Goal: Task Accomplishment & Management: Complete application form

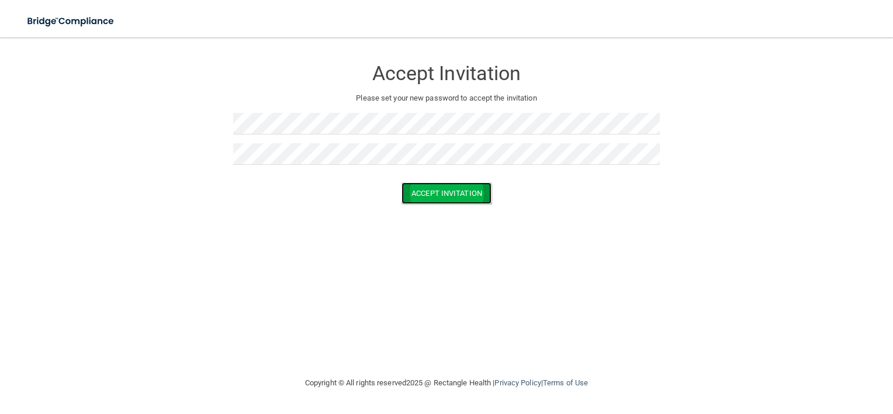
click at [450, 199] on button "Accept Invitation" at bounding box center [446, 193] width 90 height 22
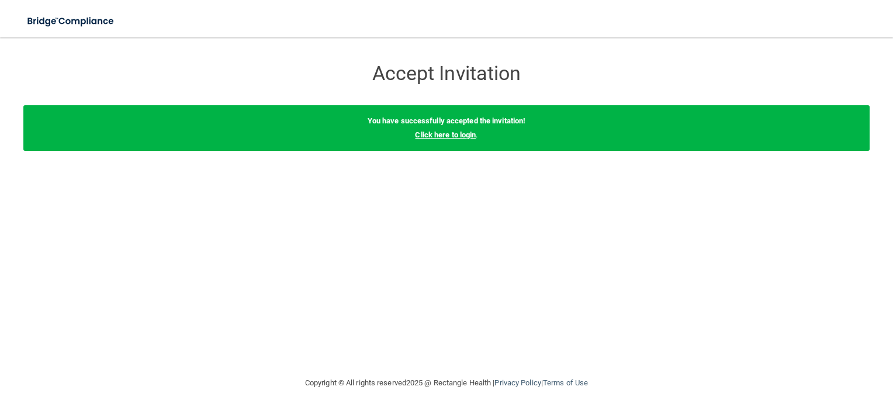
click at [441, 136] on link "Click here to login" at bounding box center [445, 134] width 61 height 9
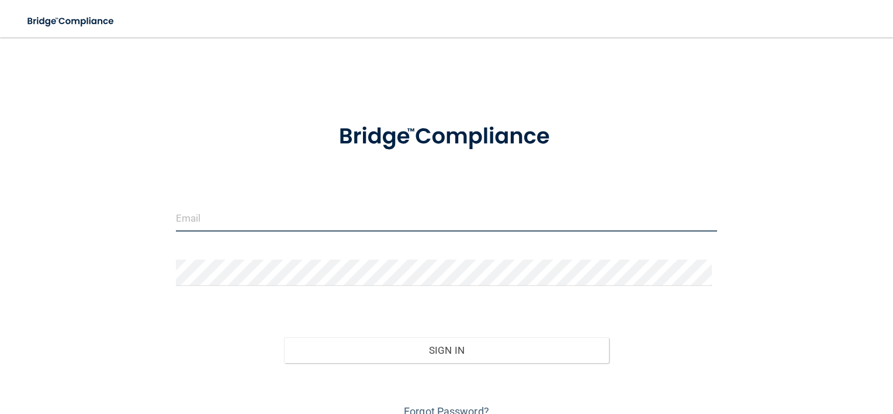
click at [189, 220] on input "email" at bounding box center [447, 218] width 542 height 26
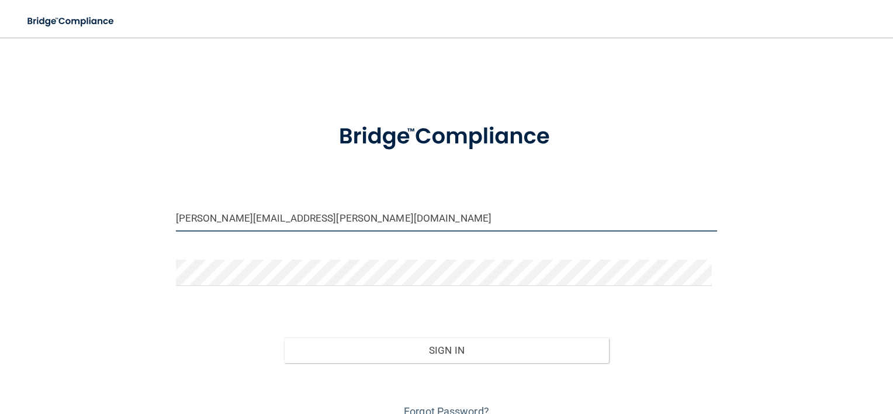
type input "[PERSON_NAME][EMAIL_ADDRESS][PERSON_NAME][DOMAIN_NAME]"
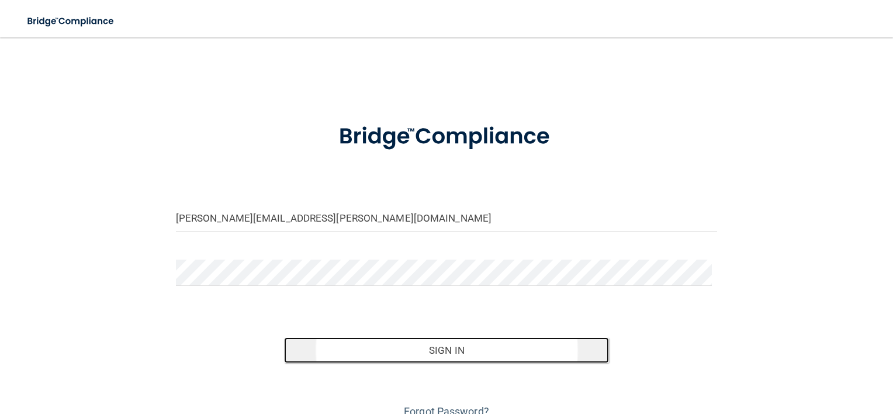
click at [434, 355] on button "Sign In" at bounding box center [446, 350] width 325 height 26
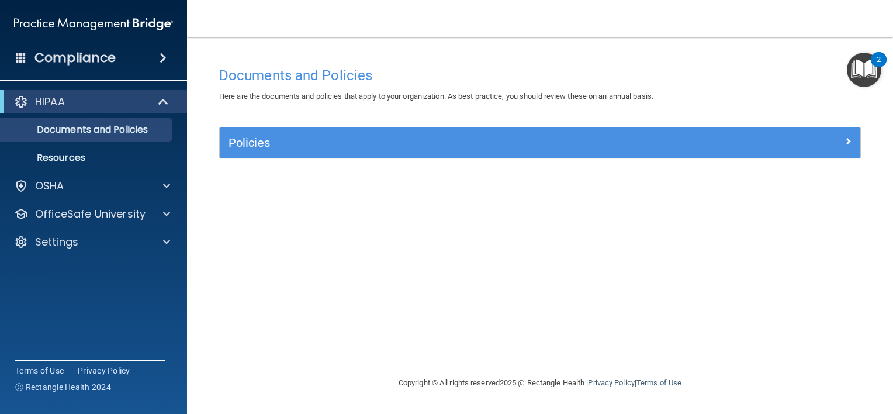
click at [300, 387] on footer "Copyright © All rights reserved 2025 @ Rectangle Health | Privacy Policy | Term…" at bounding box center [539, 383] width 659 height 38
click at [168, 213] on span at bounding box center [166, 214] width 7 height 14
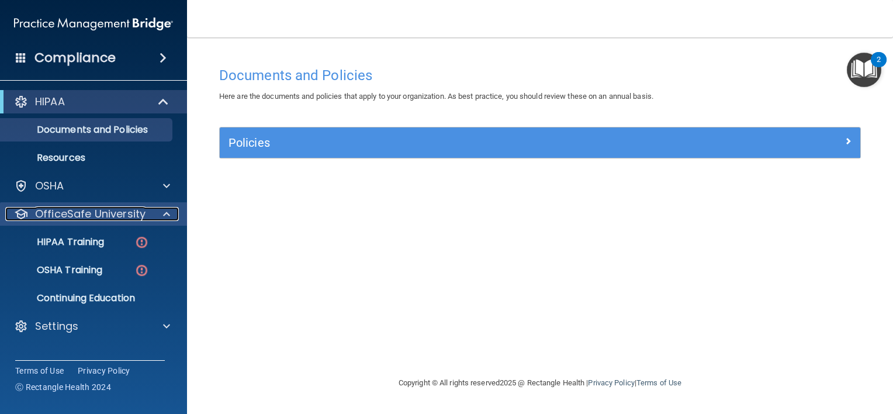
click at [79, 213] on p "OfficeSafe University" at bounding box center [90, 214] width 110 height 14
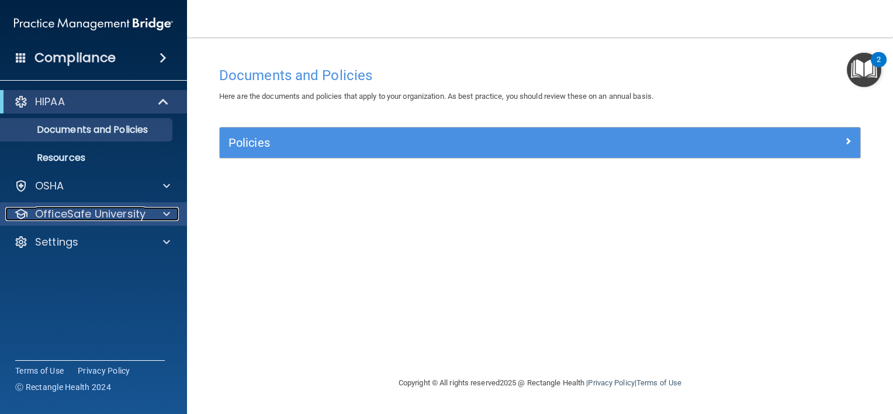
click at [163, 210] on span at bounding box center [166, 214] width 7 height 14
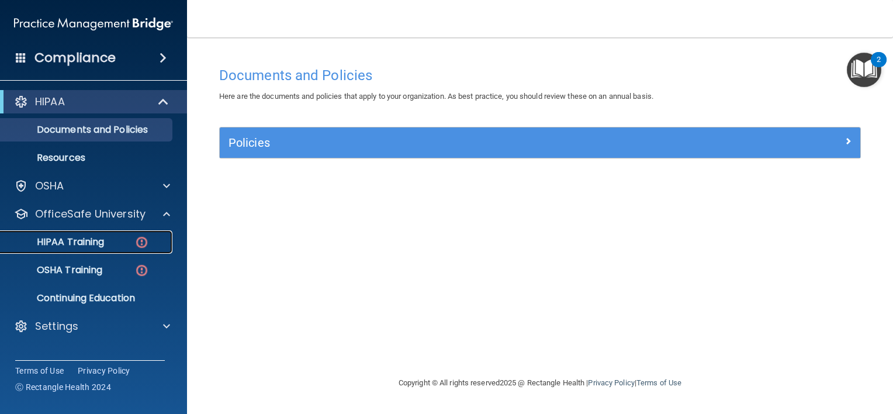
click at [79, 237] on p "HIPAA Training" at bounding box center [56, 242] width 96 height 12
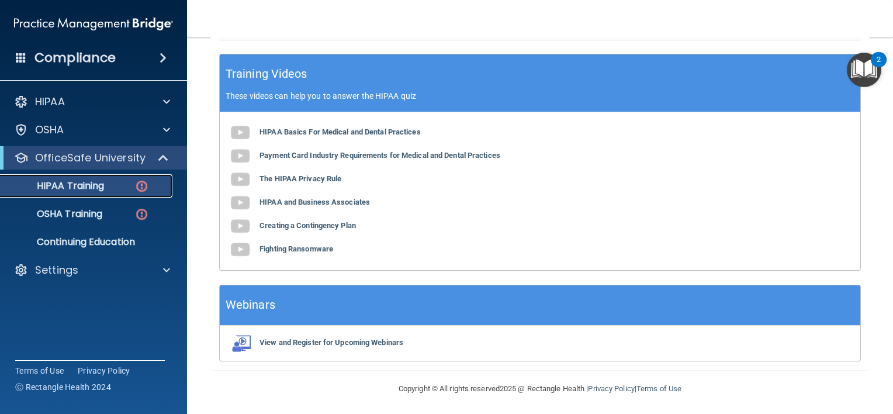
scroll to position [422, 0]
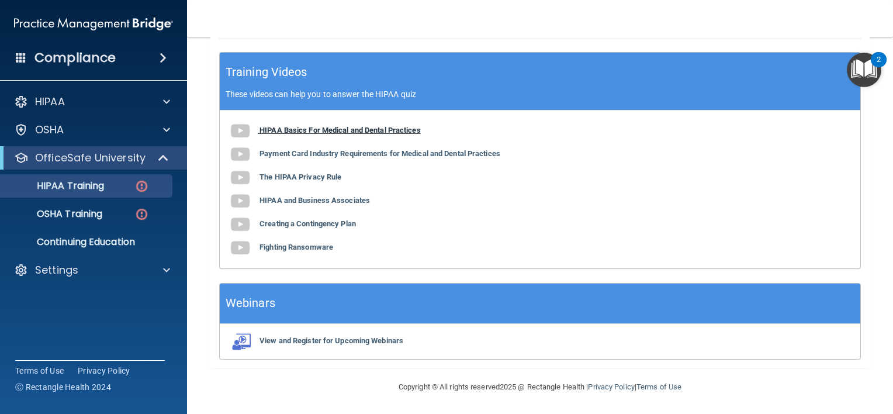
click at [304, 129] on b "HIPAA Basics For Medical and Dental Practices" at bounding box center [339, 130] width 161 height 9
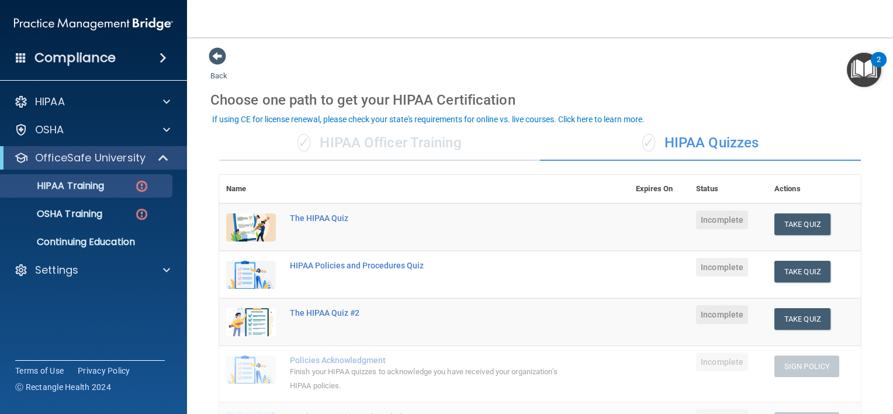
scroll to position [0, 0]
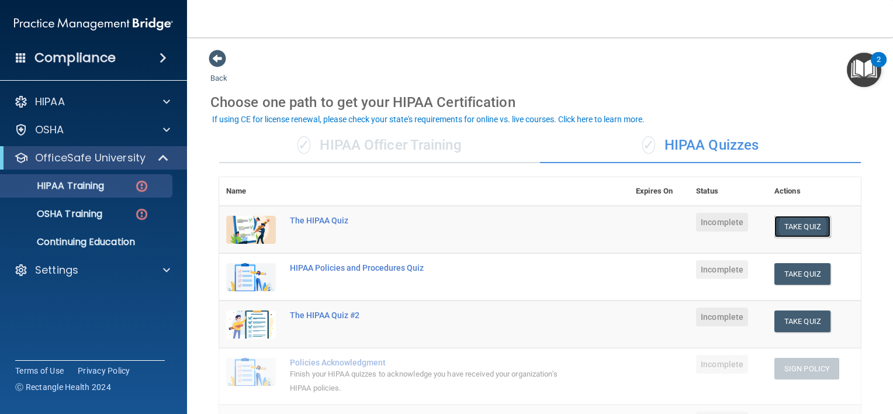
click at [795, 223] on button "Take Quiz" at bounding box center [802, 227] width 56 height 22
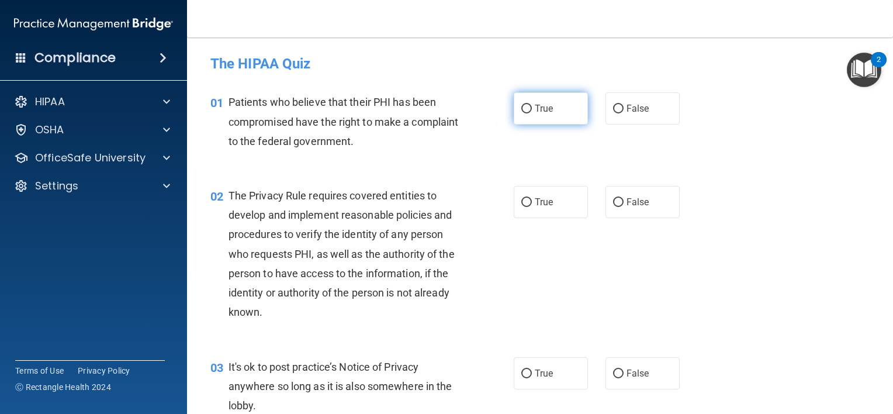
click at [525, 113] on input "True" at bounding box center [526, 109] width 11 height 9
radio input "true"
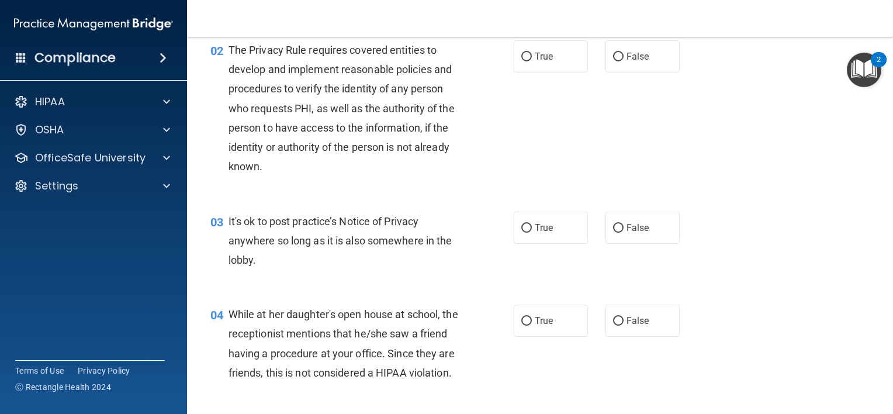
scroll to position [175, 0]
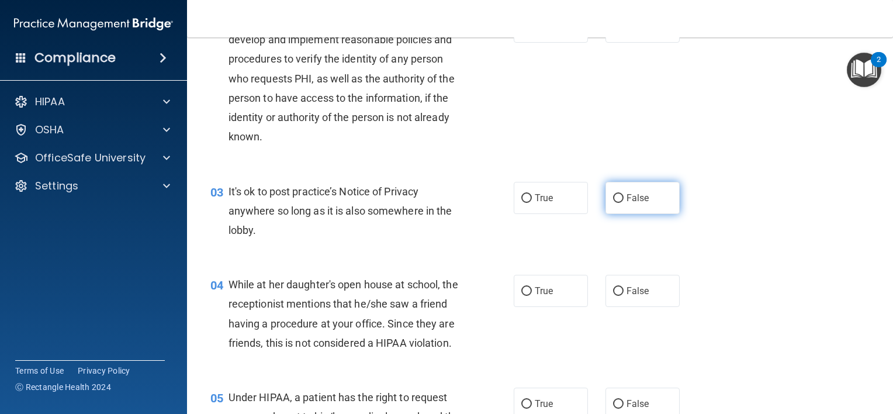
click at [613, 199] on input "False" at bounding box center [618, 198] width 11 height 9
radio input "true"
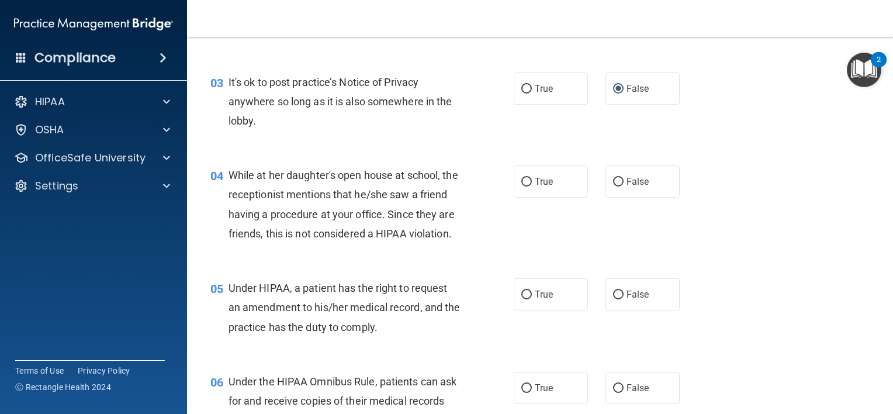
scroll to position [292, 0]
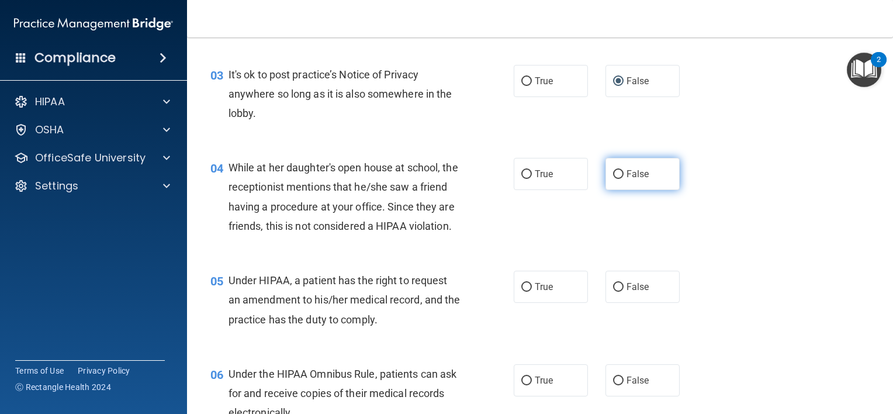
click at [615, 173] on input "False" at bounding box center [618, 174] width 11 height 9
radio input "true"
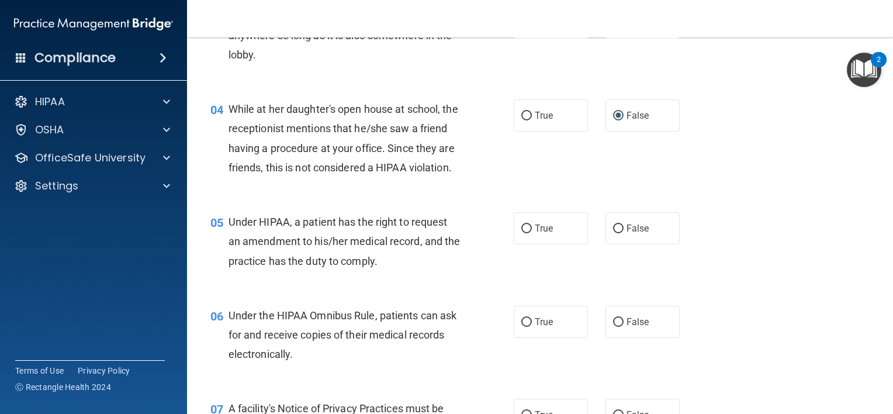
scroll to position [467, 0]
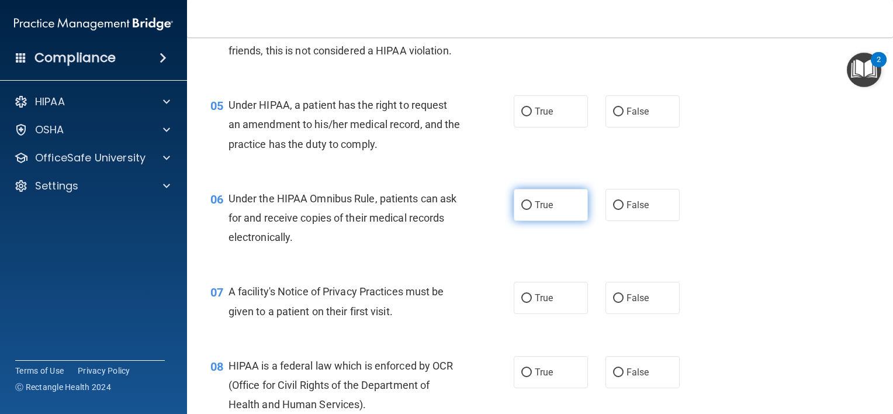
click at [521, 210] on input "True" at bounding box center [526, 205] width 11 height 9
radio input "true"
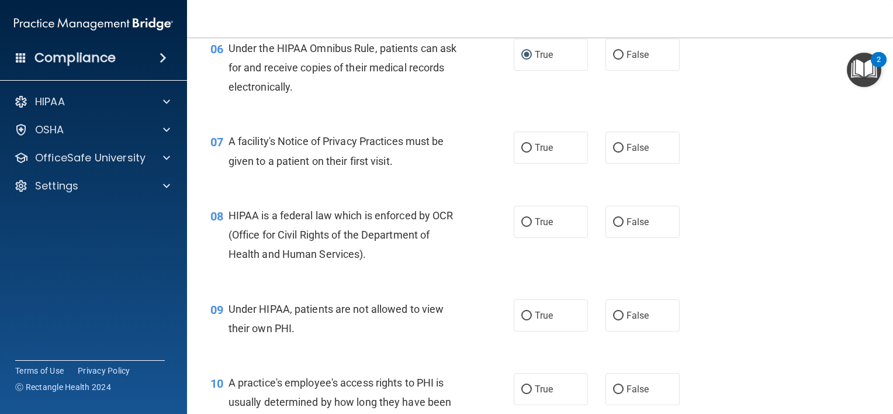
scroll to position [643, 0]
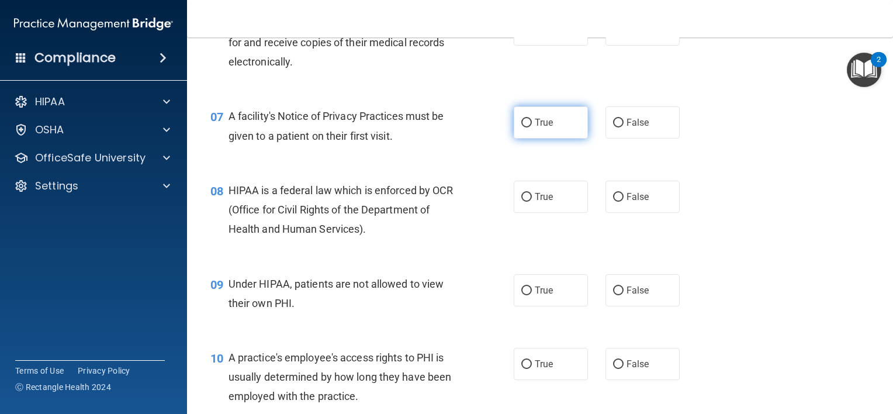
click at [521, 127] on input "True" at bounding box center [526, 123] width 11 height 9
radio input "true"
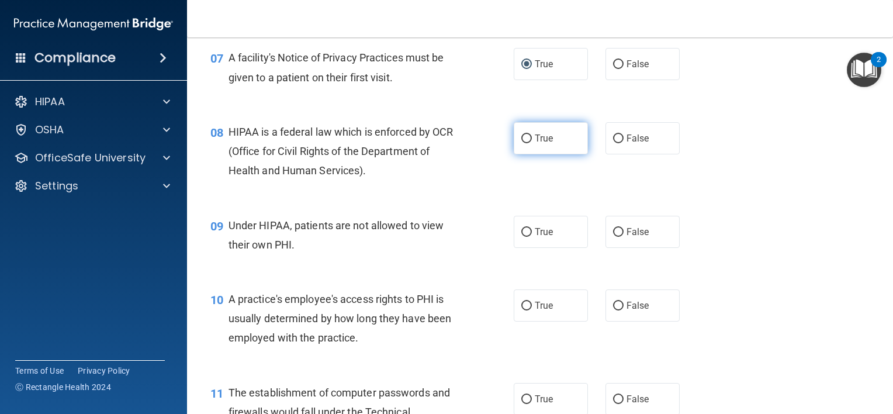
click at [521, 143] on input "True" at bounding box center [526, 138] width 11 height 9
radio input "true"
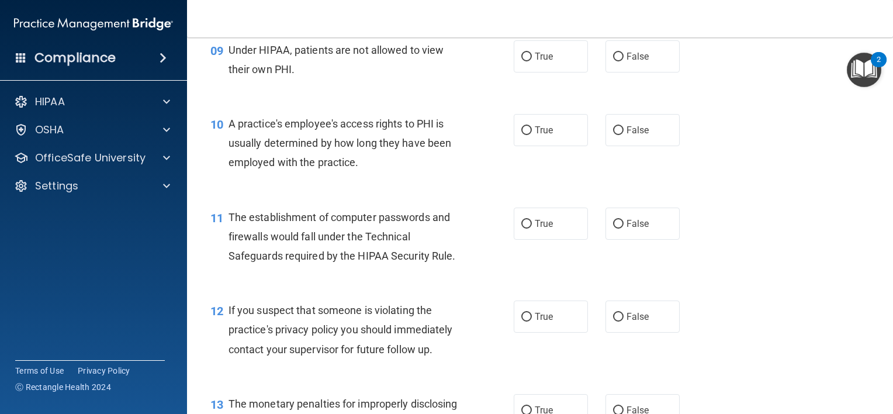
scroll to position [993, 0]
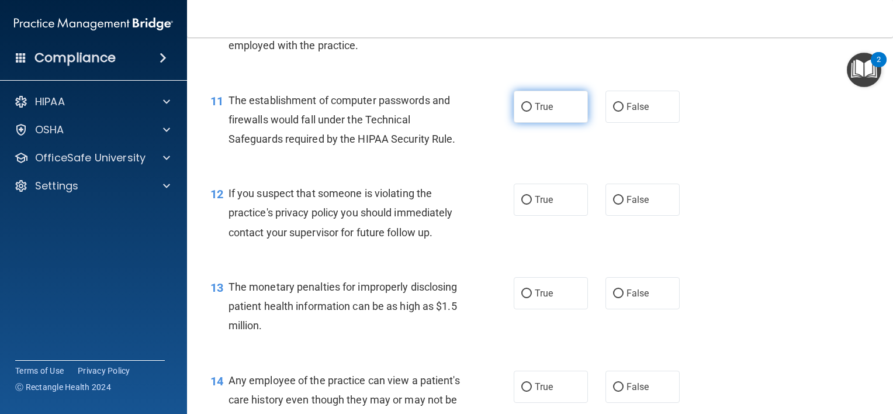
click at [521, 112] on input "True" at bounding box center [526, 107] width 11 height 9
radio input "true"
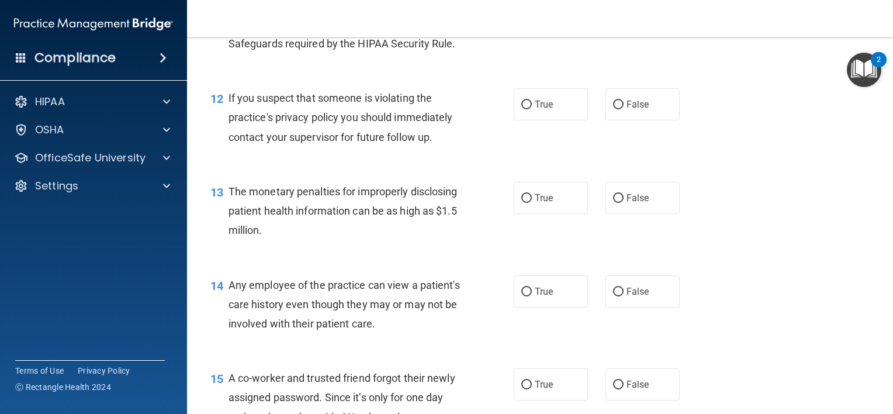
scroll to position [1110, 0]
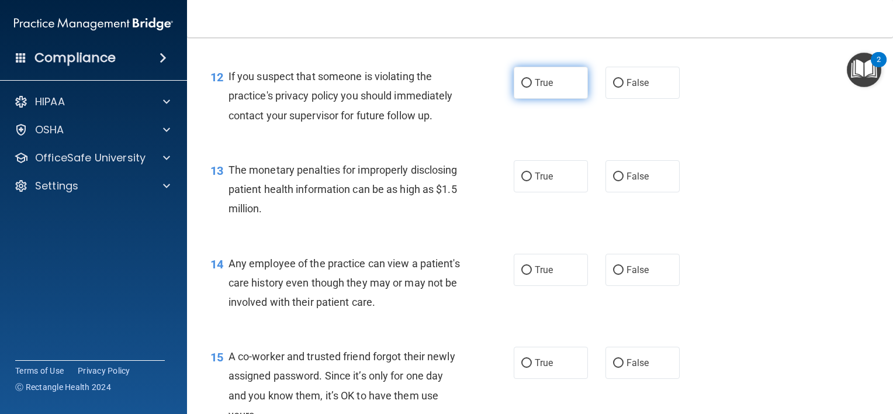
click at [522, 88] on input "True" at bounding box center [526, 83] width 11 height 9
radio input "true"
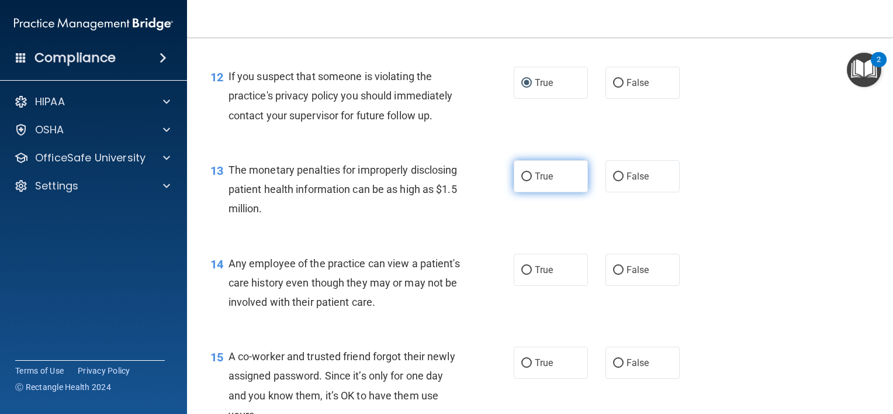
click at [521, 181] on input "True" at bounding box center [526, 176] width 11 height 9
radio input "true"
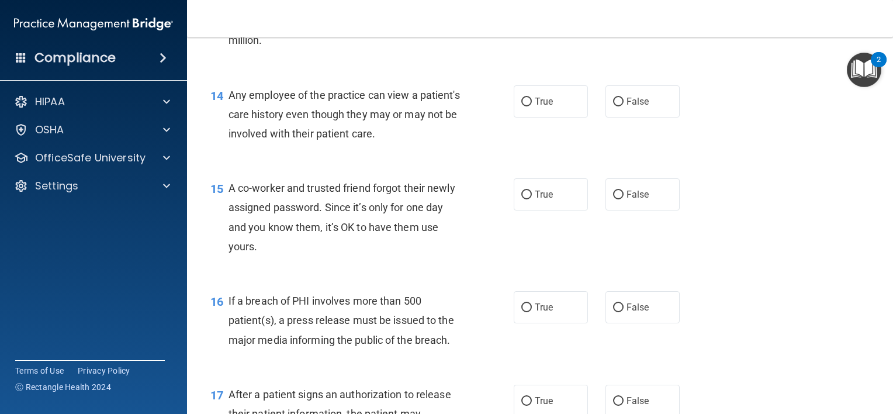
scroll to position [1285, 0]
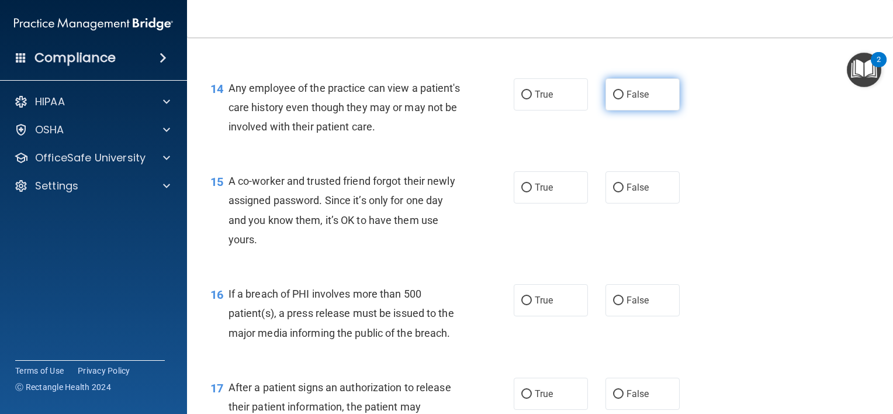
click at [614, 99] on input "False" at bounding box center [618, 95] width 11 height 9
radio input "true"
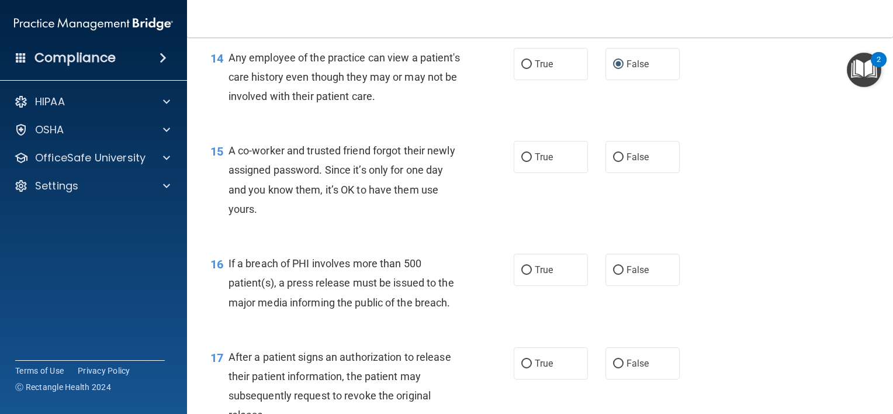
scroll to position [1344, 0]
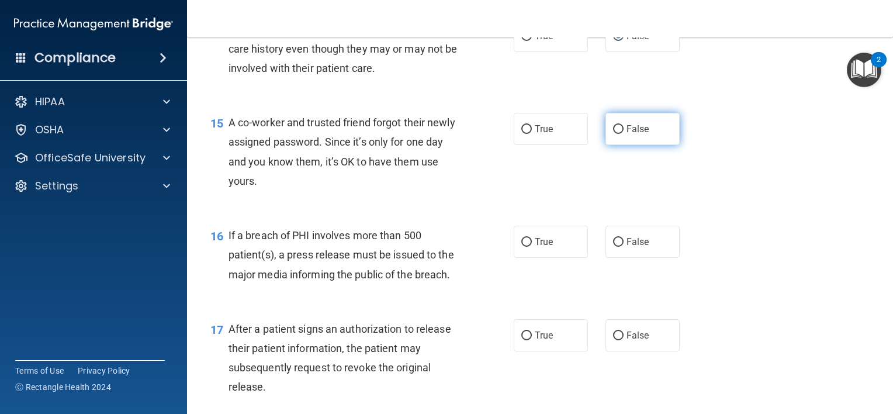
click at [613, 134] on input "False" at bounding box center [618, 129] width 11 height 9
radio input "true"
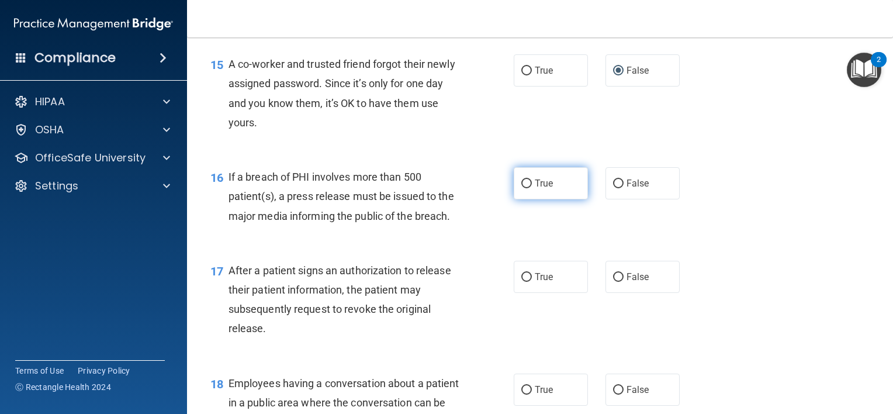
click at [522, 188] on input "True" at bounding box center [526, 183] width 11 height 9
radio input "true"
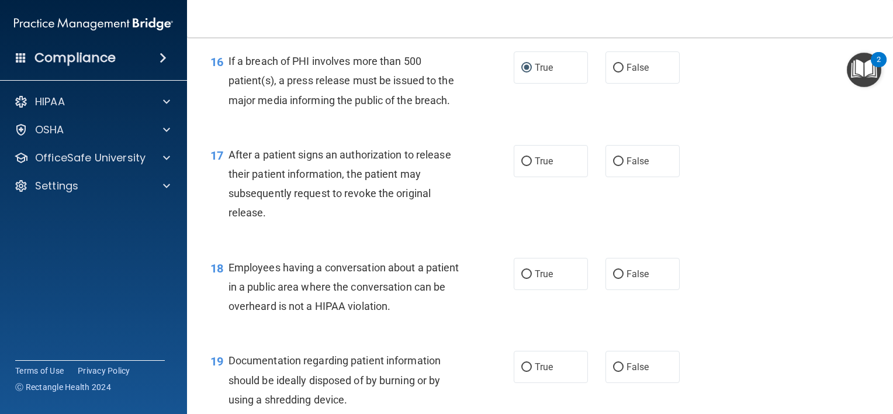
scroll to position [1519, 0]
click at [521, 165] on input "True" at bounding box center [526, 160] width 11 height 9
radio input "true"
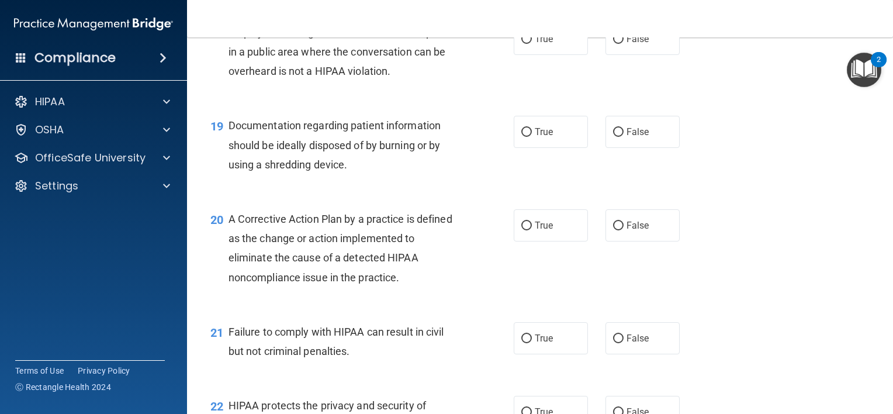
scroll to position [1694, 0]
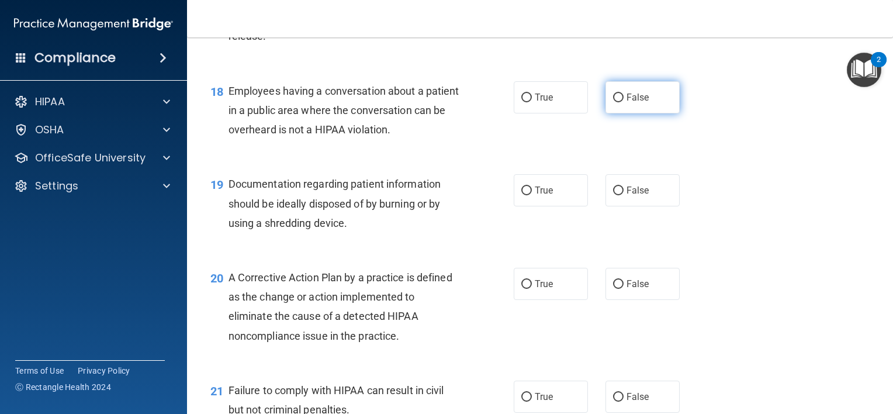
click at [617, 102] on input "False" at bounding box center [618, 97] width 11 height 9
radio input "true"
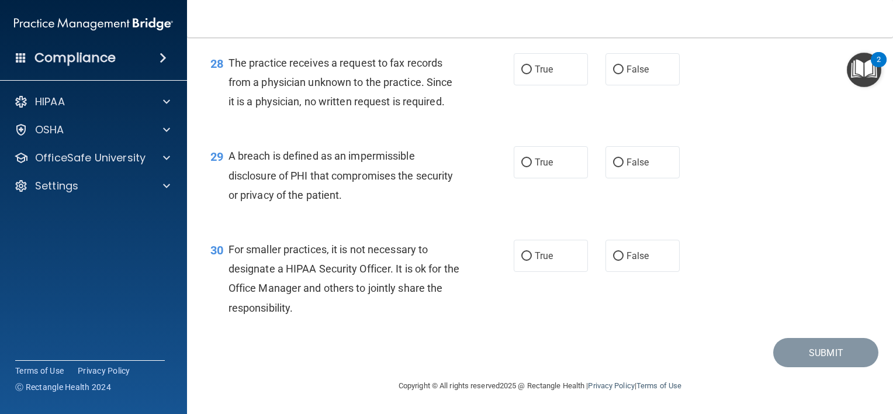
scroll to position [2811, 0]
click at [615, 255] on input "False" at bounding box center [618, 256] width 11 height 9
radio input "true"
click at [618, 161] on label "False" at bounding box center [642, 162] width 74 height 32
click at [618, 161] on input "False" at bounding box center [618, 162] width 11 height 9
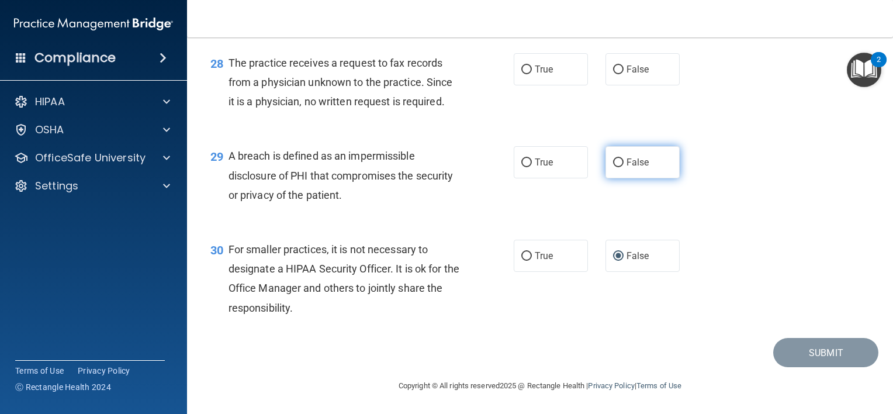
radio input "true"
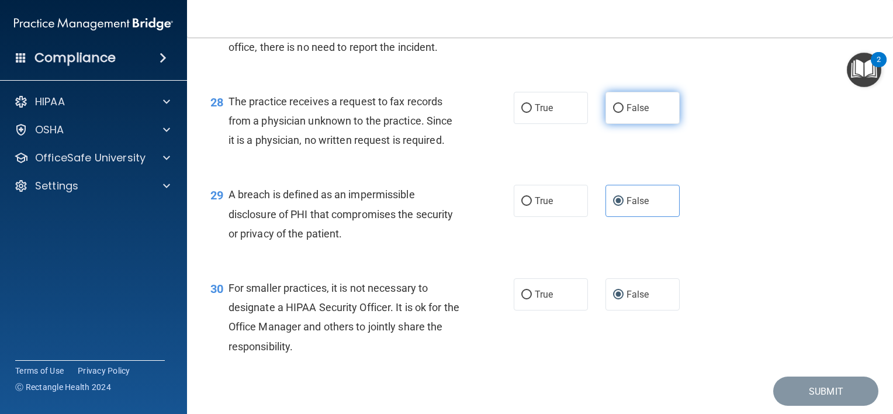
click at [615, 113] on input "False" at bounding box center [618, 108] width 11 height 9
radio input "true"
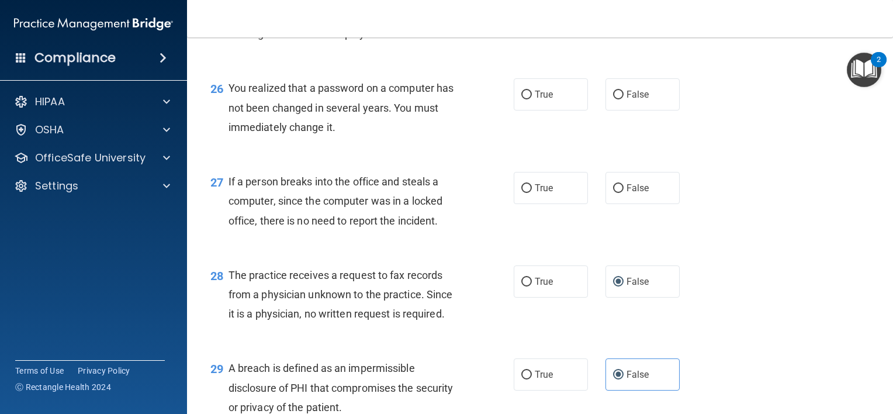
scroll to position [2577, 0]
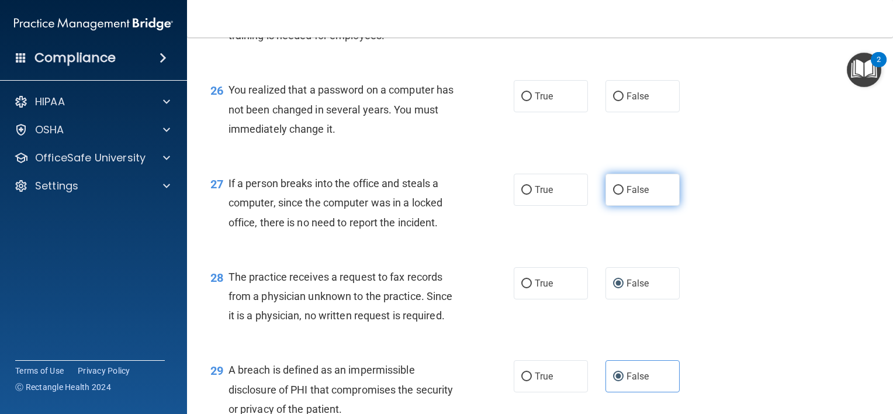
click at [614, 195] on input "False" at bounding box center [618, 190] width 11 height 9
radio input "true"
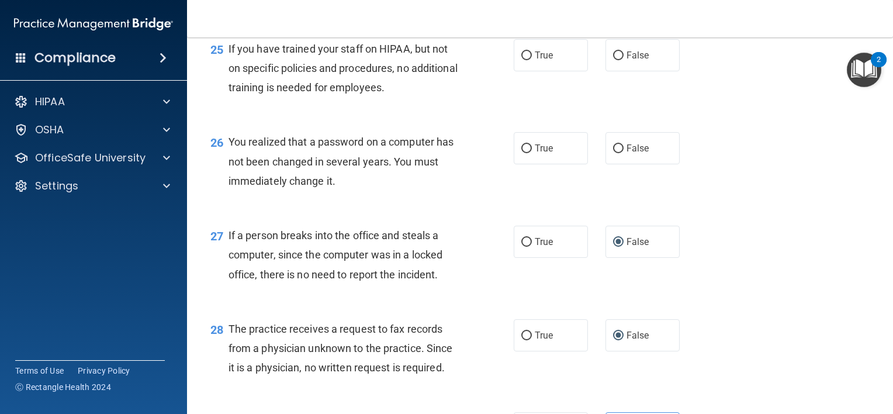
scroll to position [2461, 0]
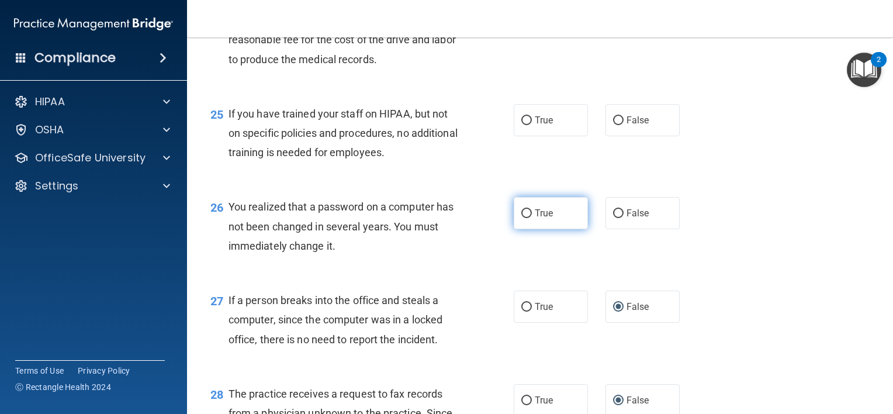
click at [525, 218] on input "True" at bounding box center [526, 213] width 11 height 9
radio input "true"
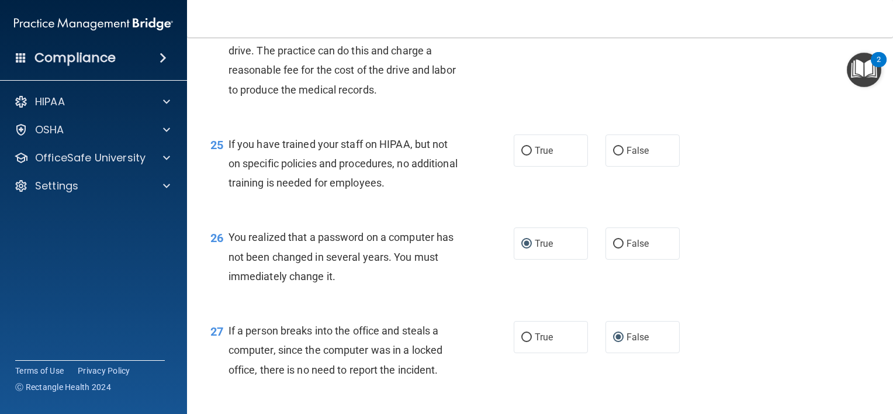
scroll to position [2402, 0]
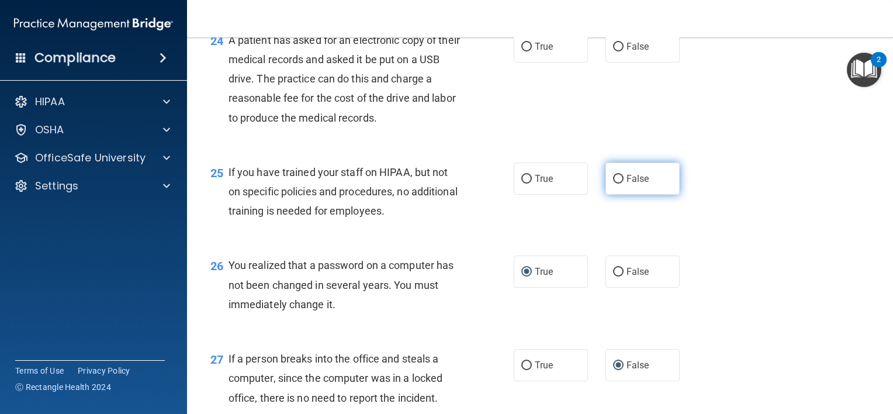
click at [615, 183] on input "False" at bounding box center [618, 179] width 11 height 9
radio input "true"
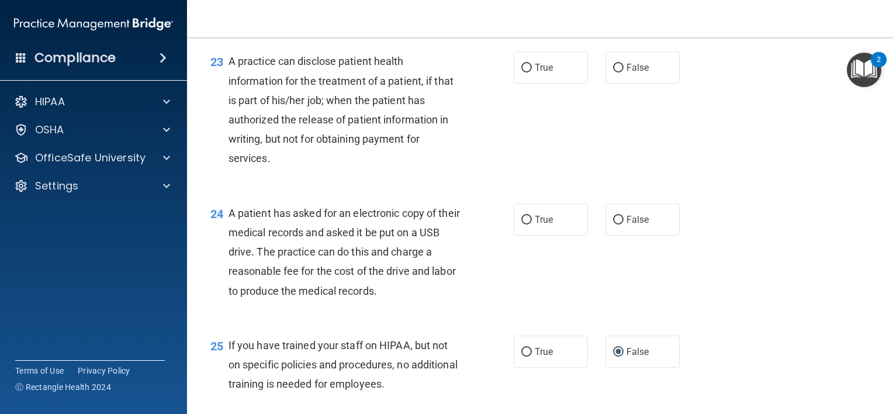
scroll to position [2227, 0]
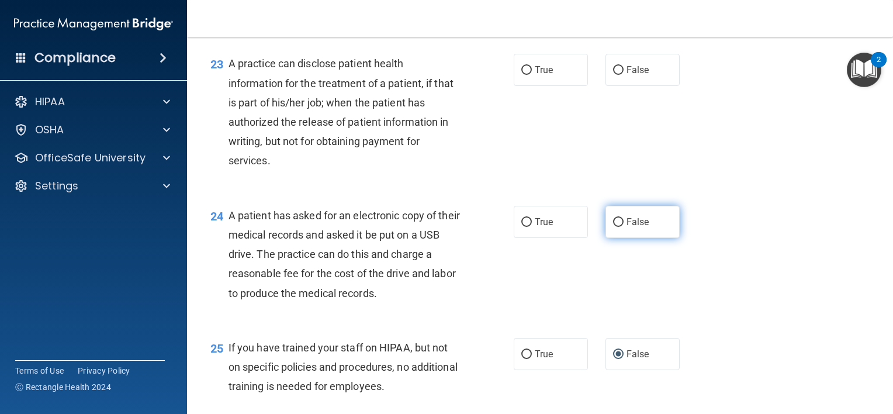
click at [613, 227] on input "False" at bounding box center [618, 222] width 11 height 9
radio input "true"
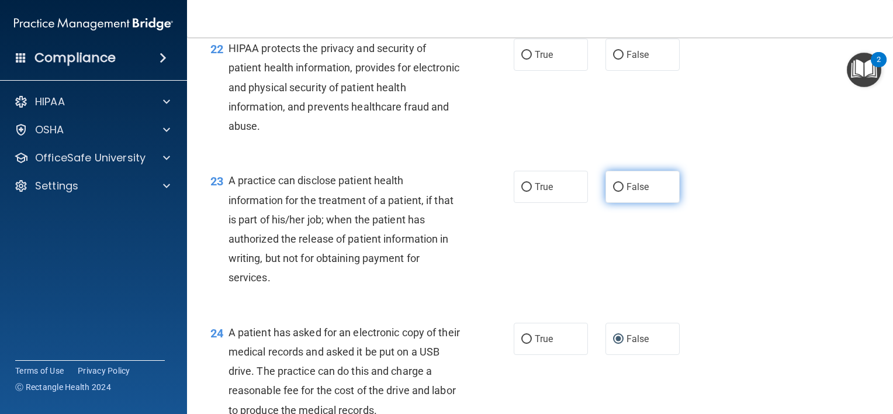
click at [613, 192] on input "False" at bounding box center [618, 187] width 11 height 9
radio input "true"
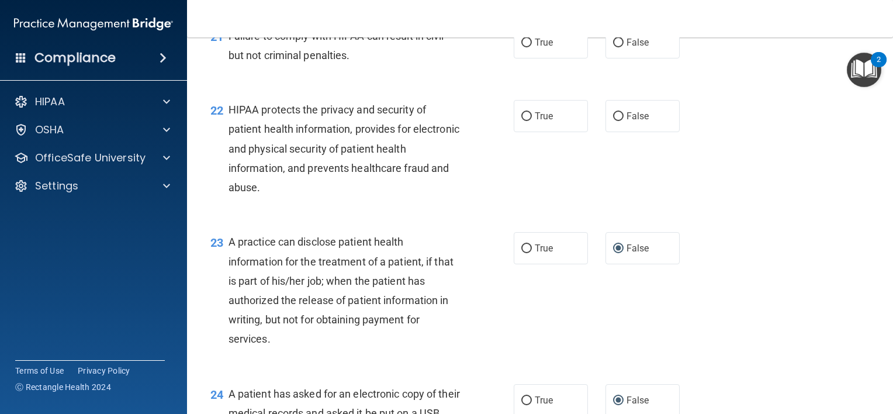
scroll to position [1993, 0]
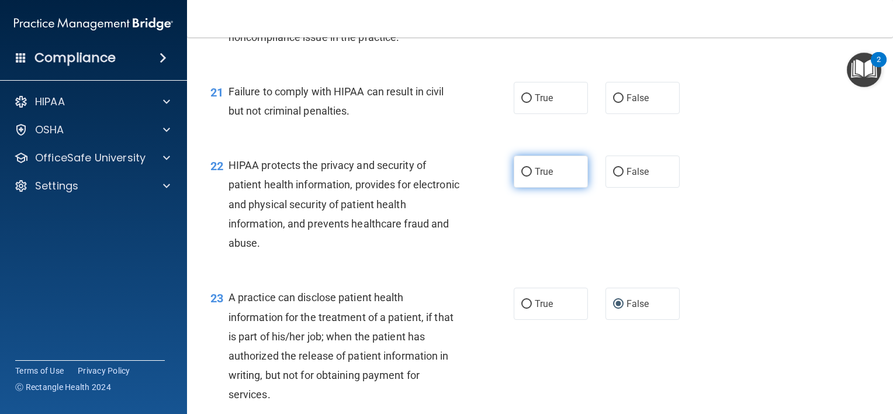
click at [524, 176] on input "True" at bounding box center [526, 172] width 11 height 9
radio input "true"
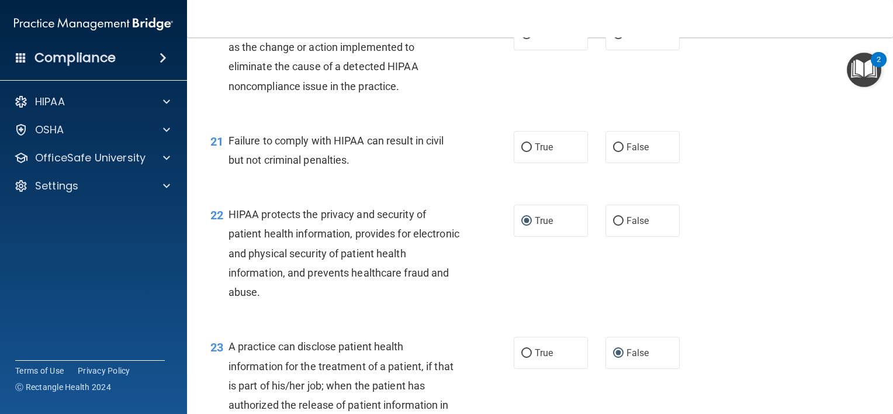
scroll to position [1876, 0]
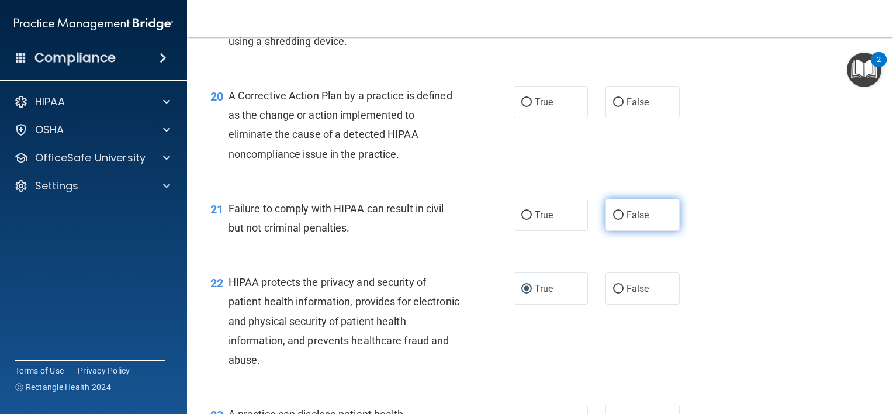
click at [613, 220] on input "False" at bounding box center [618, 215] width 11 height 9
radio input "true"
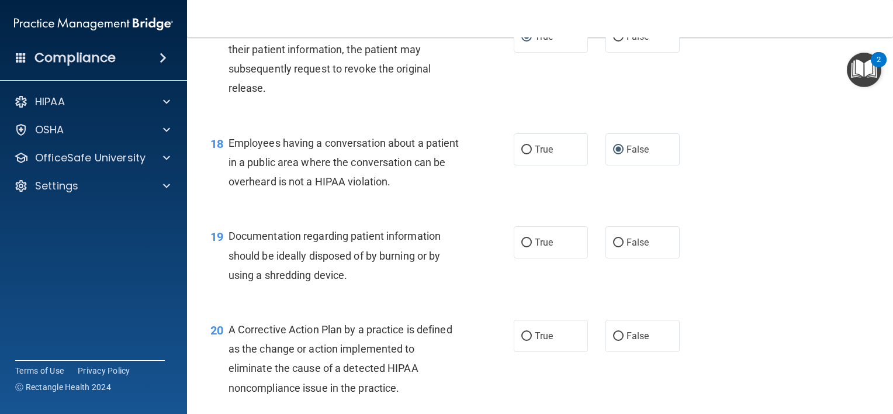
scroll to position [1701, 0]
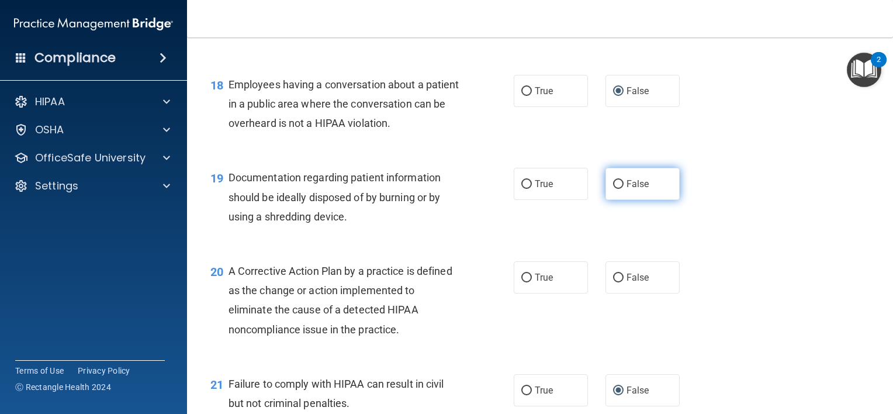
click at [613, 189] on input "False" at bounding box center [618, 184] width 11 height 9
radio input "true"
click at [521, 189] on input "True" at bounding box center [526, 184] width 11 height 9
radio input "true"
radio input "false"
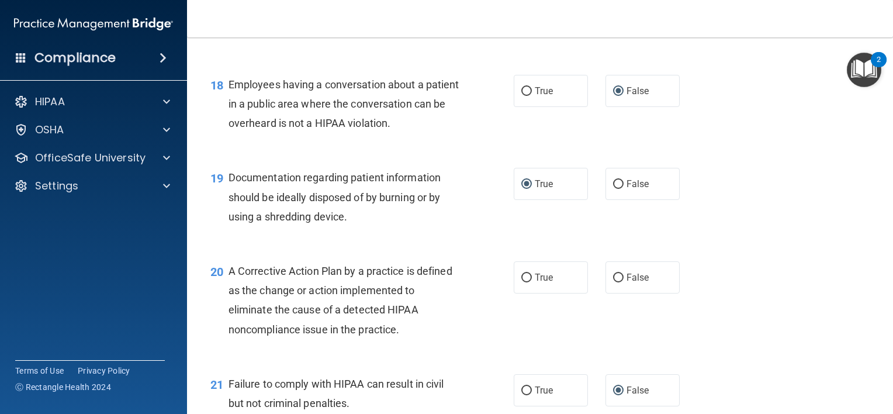
scroll to position [1759, 0]
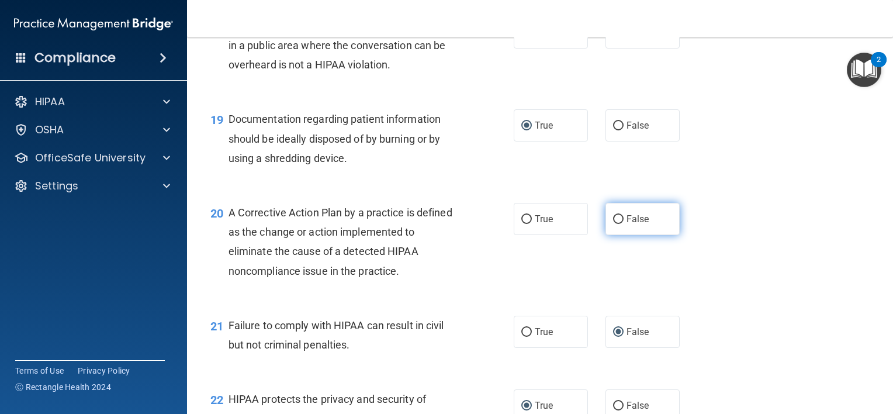
click at [613, 224] on input "False" at bounding box center [618, 219] width 11 height 9
radio input "true"
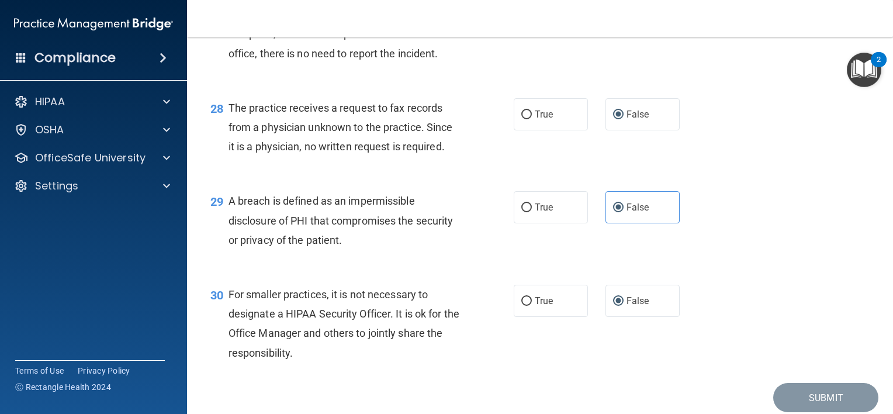
scroll to position [2811, 0]
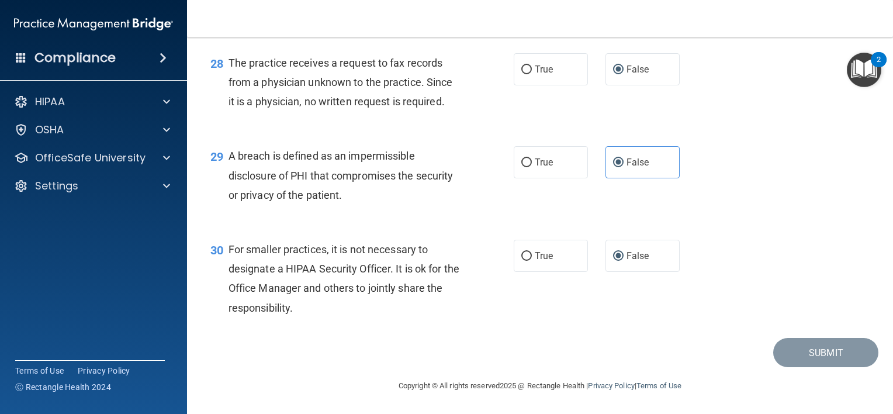
click at [865, 64] on img "Open Resource Center, 2 new notifications" at bounding box center [864, 70] width 34 height 34
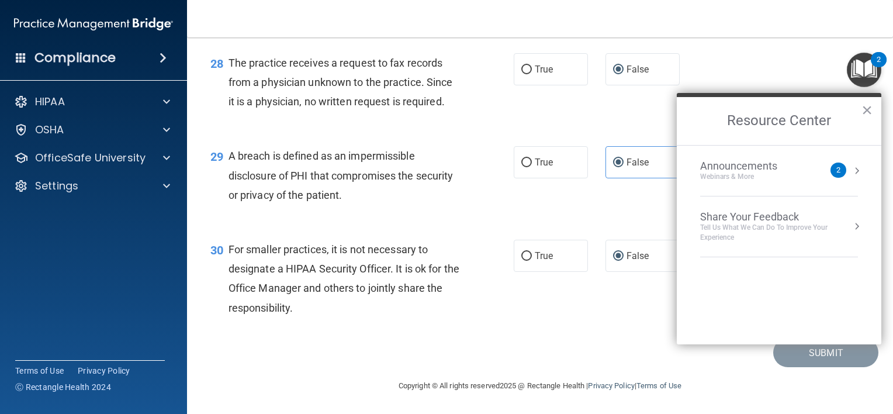
click at [591, 311] on div "30 For smaller practices, it is not necessary to designate a HIPAA Security Off…" at bounding box center [540, 281] width 677 height 113
click at [493, 332] on div "30 For smaller practices, it is not necessary to designate a HIPAA Security Off…" at bounding box center [540, 281] width 677 height 113
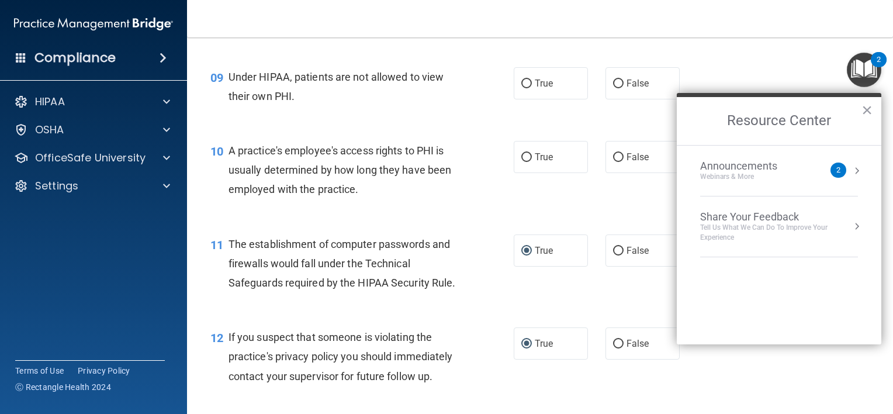
scroll to position [824, 0]
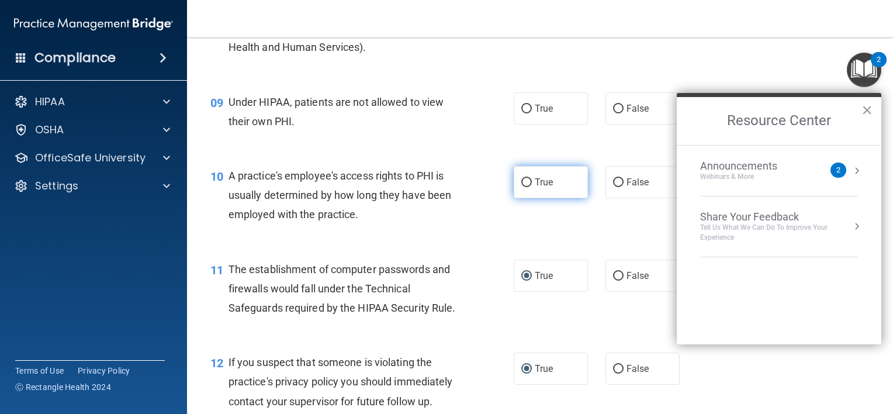
click at [521, 187] on input "True" at bounding box center [526, 182] width 11 height 9
radio input "true"
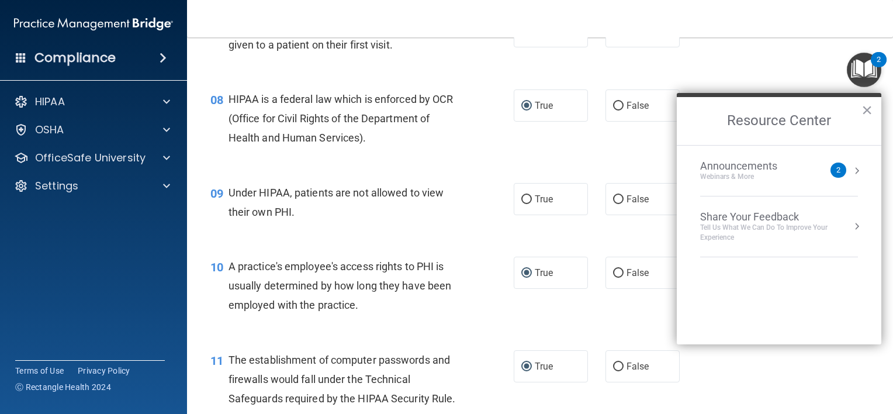
scroll to position [708, 0]
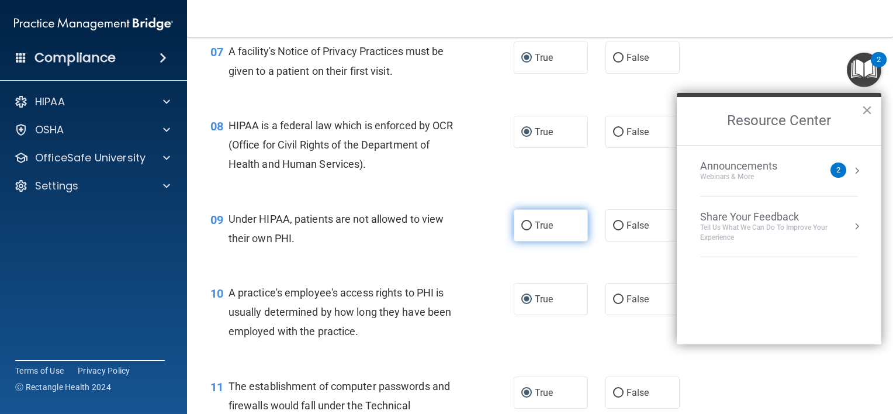
click at [524, 230] on input "True" at bounding box center [526, 225] width 11 height 9
radio input "true"
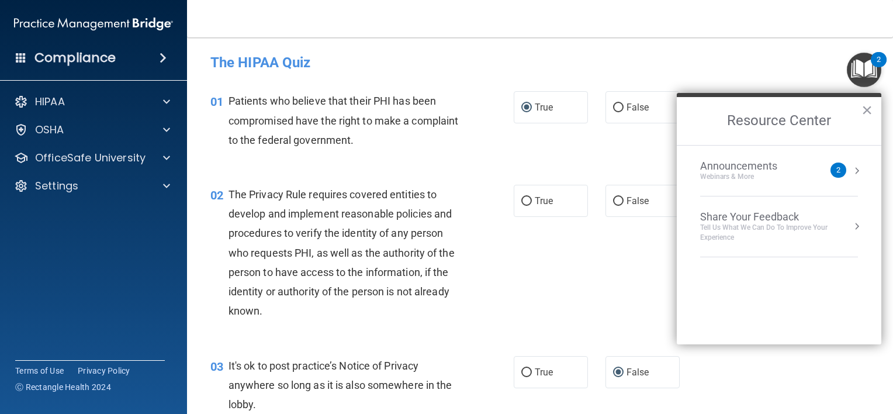
scroll to position [0, 0]
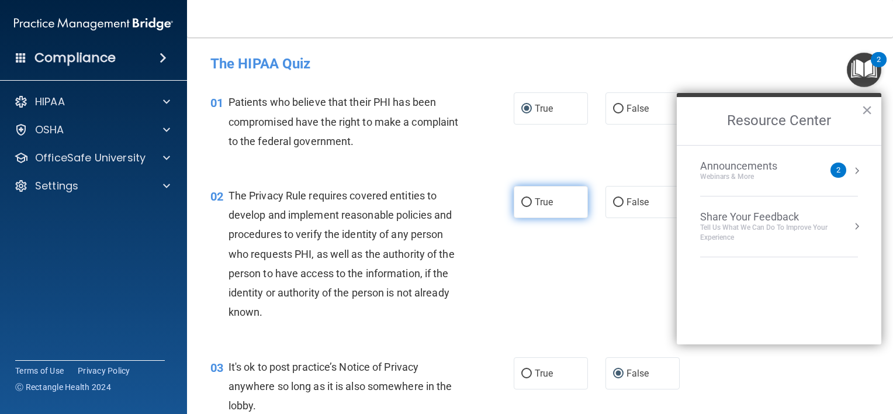
click at [521, 203] on input "True" at bounding box center [526, 202] width 11 height 9
radio input "true"
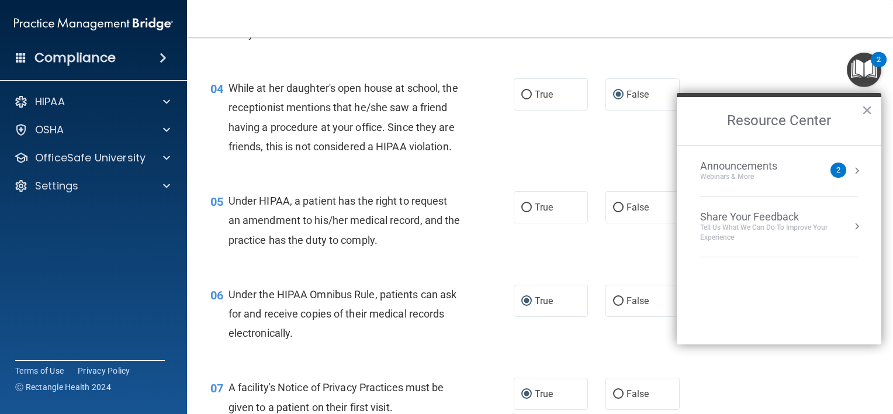
scroll to position [409, 0]
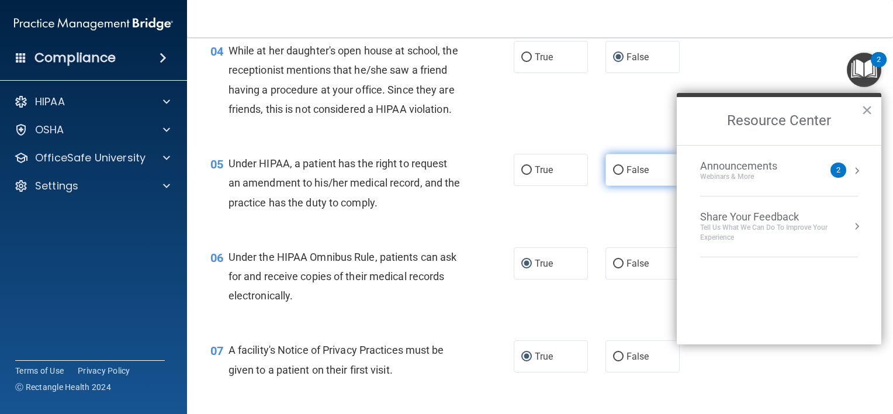
click at [613, 175] on input "False" at bounding box center [618, 170] width 11 height 9
radio input "true"
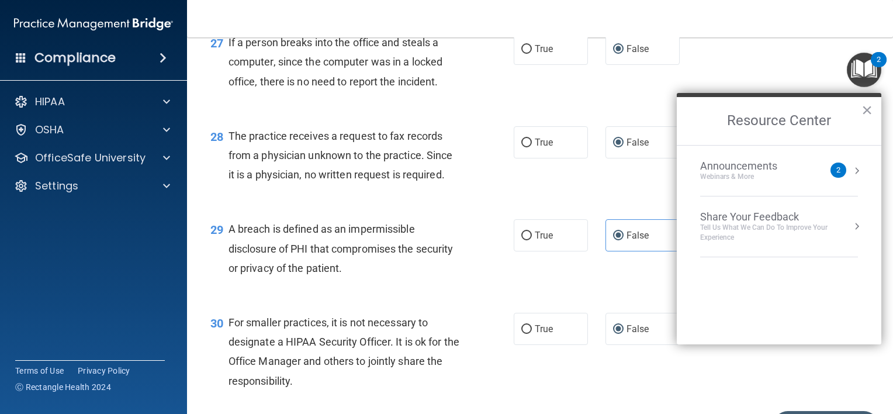
scroll to position [2811, 0]
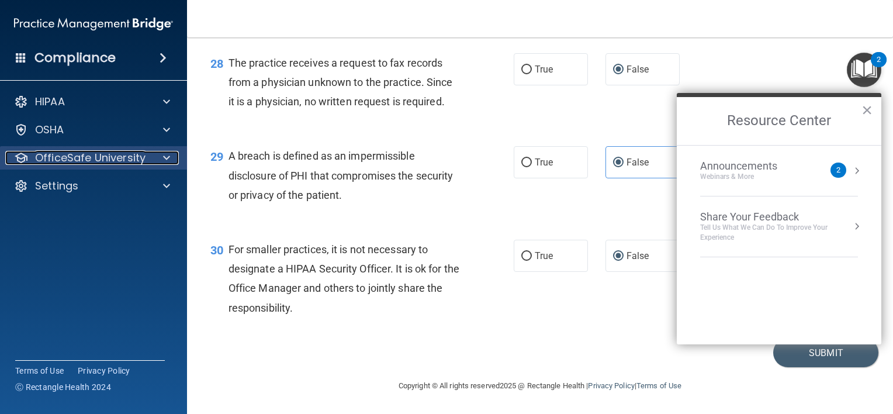
click at [168, 155] on span at bounding box center [166, 158] width 7 height 14
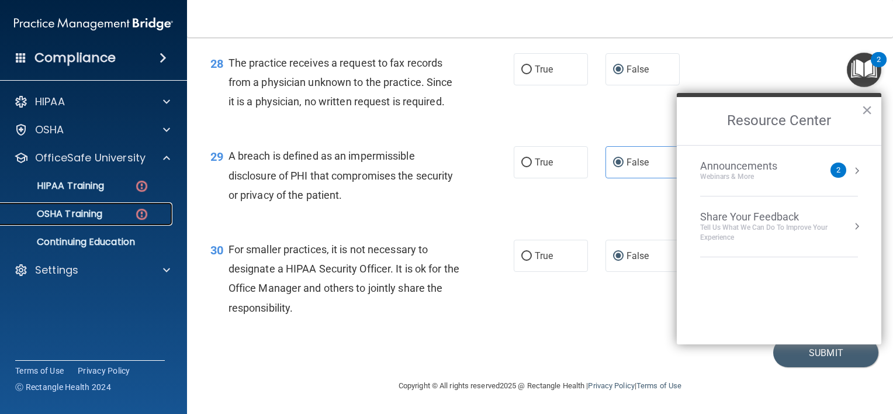
click at [64, 213] on p "OSHA Training" at bounding box center [55, 214] width 95 height 12
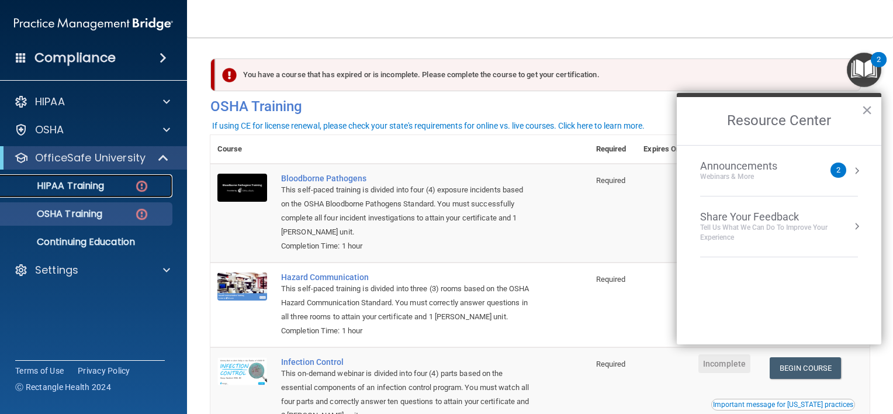
click at [70, 187] on p "HIPAA Training" at bounding box center [56, 186] width 96 height 12
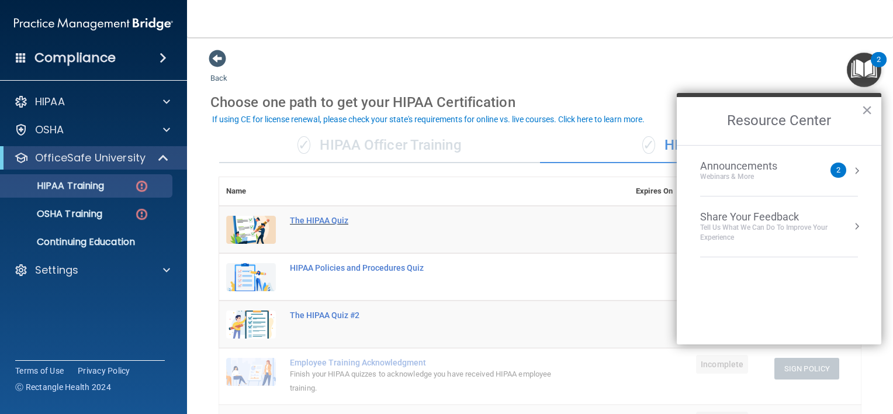
click at [315, 223] on div "The HIPAA Quiz" at bounding box center [430, 220] width 280 height 9
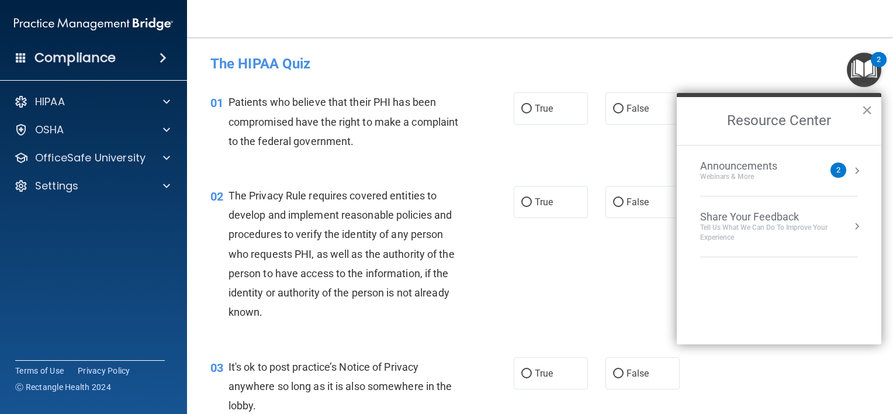
click at [864, 115] on button "×" at bounding box center [866, 110] width 11 height 19
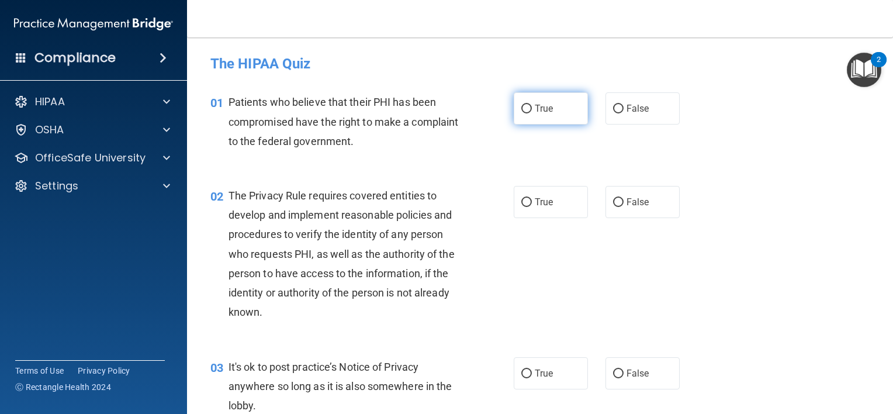
click at [521, 113] on input "True" at bounding box center [526, 109] width 11 height 9
radio input "true"
click at [521, 200] on input "True" at bounding box center [526, 202] width 11 height 9
radio input "true"
click at [613, 203] on input "False" at bounding box center [618, 202] width 11 height 9
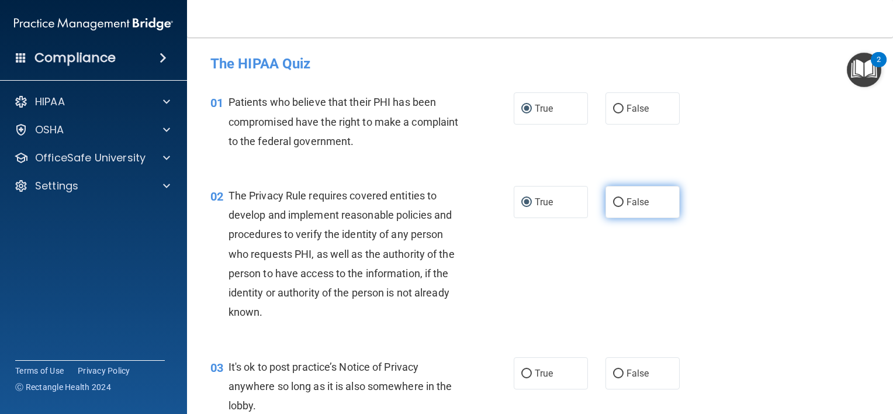
radio input "true"
radio input "false"
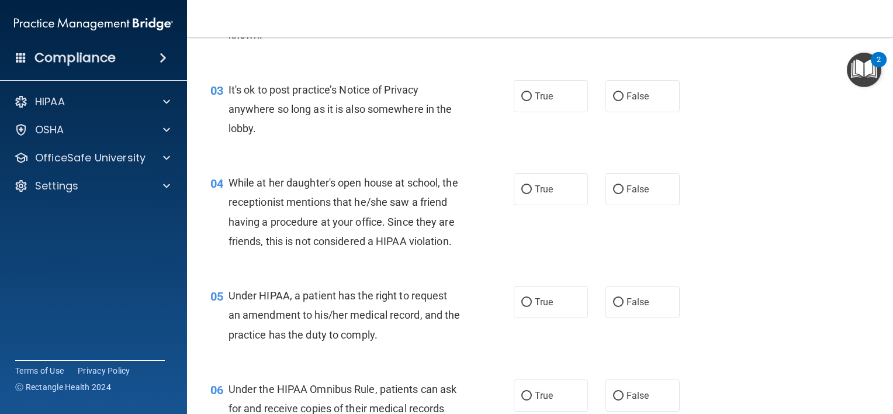
scroll to position [264, 0]
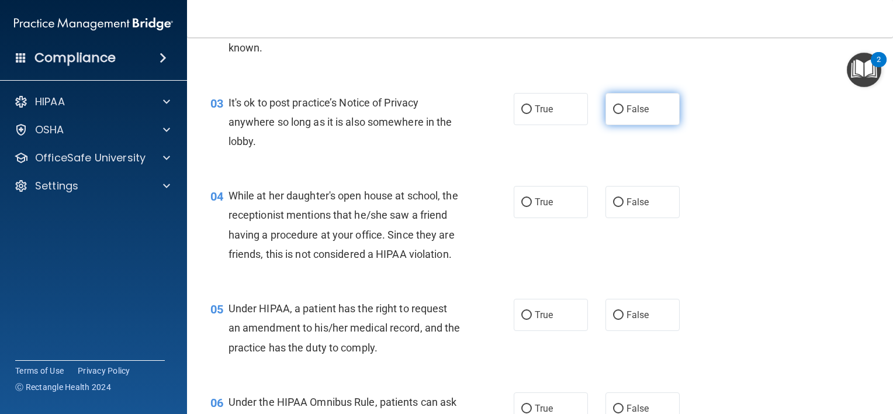
click at [615, 106] on input "False" at bounding box center [618, 109] width 11 height 9
radio input "true"
click at [616, 195] on label "False" at bounding box center [642, 202] width 74 height 32
click at [616, 198] on input "False" at bounding box center [618, 202] width 11 height 9
radio input "true"
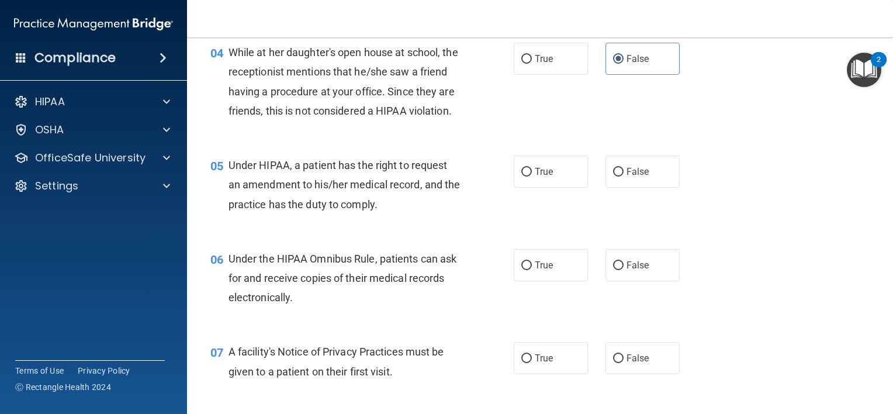
scroll to position [439, 0]
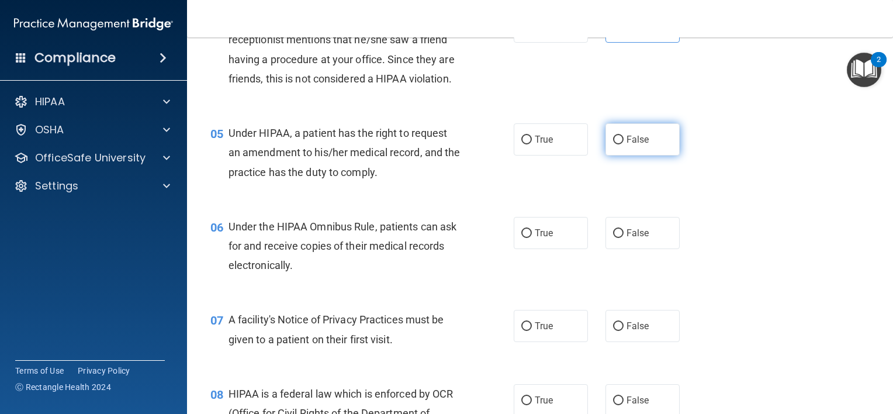
click at [614, 144] on input "False" at bounding box center [618, 140] width 11 height 9
radio input "true"
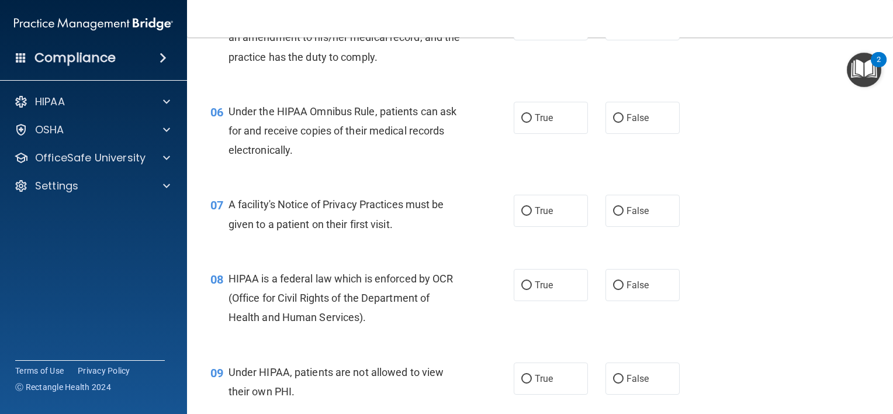
scroll to position [556, 0]
click at [521, 121] on input "True" at bounding box center [526, 116] width 11 height 9
radio input "true"
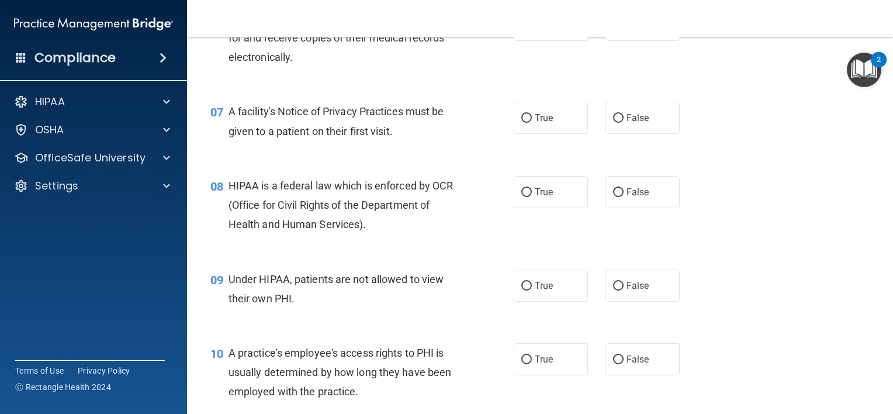
scroll to position [673, 0]
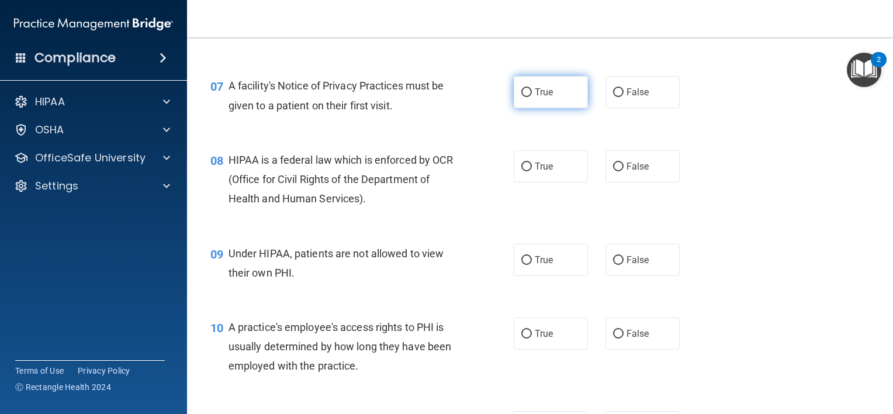
click at [521, 97] on input "True" at bounding box center [526, 92] width 11 height 9
radio input "true"
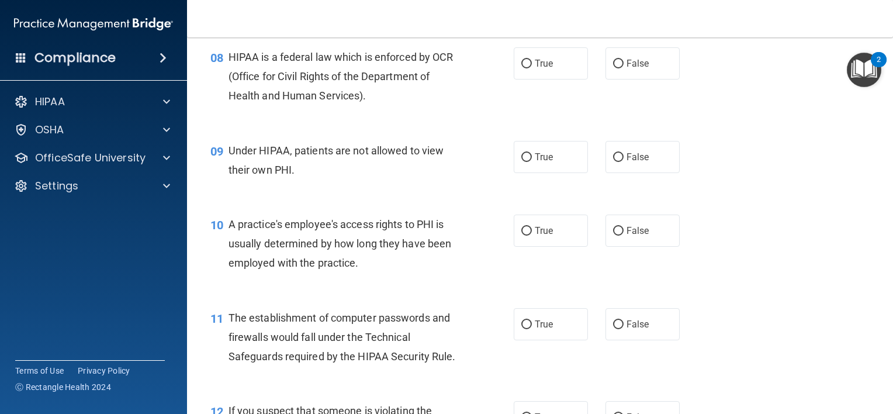
scroll to position [790, 0]
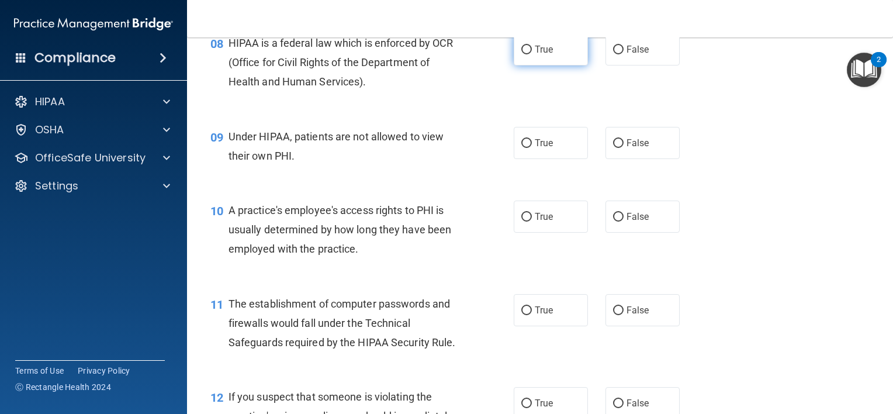
click at [524, 54] on input "True" at bounding box center [526, 50] width 11 height 9
radio input "true"
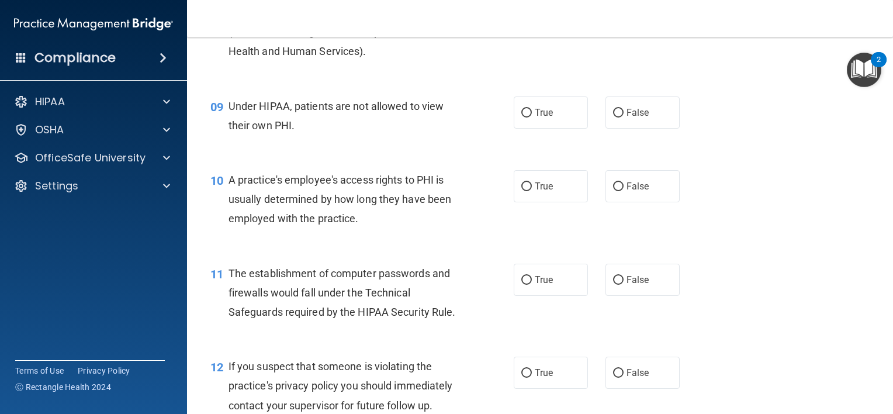
scroll to position [848, 0]
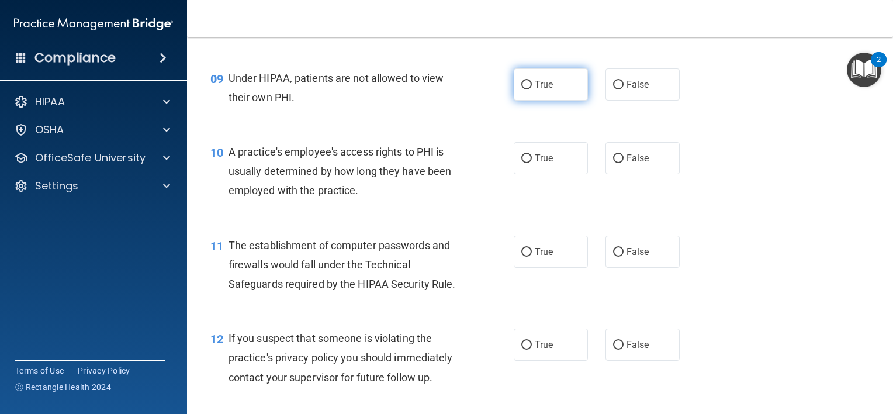
click at [521, 89] on input "True" at bounding box center [526, 85] width 11 height 9
radio input "true"
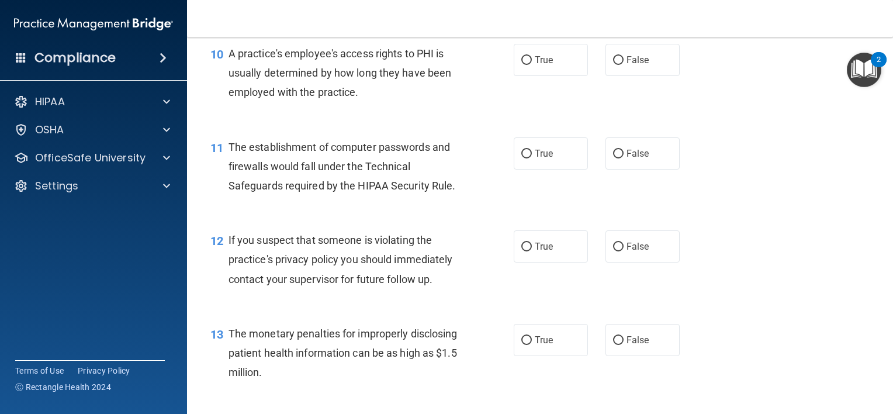
scroll to position [965, 0]
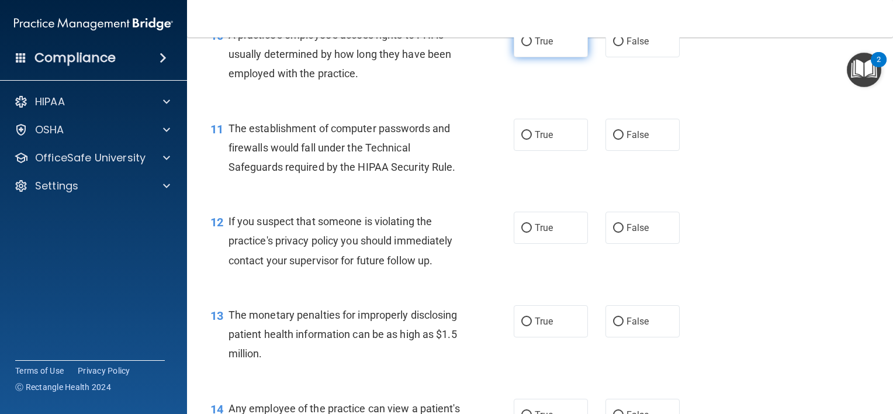
click at [521, 46] on input "True" at bounding box center [526, 41] width 11 height 9
radio input "true"
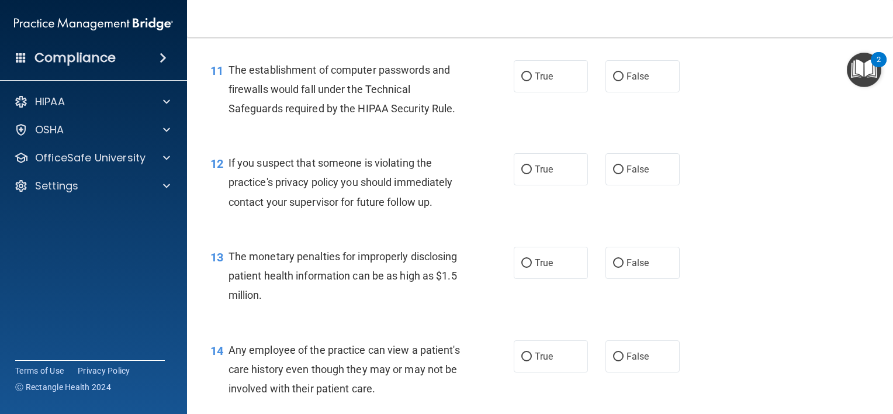
scroll to position [1024, 0]
click at [524, 81] on input "True" at bounding box center [526, 76] width 11 height 9
radio input "true"
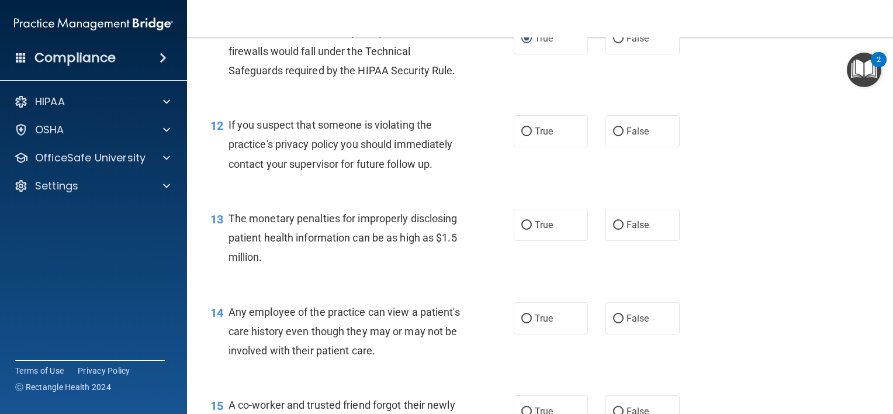
scroll to position [1082, 0]
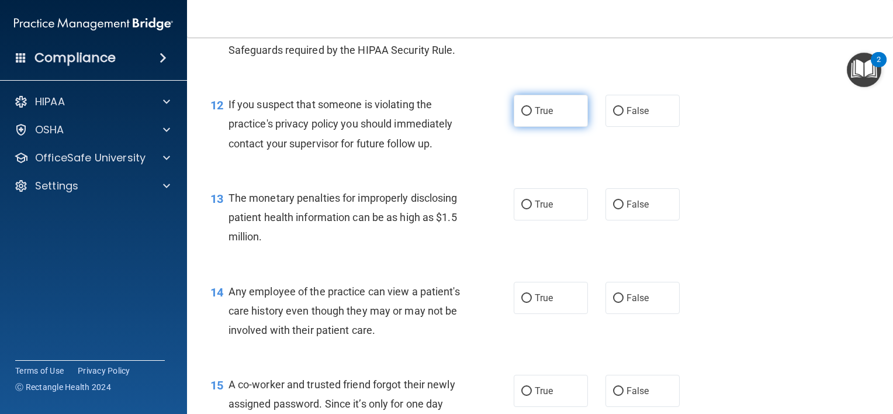
click at [521, 116] on input "True" at bounding box center [526, 111] width 11 height 9
radio input "true"
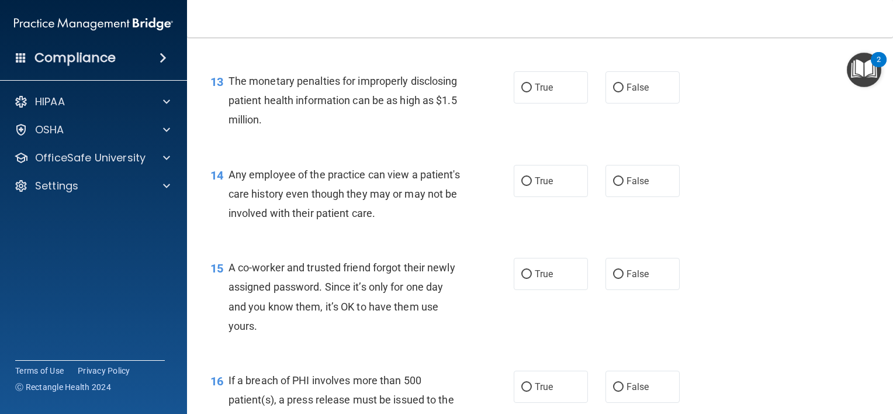
scroll to position [1199, 0]
click at [525, 92] on input "True" at bounding box center [526, 88] width 11 height 9
radio input "true"
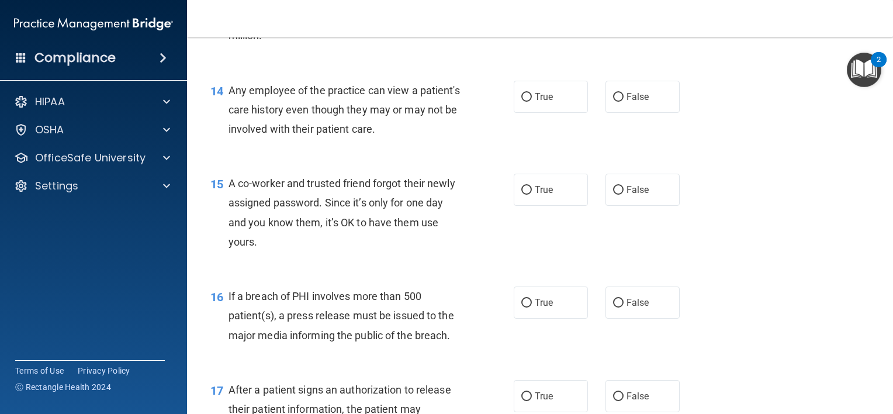
scroll to position [1316, 0]
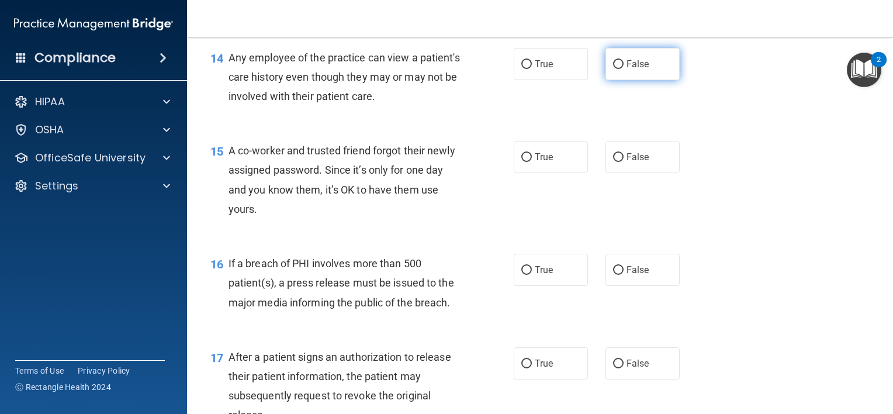
click at [613, 69] on input "False" at bounding box center [618, 64] width 11 height 9
radio input "true"
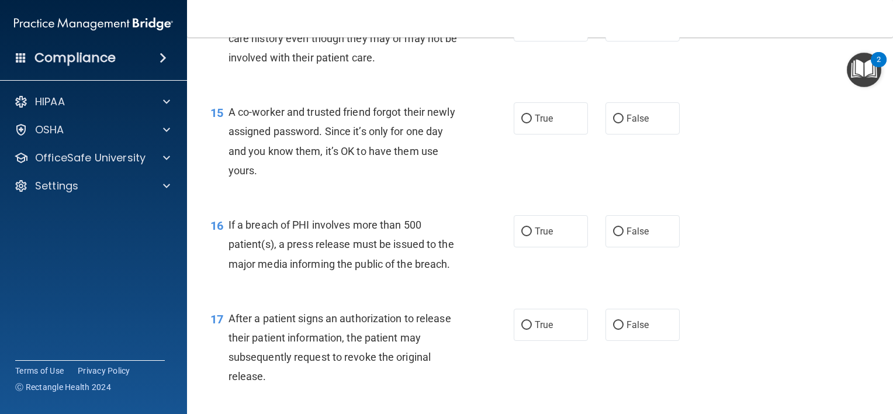
scroll to position [1374, 0]
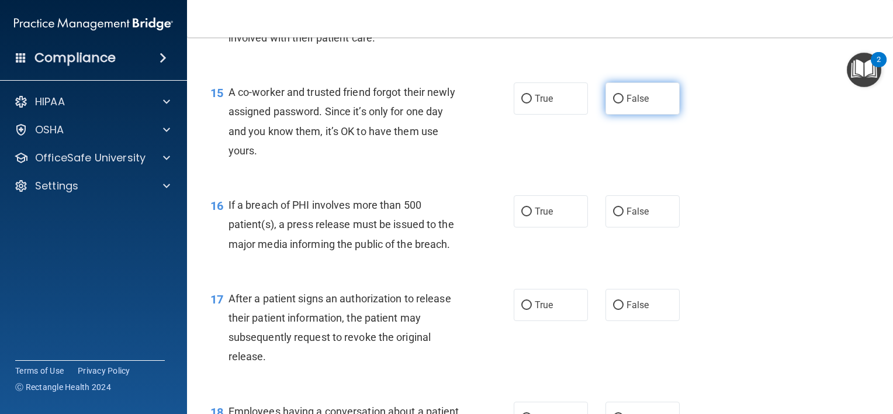
click at [614, 103] on input "False" at bounding box center [618, 99] width 11 height 9
radio input "true"
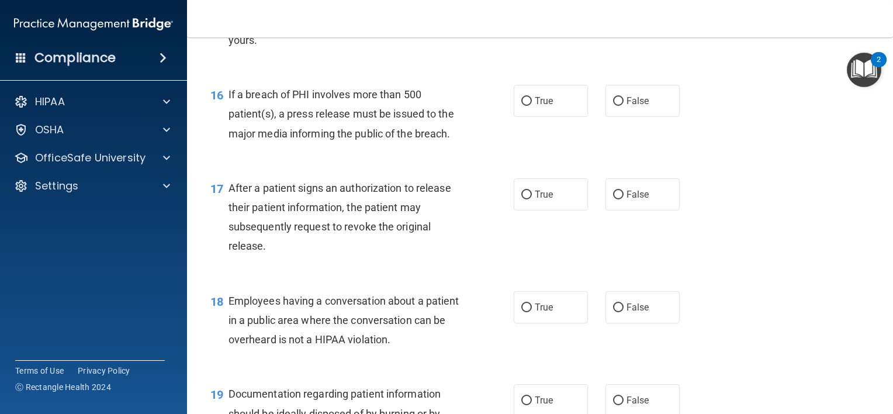
scroll to position [1491, 0]
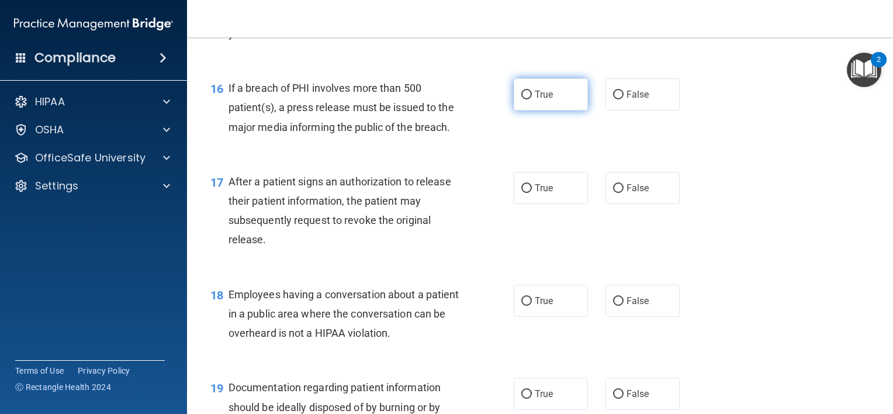
click at [522, 99] on input "True" at bounding box center [526, 95] width 11 height 9
radio input "true"
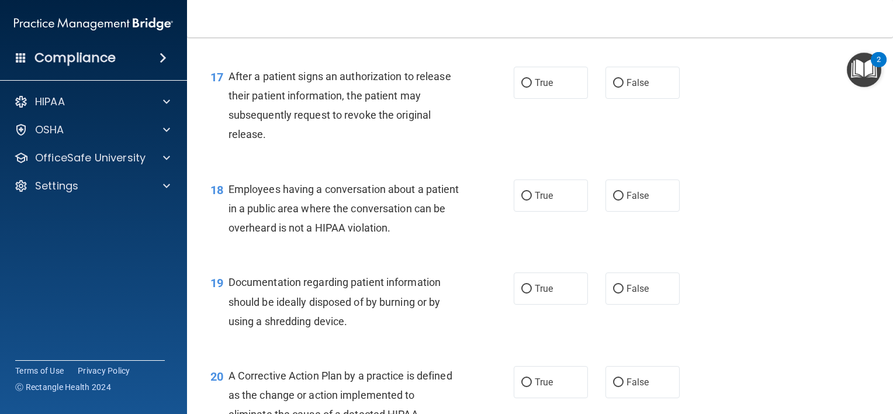
scroll to position [1608, 0]
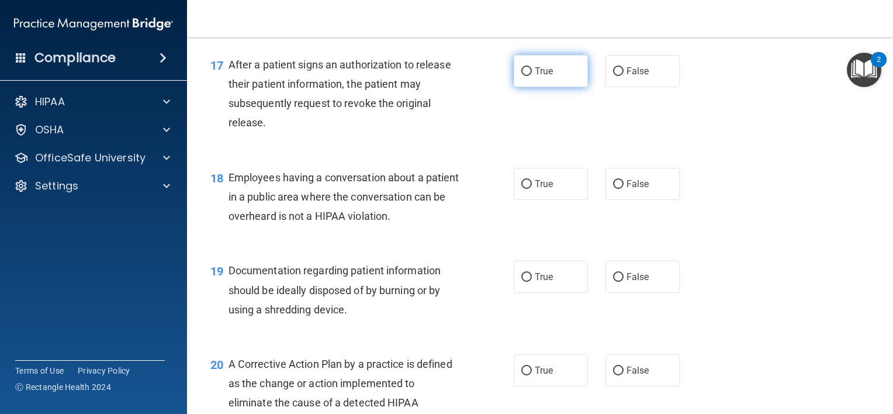
click at [524, 76] on input "True" at bounding box center [526, 71] width 11 height 9
radio input "true"
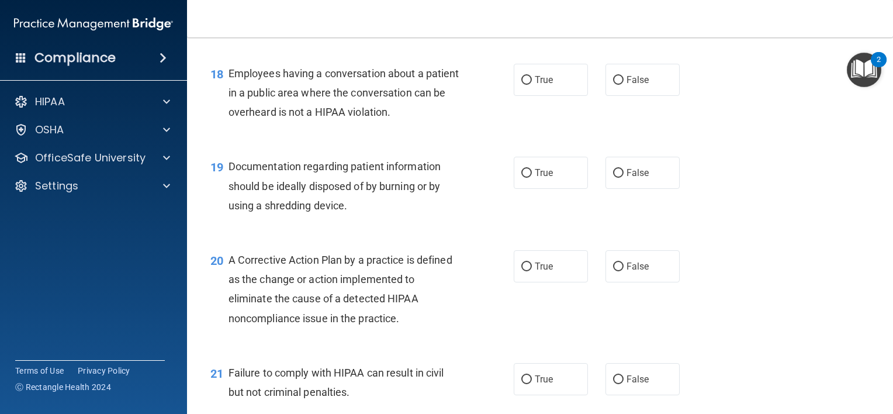
scroll to position [1725, 0]
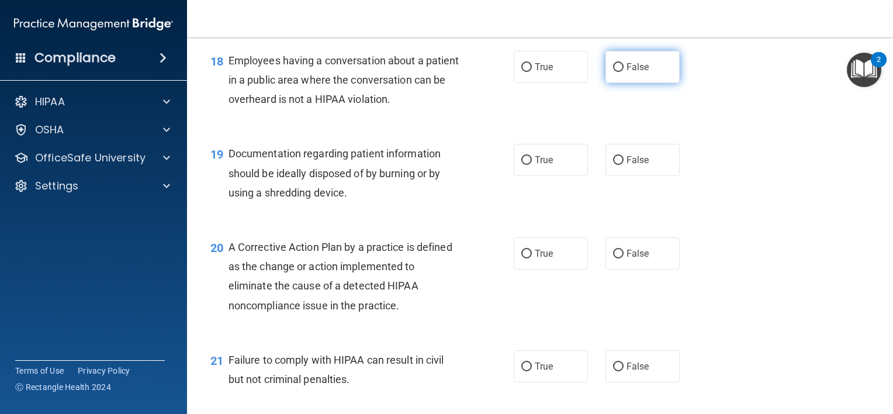
click at [613, 72] on input "False" at bounding box center [618, 67] width 11 height 9
radio input "true"
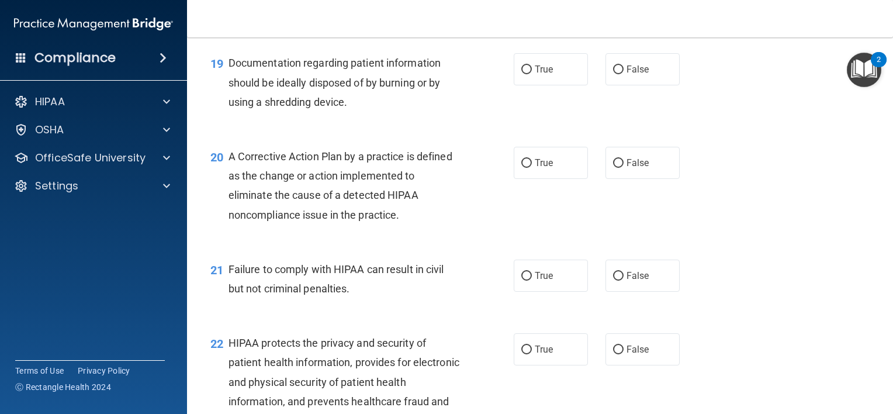
scroll to position [1842, 0]
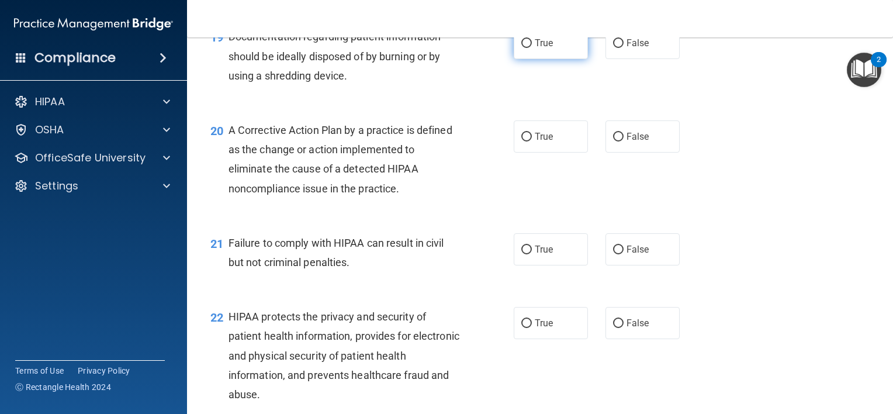
click at [526, 48] on input "True" at bounding box center [526, 43] width 11 height 9
radio input "true"
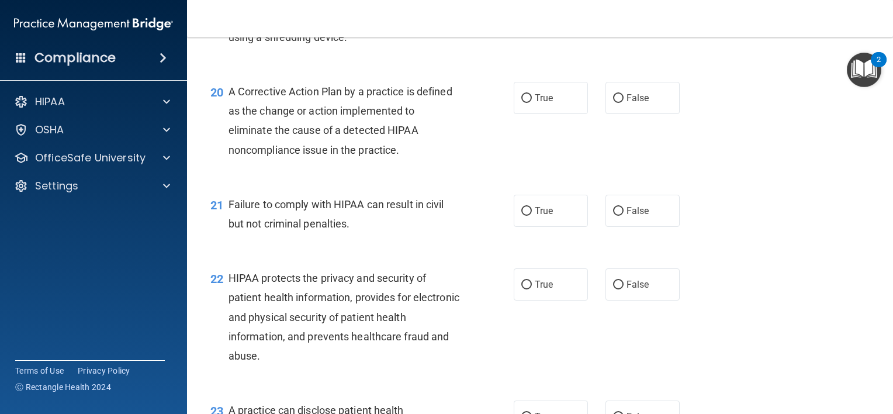
scroll to position [1900, 0]
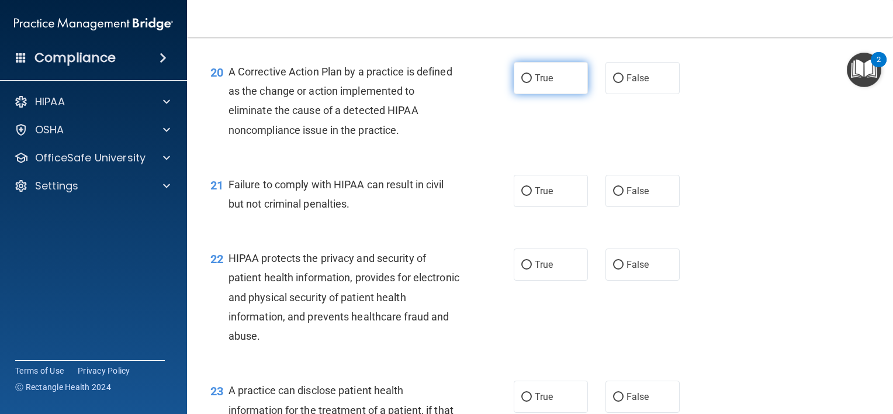
click at [524, 94] on label "True" at bounding box center [551, 78] width 74 height 32
click at [524, 83] on input "True" at bounding box center [526, 78] width 11 height 9
radio input "true"
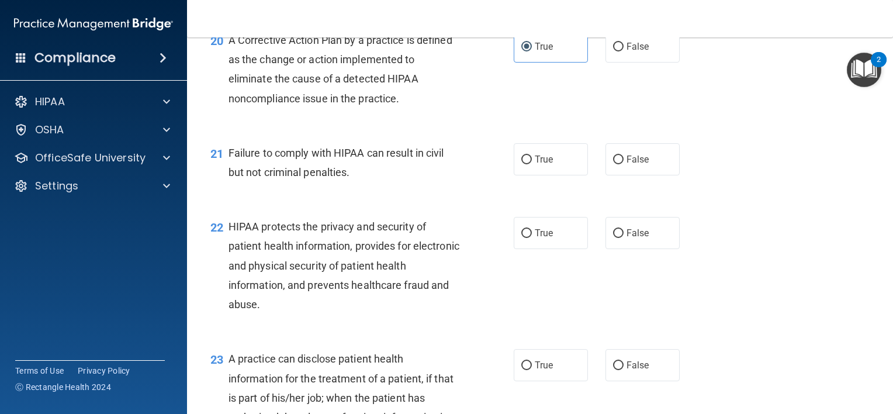
scroll to position [1959, 0]
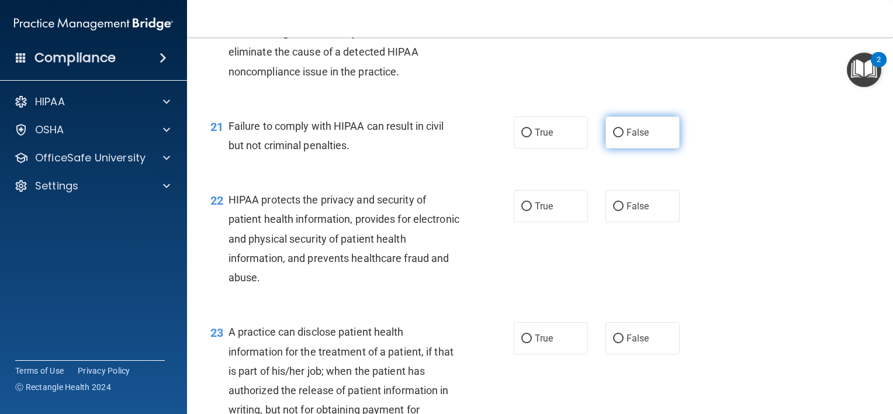
click at [615, 137] on input "False" at bounding box center [618, 133] width 11 height 9
radio input "true"
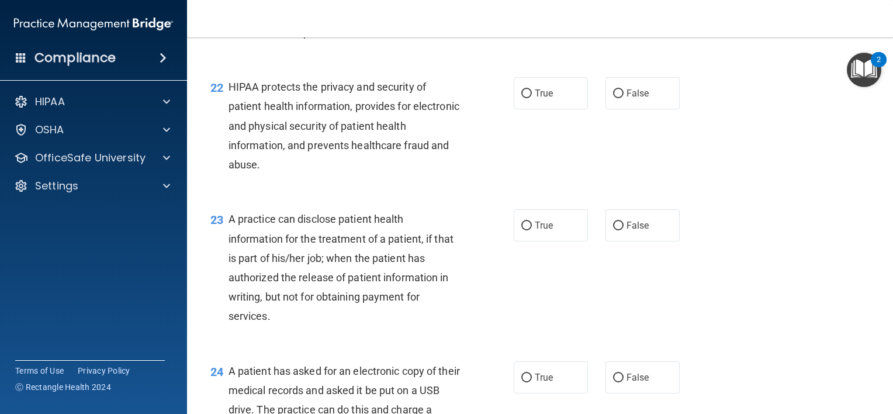
scroll to position [2075, 0]
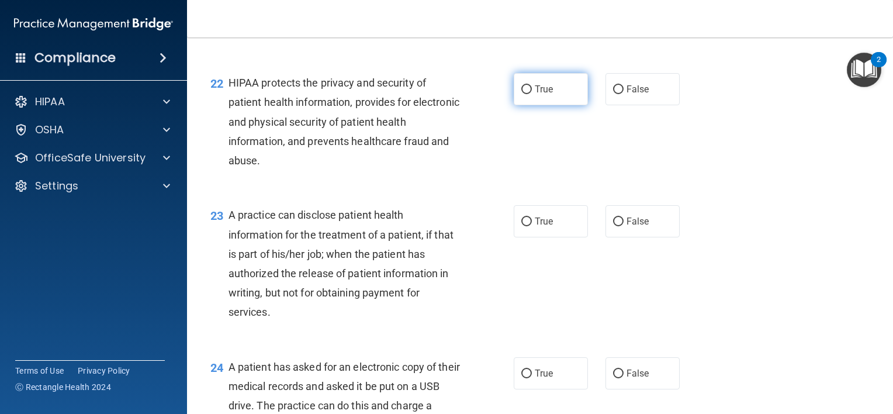
click at [521, 94] on input "True" at bounding box center [526, 89] width 11 height 9
radio input "true"
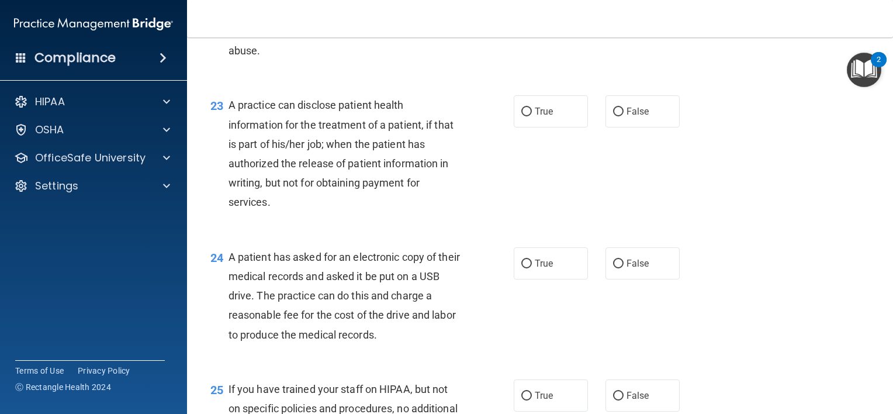
scroll to position [2192, 0]
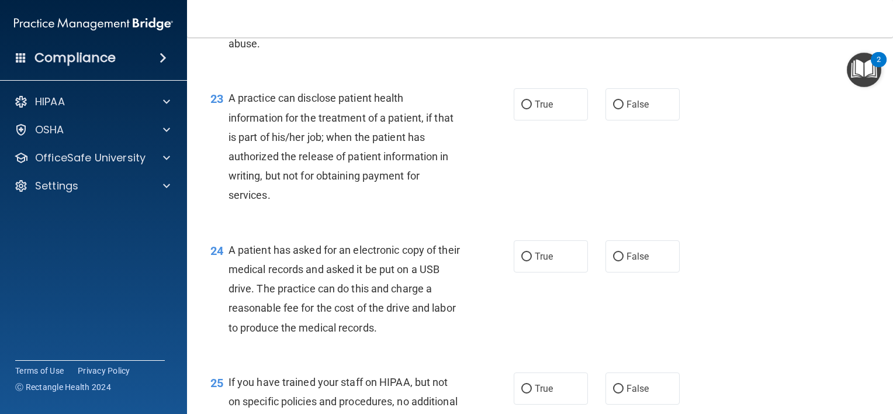
click at [484, 199] on div "23 A practice can disclose patient health information for the treatment of a pa…" at bounding box center [362, 149] width 338 height 122
click at [521, 109] on input "True" at bounding box center [526, 105] width 11 height 9
radio input "true"
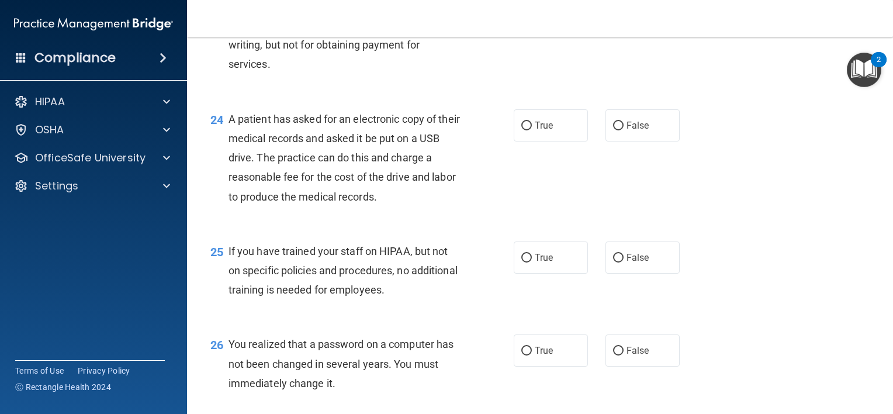
scroll to position [2309, 0]
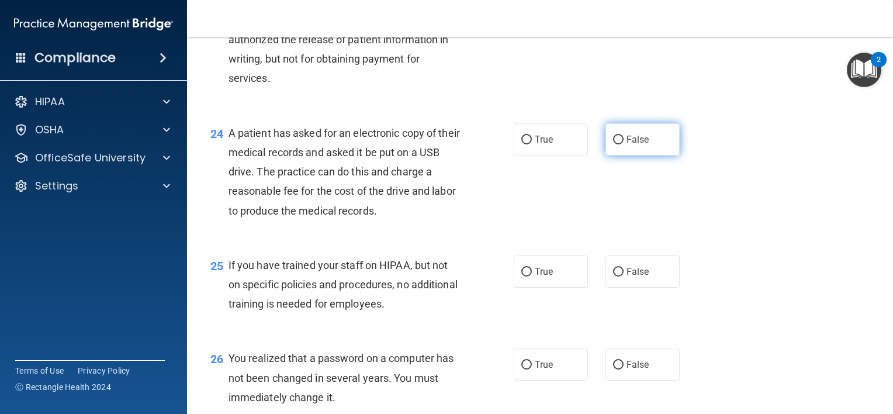
click at [614, 144] on input "False" at bounding box center [618, 140] width 11 height 9
radio input "true"
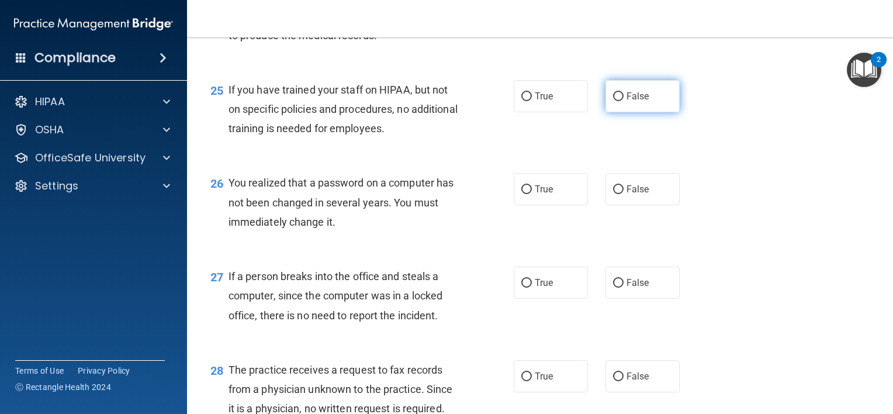
click at [613, 101] on input "False" at bounding box center [618, 96] width 11 height 9
radio input "true"
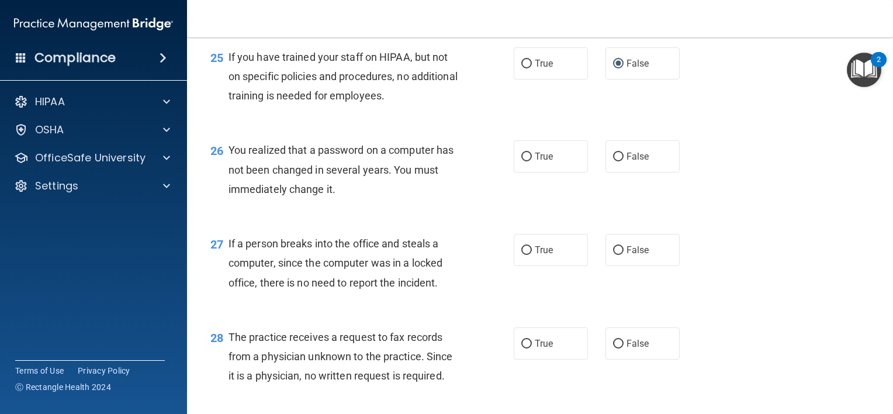
scroll to position [2601, 0]
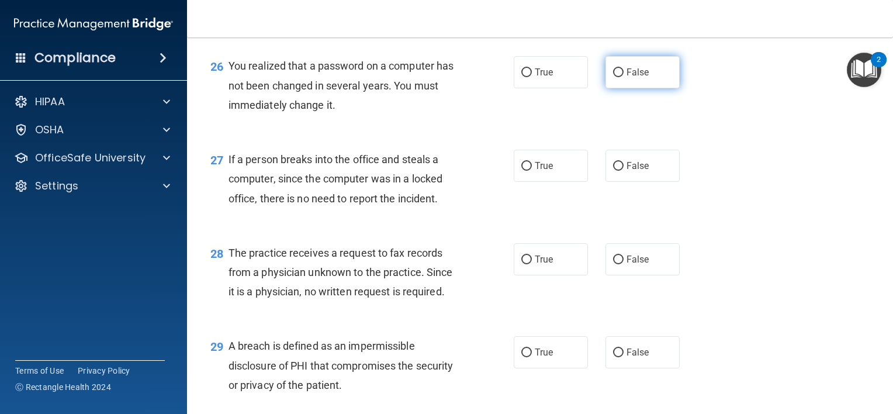
click at [613, 77] on input "False" at bounding box center [618, 72] width 11 height 9
radio input "true"
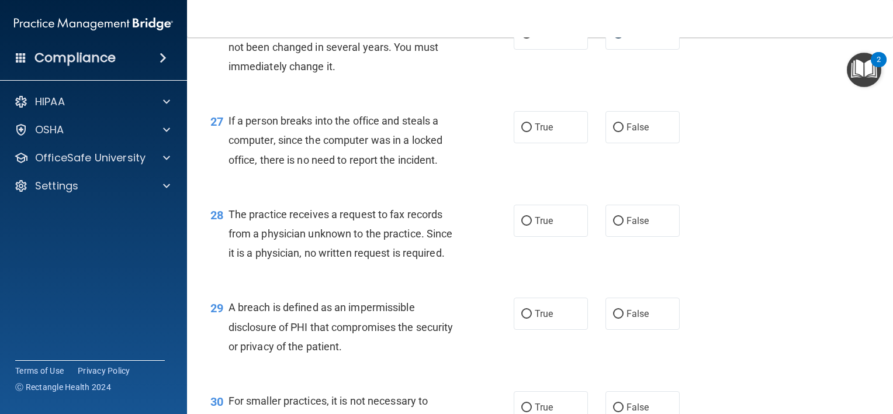
scroll to position [2660, 0]
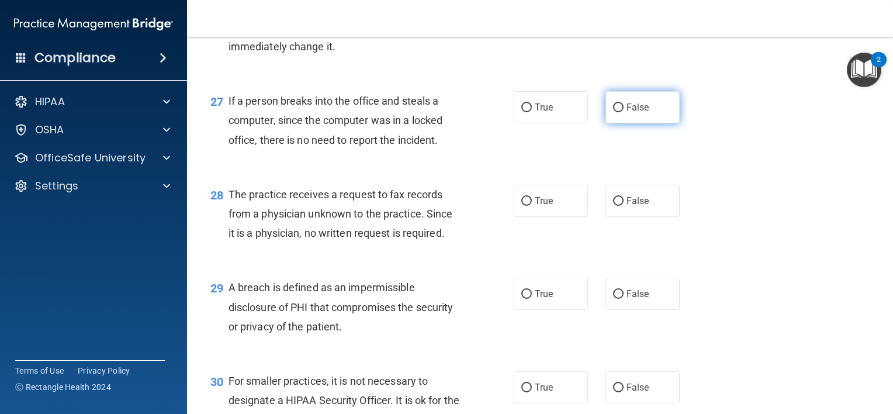
click at [617, 112] on input "False" at bounding box center [618, 107] width 11 height 9
radio input "true"
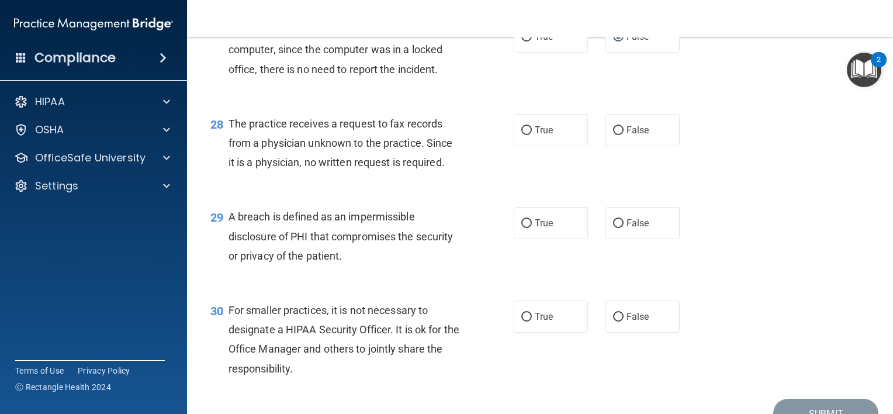
scroll to position [2777, 0]
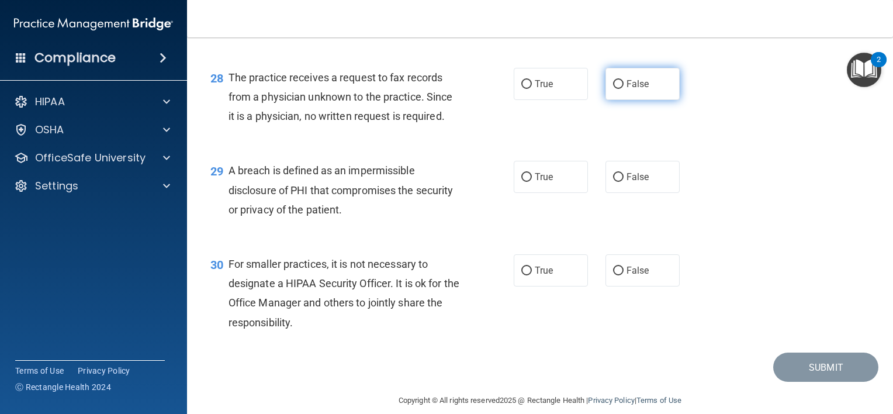
click at [615, 89] on input "False" at bounding box center [618, 84] width 11 height 9
radio input "true"
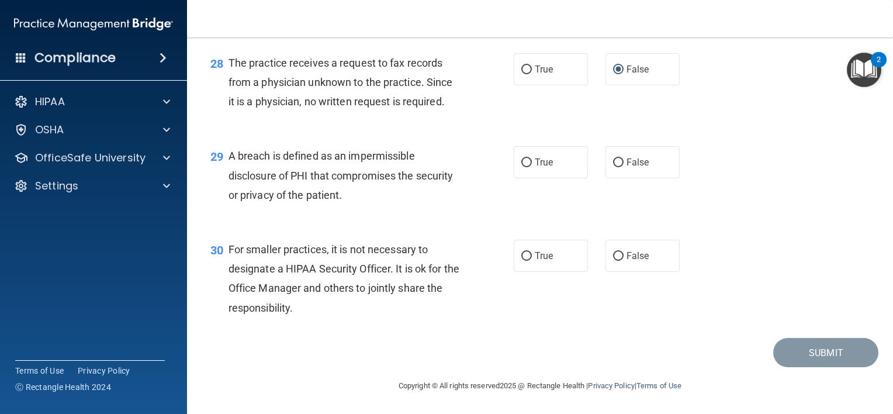
scroll to position [2811, 0]
click at [521, 159] on input "True" at bounding box center [526, 162] width 11 height 9
radio input "true"
drag, startPoint x: 614, startPoint y: 254, endPoint x: 651, endPoint y: 266, distance: 39.9
click at [614, 254] on input "False" at bounding box center [618, 256] width 11 height 9
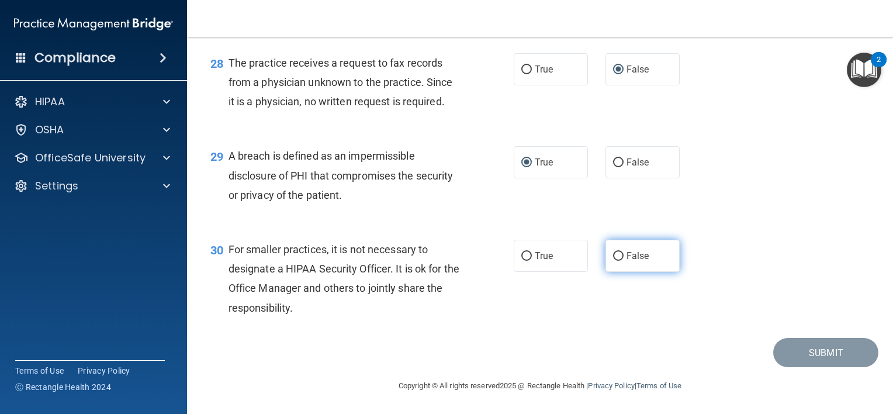
radio input "true"
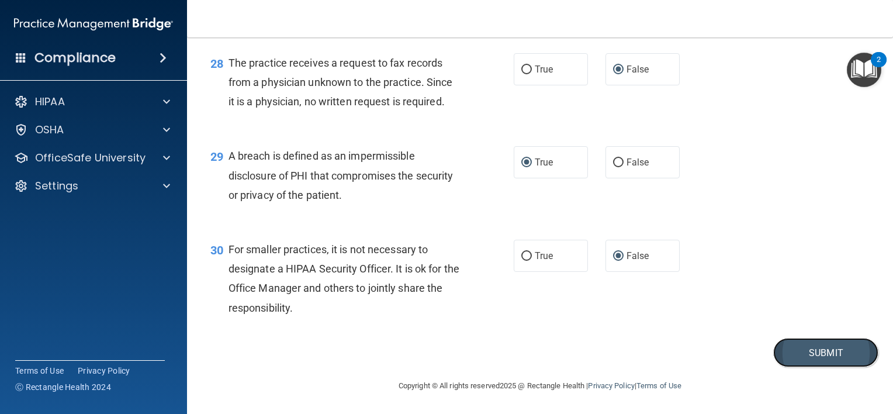
drag, startPoint x: 824, startPoint y: 348, endPoint x: 817, endPoint y: 344, distance: 8.6
click at [823, 348] on button "Submit" at bounding box center [825, 353] width 105 height 30
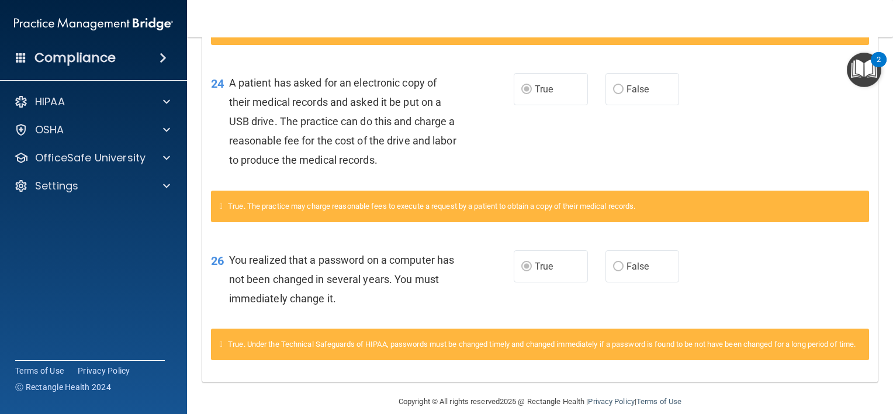
scroll to position [954, 0]
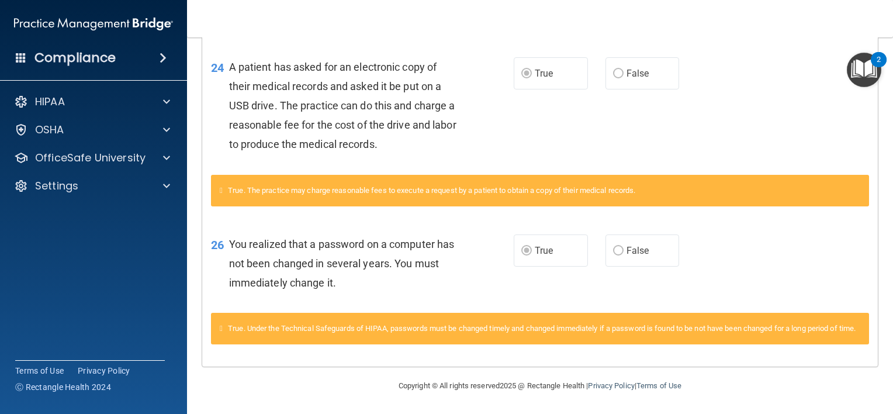
click at [584, 245] on div "True False" at bounding box center [603, 250] width 178 height 32
click at [857, 220] on div "26 You realized that a password on a computer has not been changed in several y…" at bounding box center [539, 266] width 675 height 93
click at [467, 325] on div "True. Under the Technical Safeguards of HIPAA, passwords must be changed timely…" at bounding box center [540, 329] width 658 height 32
click at [166, 99] on span at bounding box center [166, 102] width 7 height 14
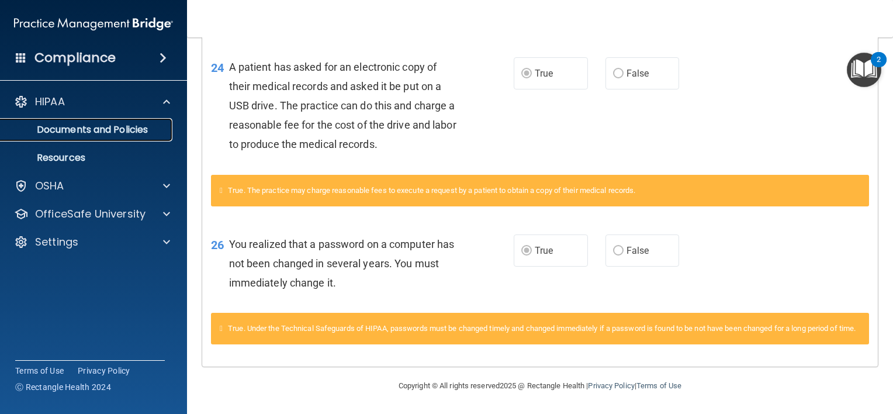
click at [110, 129] on p "Documents and Policies" at bounding box center [88, 130] width 160 height 12
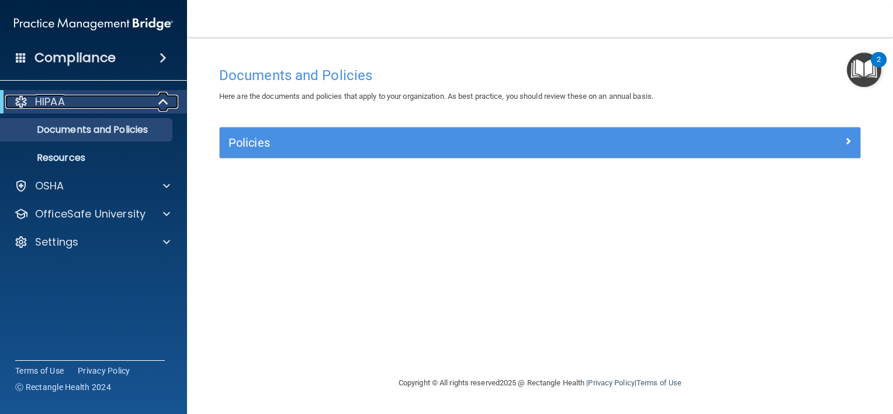
click at [49, 104] on p "HIPAA" at bounding box center [50, 102] width 30 height 14
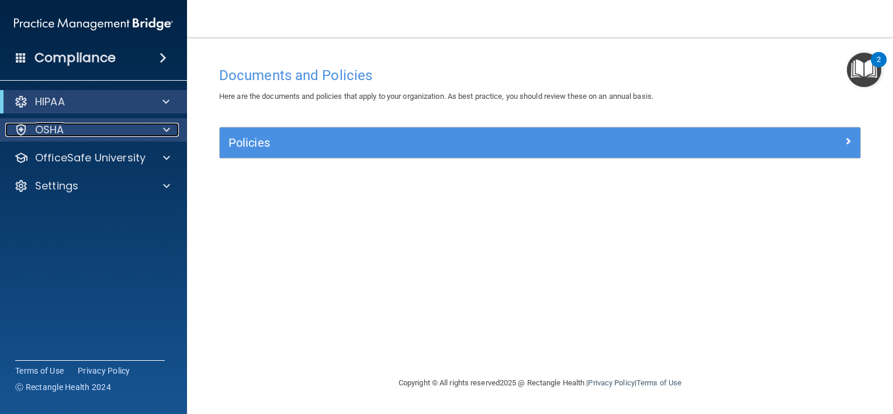
click at [51, 130] on p "OSHA" at bounding box center [49, 130] width 29 height 14
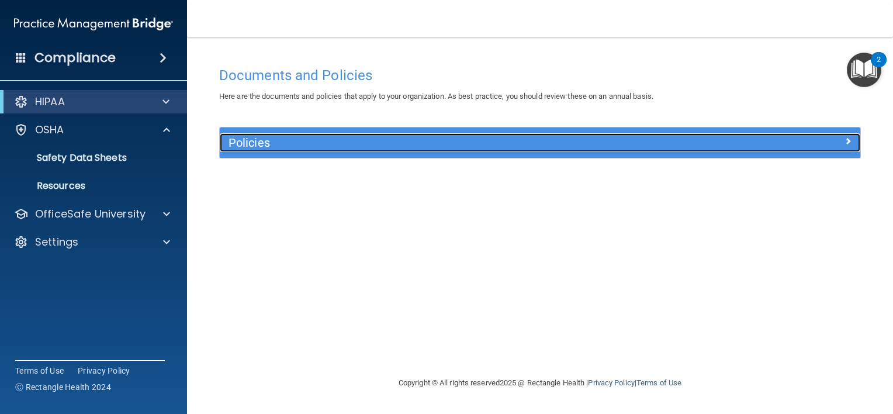
click at [845, 140] on span at bounding box center [847, 141] width 7 height 14
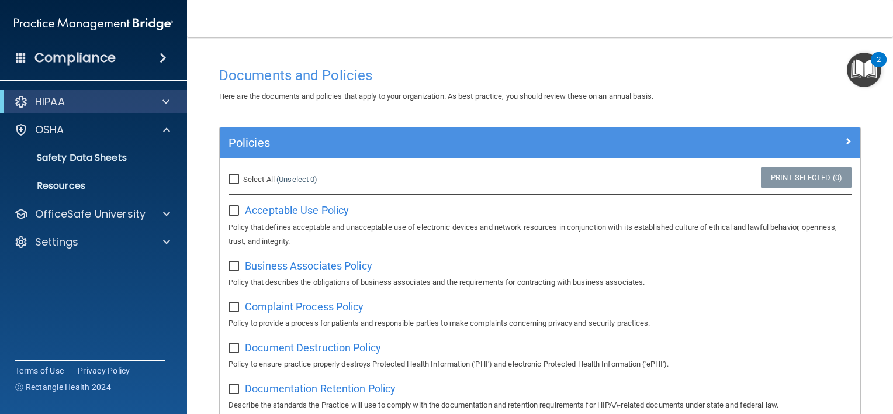
click at [235, 178] on input "Select All (Unselect 0) Unselect All" at bounding box center [234, 179] width 13 height 9
checkbox input "true"
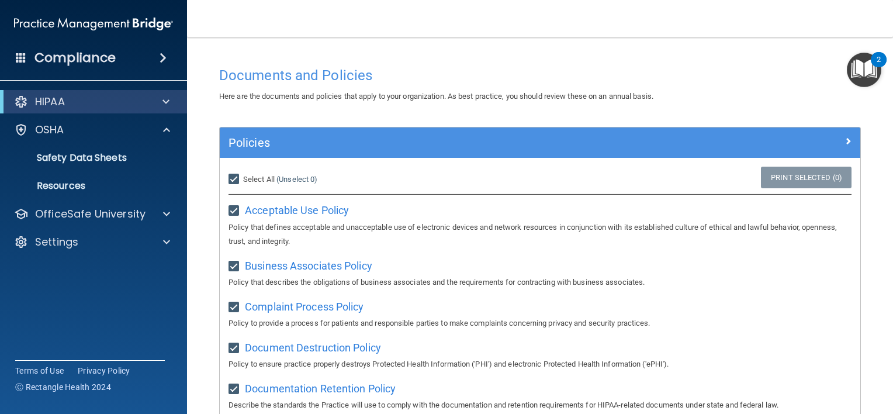
checkbox input "true"
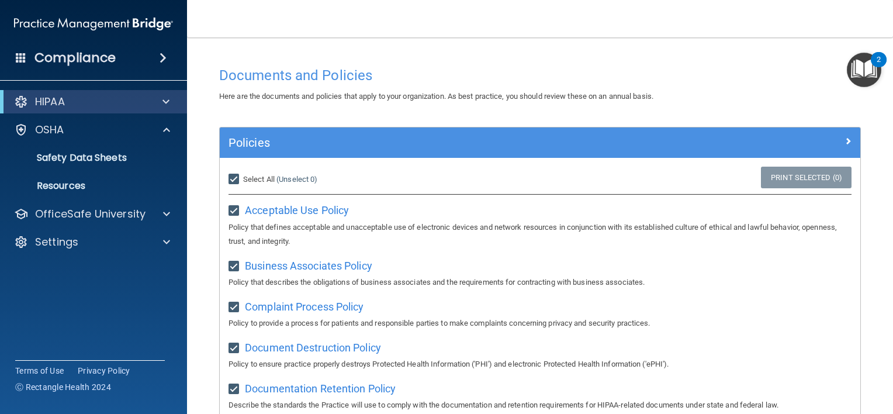
checkbox input "true"
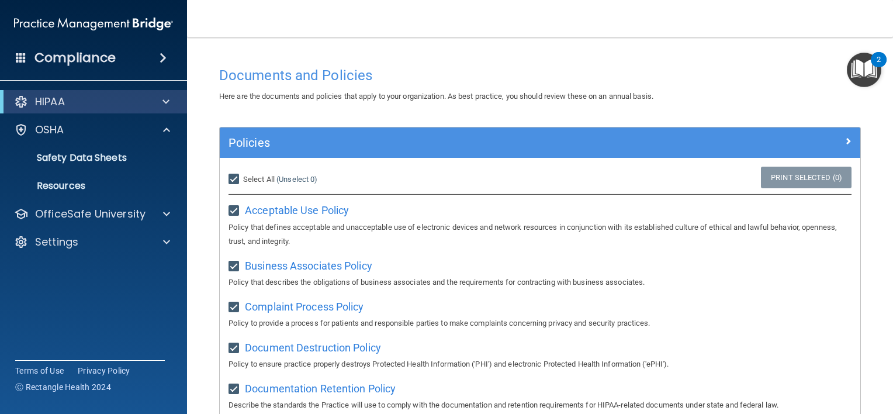
checkbox input "true"
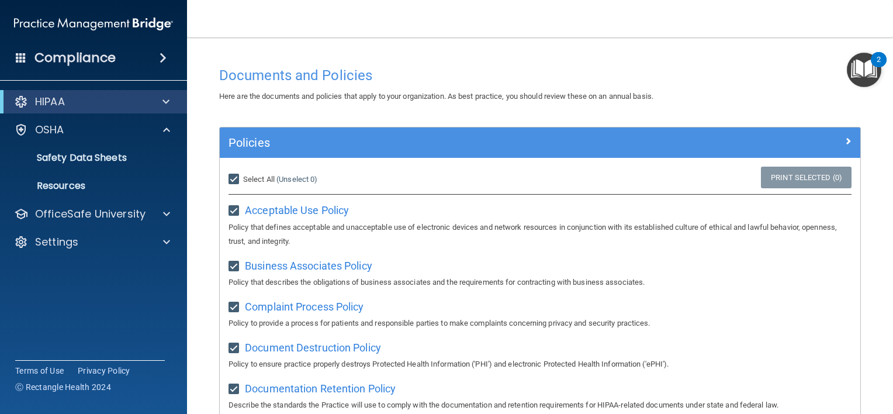
checkbox input "true"
drag, startPoint x: 236, startPoint y: 264, endPoint x: 241, endPoint y: 277, distance: 13.7
click at [236, 265] on input "checkbox" at bounding box center [234, 266] width 13 height 9
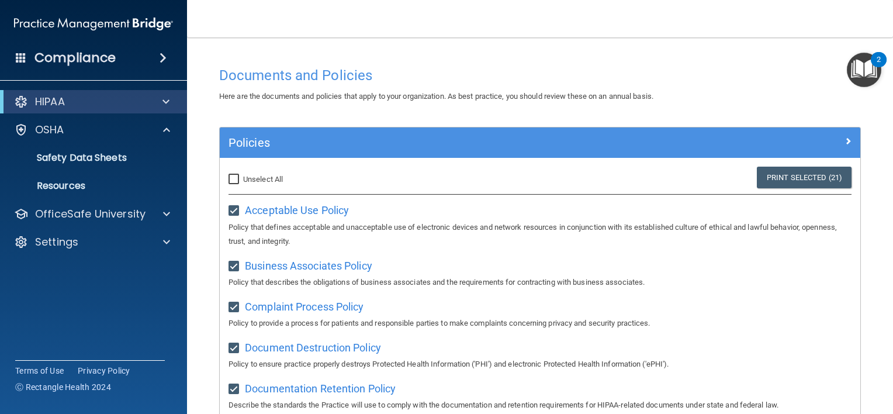
checkbox input "false"
click at [232, 306] on input "checkbox" at bounding box center [234, 307] width 13 height 9
checkbox input "false"
click at [232, 351] on input "checkbox" at bounding box center [234, 348] width 13 height 9
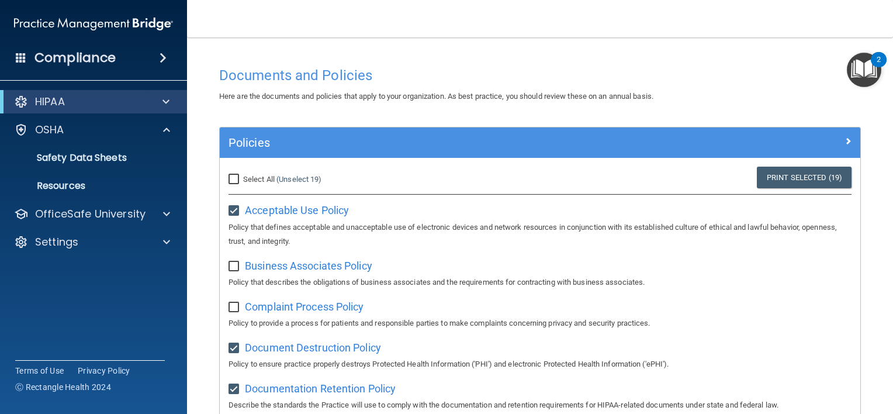
checkbox input "false"
click at [238, 391] on input "checkbox" at bounding box center [234, 388] width 13 height 9
checkbox input "false"
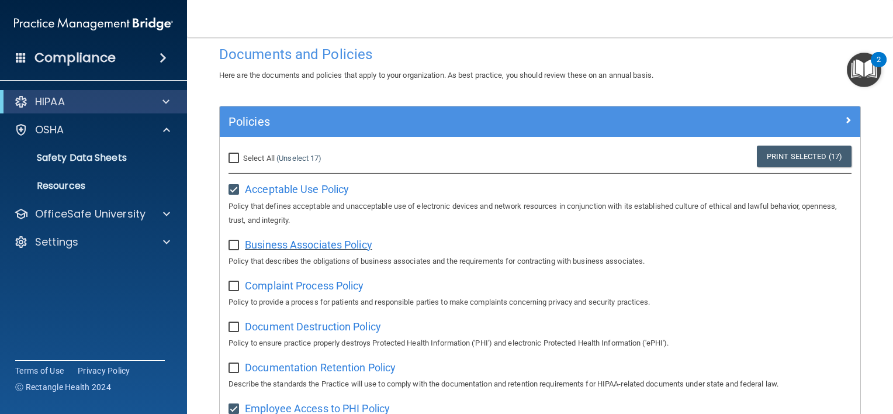
scroll to position [58, 0]
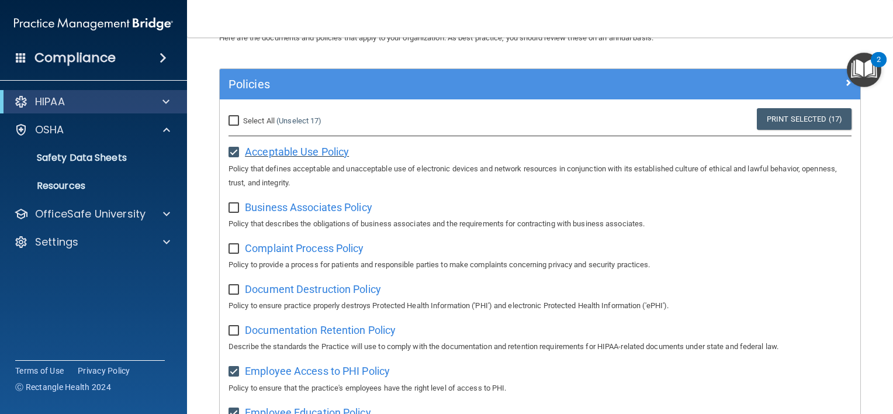
click at [278, 152] on span "Acceptable Use Policy" at bounding box center [297, 151] width 104 height 12
click at [168, 91] on div "HIPAA" at bounding box center [93, 101] width 187 height 23
click at [165, 99] on span at bounding box center [165, 102] width 7 height 14
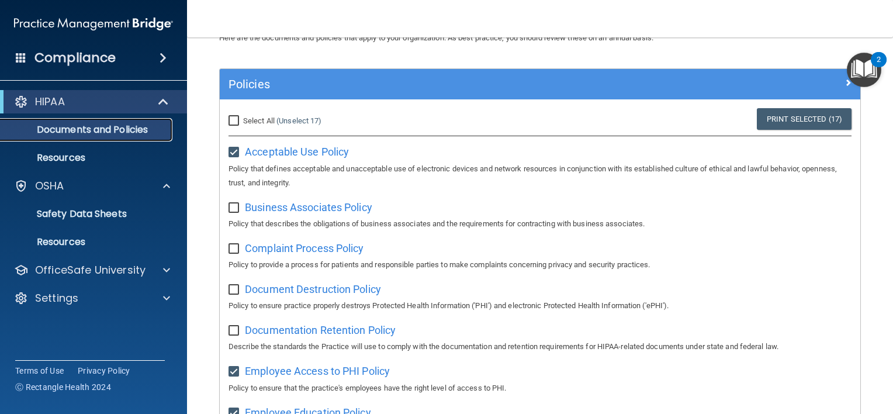
click at [89, 126] on p "Documents and Policies" at bounding box center [88, 130] width 160 height 12
click at [161, 56] on span at bounding box center [163, 58] width 7 height 14
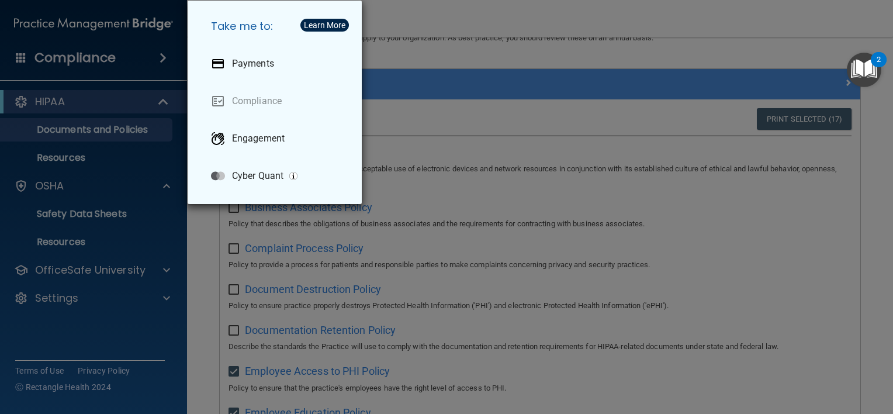
click at [77, 52] on div "Take me to: Payments Compliance Engagement Cyber Quant" at bounding box center [446, 207] width 893 height 414
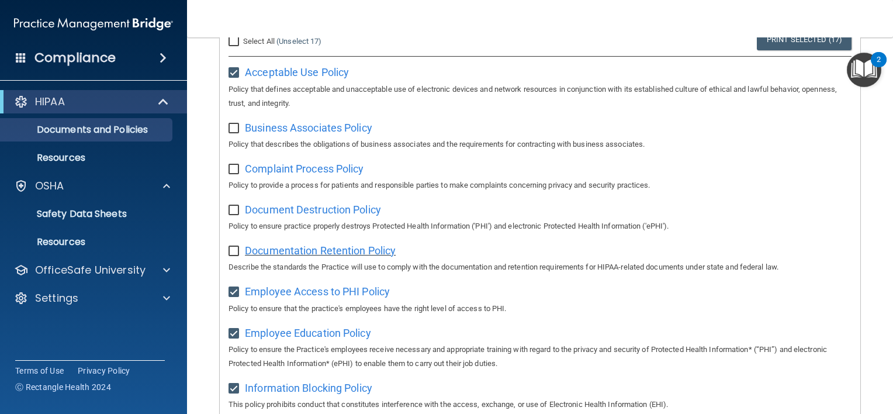
scroll to position [0, 0]
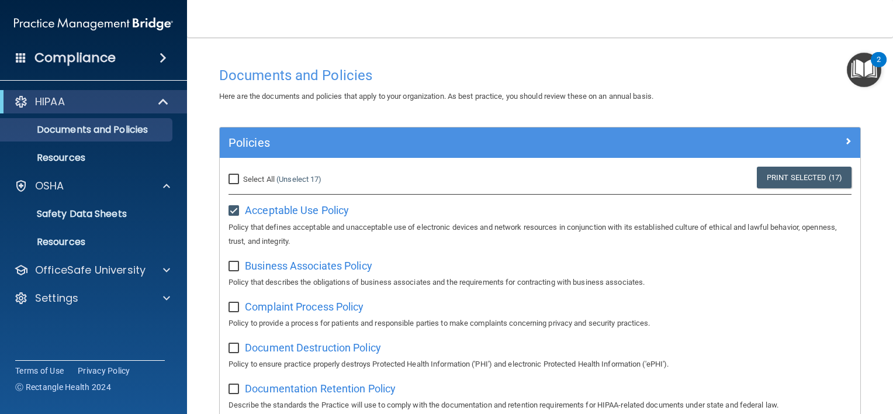
click at [231, 175] on input "Select All (Unselect 17) Unselect All" at bounding box center [234, 179] width 13 height 9
checkbox input "true"
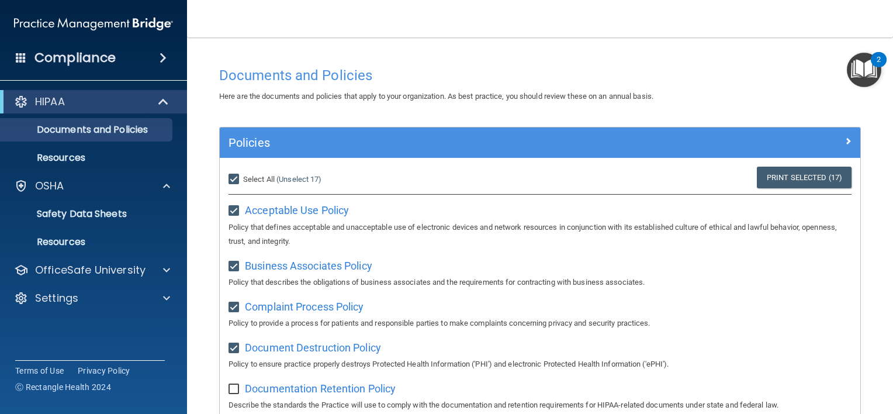
checkbox input "true"
click at [790, 175] on link "Print Selected (21)" at bounding box center [804, 178] width 95 height 22
click at [164, 103] on span at bounding box center [165, 102] width 10 height 14
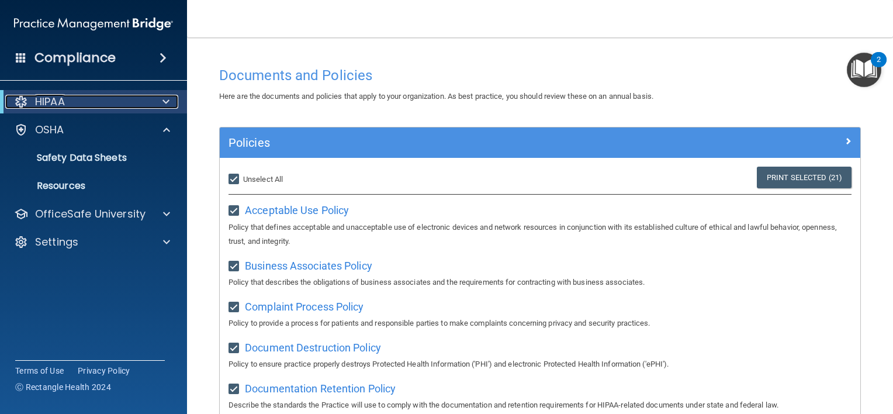
click at [164, 103] on span at bounding box center [165, 102] width 7 height 14
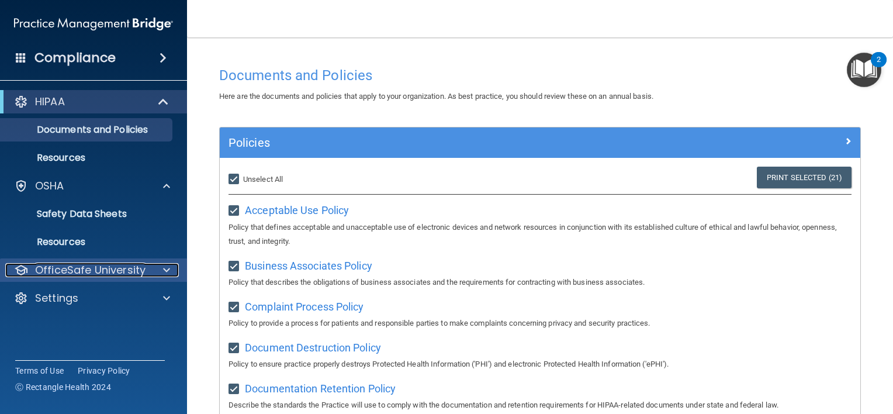
click at [161, 270] on div at bounding box center [164, 270] width 29 height 14
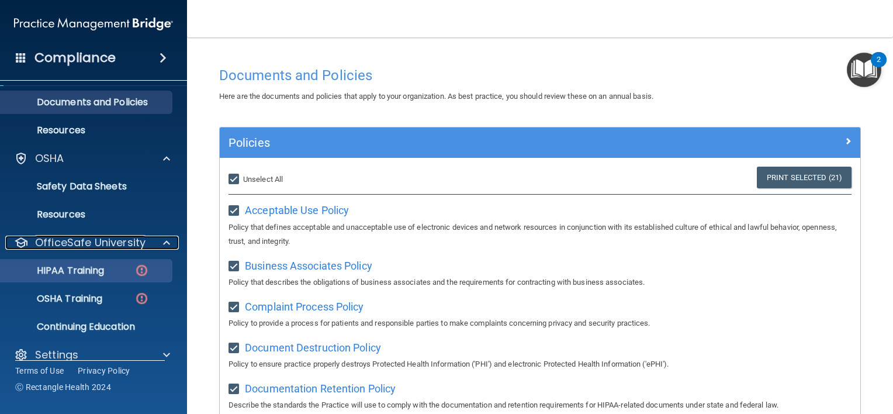
scroll to position [43, 0]
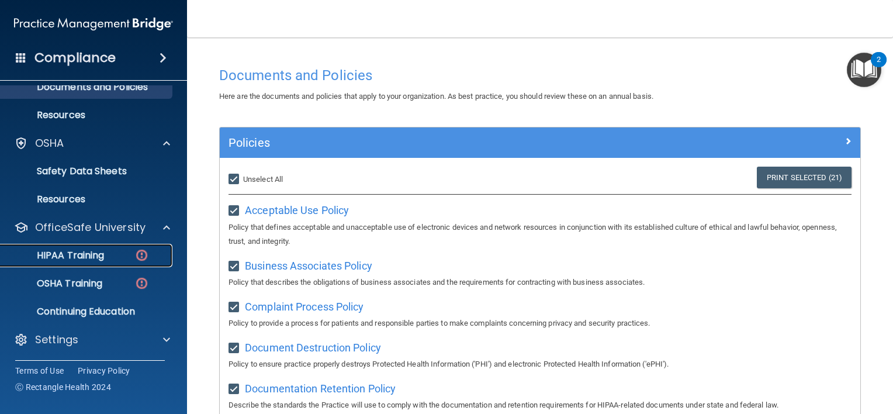
click at [88, 257] on p "HIPAA Training" at bounding box center [56, 255] width 96 height 12
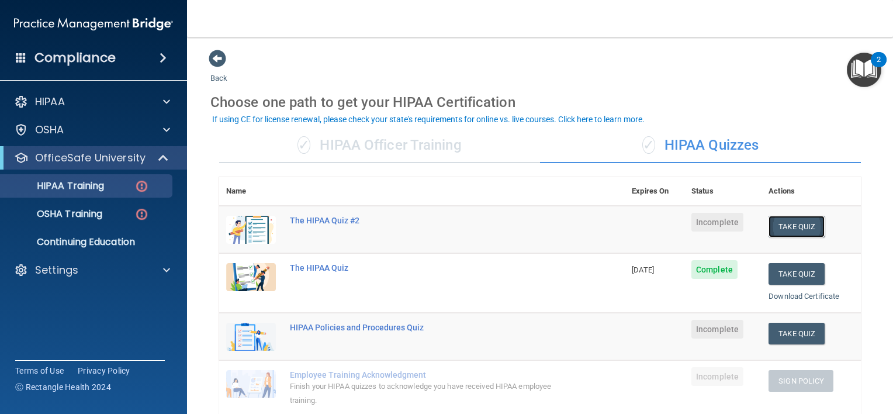
click at [795, 224] on button "Take Quiz" at bounding box center [796, 227] width 56 height 22
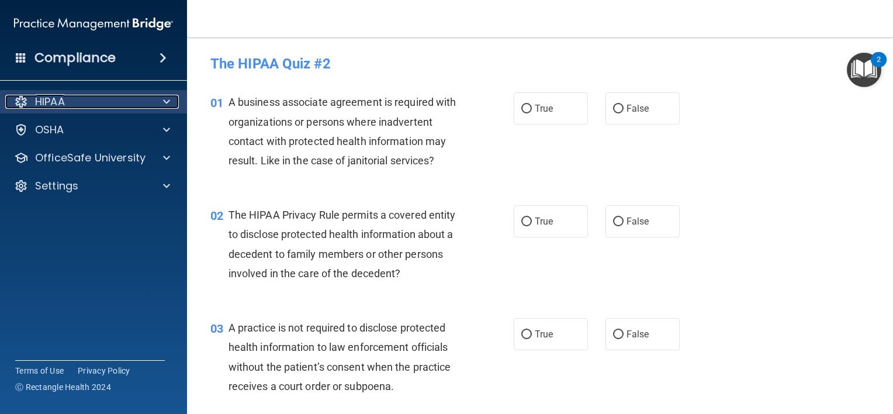
click at [164, 102] on span at bounding box center [166, 102] width 7 height 14
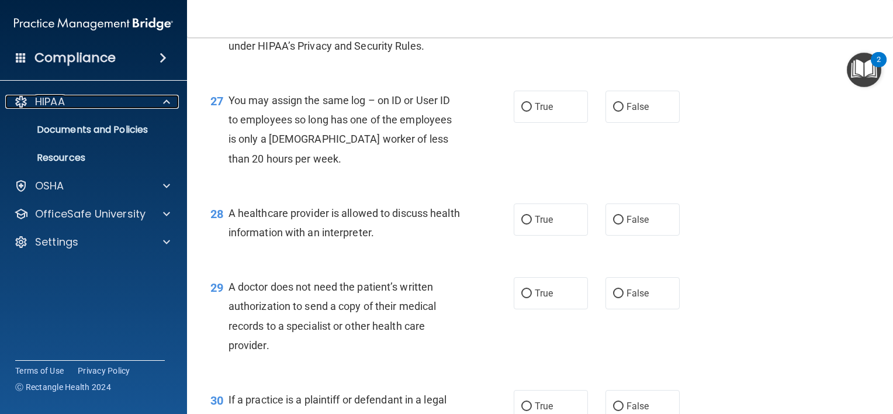
scroll to position [2597, 0]
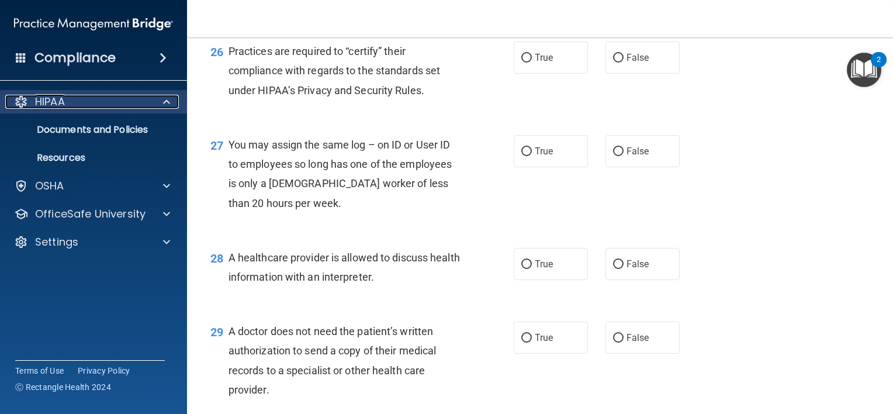
click at [168, 101] on span at bounding box center [166, 102] width 7 height 14
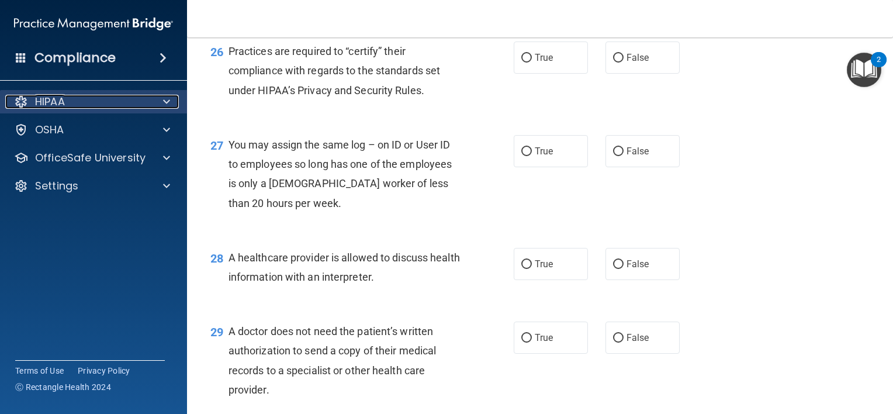
click at [168, 101] on span at bounding box center [166, 102] width 7 height 14
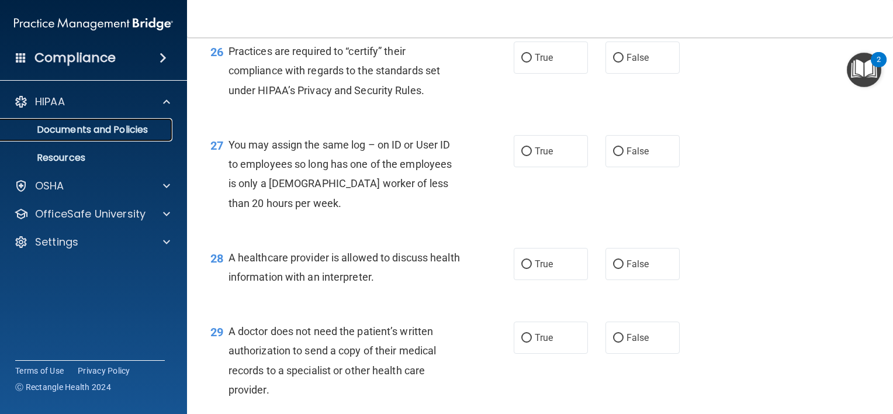
click at [85, 131] on p "Documents and Policies" at bounding box center [88, 130] width 160 height 12
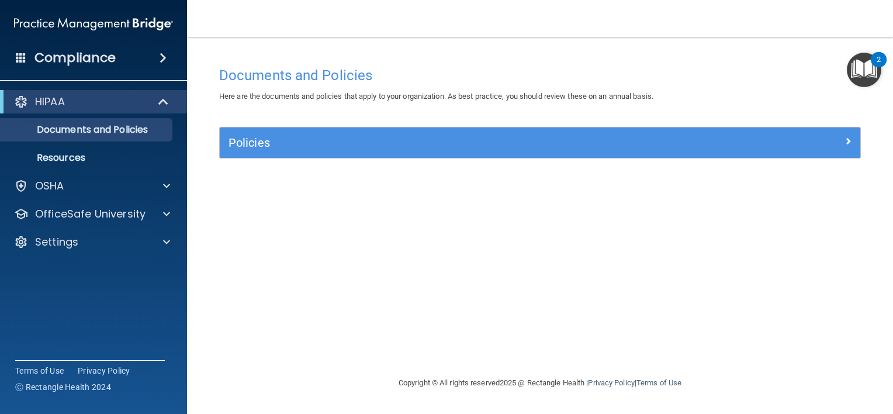
click at [298, 77] on h4 "Documents and Policies" at bounding box center [540, 75] width 642 height 15
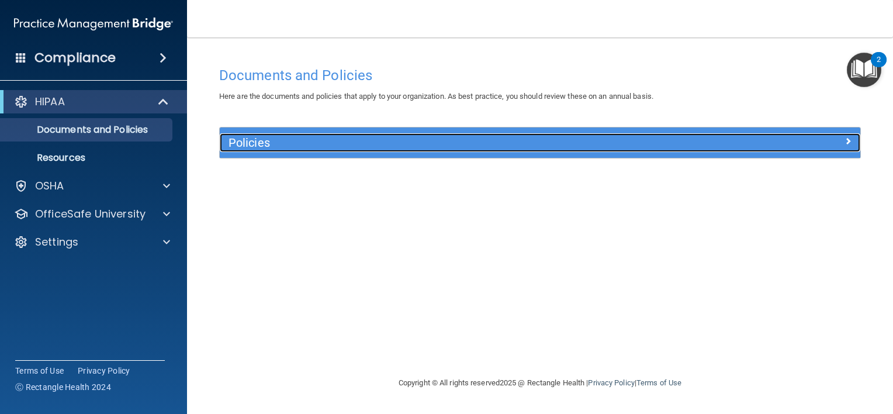
click at [249, 143] on h5 "Policies" at bounding box center [459, 142] width 463 height 13
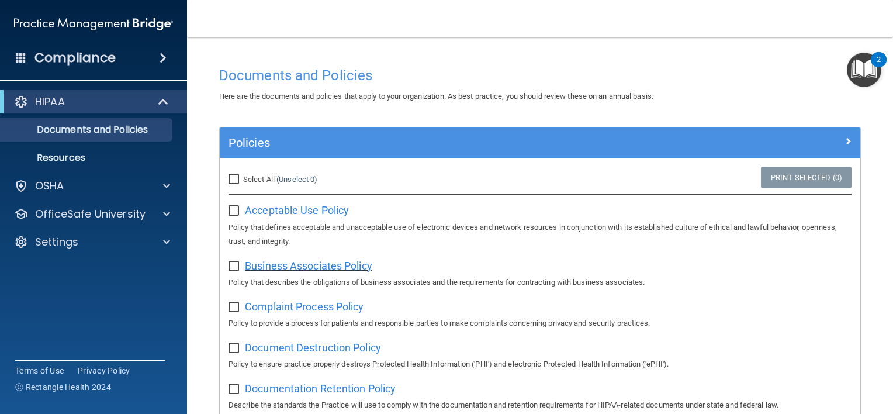
click at [299, 266] on span "Business Associates Policy" at bounding box center [308, 265] width 127 height 12
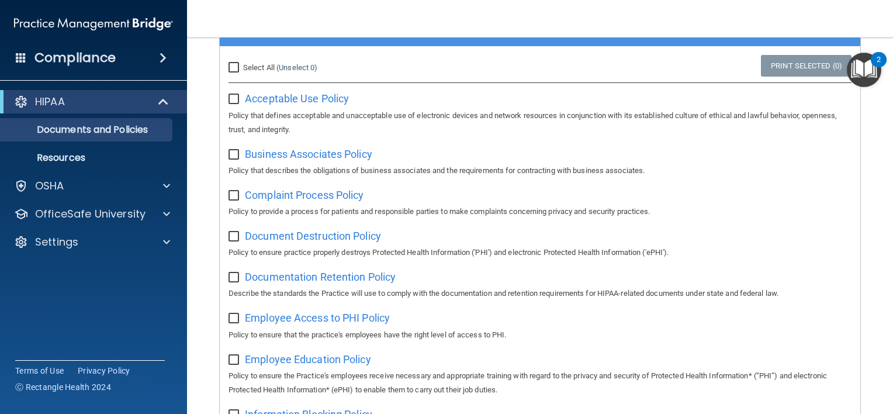
scroll to position [117, 0]
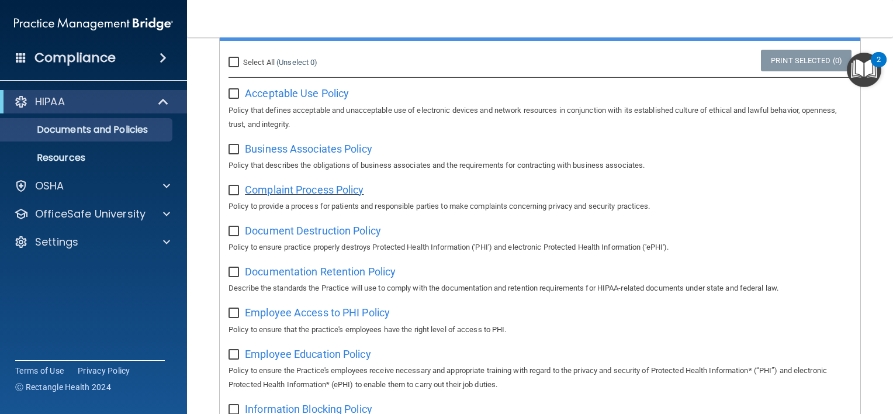
click at [309, 194] on span "Complaint Process Policy" at bounding box center [304, 189] width 119 height 12
click at [307, 233] on span "Document Destruction Policy" at bounding box center [313, 230] width 136 height 12
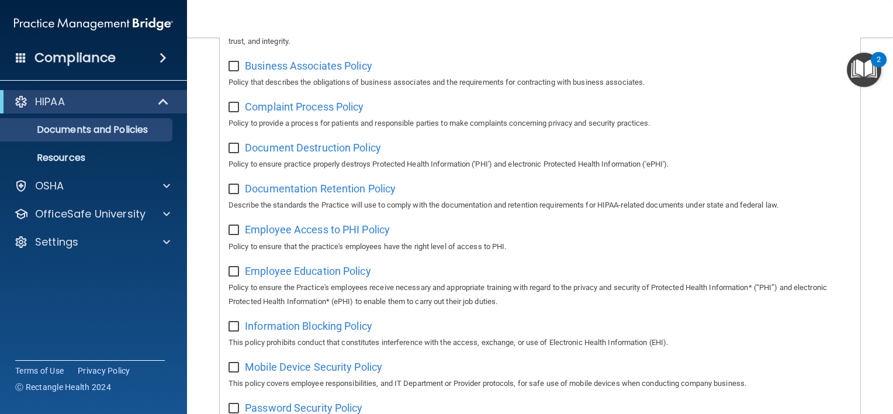
scroll to position [234, 0]
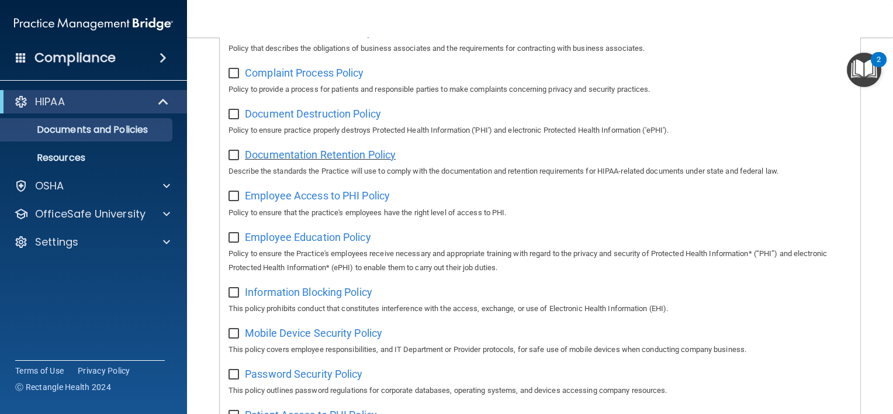
click at [311, 155] on span "Documentation Retention Policy" at bounding box center [320, 154] width 151 height 12
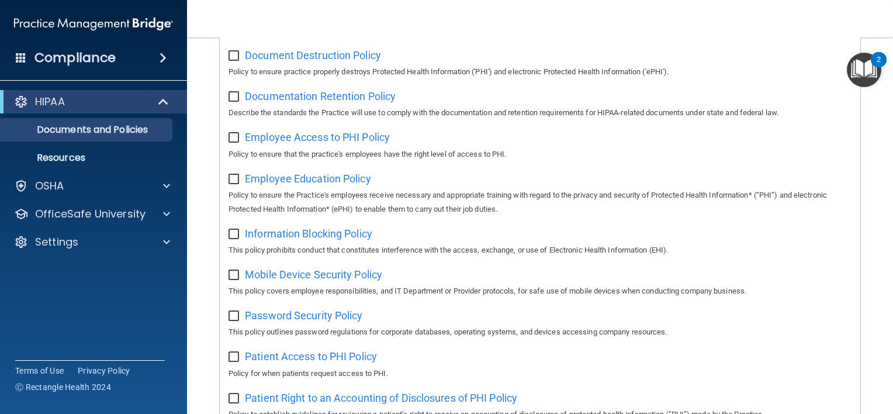
scroll to position [351, 0]
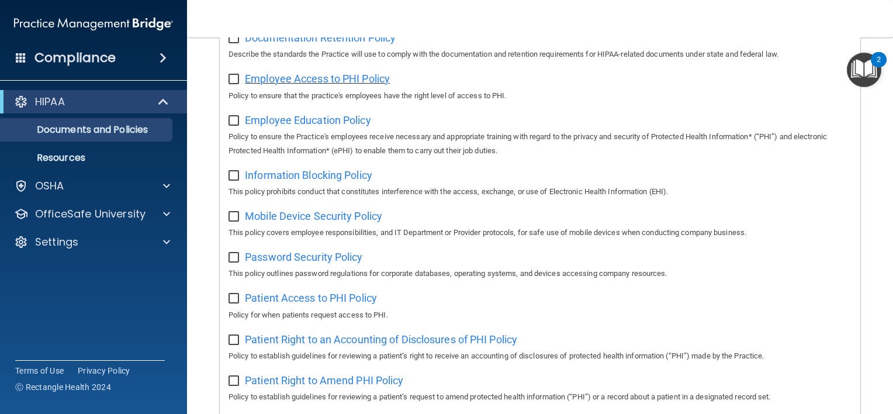
click at [306, 81] on span "Employee Access to PHI Policy" at bounding box center [317, 78] width 145 height 12
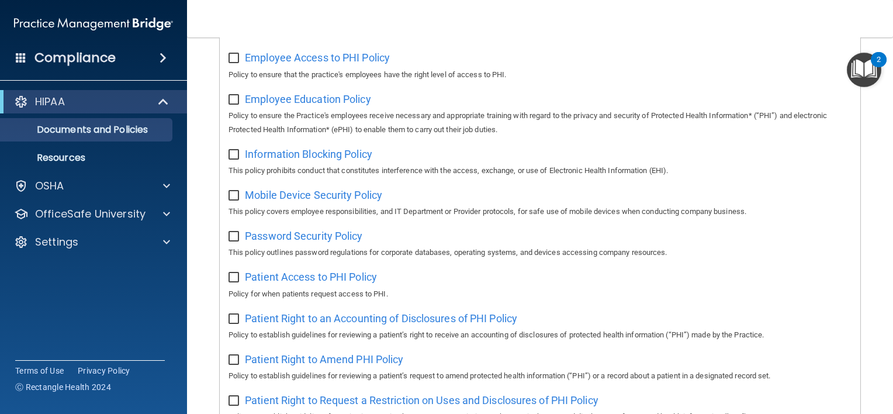
scroll to position [255, 0]
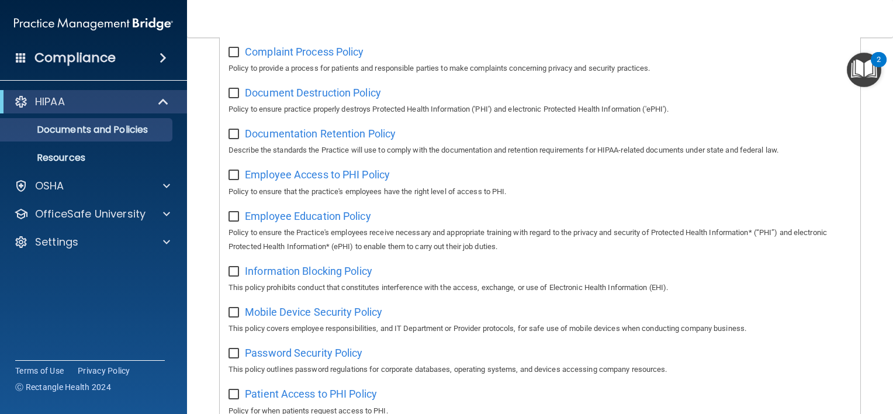
click at [231, 216] on input "checkbox" at bounding box center [234, 216] width 13 height 9
checkbox input "true"
click at [232, 274] on input "checkbox" at bounding box center [234, 271] width 13 height 9
checkbox input "true"
click at [236, 312] on input "checkbox" at bounding box center [234, 312] width 13 height 9
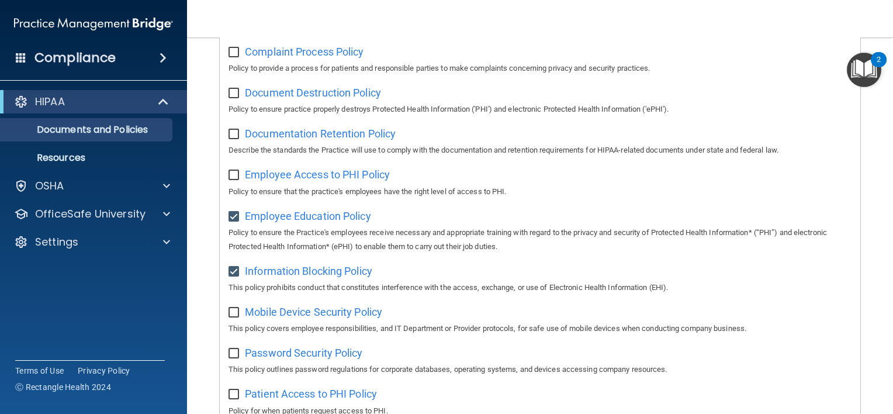
checkbox input "true"
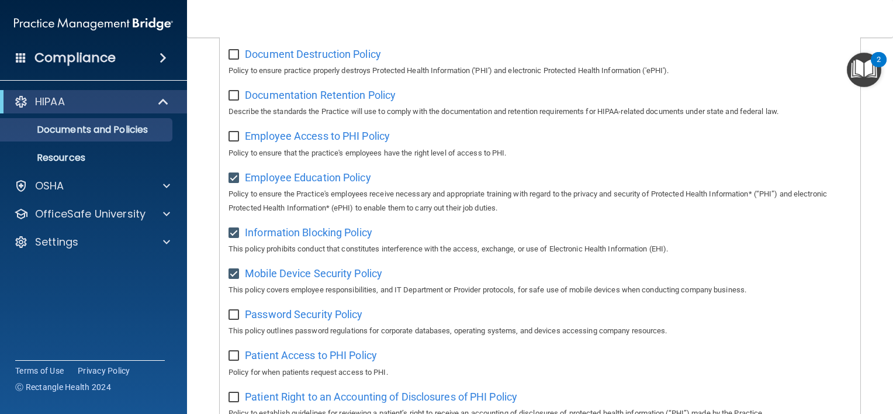
scroll to position [488, 0]
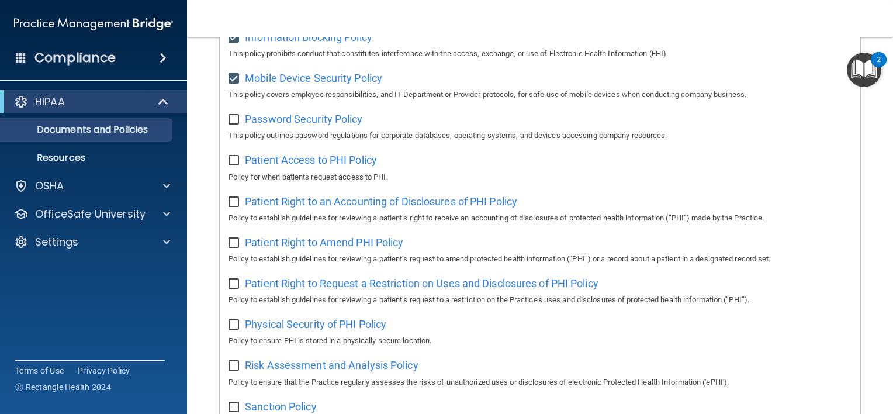
drag, startPoint x: 231, startPoint y: 119, endPoint x: 230, endPoint y: 153, distance: 33.9
click at [231, 120] on input "checkbox" at bounding box center [234, 119] width 13 height 9
checkbox input "true"
click at [227, 163] on div "Select All (Unselect 4) Unselect All Print Selected (4) Acceptable Use Policy P…" at bounding box center [540, 153] width 640 height 969
click at [236, 162] on input "checkbox" at bounding box center [234, 160] width 13 height 9
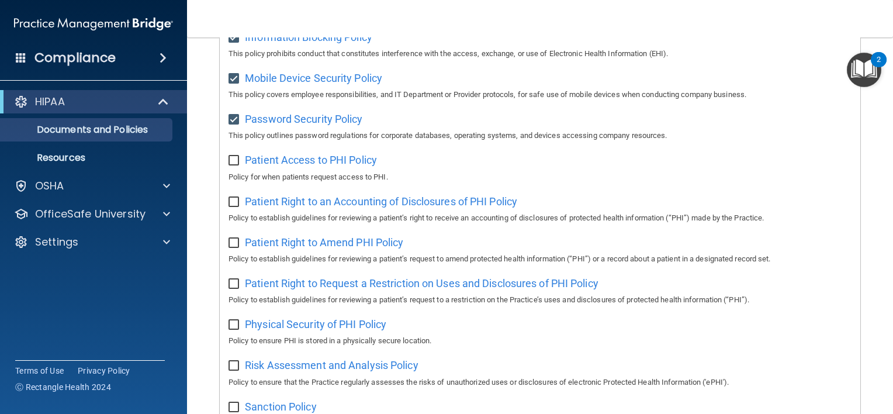
checkbox input "true"
click at [228, 365] on input "checkbox" at bounding box center [234, 365] width 13 height 9
checkbox input "true"
click at [229, 318] on label at bounding box center [235, 320] width 15 height 13
click at [229, 320] on input "checkbox" at bounding box center [234, 324] width 13 height 9
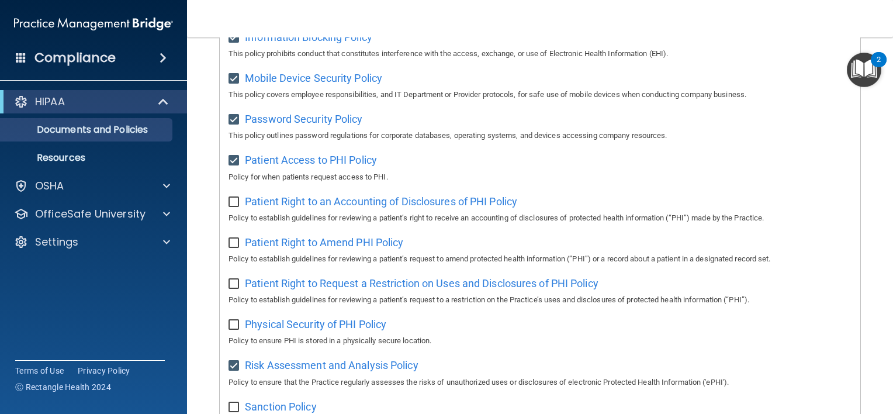
checkbox input "true"
click at [233, 286] on input "checkbox" at bounding box center [234, 283] width 13 height 9
checkbox input "true"
drag, startPoint x: 239, startPoint y: 247, endPoint x: 236, endPoint y: 233, distance: 13.8
click at [238, 246] on input "checkbox" at bounding box center [234, 242] width 13 height 9
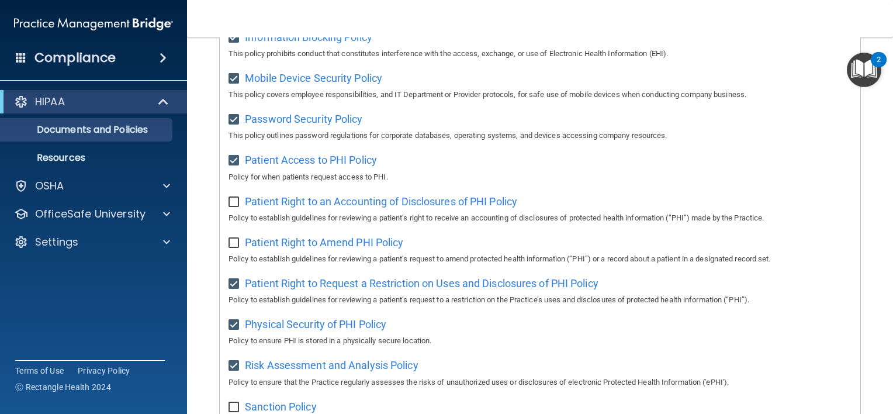
checkbox input "true"
click at [231, 204] on input "checkbox" at bounding box center [234, 201] width 13 height 9
checkbox input "true"
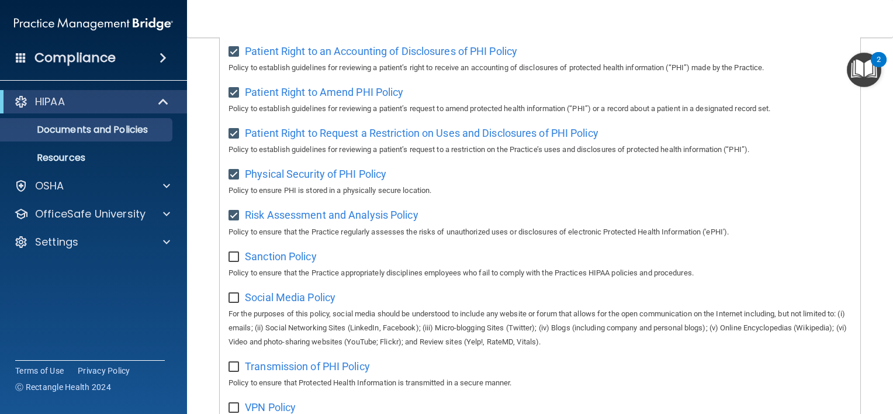
scroll to position [664, 0]
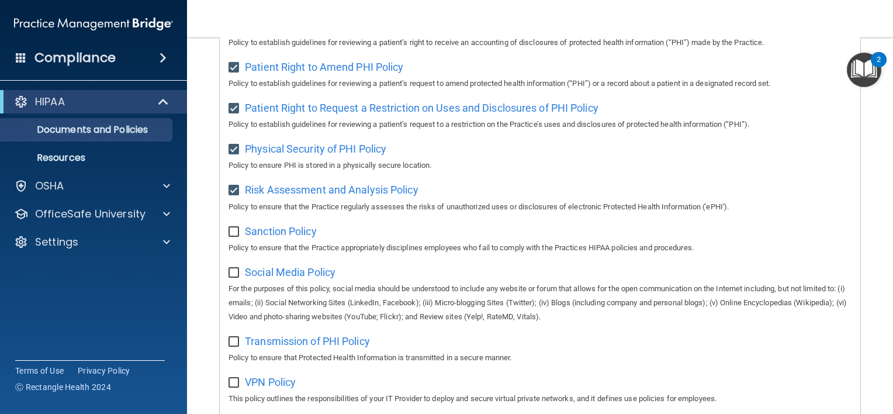
click at [234, 235] on input "checkbox" at bounding box center [234, 231] width 13 height 9
checkbox input "true"
click at [234, 278] on input "checkbox" at bounding box center [234, 272] width 13 height 9
checkbox input "true"
click at [232, 346] on input "checkbox" at bounding box center [234, 341] width 13 height 9
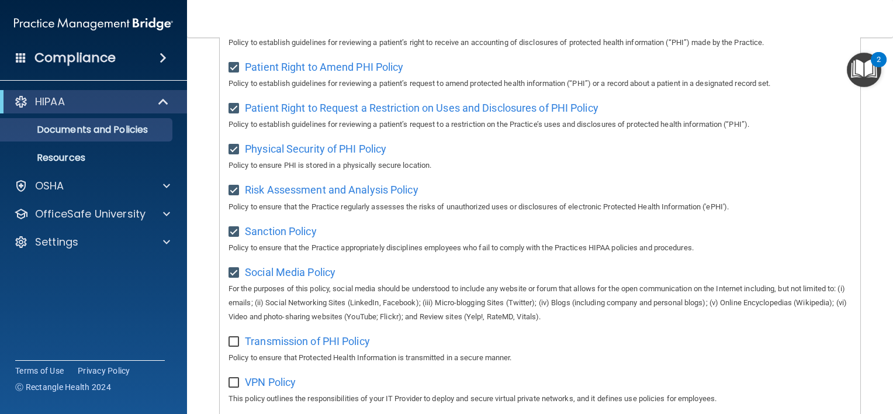
checkbox input "true"
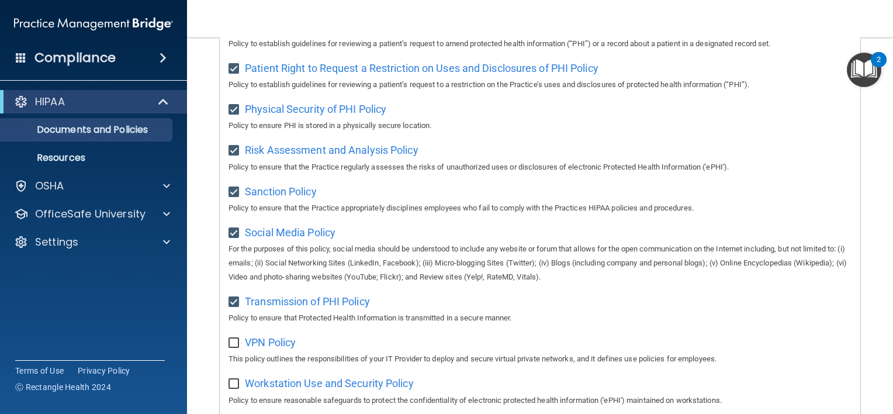
scroll to position [781, 0]
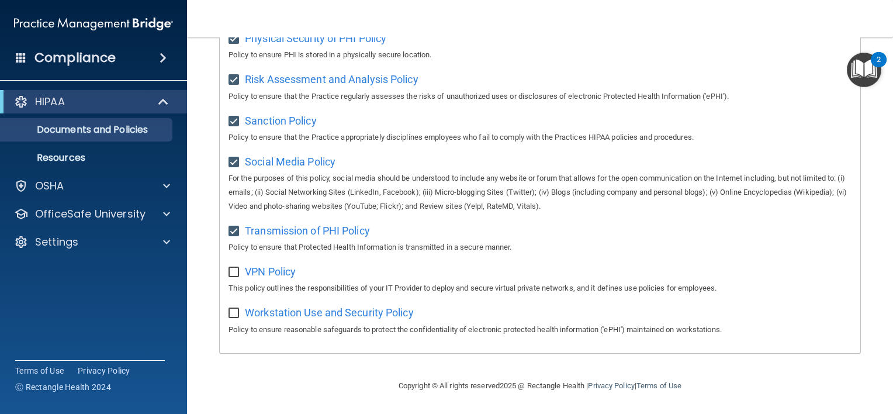
click at [231, 273] on input "checkbox" at bounding box center [234, 272] width 13 height 9
checkbox input "true"
click at [232, 313] on input "checkbox" at bounding box center [234, 313] width 13 height 9
checkbox input "true"
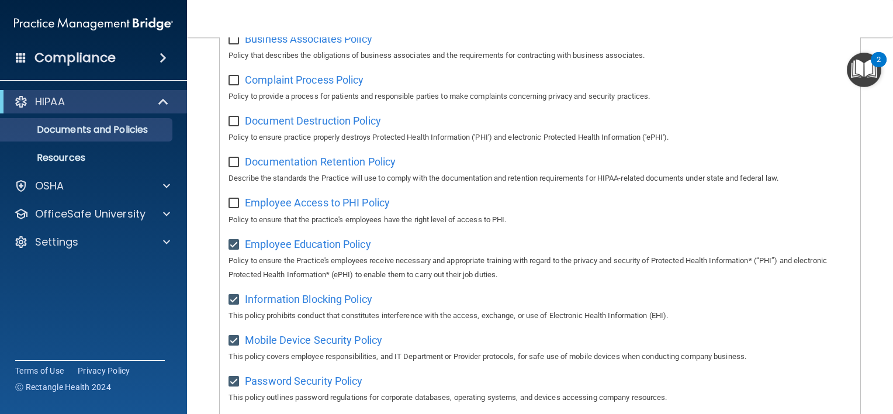
scroll to position [255, 0]
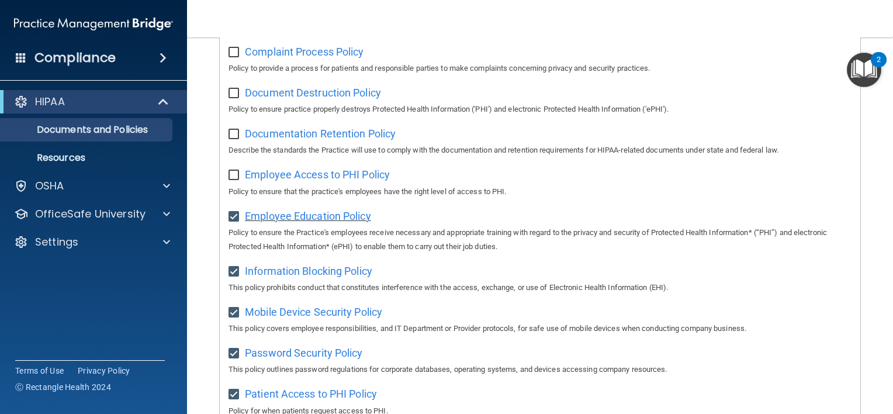
click at [321, 217] on span "Employee Education Policy" at bounding box center [308, 216] width 126 height 12
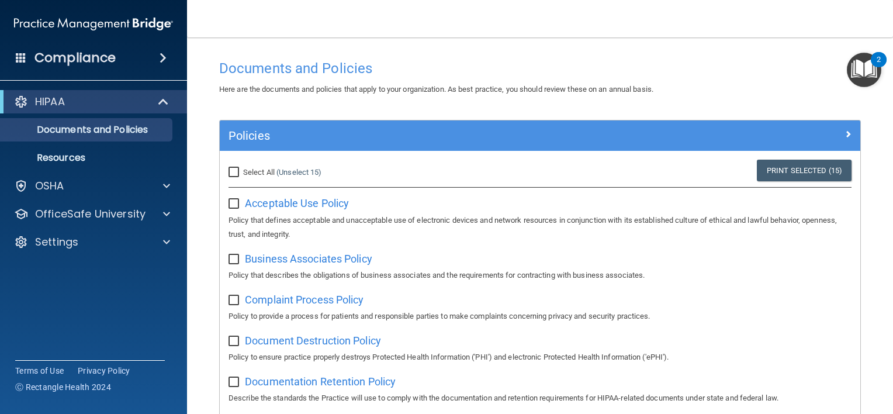
scroll to position [0, 0]
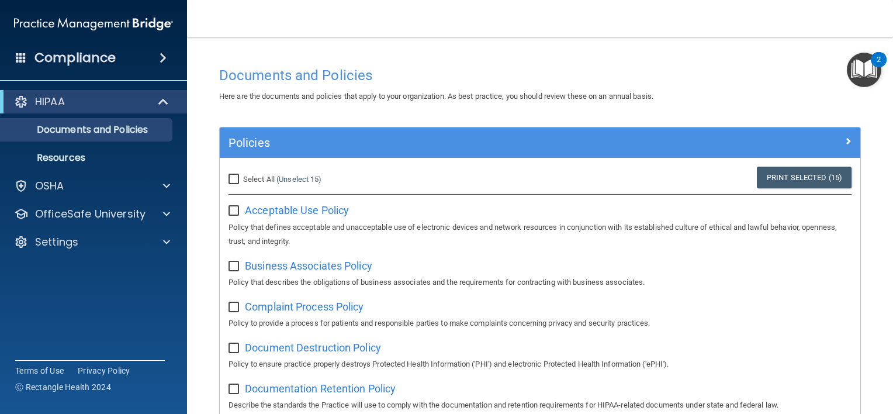
click at [234, 171] on div "Select All (Unselect 15) Unselect All" at bounding box center [326, 180] width 213 height 26
click at [234, 177] on input "Select All (Unselect 15) Unselect All" at bounding box center [234, 179] width 13 height 9
checkbox input "true"
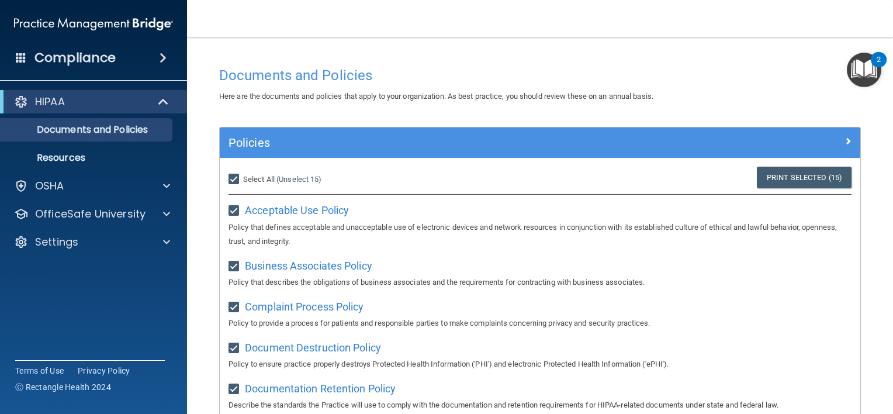
checkbox input "true"
click at [795, 181] on link "Print Selected (21)" at bounding box center [804, 178] width 95 height 22
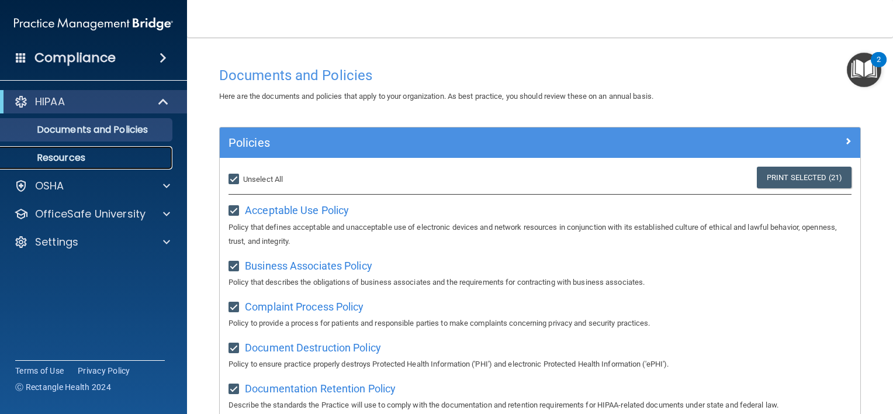
click at [57, 158] on p "Resources" at bounding box center [88, 158] width 160 height 12
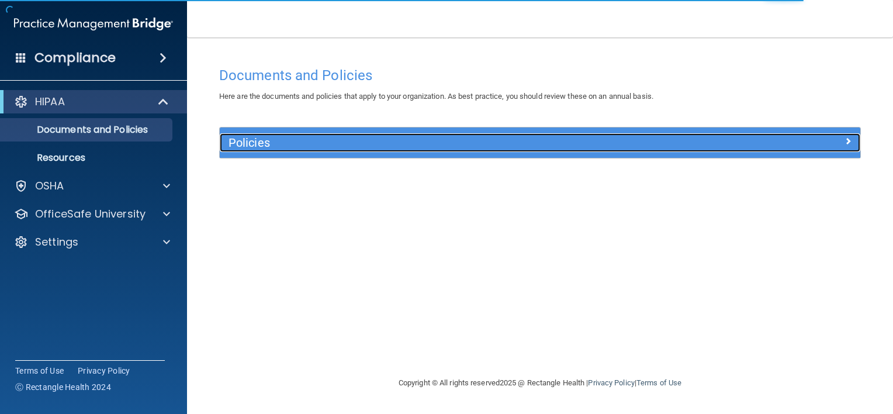
click at [234, 138] on h5 "Policies" at bounding box center [459, 142] width 463 height 13
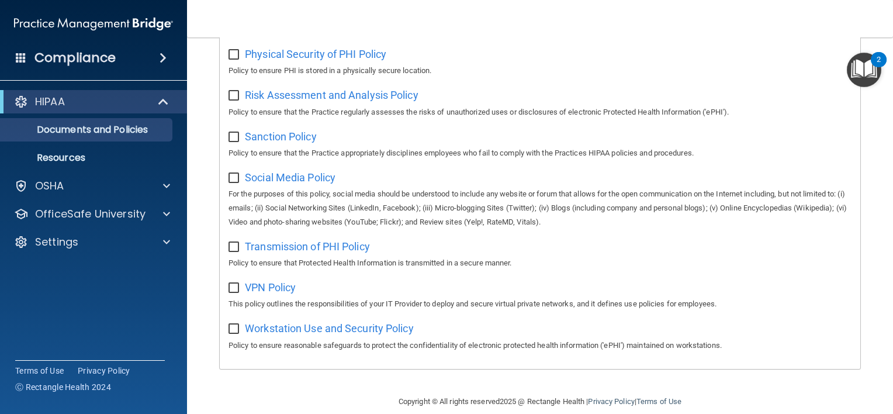
scroll to position [781, 0]
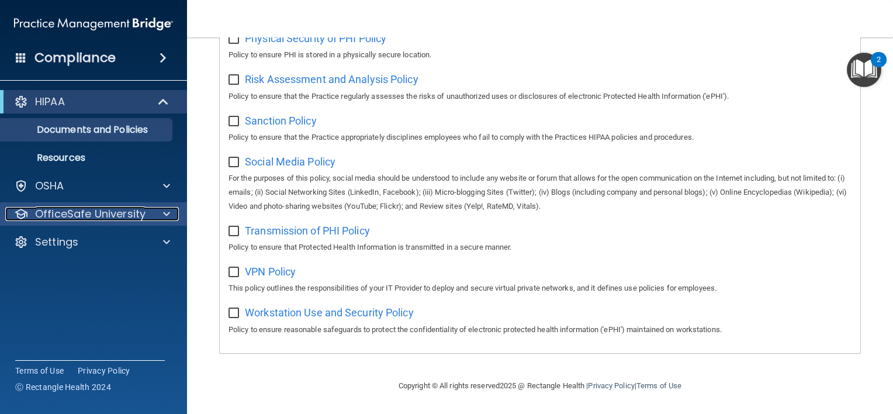
click at [166, 212] on span at bounding box center [166, 214] width 7 height 14
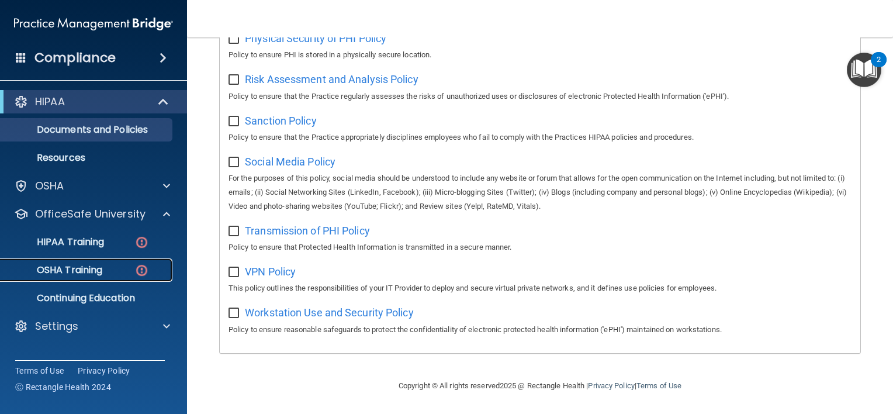
click at [63, 271] on p "OSHA Training" at bounding box center [55, 270] width 95 height 12
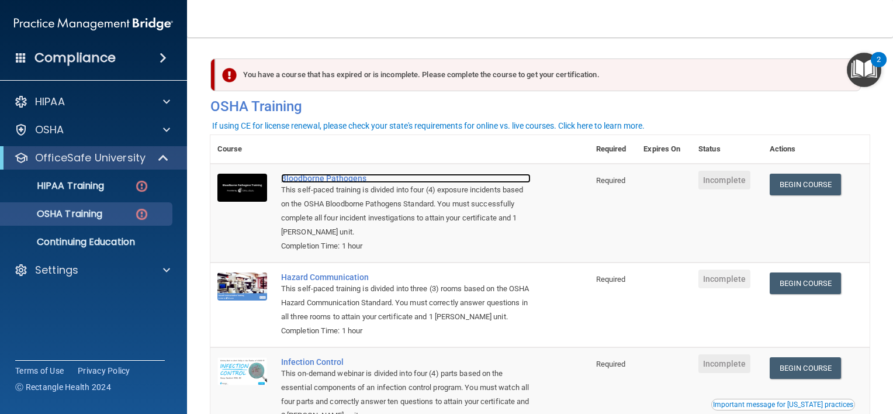
click at [313, 179] on div "Bloodborne Pathogens" at bounding box center [405, 178] width 249 height 9
click at [493, 74] on div "You have a course that has expired or is incomplete. Please complete the course…" at bounding box center [538, 74] width 646 height 33
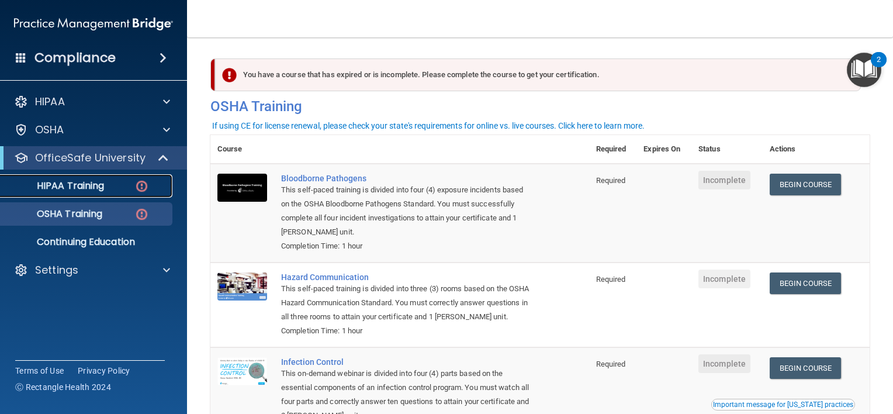
click at [60, 186] on p "HIPAA Training" at bounding box center [56, 186] width 96 height 12
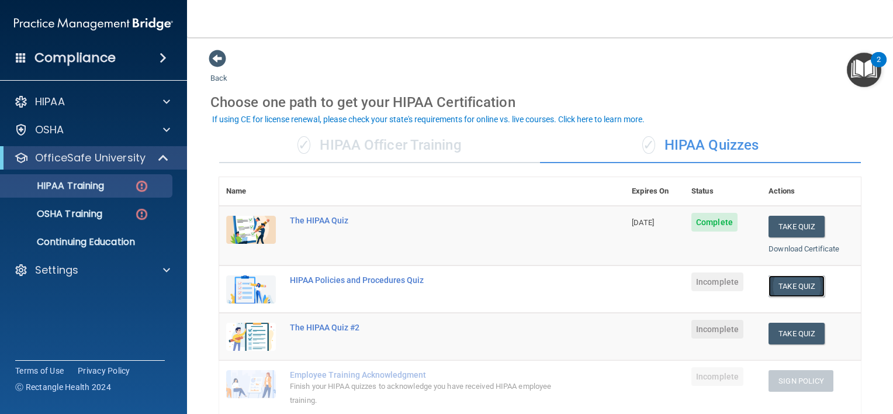
click at [775, 283] on button "Take Quiz" at bounding box center [796, 286] width 56 height 22
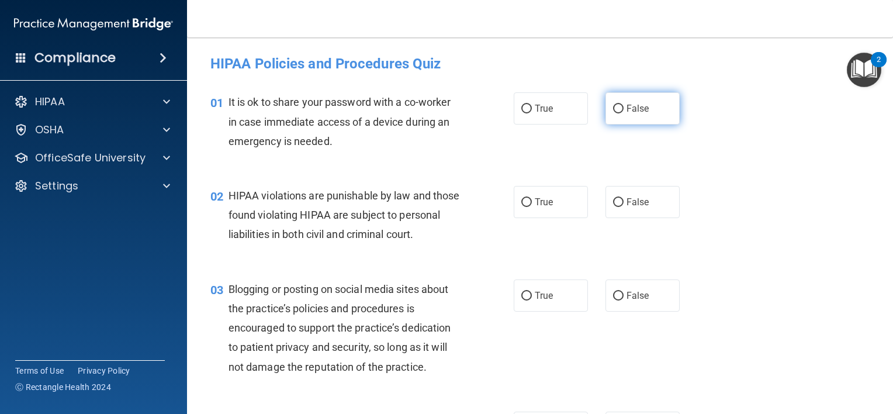
click at [616, 109] on input "False" at bounding box center [618, 109] width 11 height 9
radio input "true"
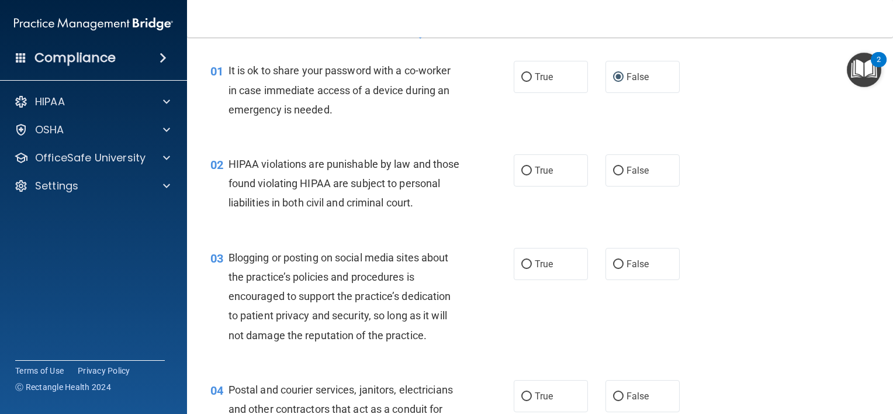
scroll to position [117, 0]
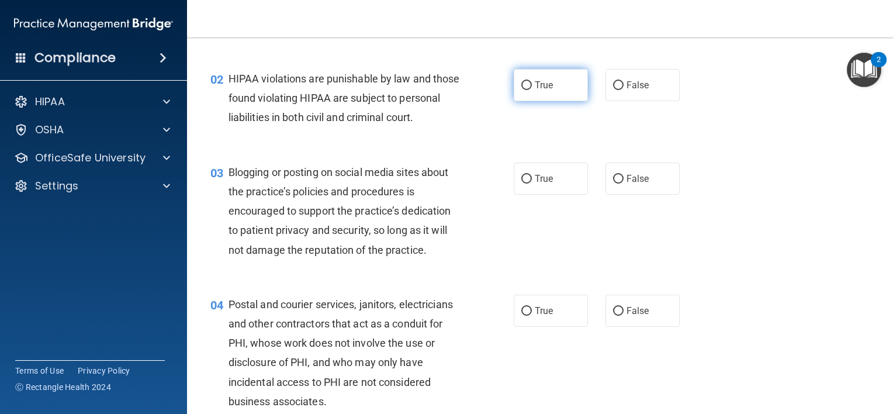
click at [522, 85] on input "True" at bounding box center [526, 85] width 11 height 9
radio input "true"
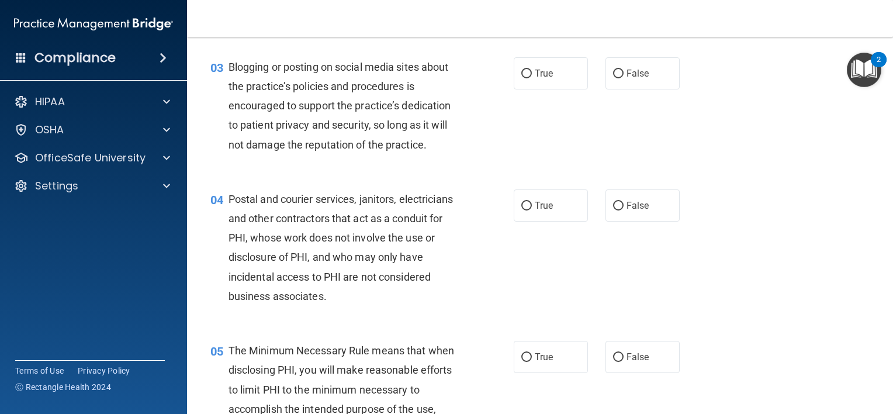
scroll to position [234, 0]
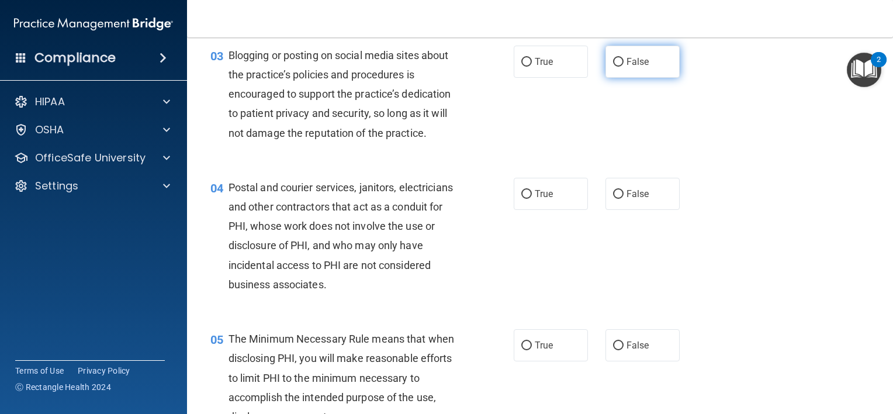
click at [613, 67] on input "False" at bounding box center [618, 62] width 11 height 9
radio input "true"
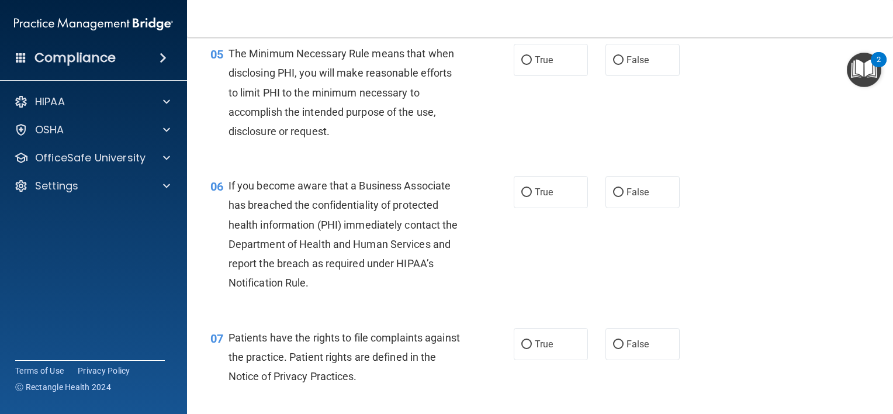
scroll to position [526, 0]
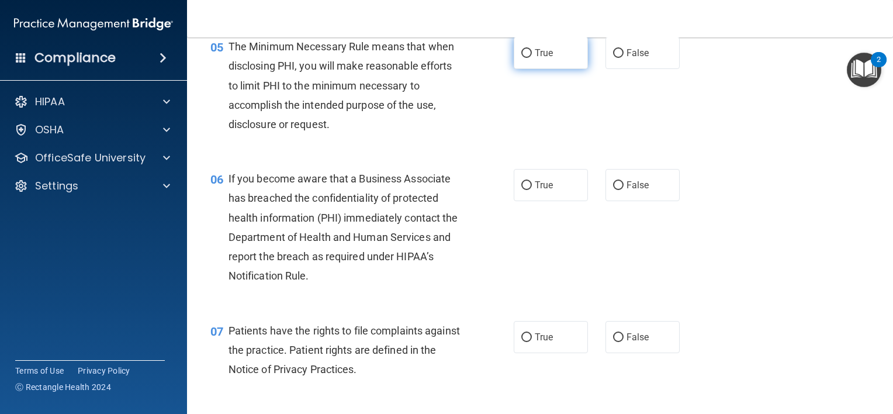
click at [523, 58] on input "True" at bounding box center [526, 53] width 11 height 9
radio input "true"
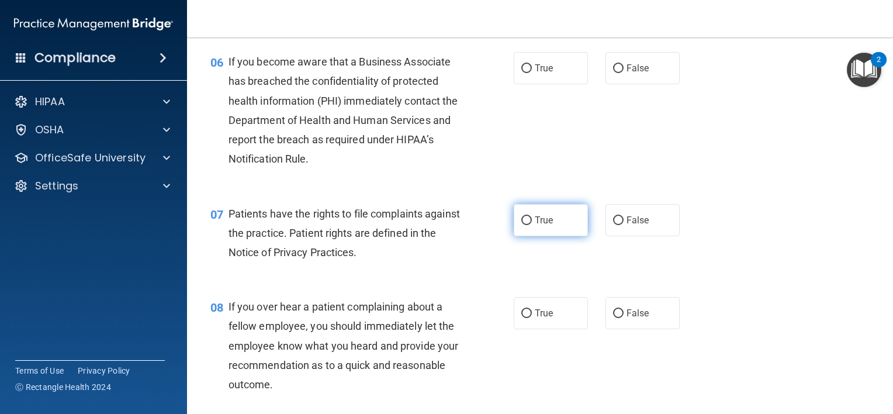
click at [521, 225] on input "True" at bounding box center [526, 220] width 11 height 9
radio input "true"
click at [527, 84] on label "True" at bounding box center [551, 68] width 74 height 32
click at [527, 73] on input "True" at bounding box center [526, 68] width 11 height 9
radio input "true"
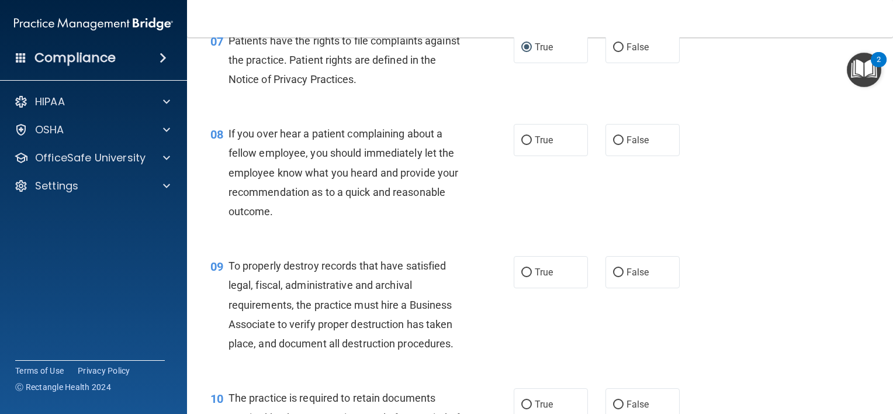
scroll to position [818, 0]
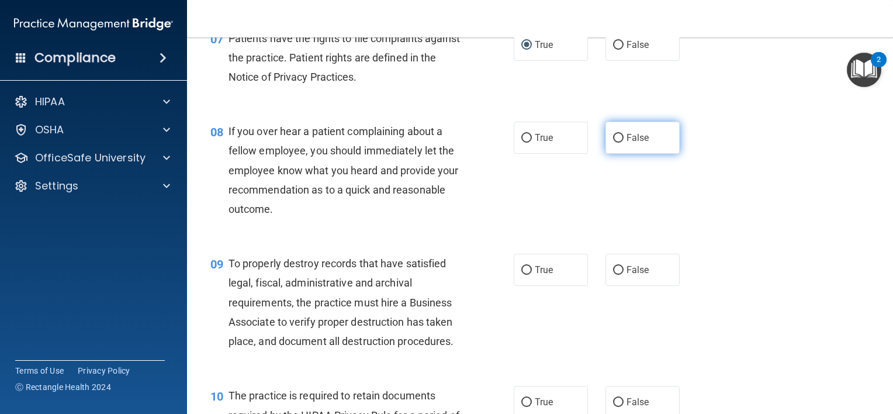
click at [613, 143] on input "False" at bounding box center [618, 138] width 11 height 9
radio input "true"
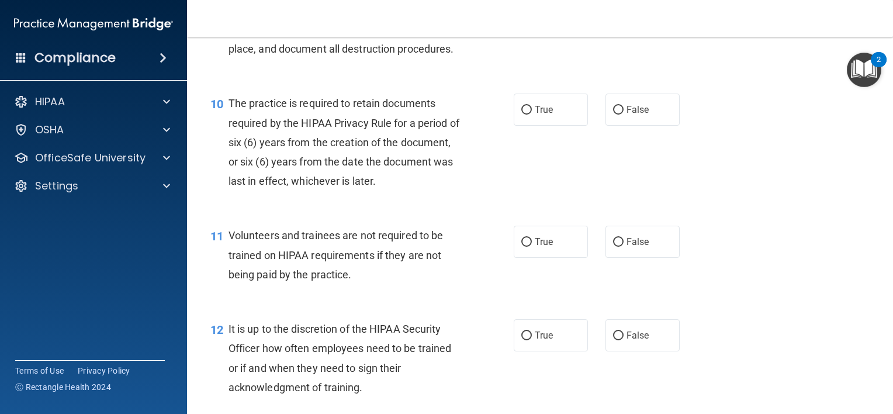
scroll to position [1110, 0]
click at [522, 115] on input "True" at bounding box center [526, 110] width 11 height 9
radio input "true"
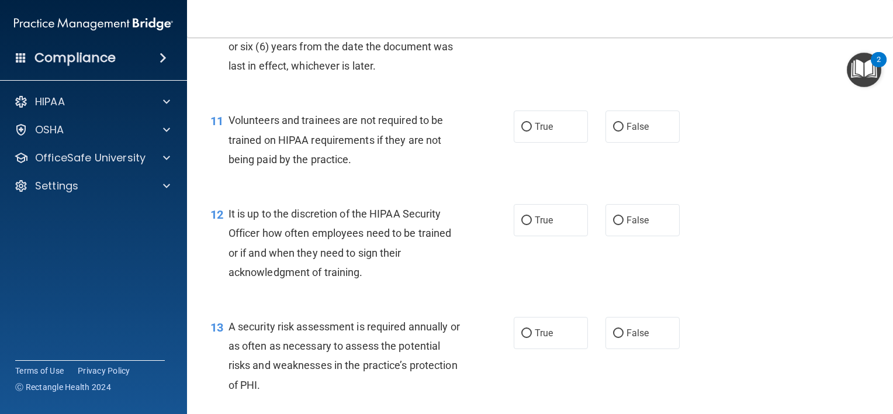
scroll to position [1227, 0]
click at [615, 130] on input "False" at bounding box center [618, 125] width 11 height 9
radio input "true"
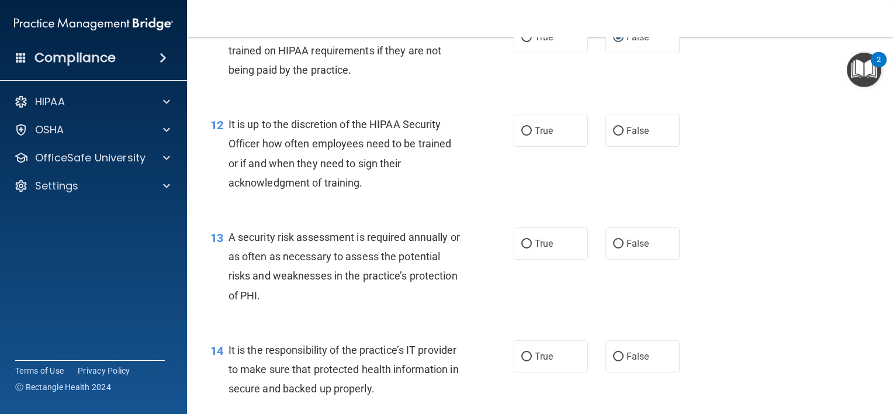
scroll to position [1344, 0]
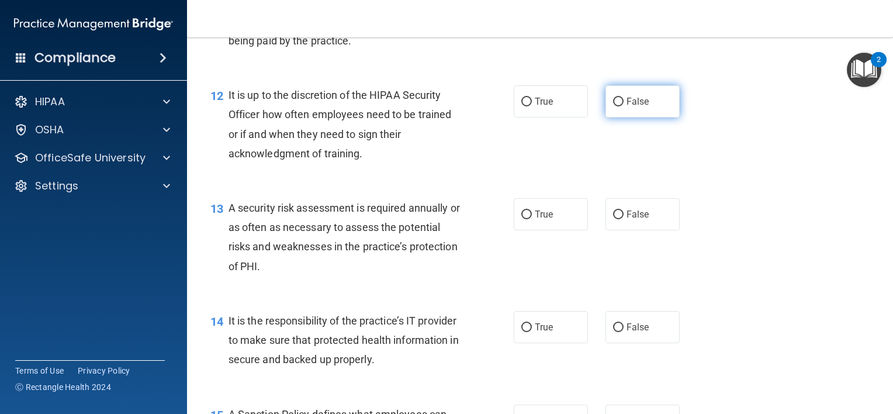
click at [613, 106] on input "False" at bounding box center [618, 102] width 11 height 9
radio input "true"
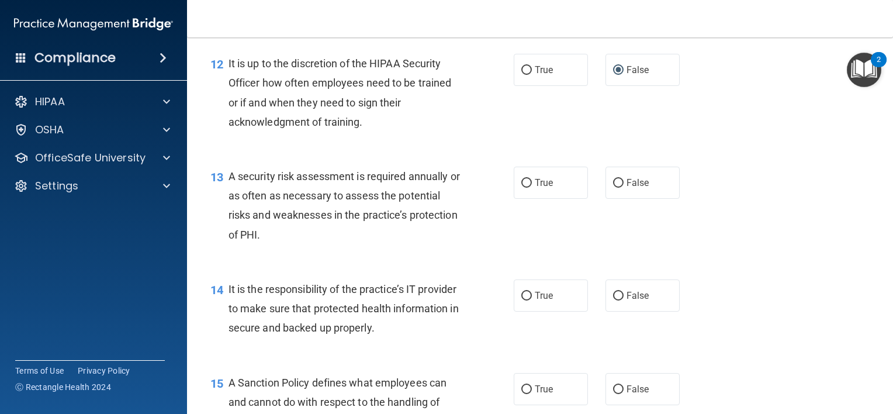
scroll to position [1461, 0]
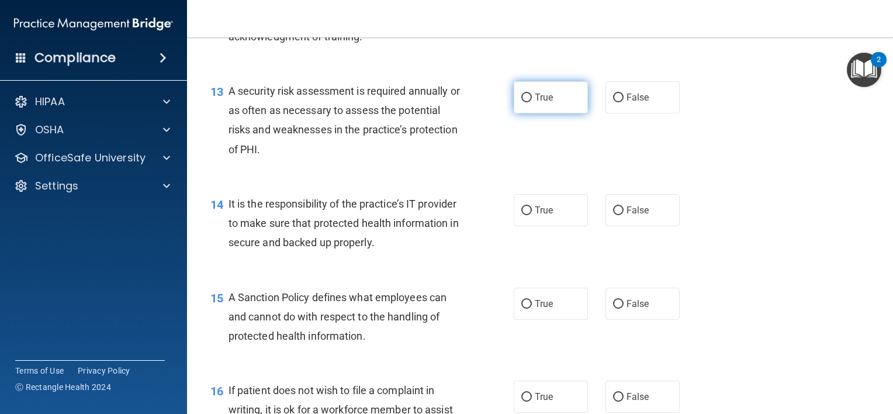
click at [524, 102] on input "True" at bounding box center [526, 97] width 11 height 9
radio input "true"
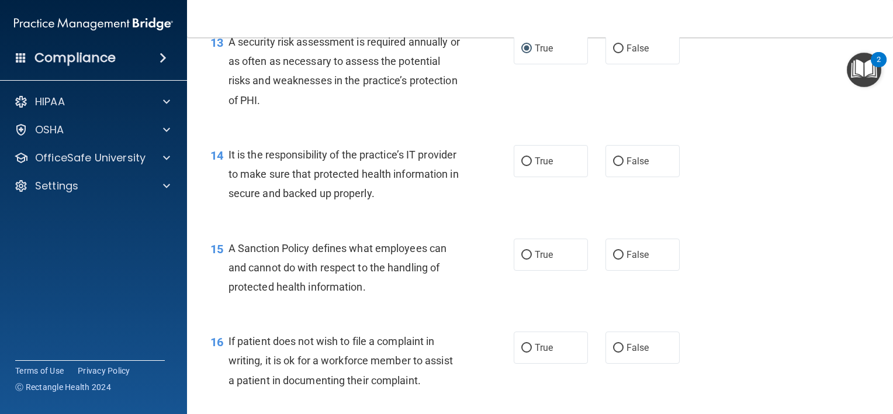
scroll to position [1578, 0]
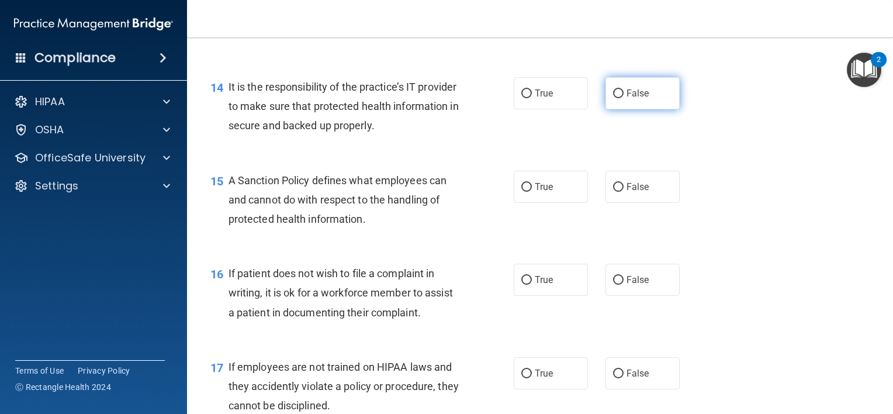
click at [613, 98] on input "False" at bounding box center [618, 93] width 11 height 9
radio input "true"
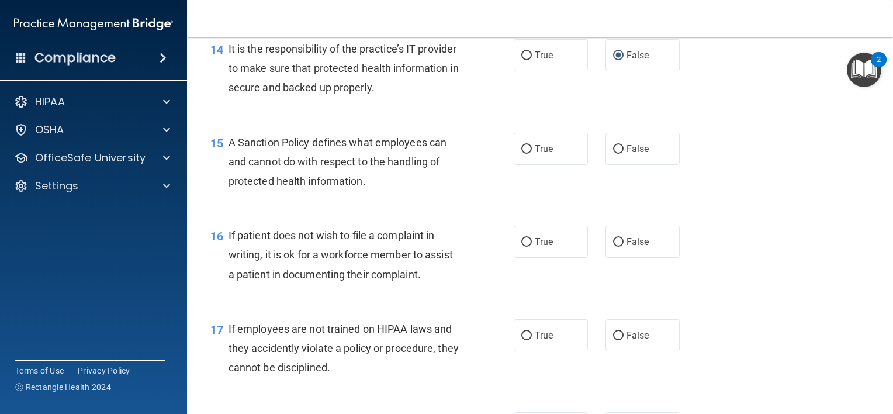
scroll to position [1636, 0]
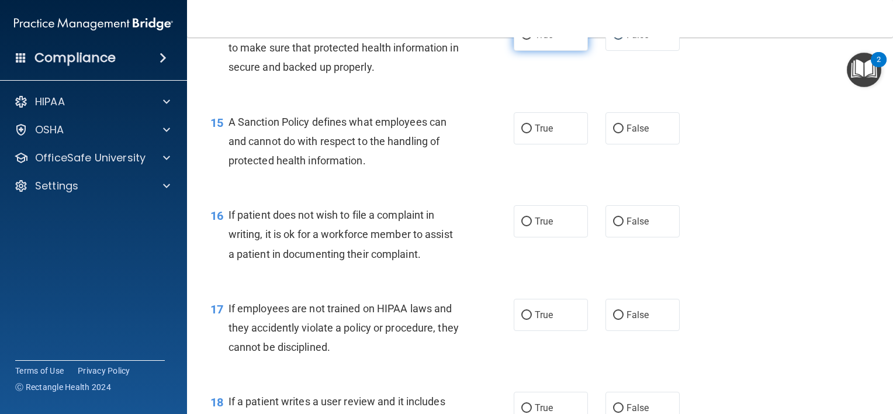
click at [521, 40] on input "True" at bounding box center [526, 35] width 11 height 9
radio input "true"
radio input "false"
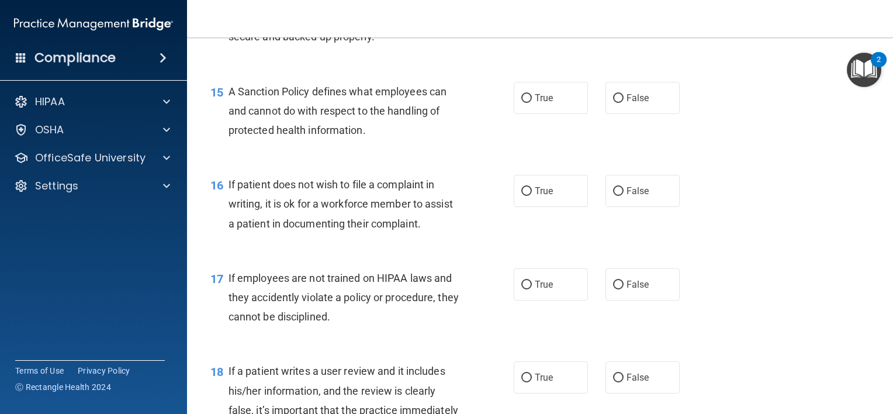
scroll to position [1694, 0]
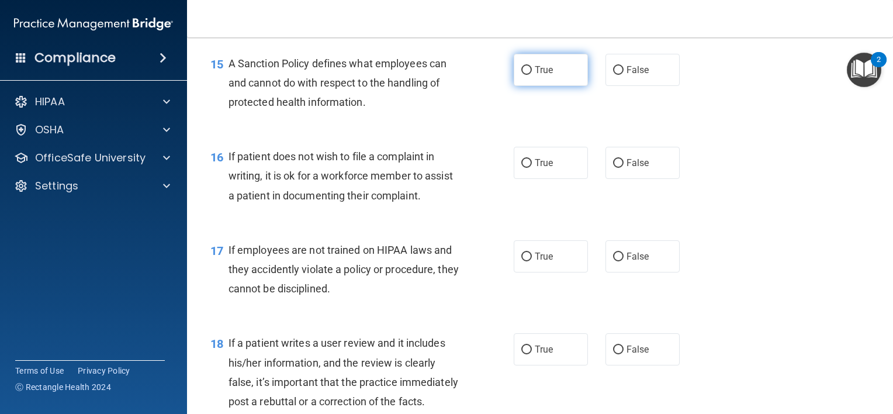
click at [528, 86] on label "True" at bounding box center [551, 70] width 74 height 32
click at [528, 75] on input "True" at bounding box center [526, 70] width 11 height 9
radio input "true"
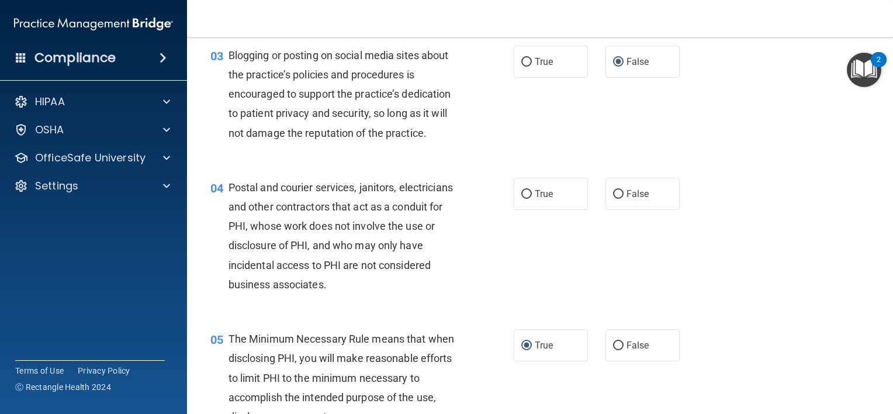
scroll to position [292, 0]
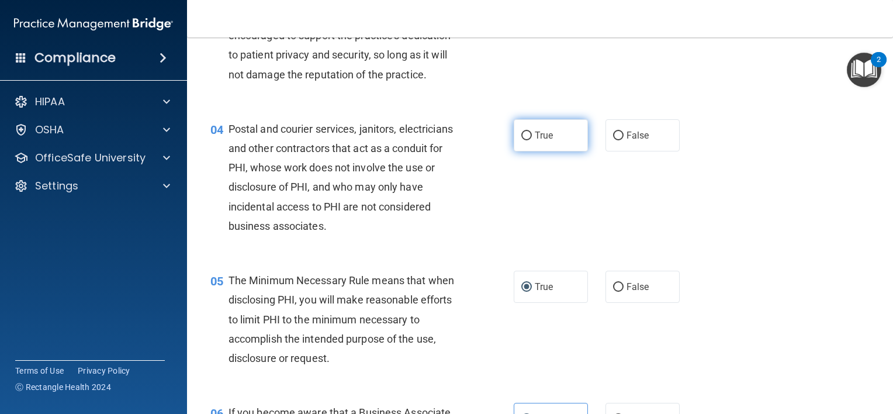
click at [524, 140] on input "True" at bounding box center [526, 135] width 11 height 9
radio input "true"
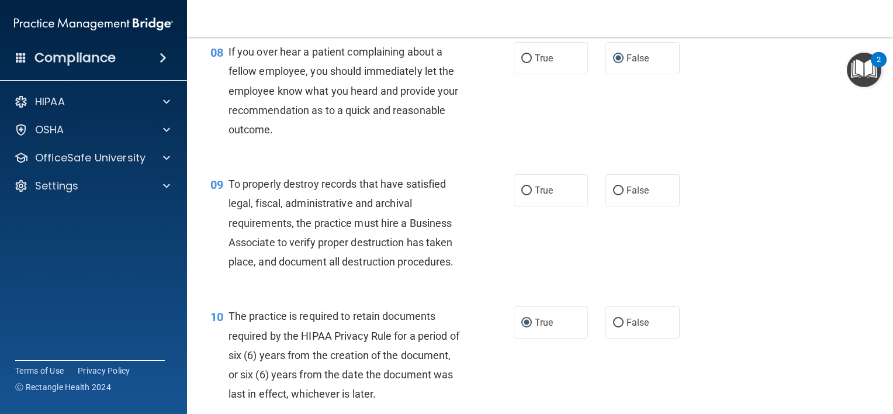
scroll to position [935, 0]
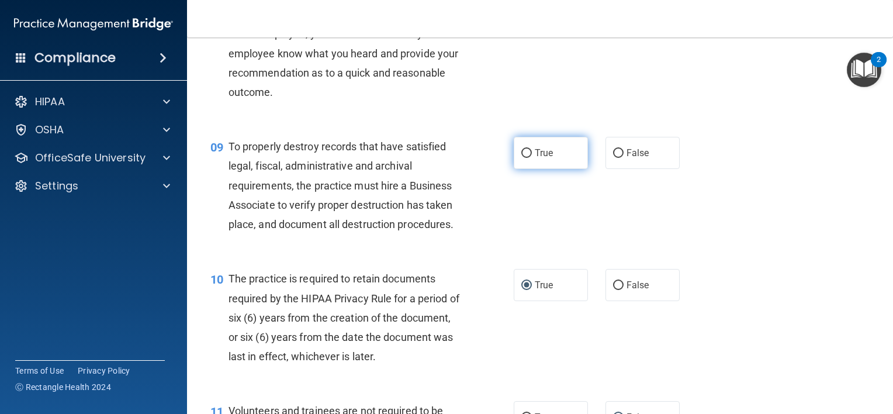
click at [521, 158] on input "True" at bounding box center [526, 153] width 11 height 9
radio input "true"
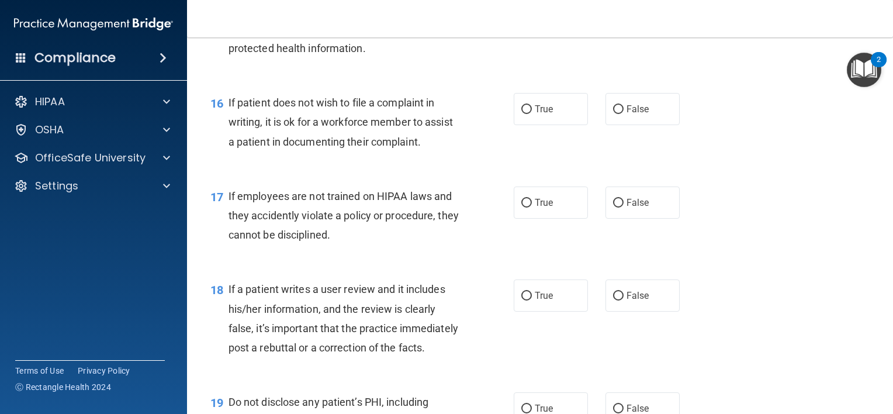
scroll to position [1753, 0]
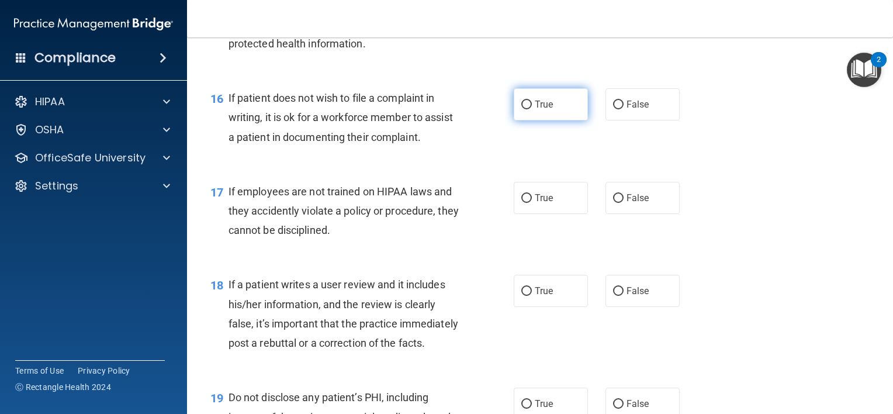
click at [523, 109] on input "True" at bounding box center [526, 105] width 11 height 9
radio input "true"
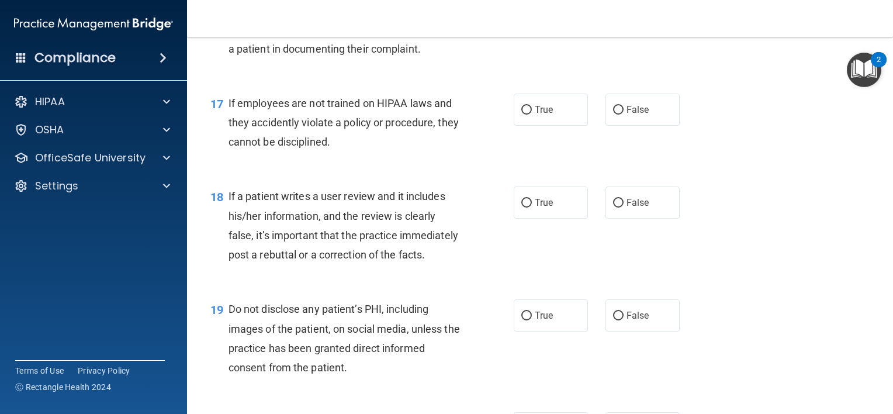
scroll to position [1870, 0]
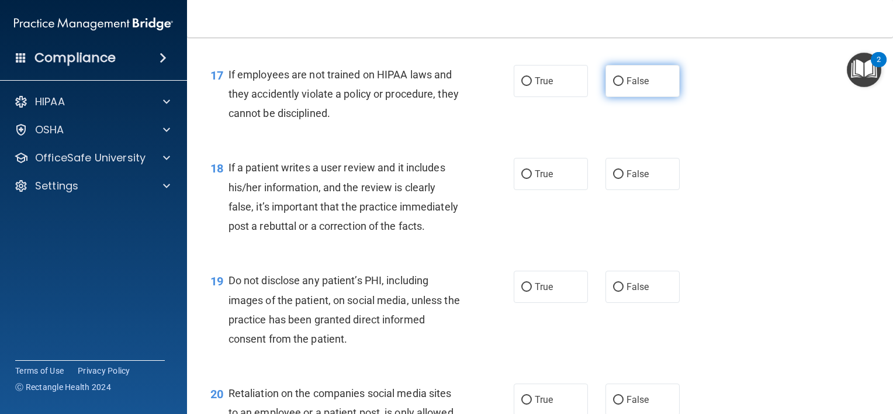
click at [613, 86] on input "False" at bounding box center [618, 81] width 11 height 9
radio input "true"
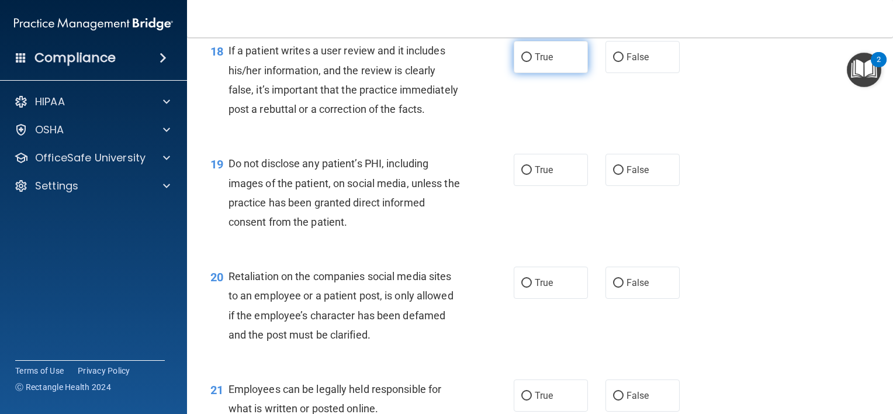
click at [522, 62] on input "True" at bounding box center [526, 57] width 11 height 9
radio input "true"
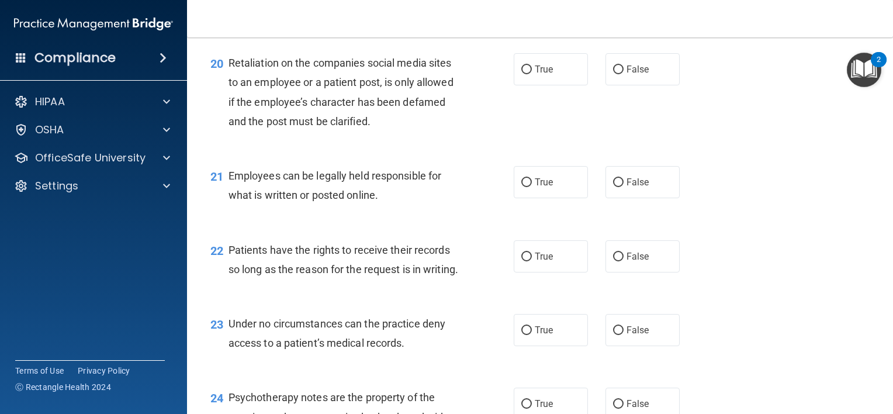
scroll to position [2220, 0]
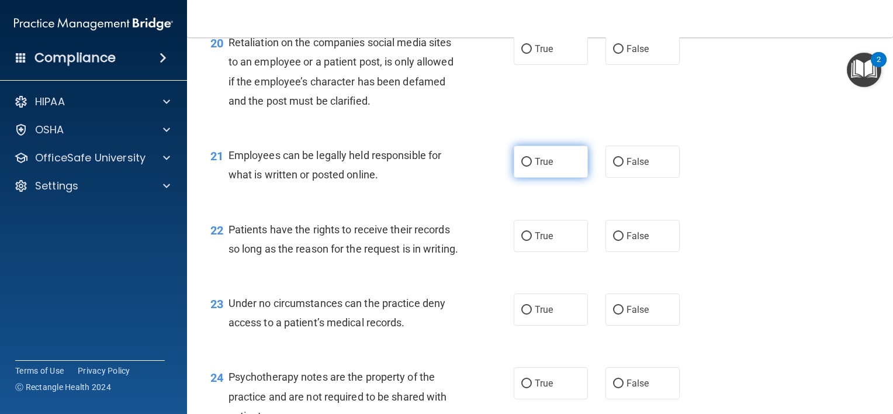
click at [521, 167] on input "True" at bounding box center [526, 162] width 11 height 9
radio input "true"
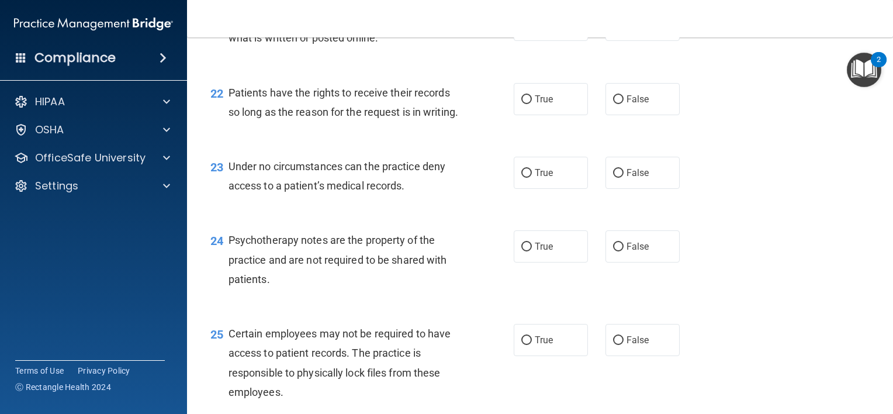
scroll to position [2396, 0]
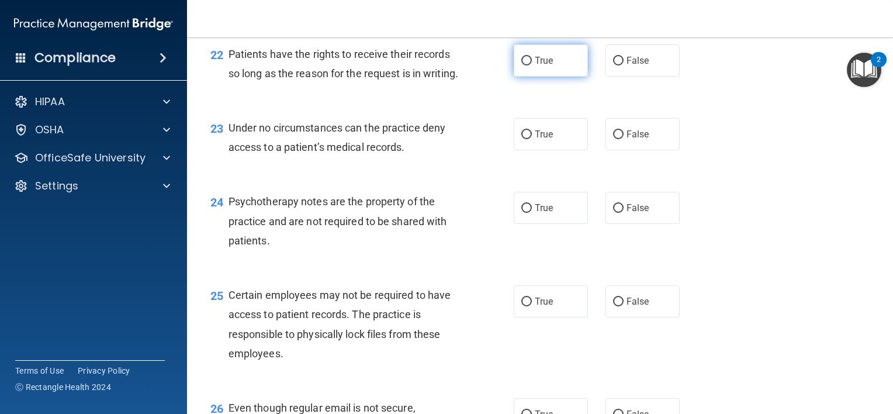
click at [521, 65] on input "True" at bounding box center [526, 61] width 11 height 9
radio input "true"
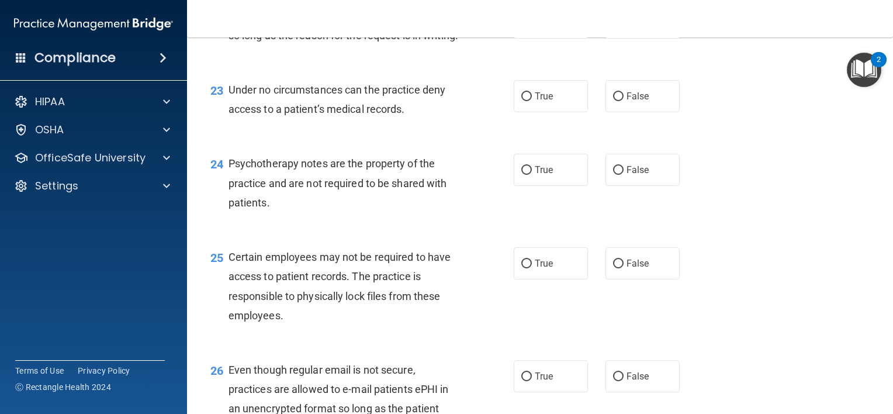
scroll to position [2454, 0]
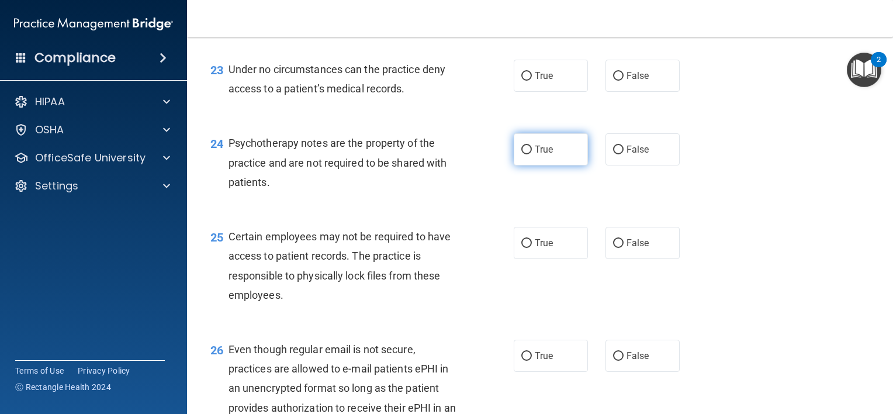
click at [525, 154] on input "True" at bounding box center [526, 149] width 11 height 9
radio input "true"
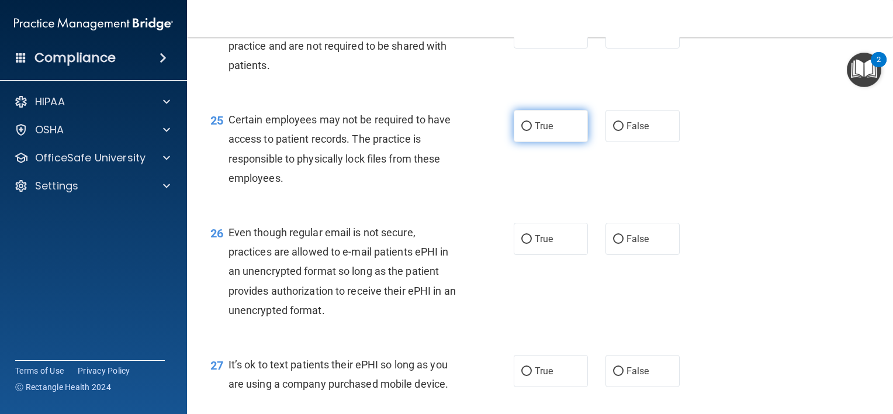
click at [524, 131] on input "True" at bounding box center [526, 126] width 11 height 9
radio input "true"
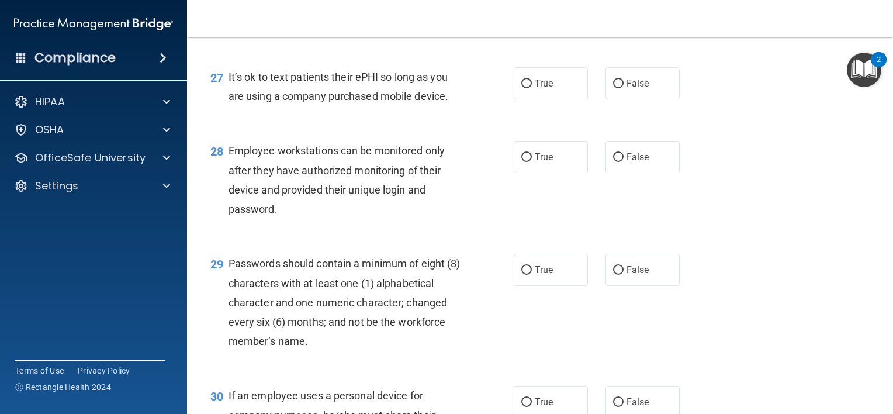
scroll to position [2922, 0]
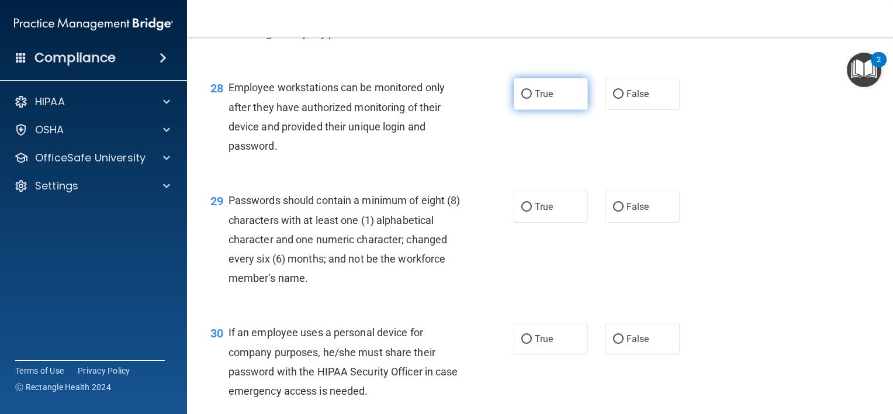
click at [522, 99] on input "True" at bounding box center [526, 94] width 11 height 9
radio input "true"
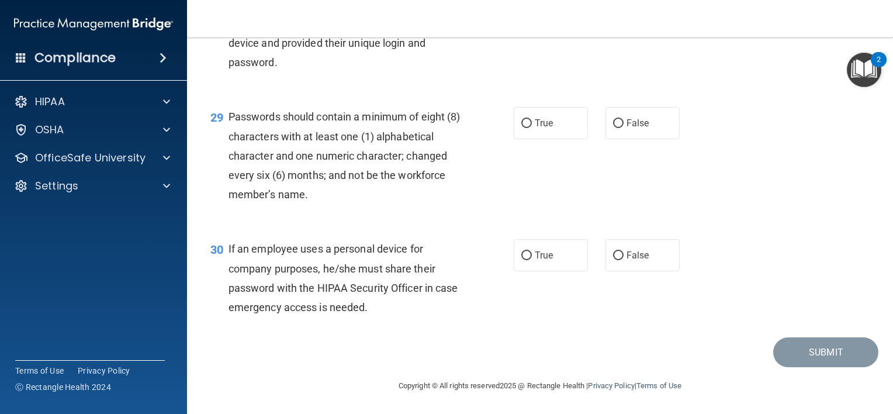
scroll to position [3064, 0]
click at [519, 129] on label "True" at bounding box center [551, 123] width 74 height 32
click at [521, 128] on input "True" at bounding box center [526, 123] width 11 height 9
radio input "true"
click at [522, 254] on input "True" at bounding box center [526, 255] width 11 height 9
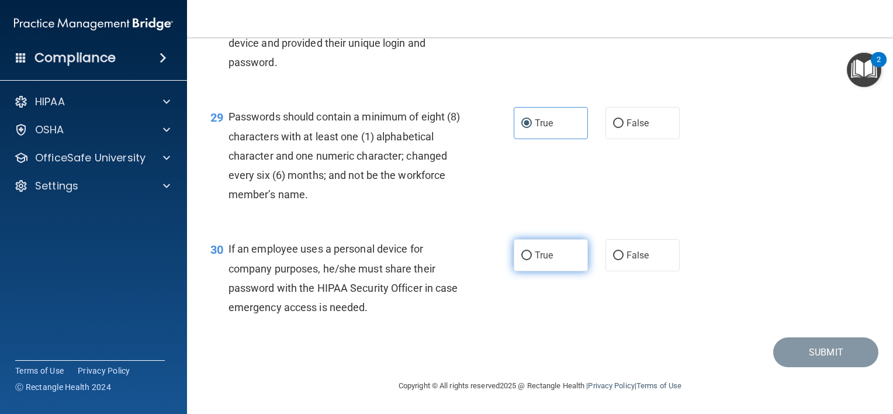
radio input "true"
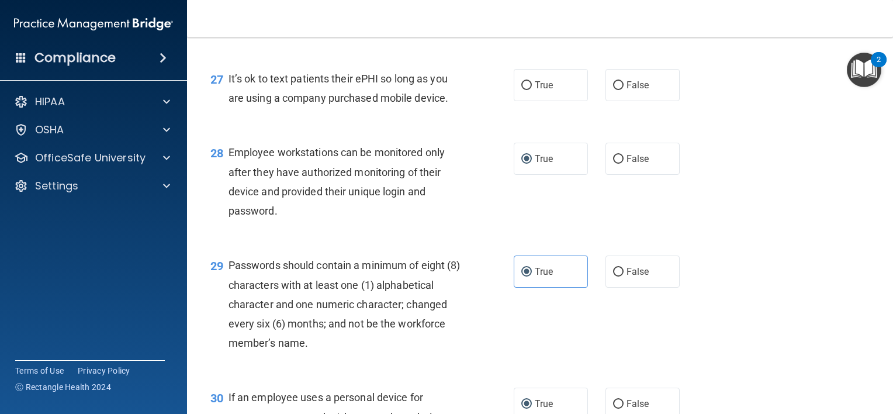
scroll to position [2771, 0]
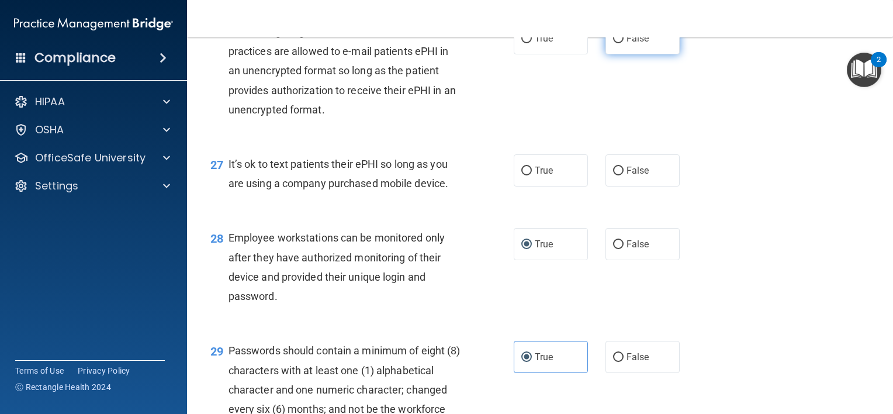
click at [614, 43] on input "False" at bounding box center [618, 38] width 11 height 9
radio input "true"
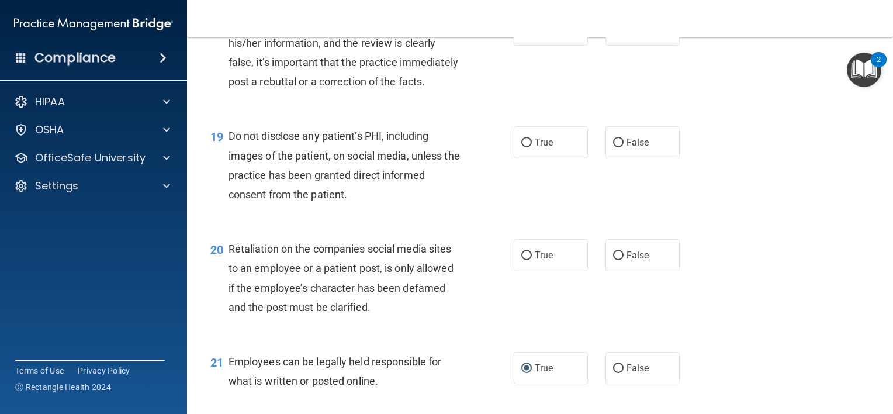
scroll to position [2012, 0]
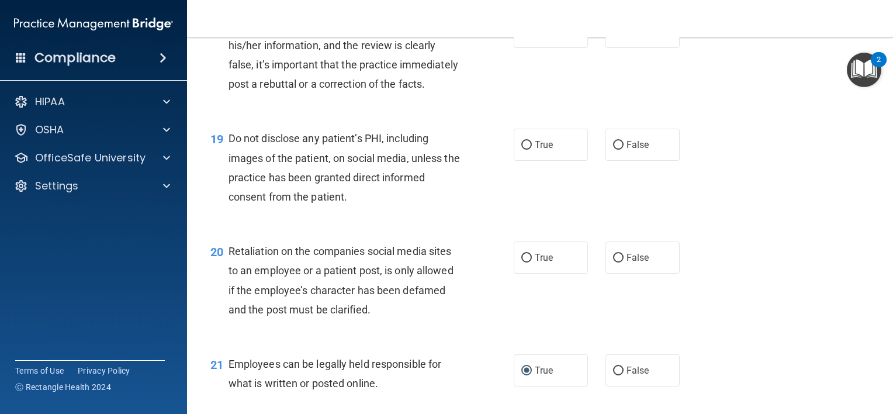
click at [259, 203] on span "Do not disclose any patient’s PHI, including images of the patient, on social m…" at bounding box center [343, 167] width 231 height 71
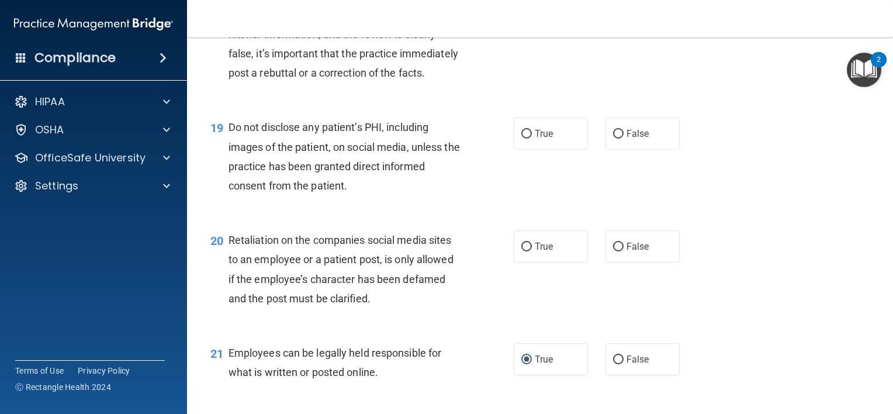
scroll to position [2022, 0]
click at [613, 140] on input "False" at bounding box center [618, 135] width 11 height 9
radio input "true"
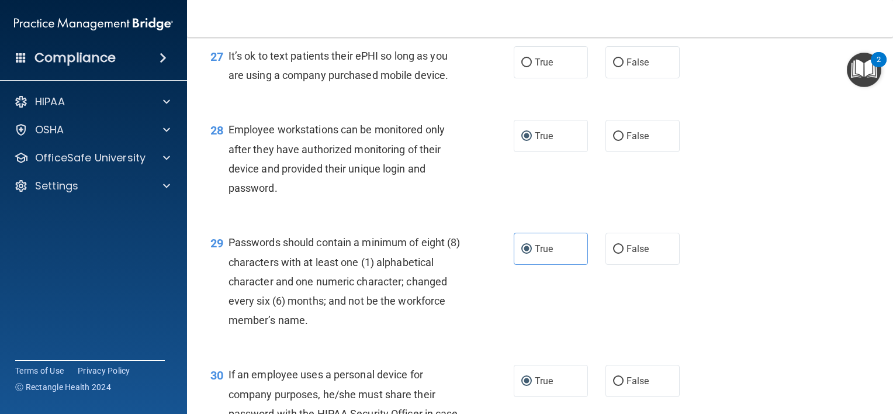
scroll to position [2888, 0]
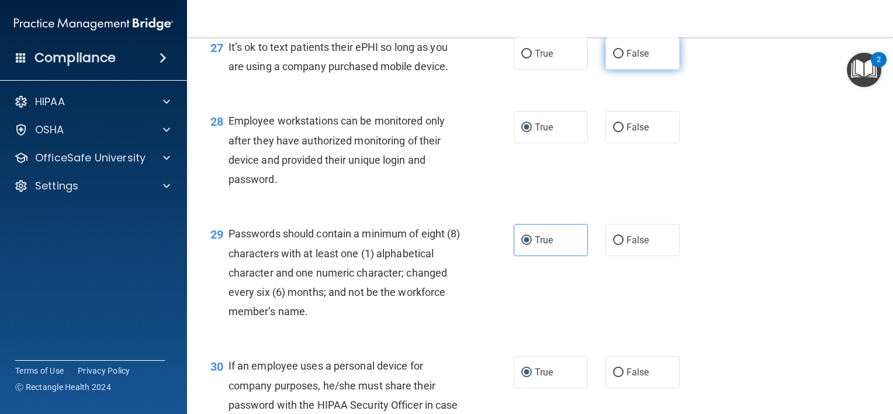
click at [615, 58] on input "False" at bounding box center [618, 54] width 11 height 9
radio input "true"
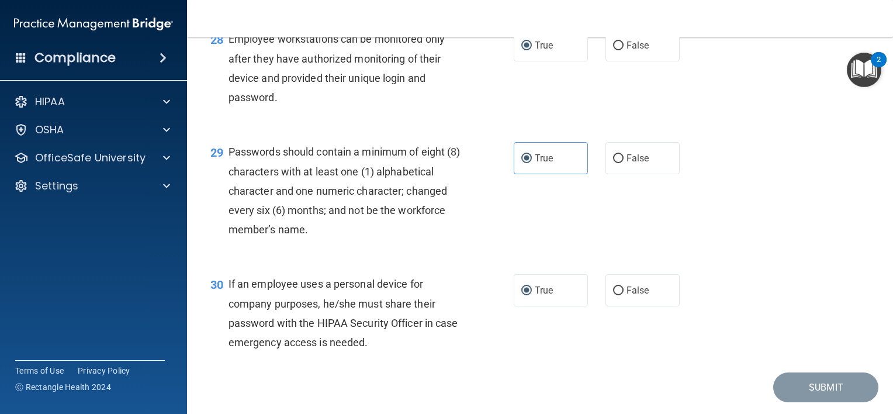
scroll to position [2976, 0]
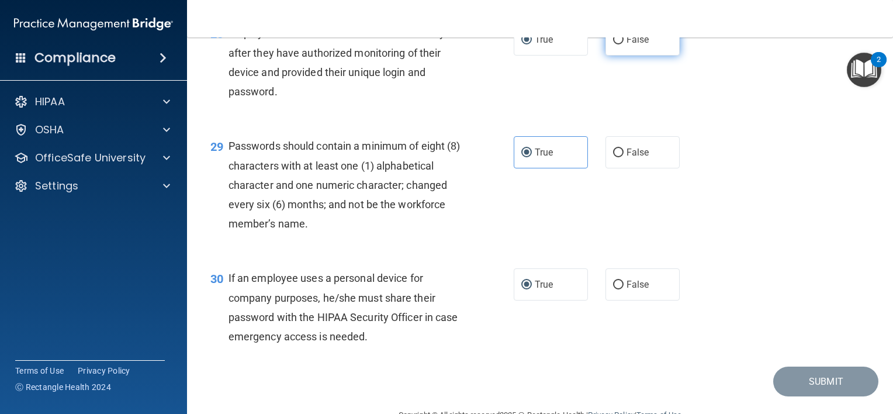
click at [613, 44] on input "False" at bounding box center [618, 40] width 11 height 9
radio input "true"
radio input "false"
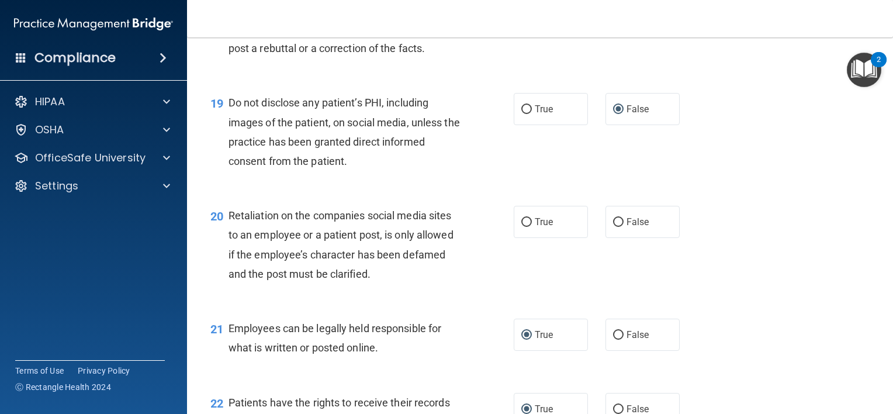
scroll to position [2046, 0]
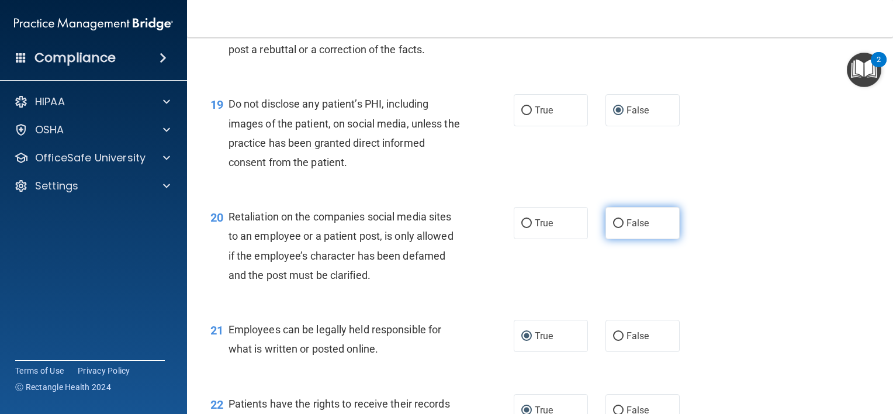
click at [613, 228] on input "False" at bounding box center [618, 223] width 11 height 9
radio input "true"
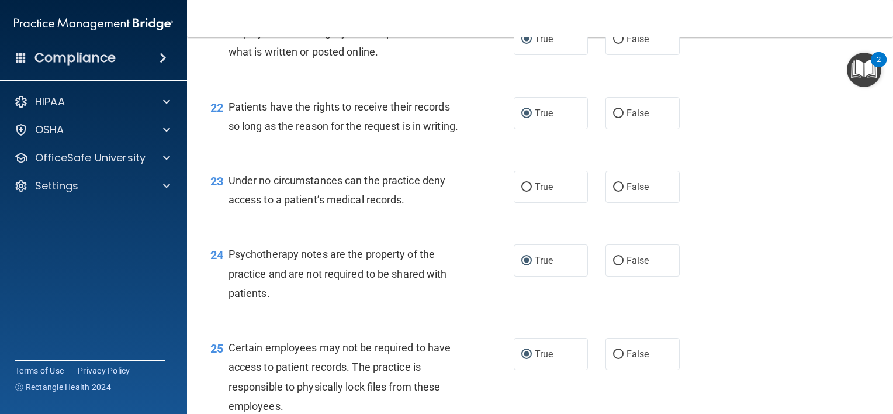
scroll to position [2342, 0]
click at [613, 193] on input "False" at bounding box center [618, 188] width 11 height 9
radio input "true"
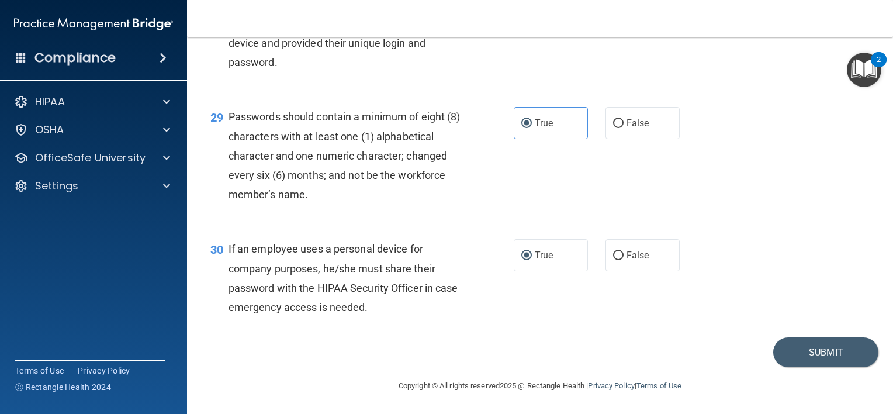
scroll to position [3064, 0]
click at [796, 357] on button "Submit" at bounding box center [825, 352] width 105 height 30
click at [798, 365] on button "Submit" at bounding box center [825, 352] width 105 height 30
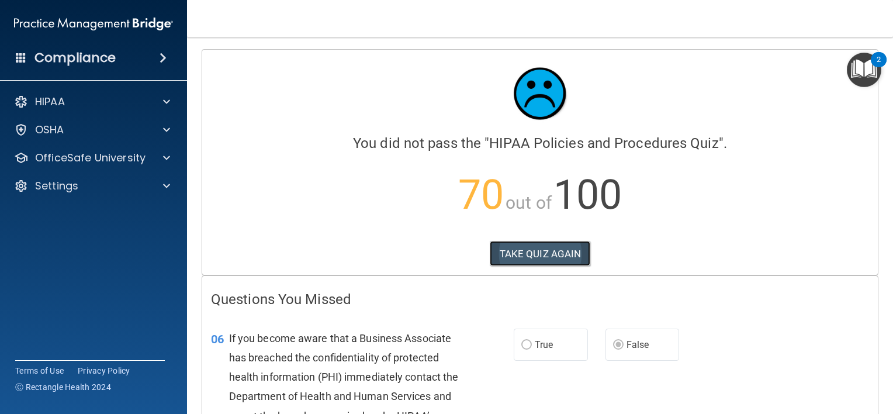
click at [535, 256] on button "TAKE QUIZ AGAIN" at bounding box center [540, 254] width 101 height 26
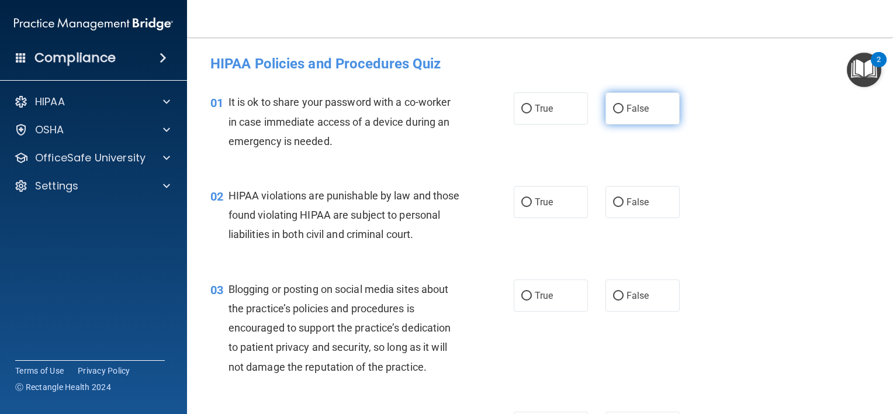
click at [616, 106] on input "False" at bounding box center [618, 109] width 11 height 9
radio input "true"
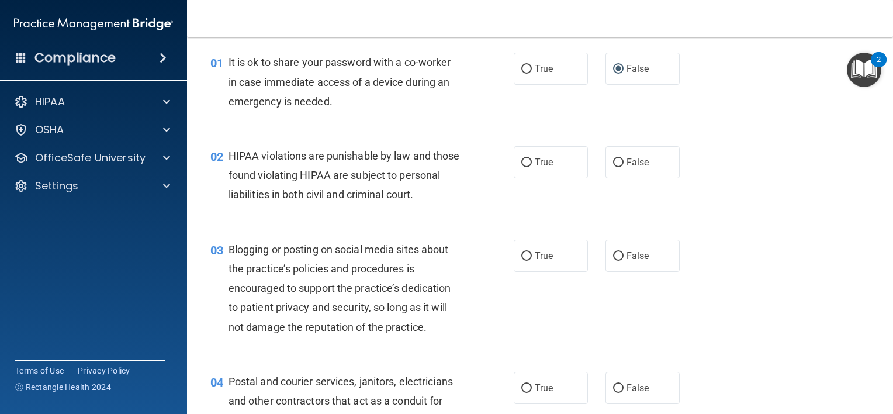
scroll to position [58, 0]
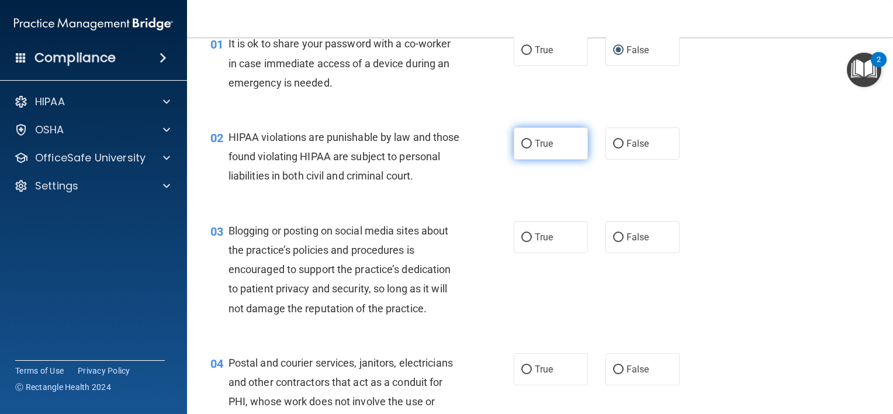
click at [521, 143] on input "True" at bounding box center [526, 144] width 11 height 9
radio input "true"
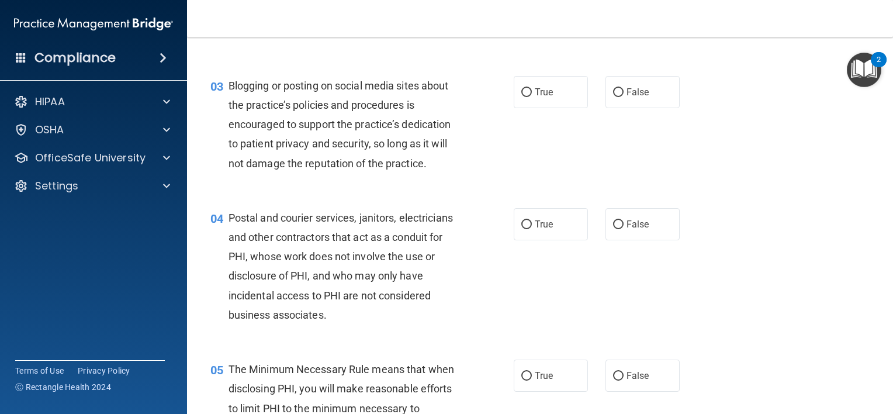
scroll to position [234, 0]
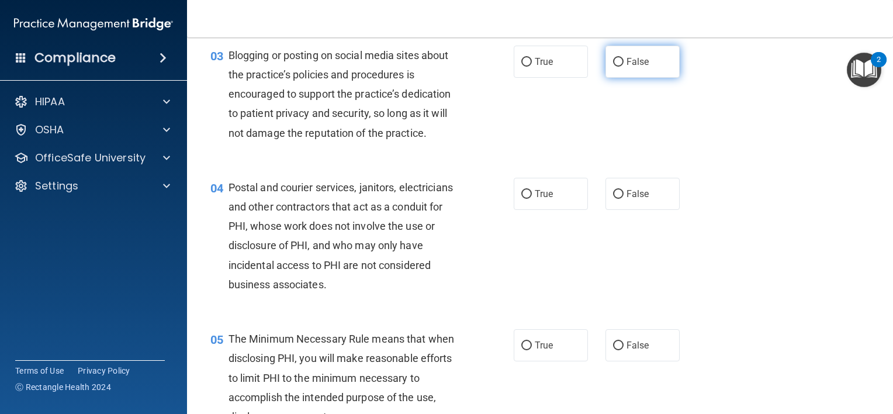
click at [614, 67] on input "False" at bounding box center [618, 62] width 11 height 9
radio input "true"
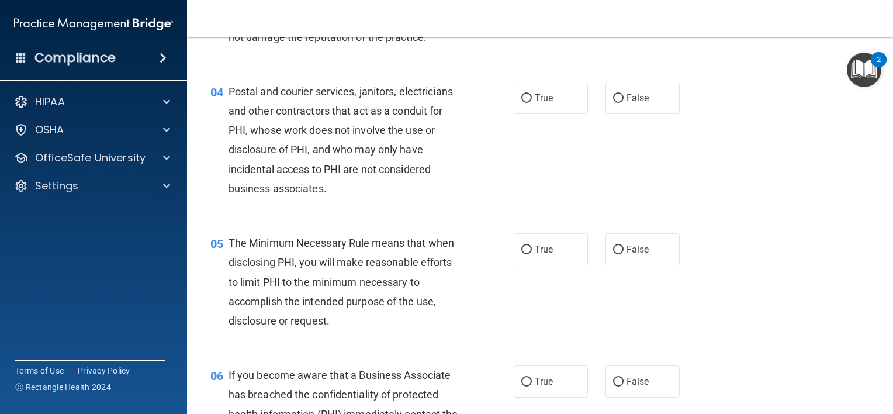
scroll to position [351, 0]
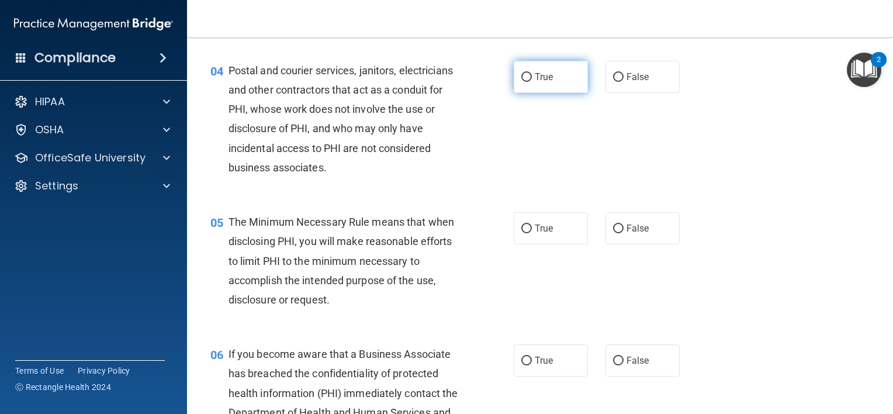
drag, startPoint x: 524, startPoint y: 94, endPoint x: 525, endPoint y: 110, distance: 15.9
click at [524, 82] on input "True" at bounding box center [526, 77] width 11 height 9
radio input "true"
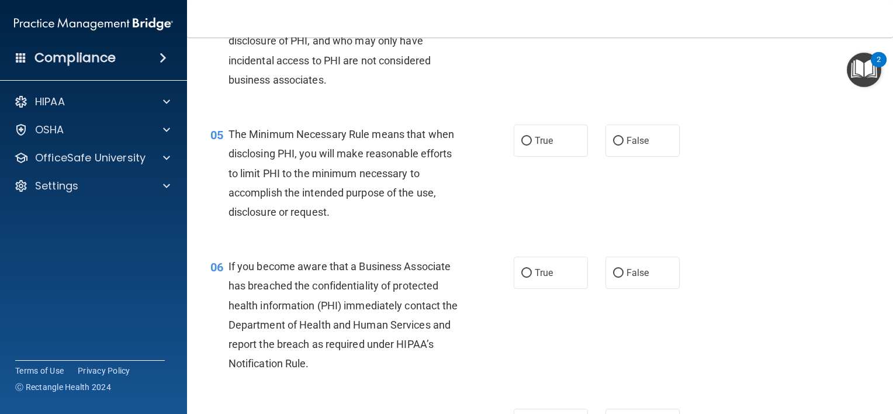
scroll to position [526, 0]
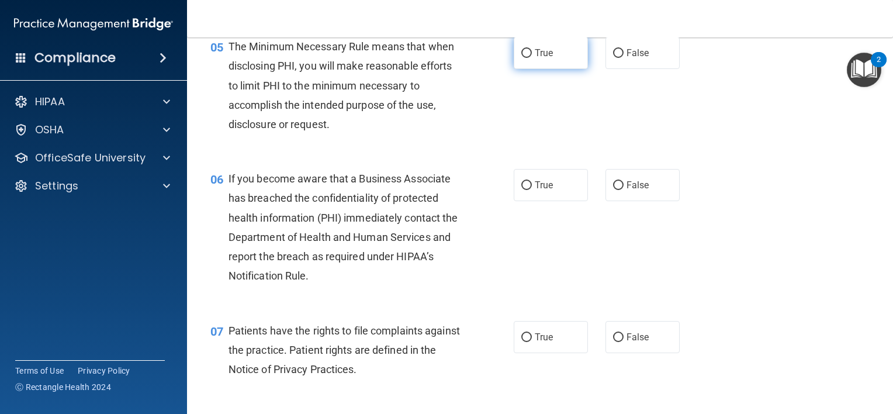
click at [521, 58] on input "True" at bounding box center [526, 53] width 11 height 9
radio input "true"
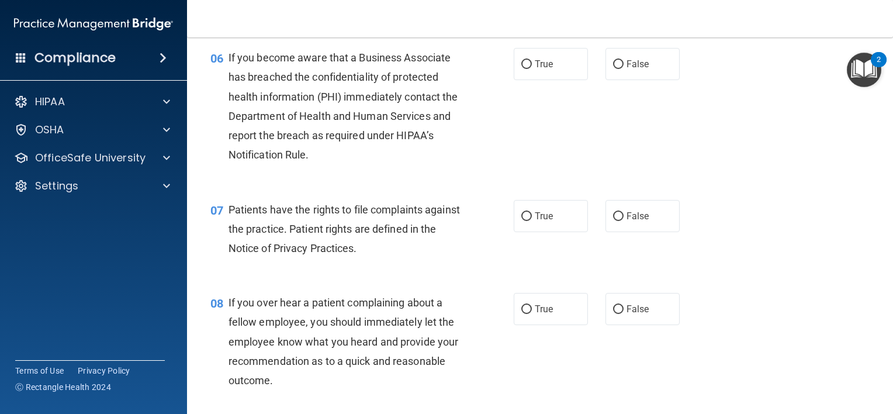
scroll to position [643, 0]
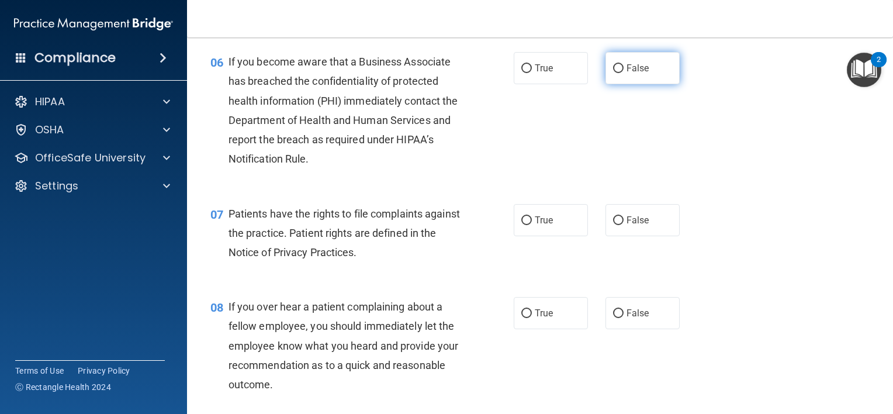
click at [614, 73] on input "False" at bounding box center [618, 68] width 11 height 9
radio input "true"
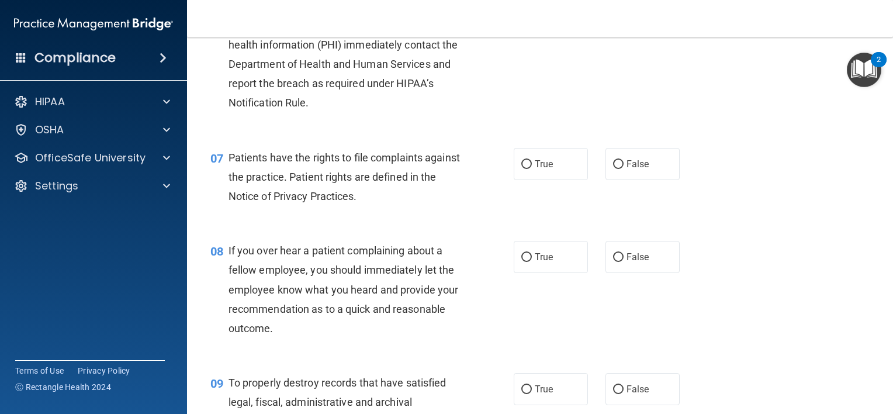
scroll to position [760, 0]
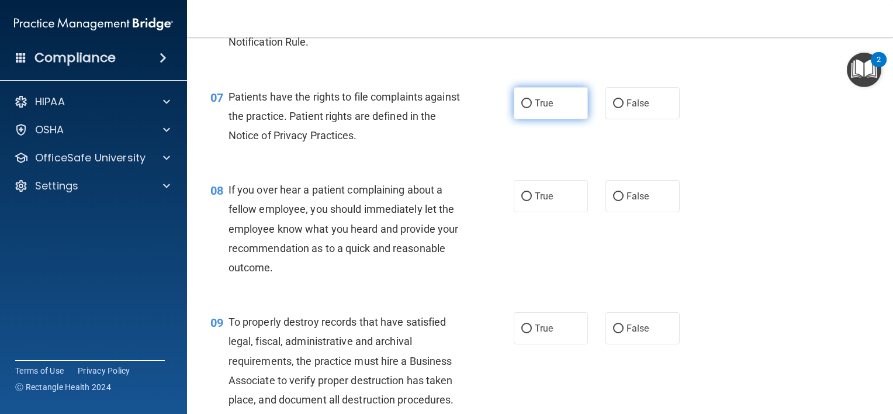
click at [522, 108] on input "True" at bounding box center [526, 103] width 11 height 9
radio input "true"
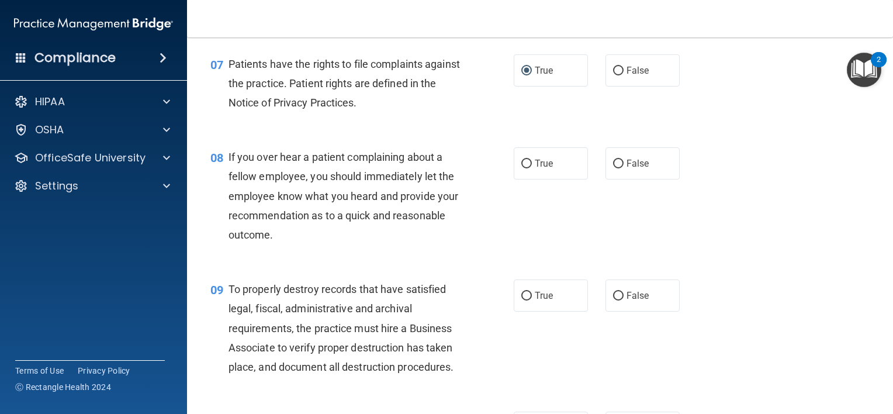
scroll to position [818, 0]
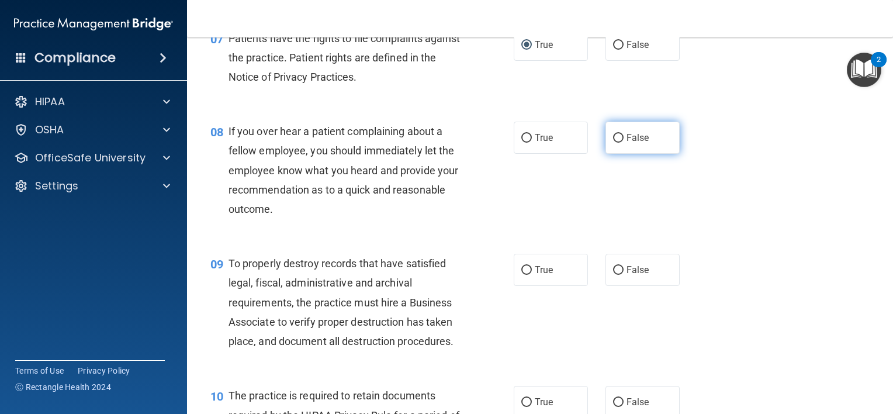
click at [613, 143] on input "False" at bounding box center [618, 138] width 11 height 9
radio input "true"
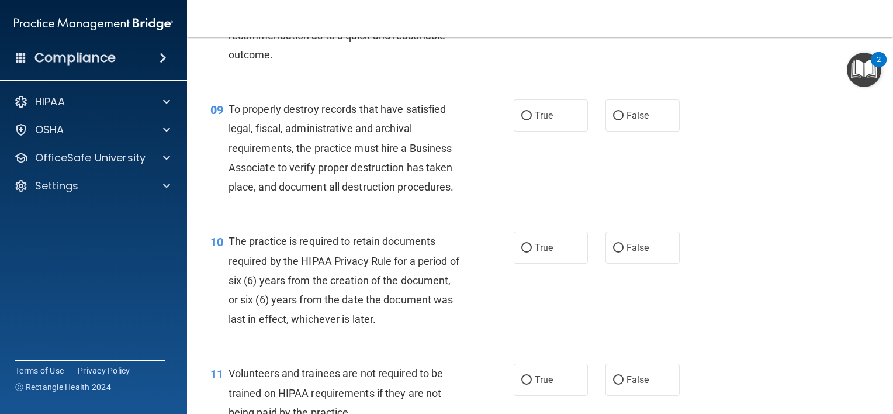
scroll to position [993, 0]
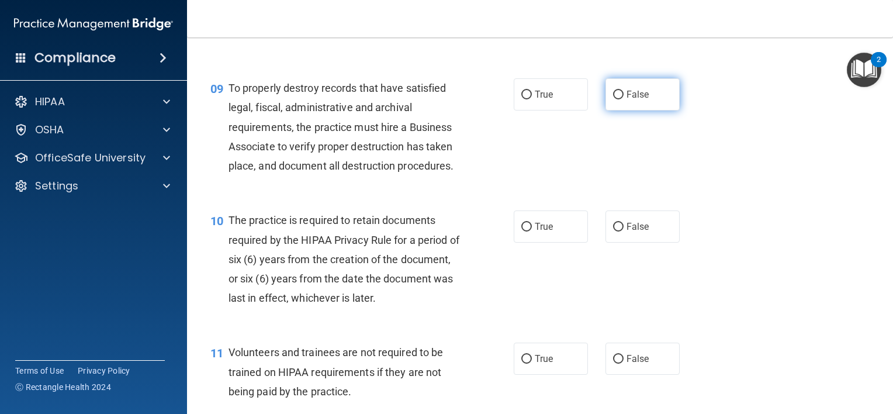
click at [614, 99] on input "False" at bounding box center [618, 95] width 11 height 9
radio input "true"
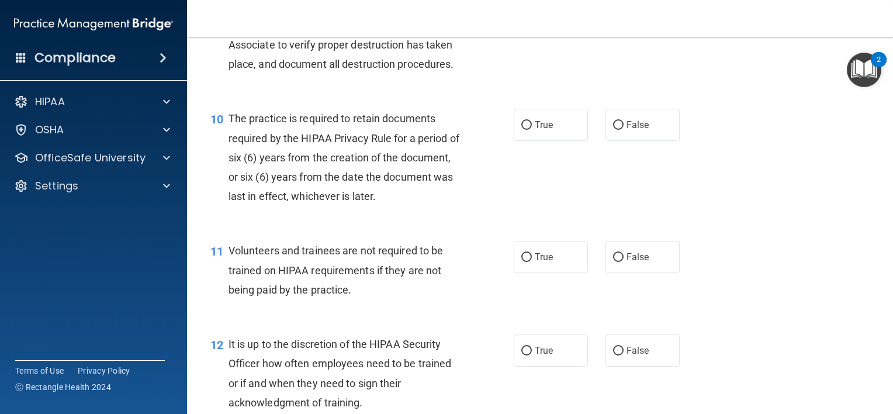
scroll to position [1110, 0]
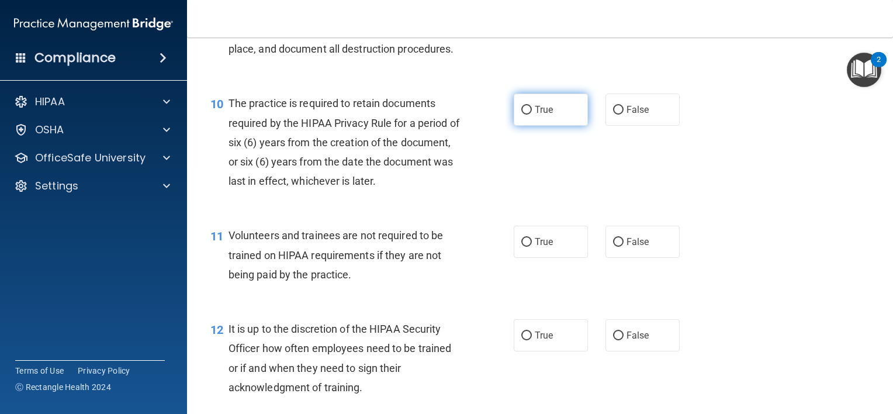
click at [521, 115] on input "True" at bounding box center [526, 110] width 11 height 9
radio input "true"
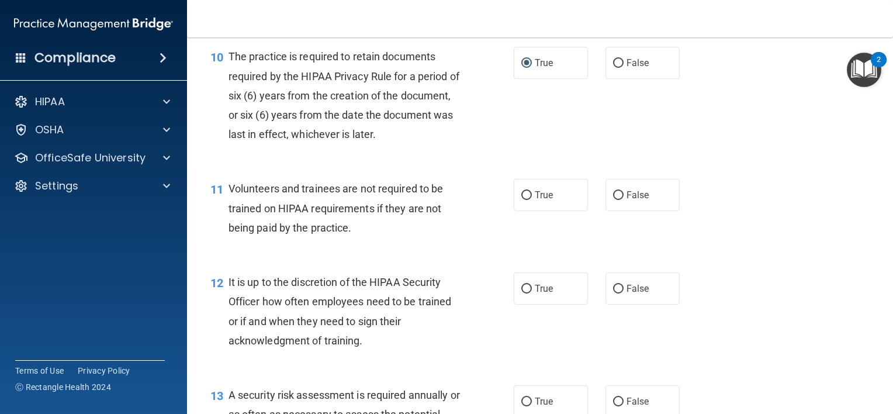
scroll to position [1227, 0]
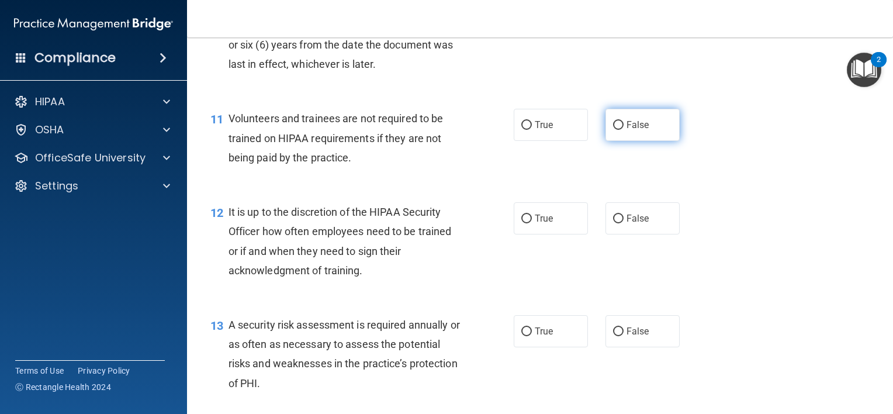
click at [614, 130] on input "False" at bounding box center [618, 125] width 11 height 9
radio input "true"
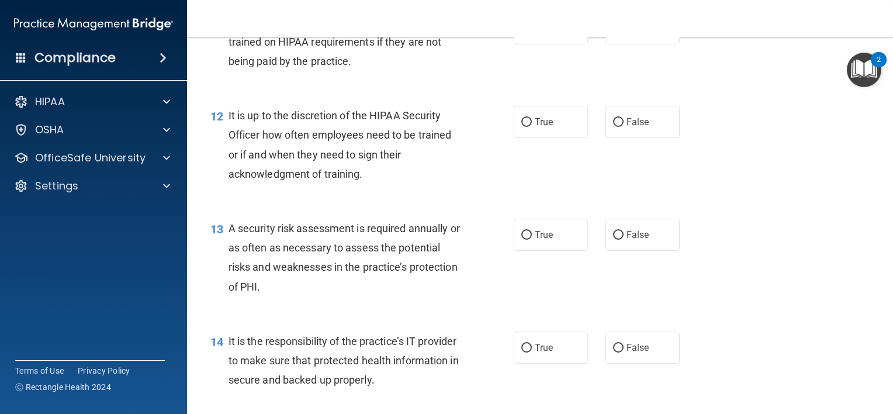
scroll to position [1344, 0]
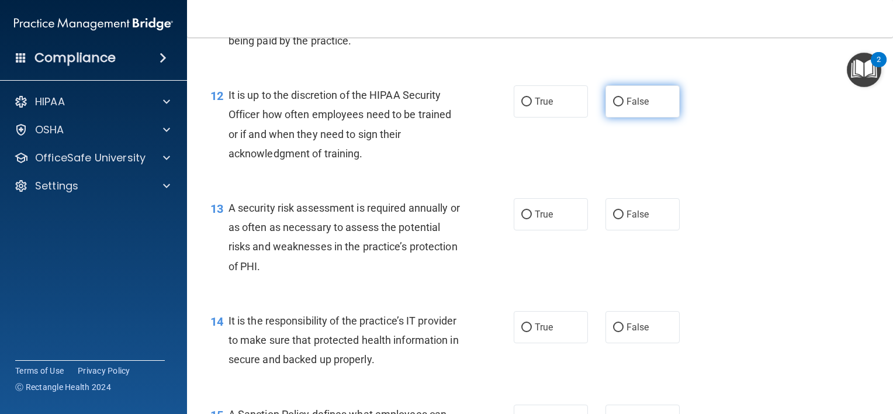
click at [613, 106] on input "False" at bounding box center [618, 102] width 11 height 9
radio input "true"
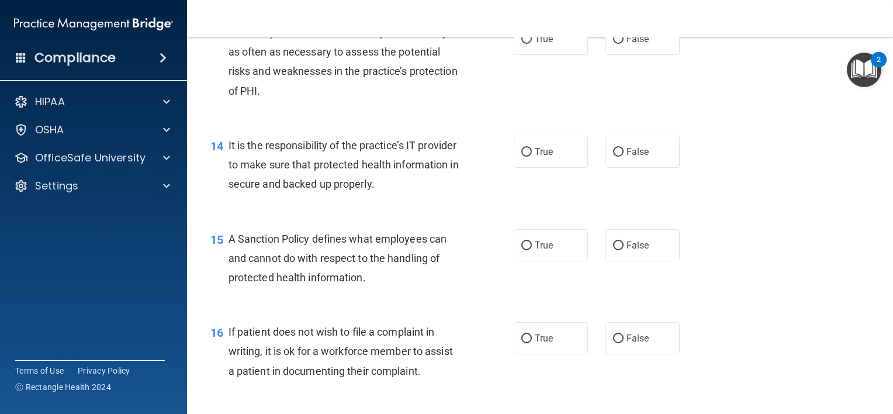
scroll to position [1461, 0]
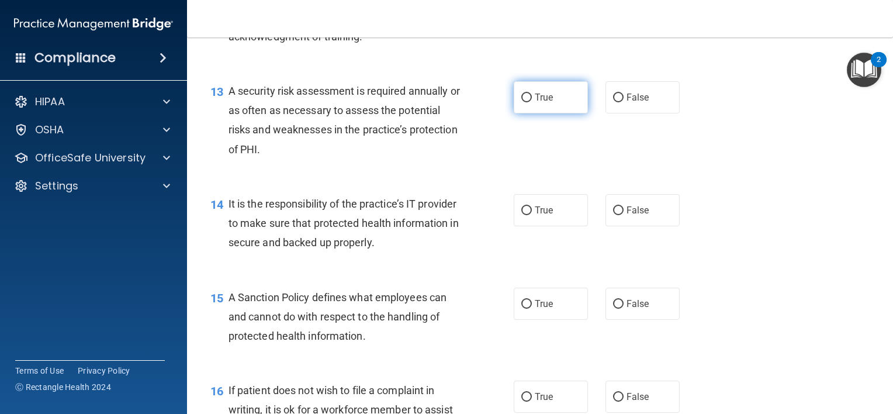
click at [526, 102] on input "True" at bounding box center [526, 97] width 11 height 9
radio input "true"
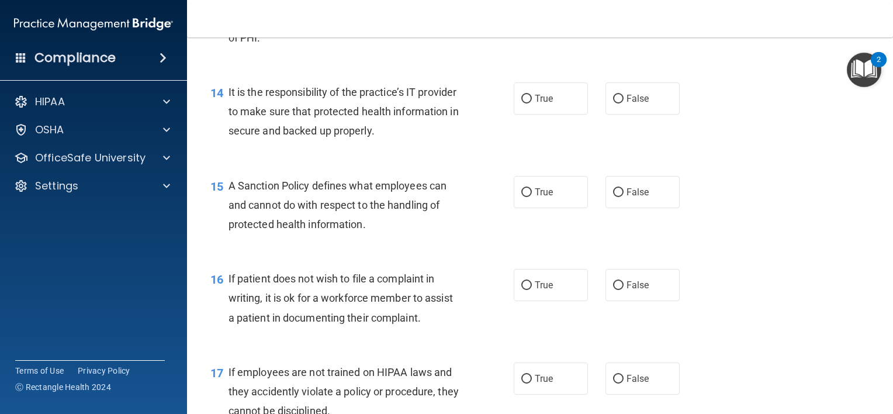
scroll to position [1578, 0]
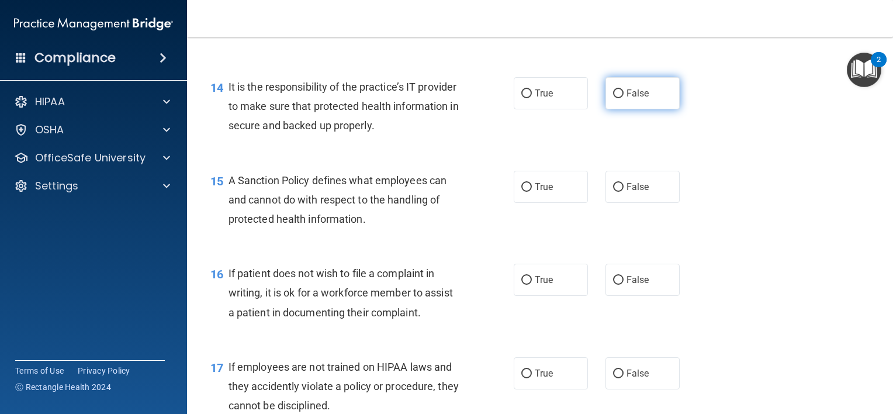
click at [613, 98] on input "False" at bounding box center [618, 93] width 11 height 9
radio input "true"
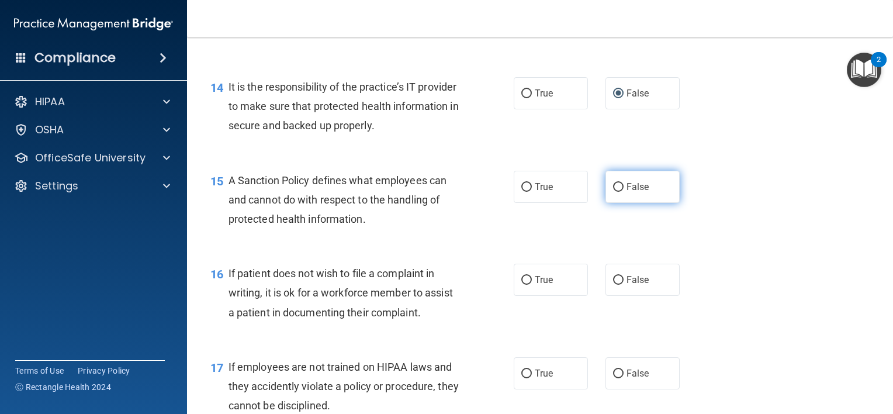
click at [616, 192] on input "False" at bounding box center [618, 187] width 11 height 9
radio input "true"
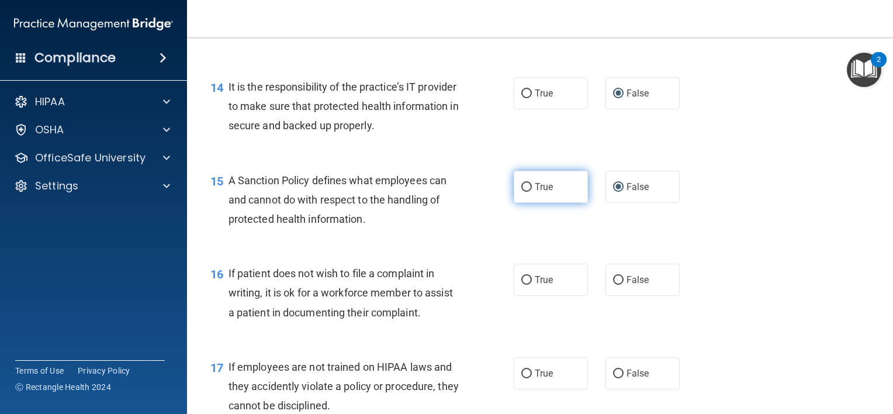
click at [524, 192] on input "True" at bounding box center [526, 187] width 11 height 9
radio input "true"
radio input "false"
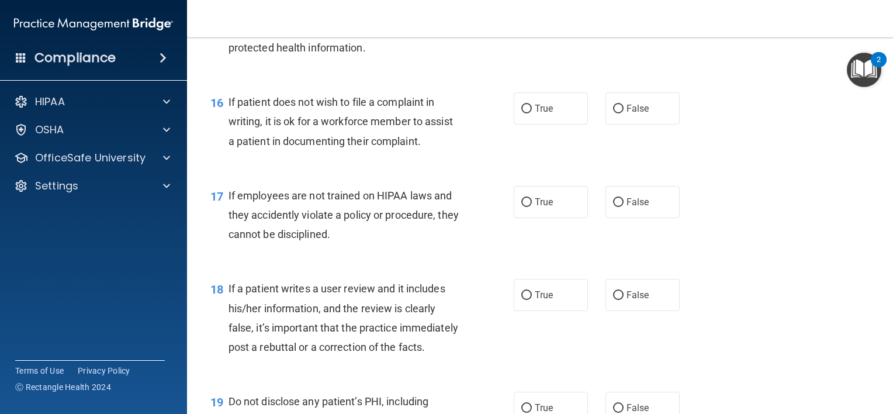
scroll to position [1753, 0]
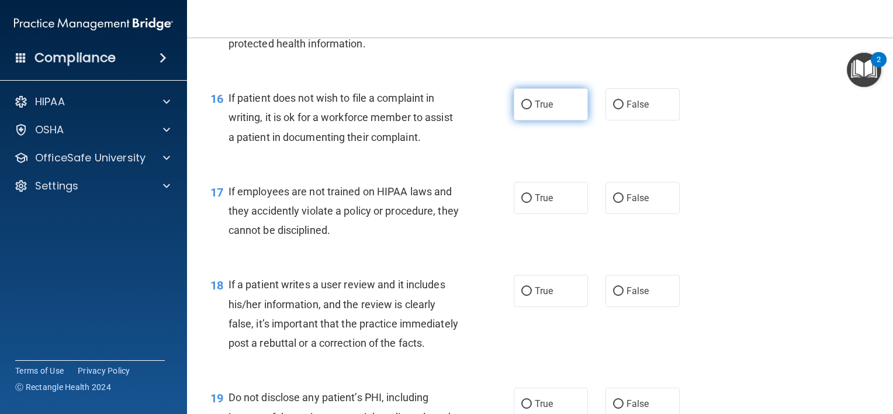
click at [521, 109] on input "True" at bounding box center [526, 105] width 11 height 9
radio input "true"
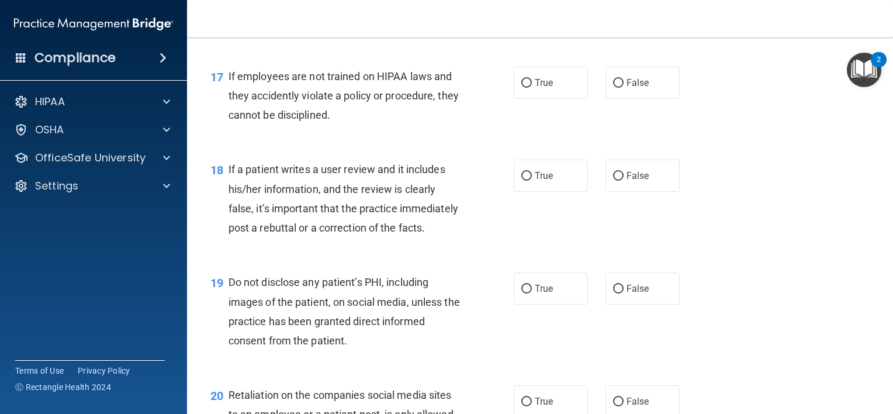
scroll to position [1870, 0]
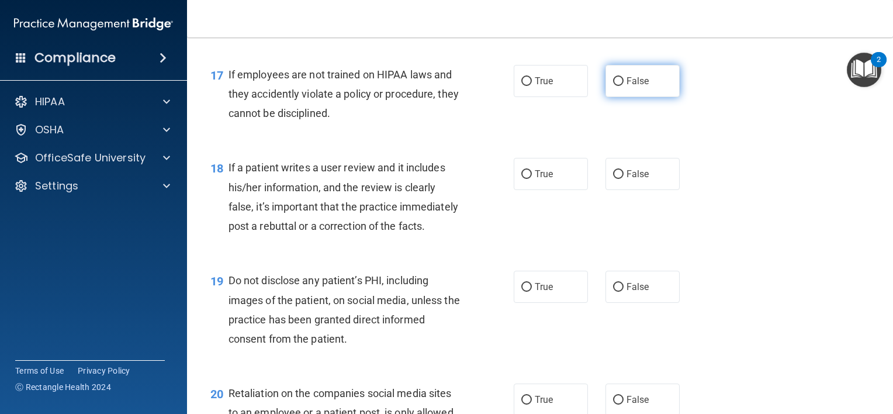
click at [615, 86] on input "False" at bounding box center [618, 81] width 11 height 9
radio input "true"
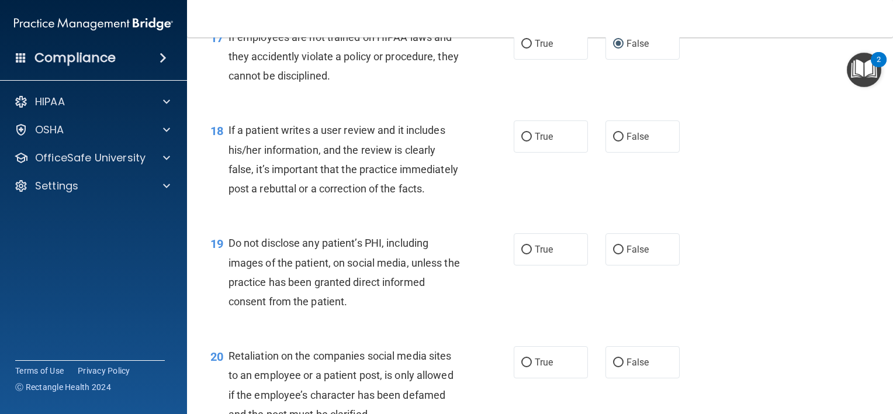
scroll to position [1928, 0]
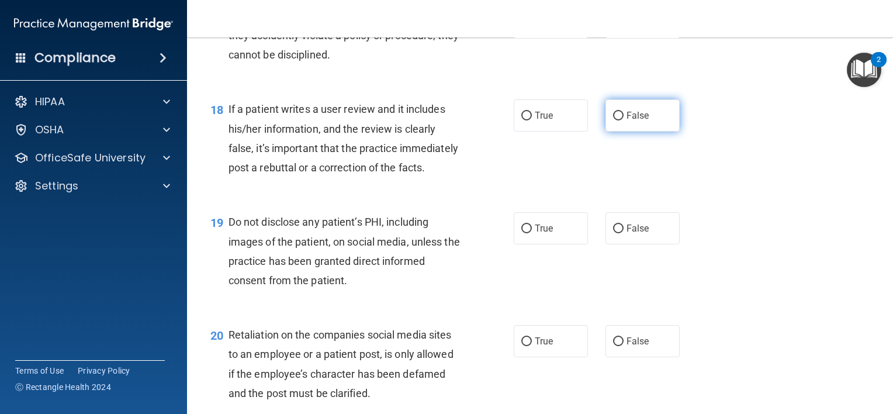
click at [613, 120] on input "False" at bounding box center [618, 116] width 11 height 9
radio input "true"
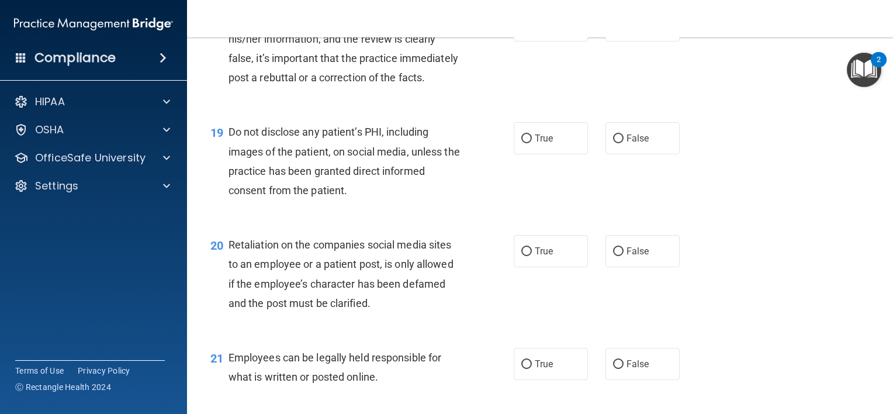
scroll to position [2045, 0]
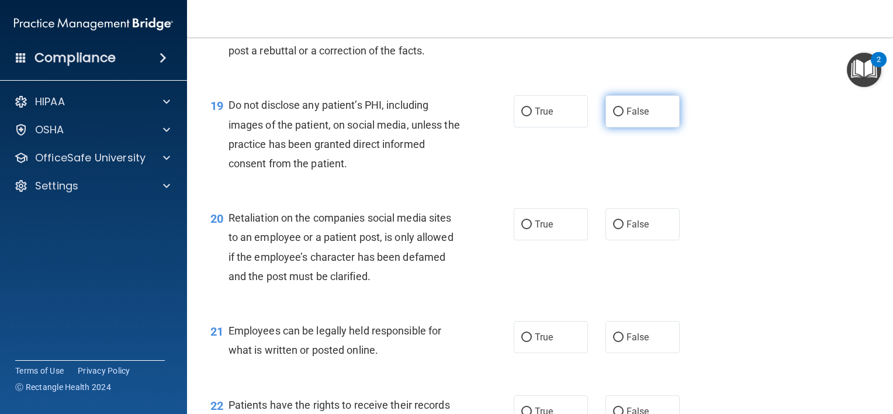
click at [613, 116] on input "False" at bounding box center [618, 112] width 11 height 9
radio input "true"
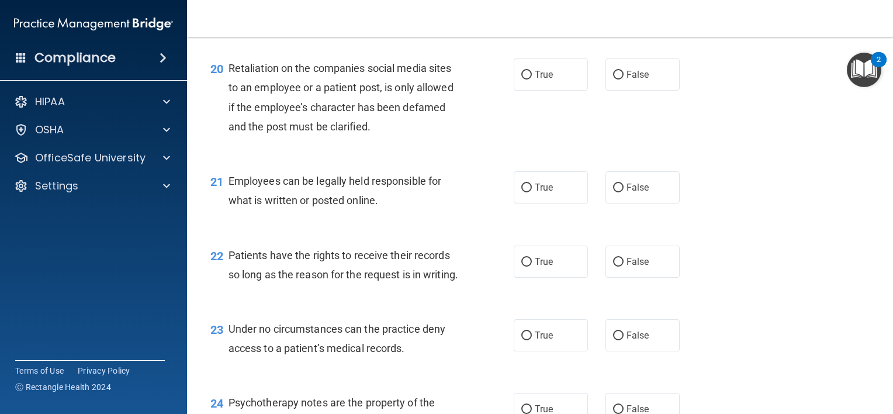
scroll to position [2220, 0]
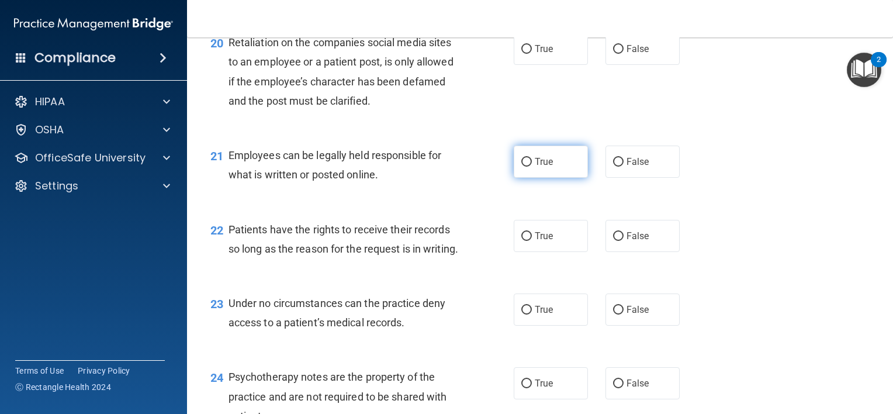
click at [528, 178] on label "True" at bounding box center [551, 161] width 74 height 32
click at [528, 167] on input "True" at bounding box center [526, 162] width 11 height 9
radio input "true"
click at [521, 54] on input "True" at bounding box center [526, 49] width 11 height 9
radio input "true"
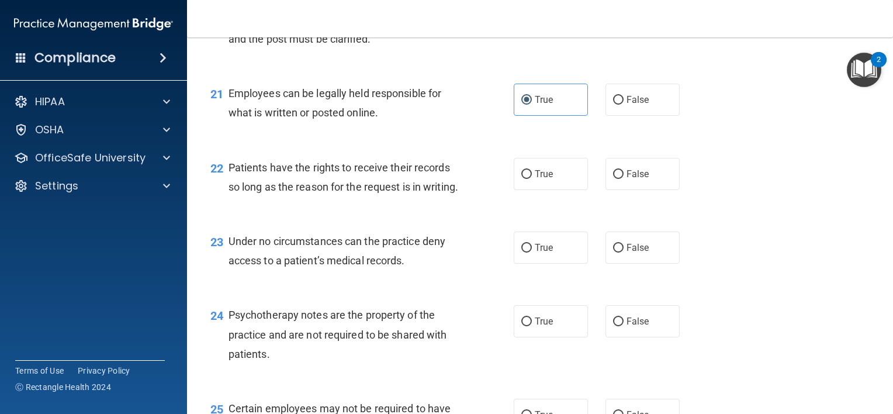
scroll to position [2337, 0]
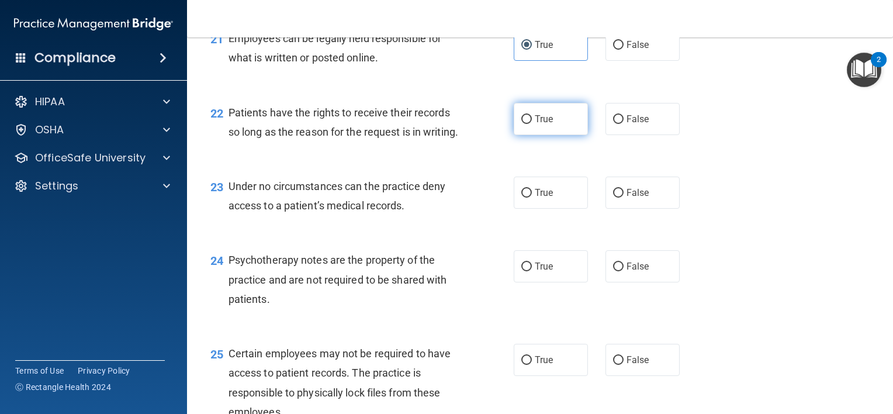
click at [521, 135] on label "True" at bounding box center [551, 119] width 74 height 32
click at [521, 124] on input "True" at bounding box center [526, 119] width 11 height 9
radio input "true"
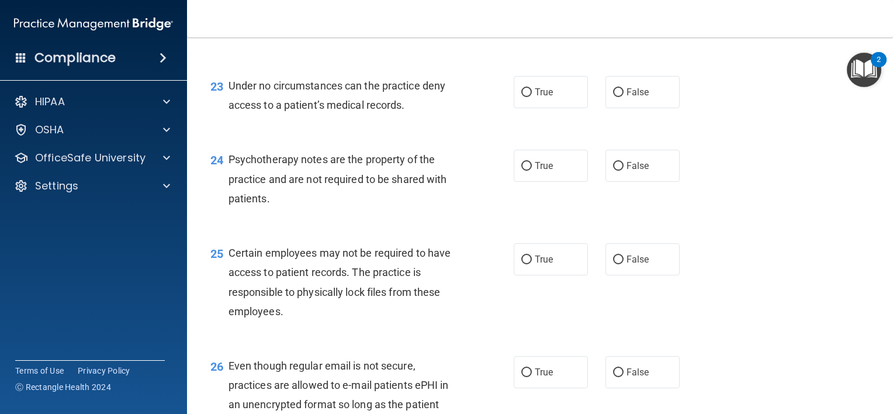
scroll to position [2513, 0]
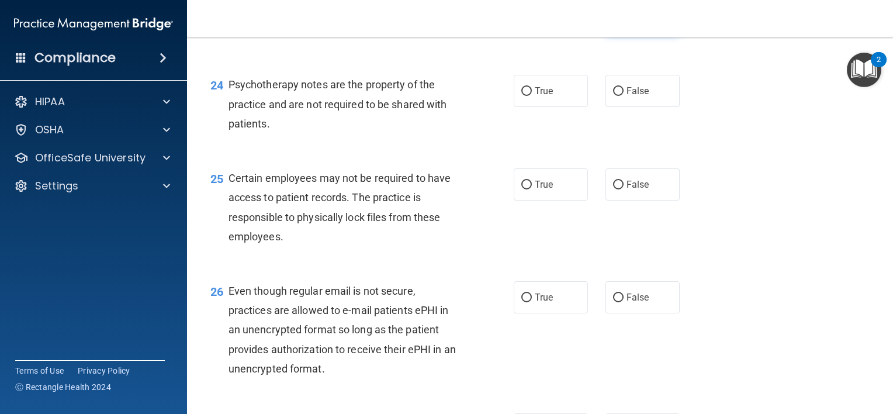
click at [613, 22] on input "False" at bounding box center [618, 17] width 11 height 9
radio input "true"
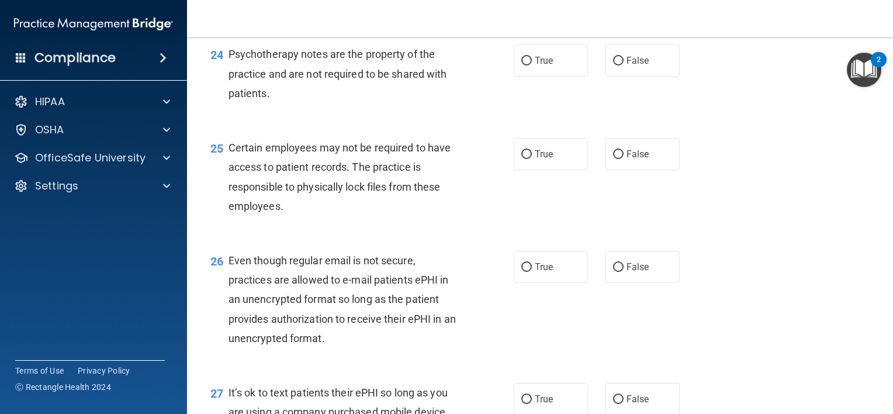
scroll to position [2571, 0]
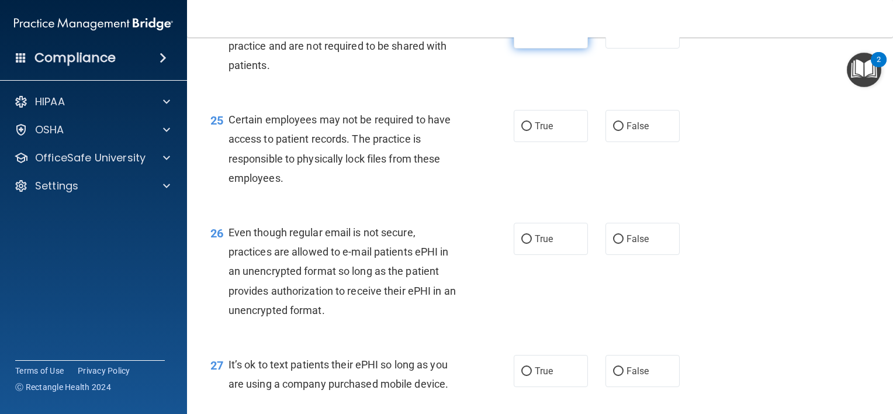
click at [525, 37] on input "True" at bounding box center [526, 33] width 11 height 9
radio input "true"
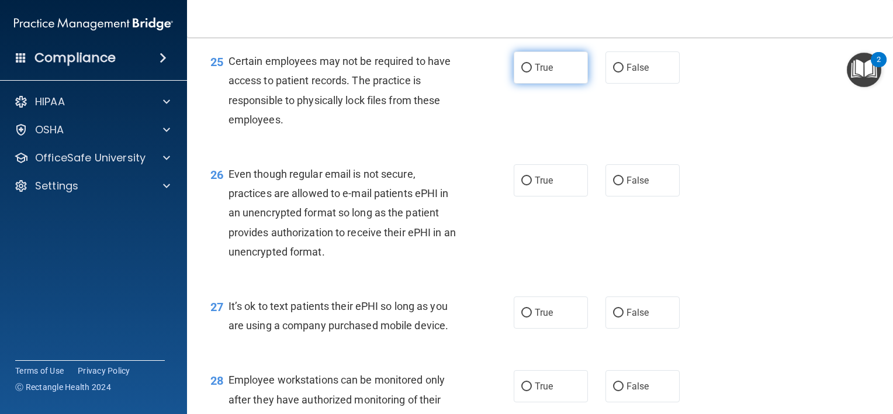
click at [524, 72] on input "True" at bounding box center [526, 68] width 11 height 9
radio input "true"
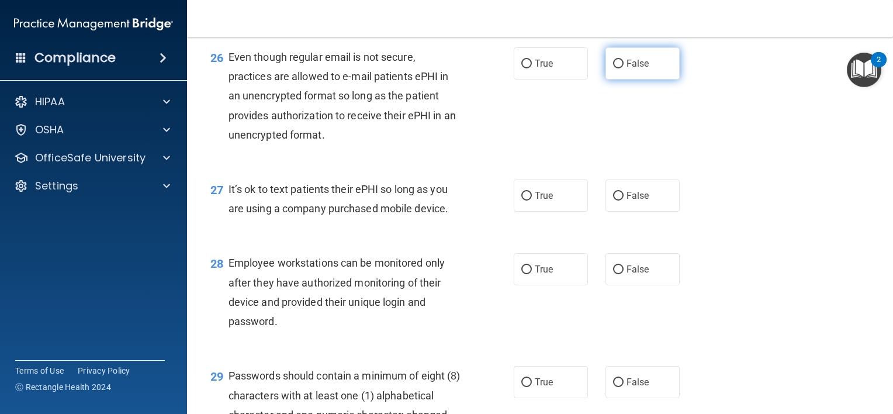
click at [615, 68] on input "False" at bounding box center [618, 64] width 11 height 9
radio input "true"
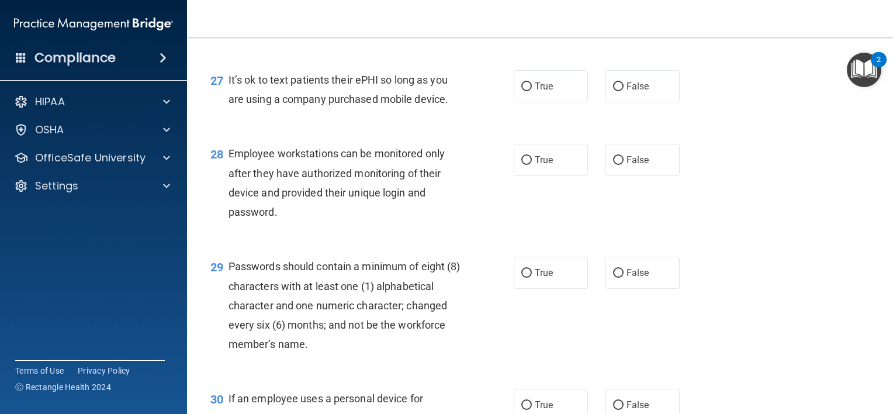
scroll to position [2863, 0]
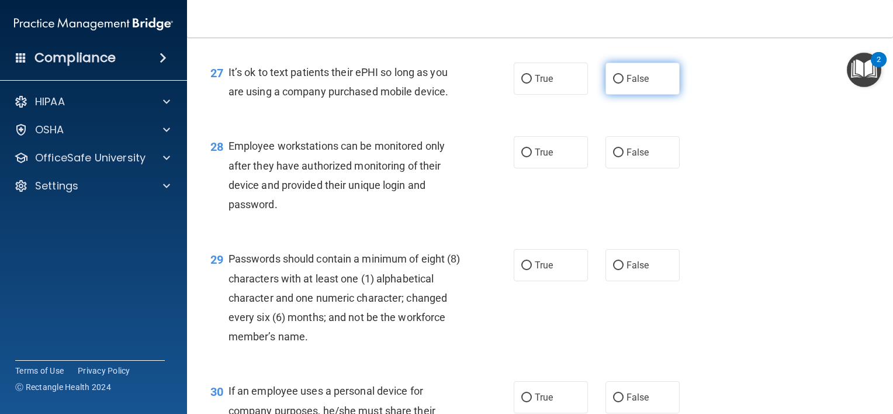
click at [614, 84] on input "False" at bounding box center [618, 79] width 11 height 9
radio input "true"
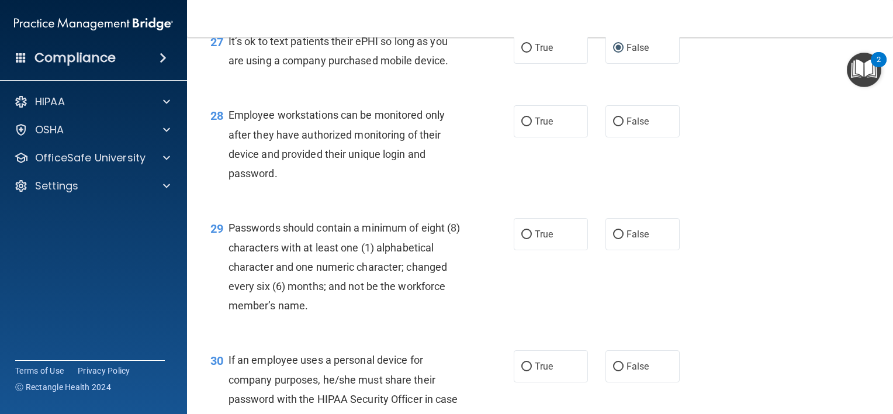
scroll to position [2980, 0]
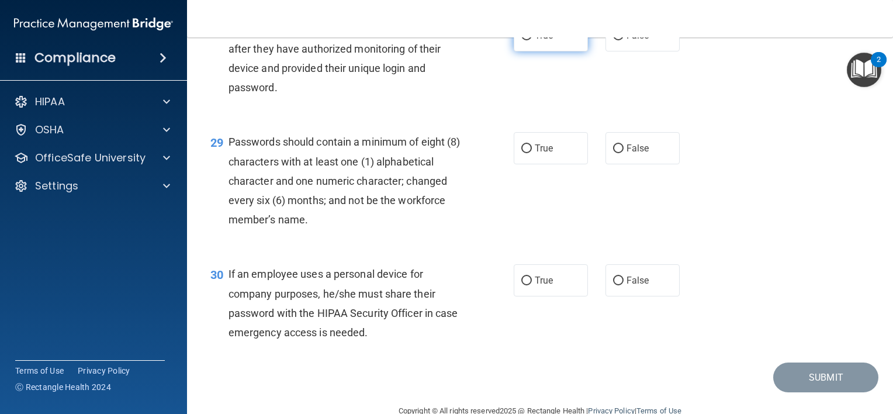
click at [525, 40] on input "True" at bounding box center [526, 36] width 11 height 9
radio input "true"
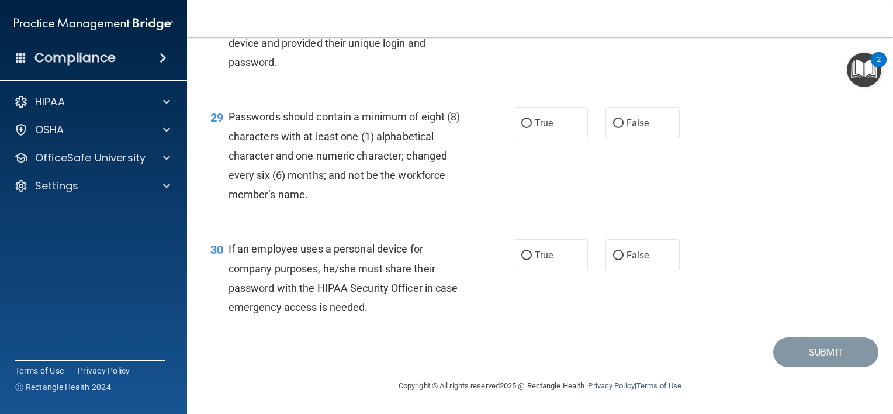
scroll to position [3064, 0]
click at [521, 126] on input "True" at bounding box center [526, 123] width 11 height 9
radio input "true"
click at [522, 254] on input "True" at bounding box center [526, 255] width 11 height 9
radio input "true"
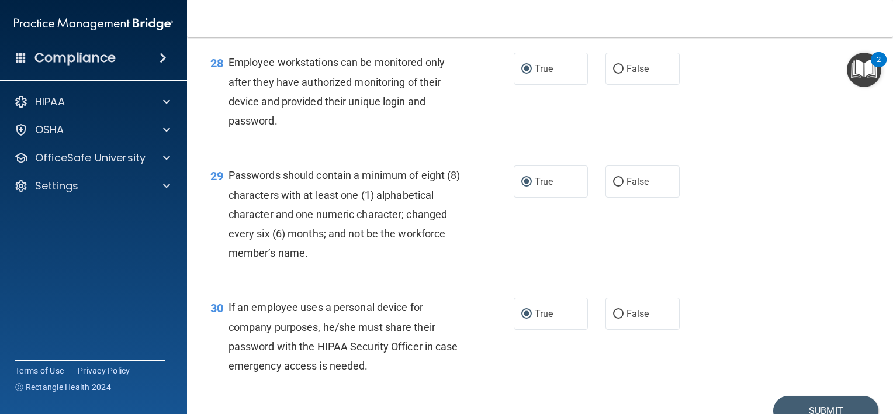
scroll to position [2888, 0]
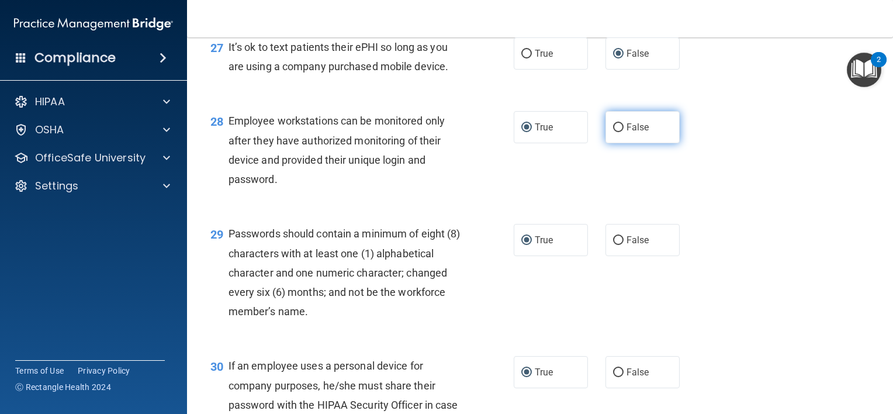
click at [613, 132] on input "False" at bounding box center [618, 127] width 11 height 9
radio input "true"
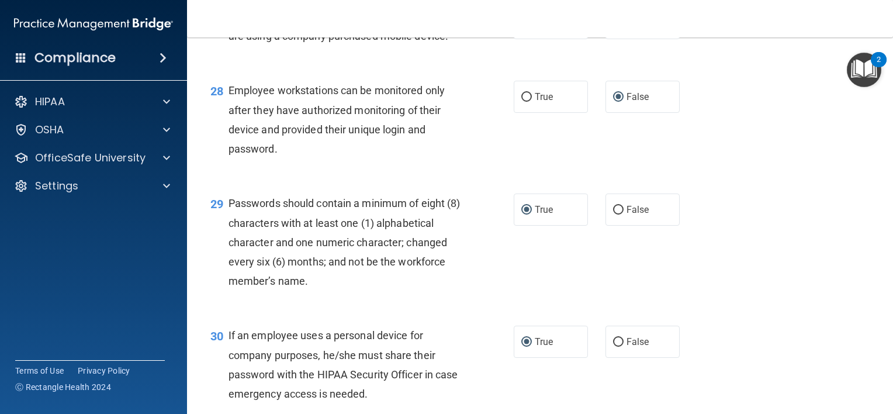
scroll to position [2947, 0]
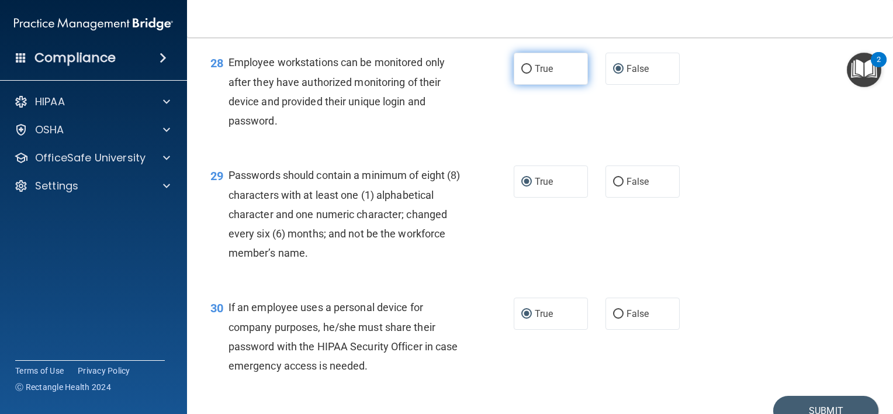
click at [521, 74] on input "True" at bounding box center [526, 69] width 11 height 9
radio input "true"
click at [616, 74] on input "False" at bounding box center [618, 69] width 11 height 9
radio input "true"
radio input "false"
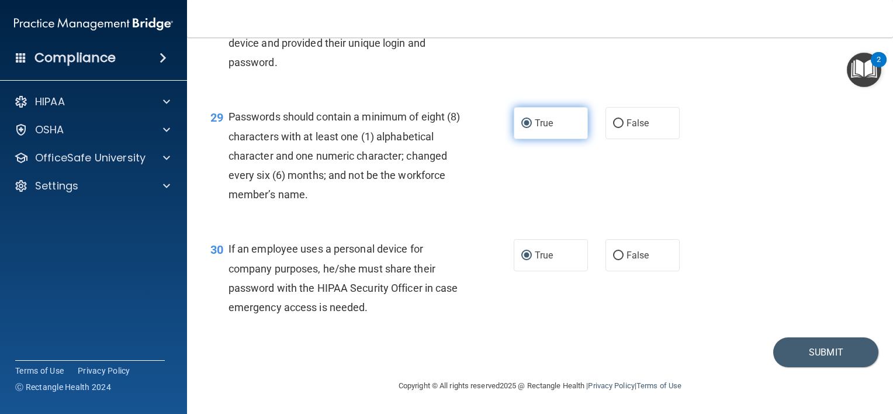
scroll to position [3064, 0]
click at [806, 350] on button "Submit" at bounding box center [825, 352] width 105 height 30
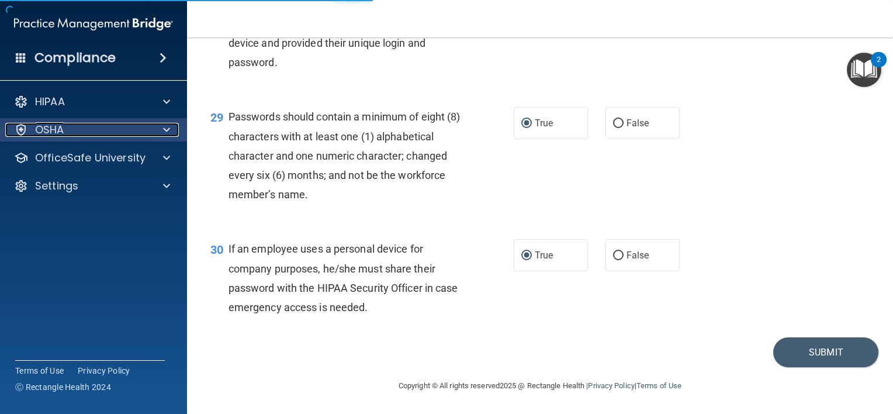
click at [168, 126] on span at bounding box center [166, 130] width 7 height 14
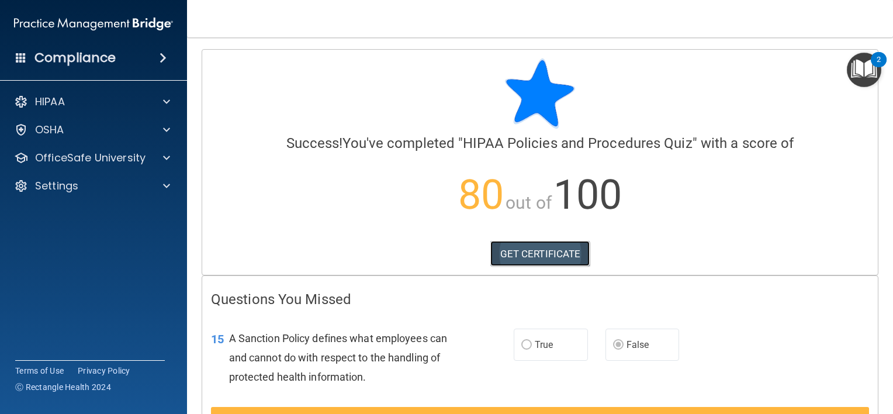
click at [528, 255] on link "GET CERTIFICATE" at bounding box center [540, 254] width 100 height 26
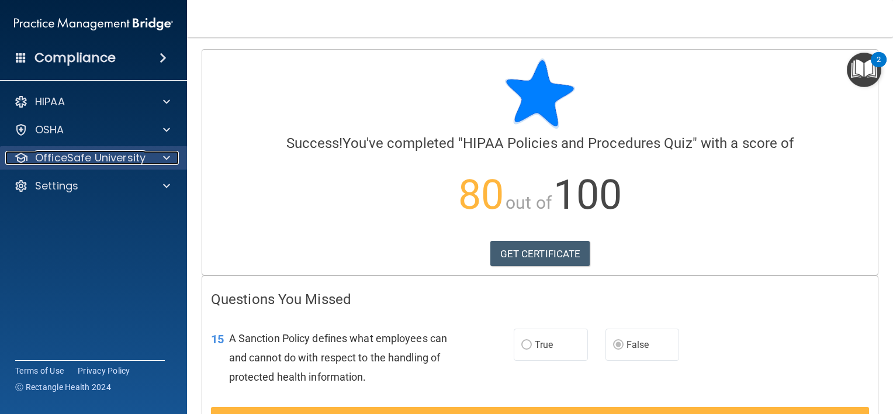
click at [169, 157] on span at bounding box center [166, 158] width 7 height 14
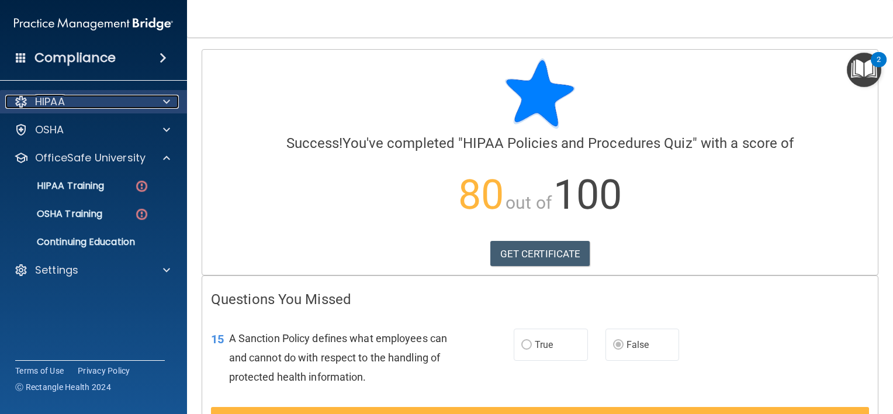
click at [168, 104] on span at bounding box center [166, 102] width 7 height 14
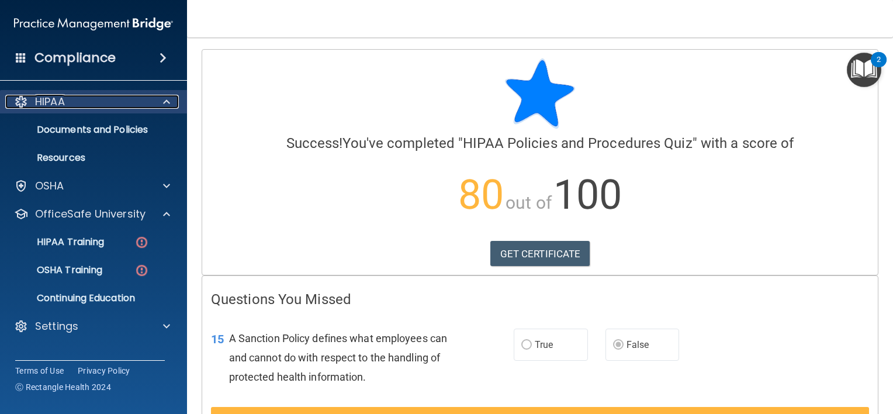
click at [166, 102] on span at bounding box center [166, 102] width 7 height 14
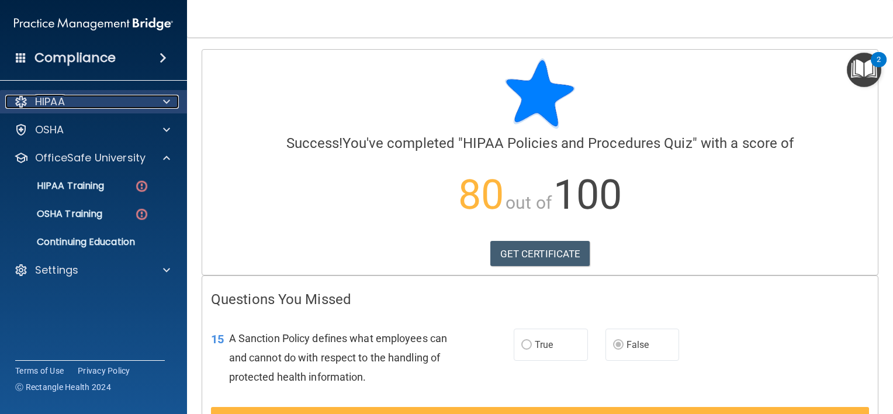
click at [48, 104] on p "HIPAA" at bounding box center [50, 102] width 30 height 14
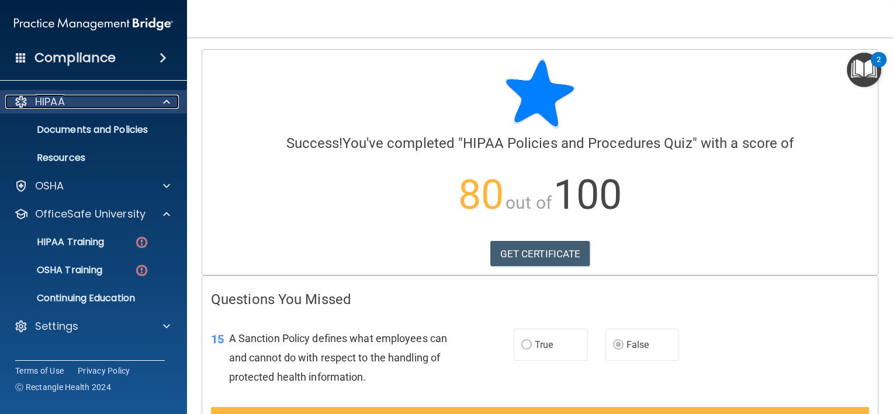
click at [42, 102] on p "HIPAA" at bounding box center [50, 102] width 30 height 14
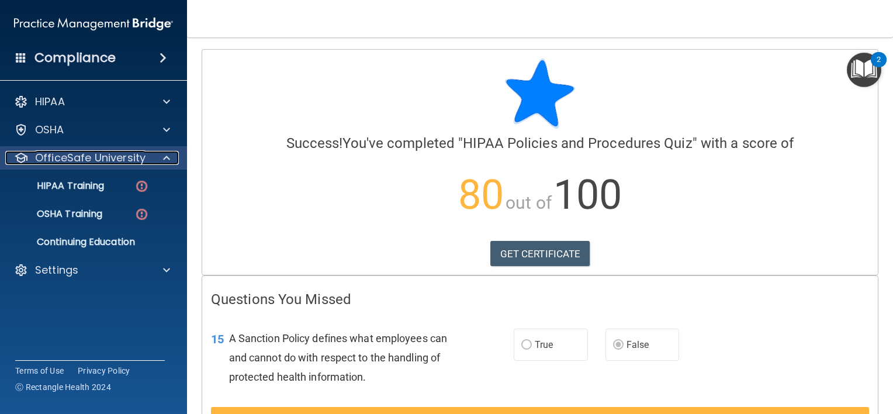
click at [168, 158] on span at bounding box center [166, 158] width 7 height 14
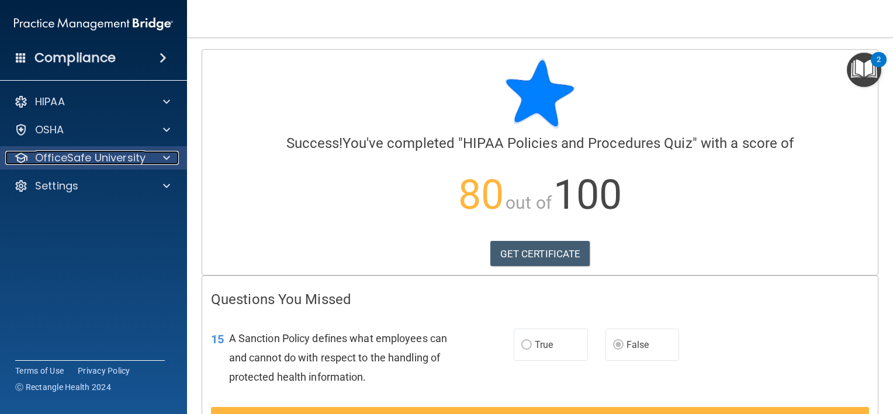
click at [167, 158] on span at bounding box center [166, 158] width 7 height 14
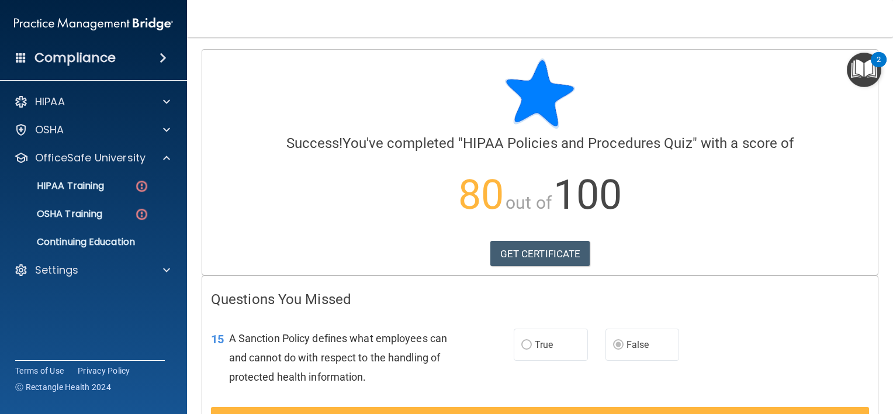
click at [761, 54] on div "Calculating your score.... Success! You've completed " HIPAA Policies and Proce…" at bounding box center [539, 162] width 675 height 225
click at [10, 12] on div "Compliance HIPAA Documents and Policies Report an Incident Business Associates …" at bounding box center [93, 207] width 187 height 414
click at [99, 159] on p "OfficeSafe University" at bounding box center [90, 158] width 110 height 14
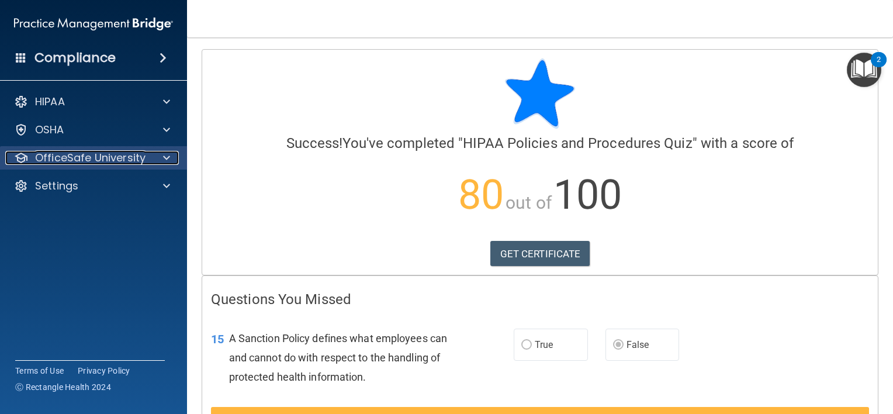
click at [167, 157] on span at bounding box center [166, 158] width 7 height 14
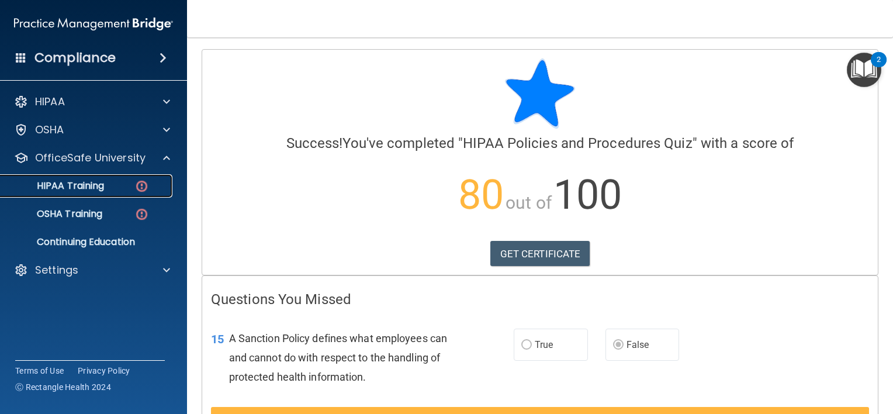
click at [80, 186] on p "HIPAA Training" at bounding box center [56, 186] width 96 height 12
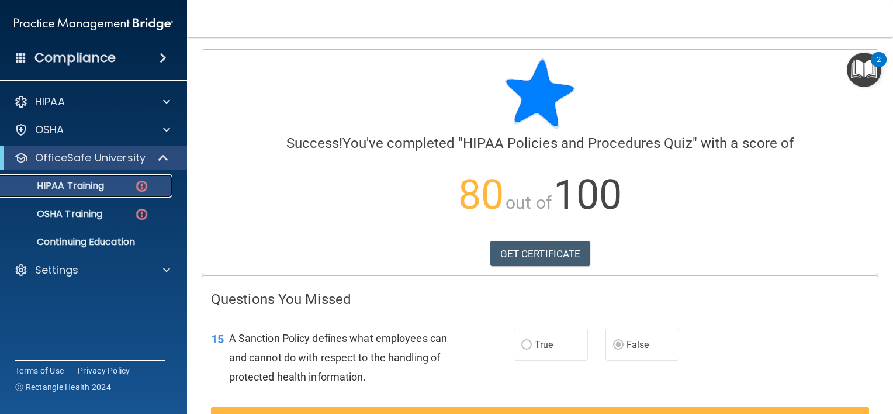
click at [80, 186] on p "HIPAA Training" at bounding box center [56, 186] width 96 height 12
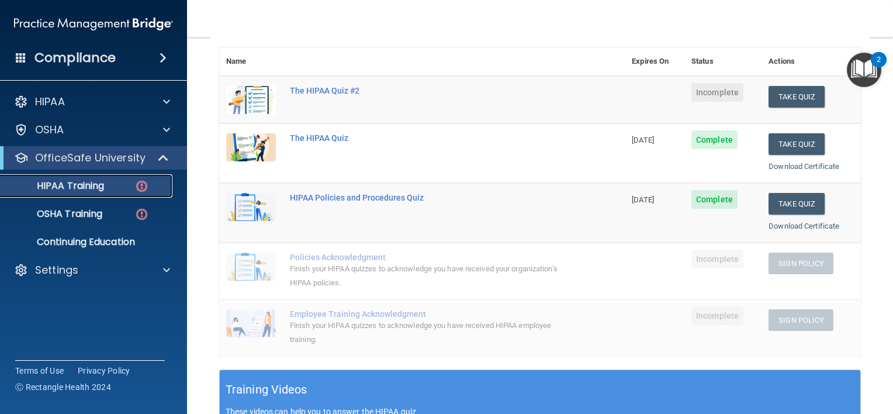
scroll to position [117, 0]
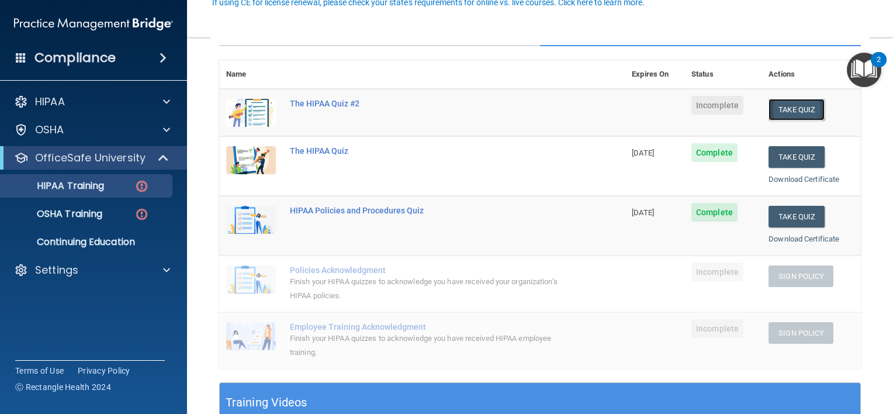
click at [792, 105] on button "Take Quiz" at bounding box center [796, 110] width 56 height 22
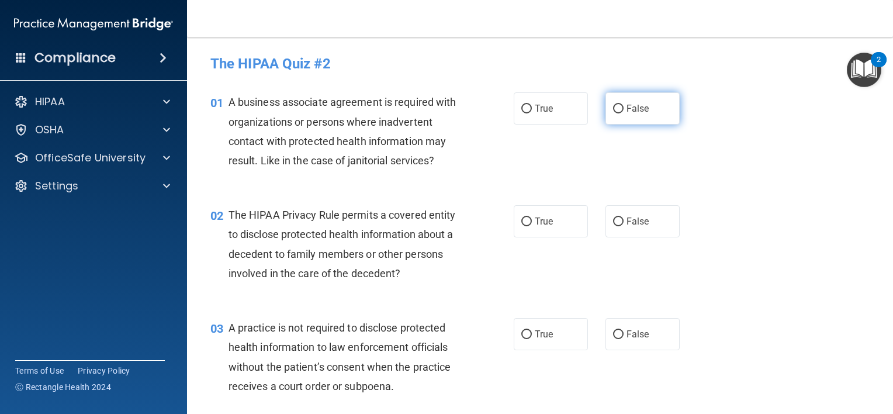
click at [617, 108] on input "False" at bounding box center [618, 109] width 11 height 9
radio input "true"
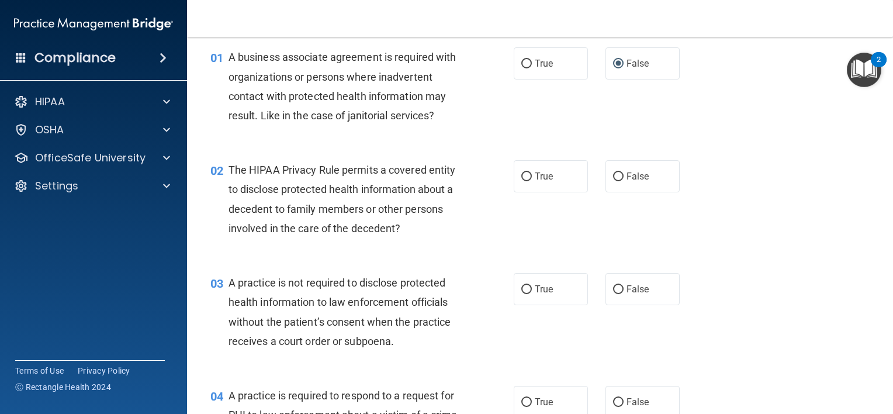
scroll to position [117, 0]
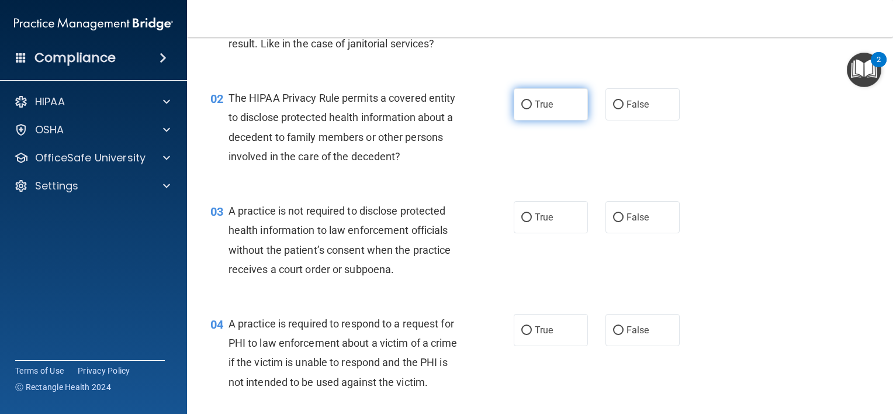
click at [524, 105] on input "True" at bounding box center [526, 105] width 11 height 9
radio input "true"
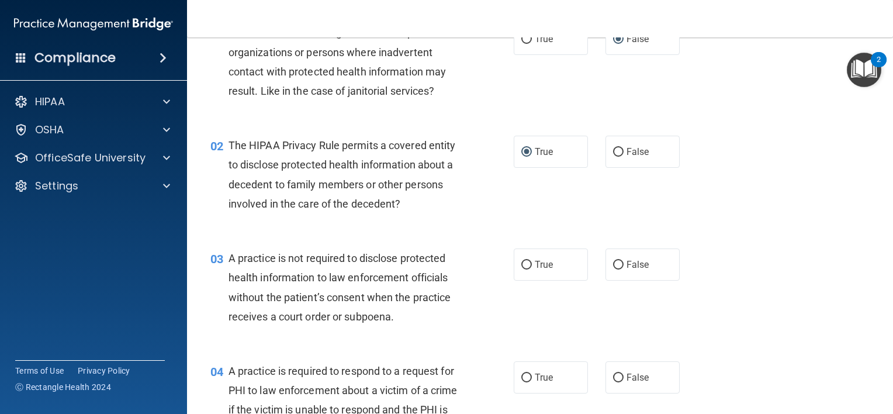
scroll to position [58, 0]
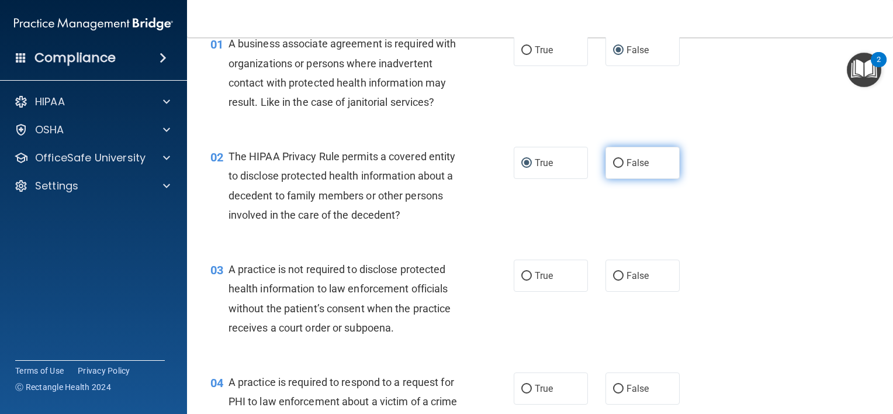
click at [614, 161] on input "False" at bounding box center [618, 163] width 11 height 9
radio input "true"
radio input "false"
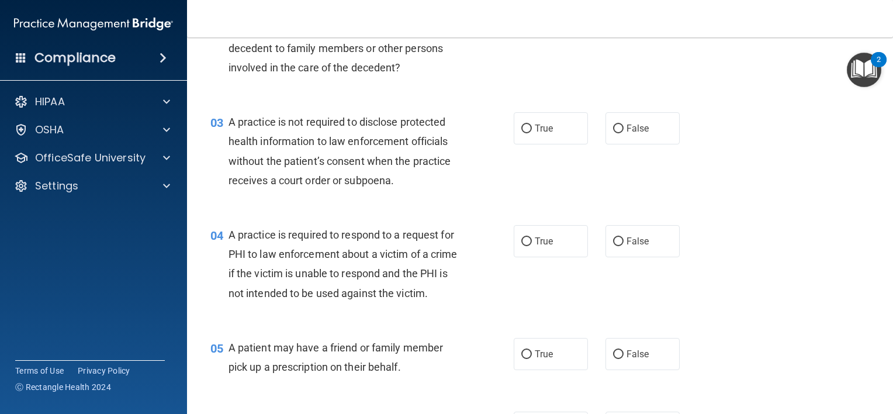
scroll to position [234, 0]
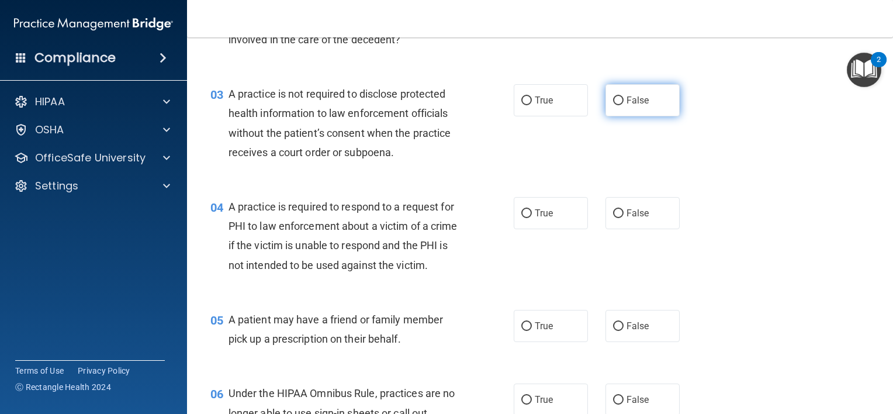
click at [615, 98] on input "False" at bounding box center [618, 100] width 11 height 9
radio input "true"
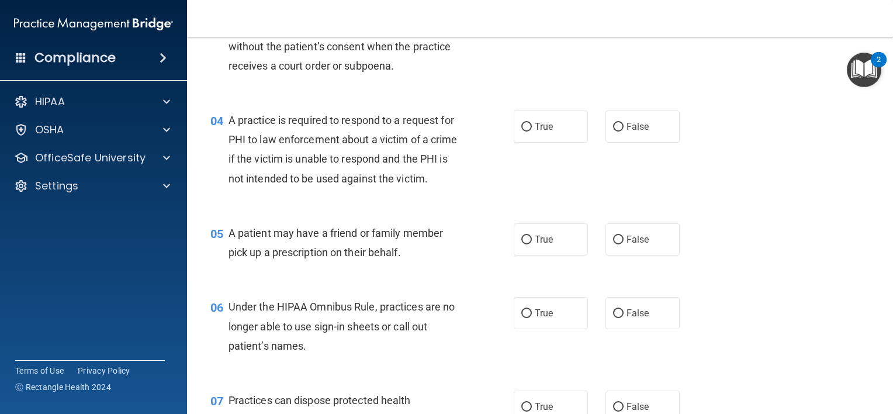
scroll to position [351, 0]
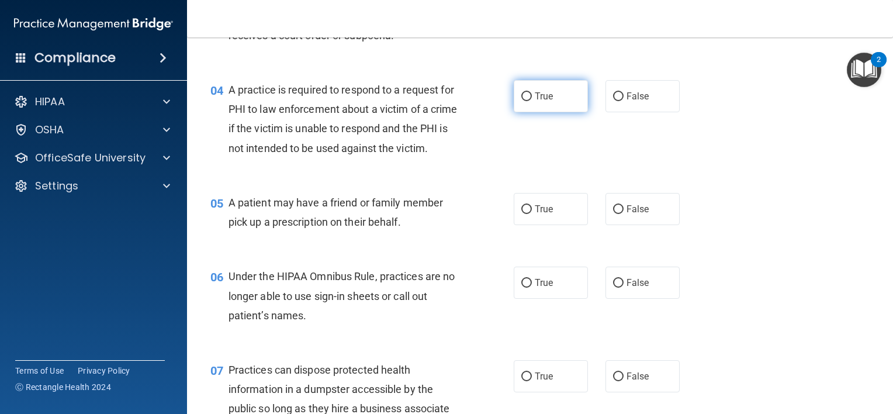
click at [521, 95] on input "True" at bounding box center [526, 96] width 11 height 9
radio input "true"
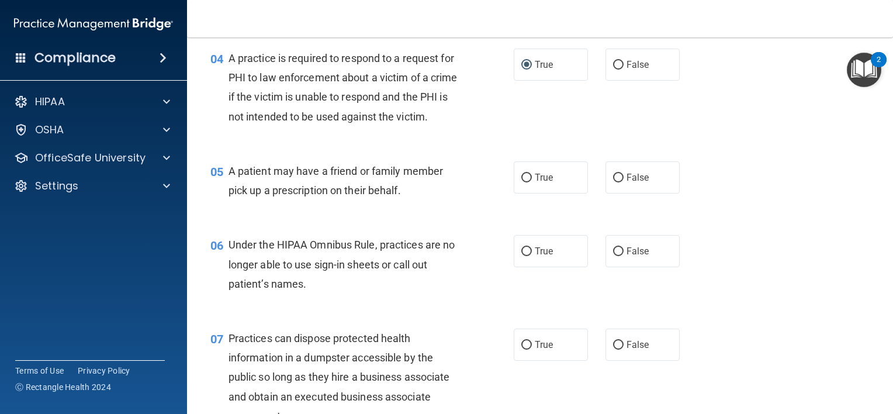
scroll to position [409, 0]
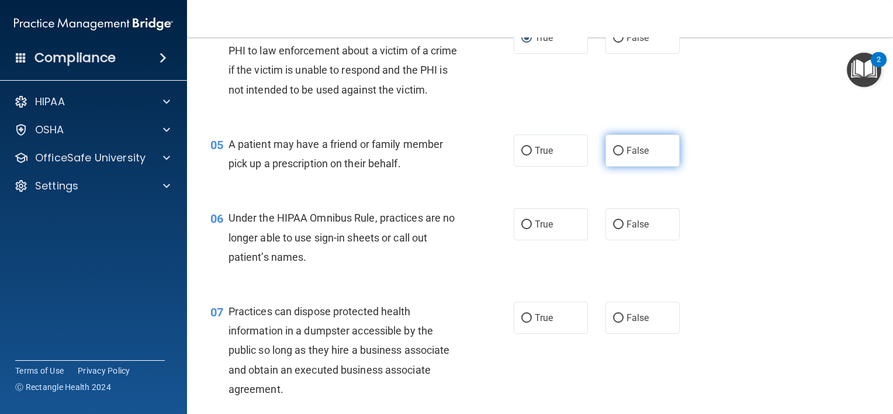
click at [613, 155] on input "False" at bounding box center [618, 151] width 11 height 9
radio input "true"
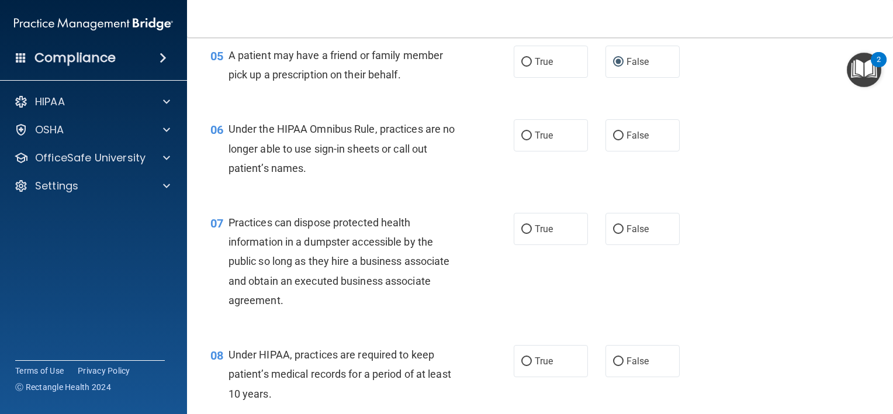
scroll to position [526, 0]
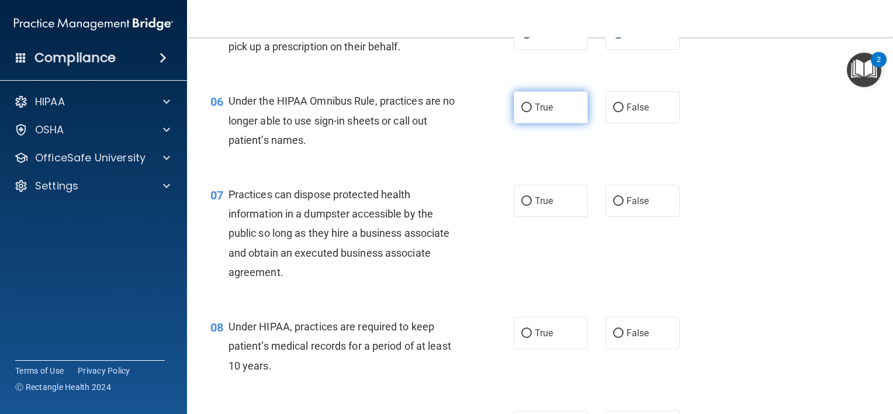
click at [524, 112] on input "True" at bounding box center [526, 107] width 11 height 9
radio input "true"
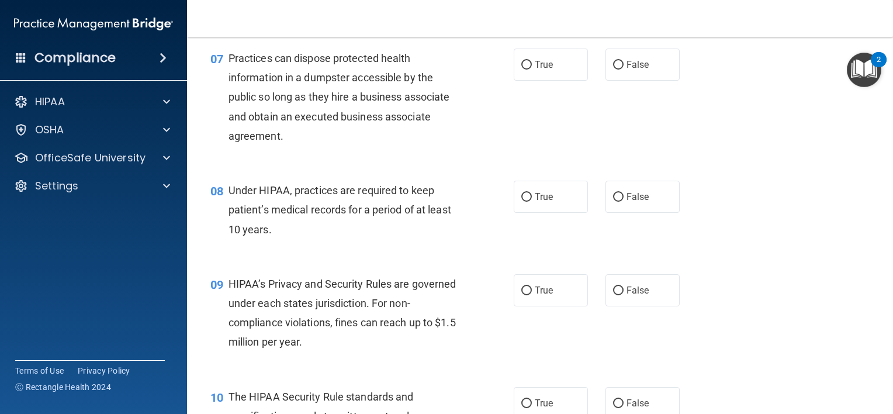
scroll to position [584, 0]
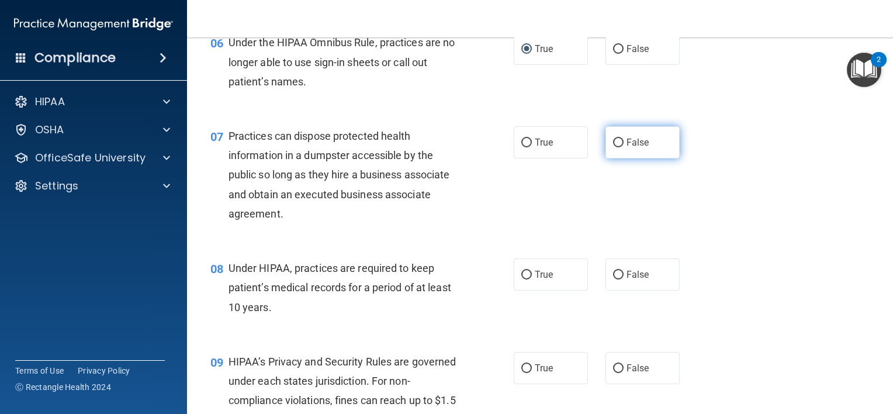
click at [613, 147] on input "False" at bounding box center [618, 142] width 11 height 9
radio input "true"
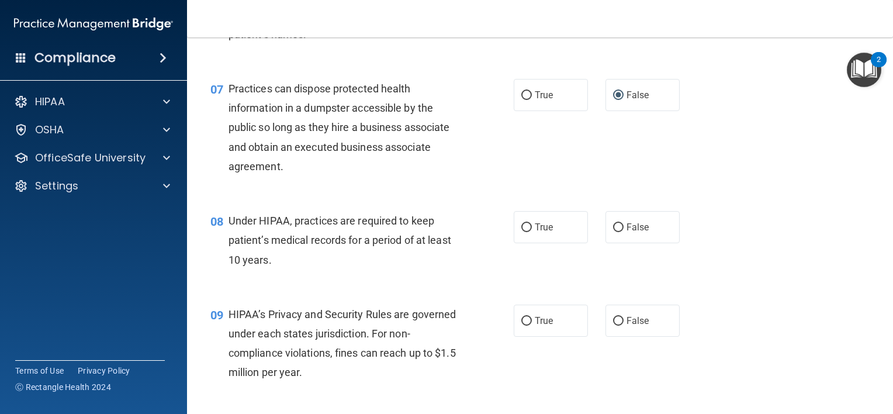
scroll to position [701, 0]
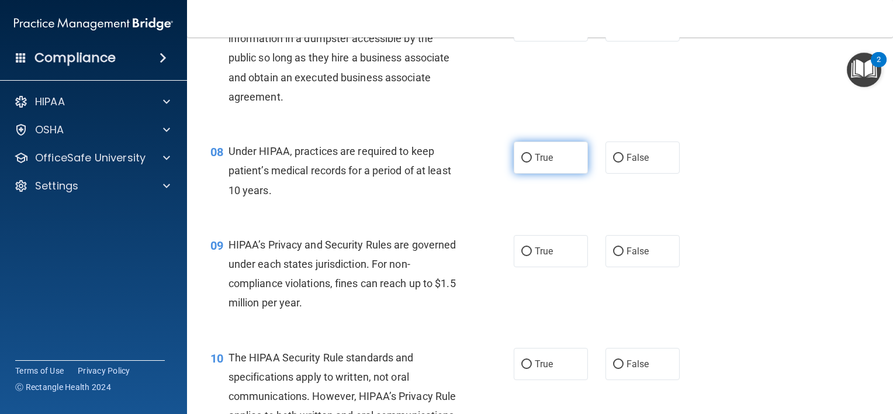
click at [522, 162] on input "True" at bounding box center [526, 158] width 11 height 9
radio input "true"
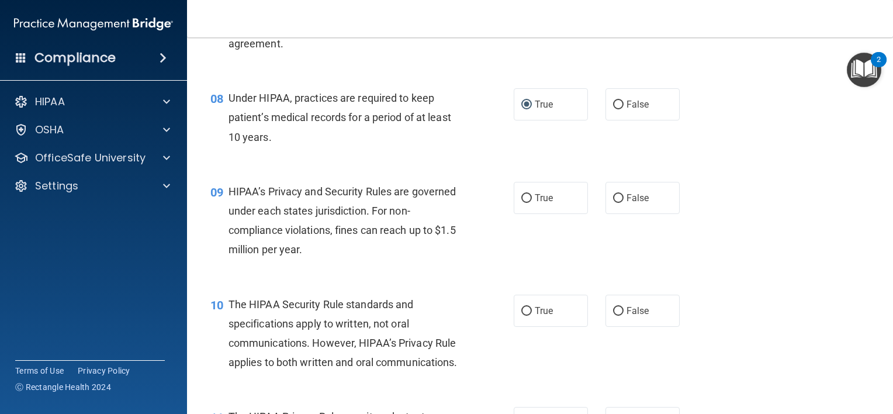
scroll to position [818, 0]
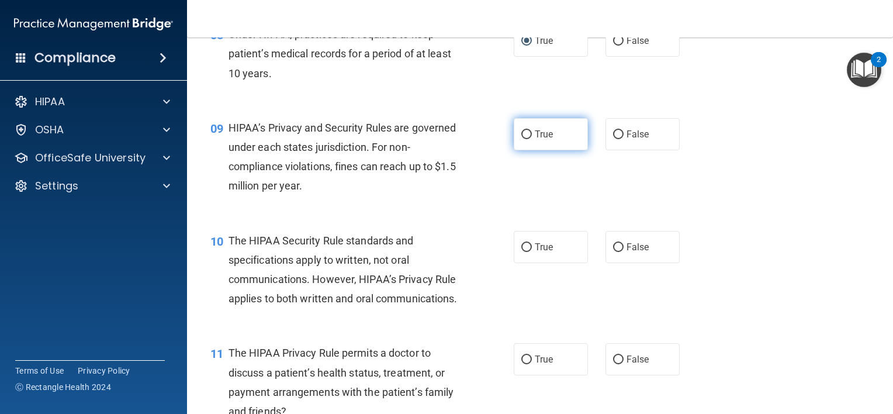
click at [521, 139] on input "True" at bounding box center [526, 134] width 11 height 9
radio input "true"
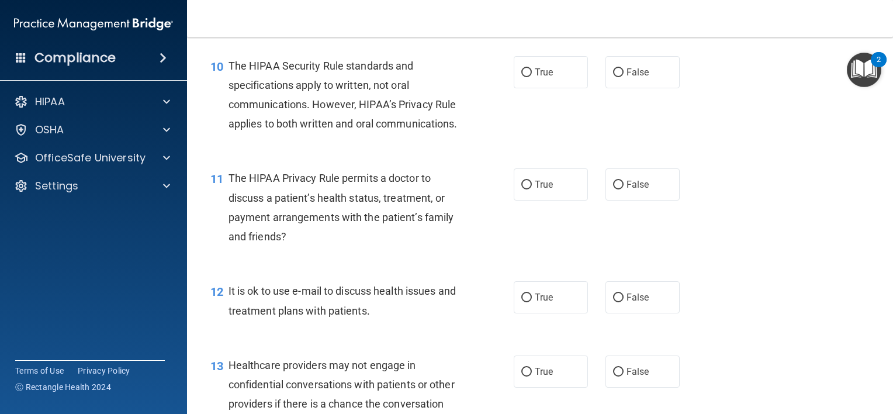
scroll to position [993, 0]
click at [614, 77] on input "False" at bounding box center [618, 72] width 11 height 9
radio input "true"
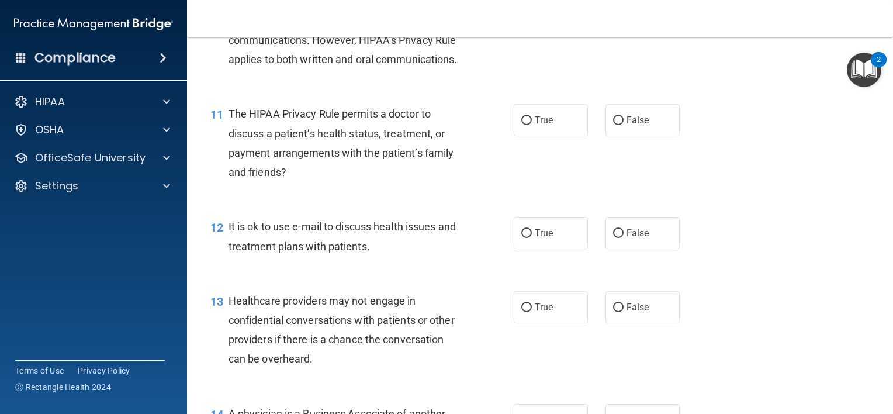
scroll to position [1052, 0]
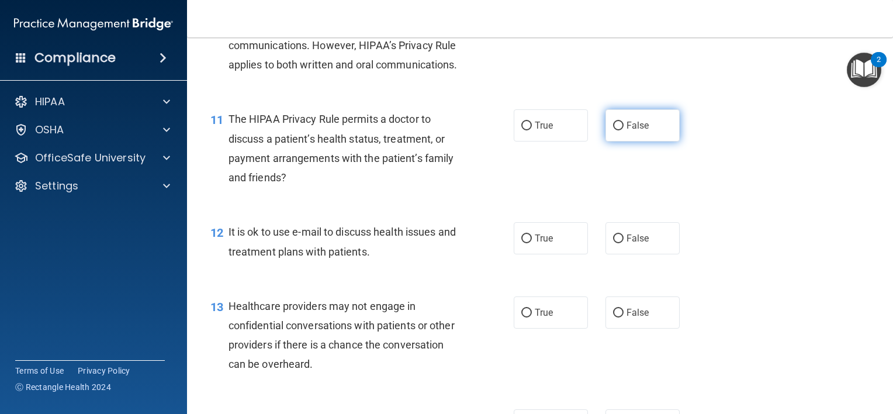
click at [613, 130] on input "False" at bounding box center [618, 126] width 11 height 9
radio input "true"
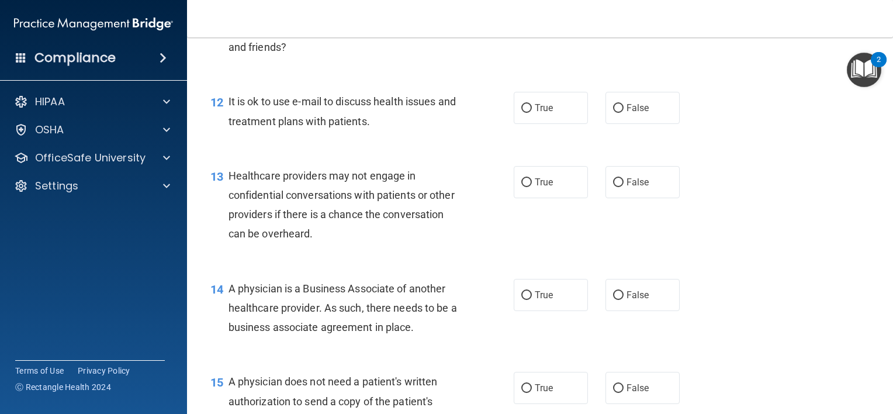
scroll to position [1227, 0]
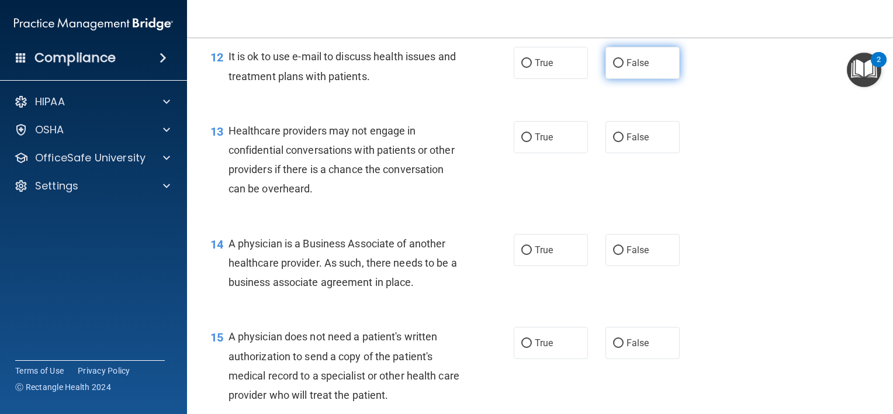
click at [618, 79] on label "False" at bounding box center [642, 63] width 74 height 32
click at [618, 68] on input "False" at bounding box center [618, 63] width 11 height 9
radio input "true"
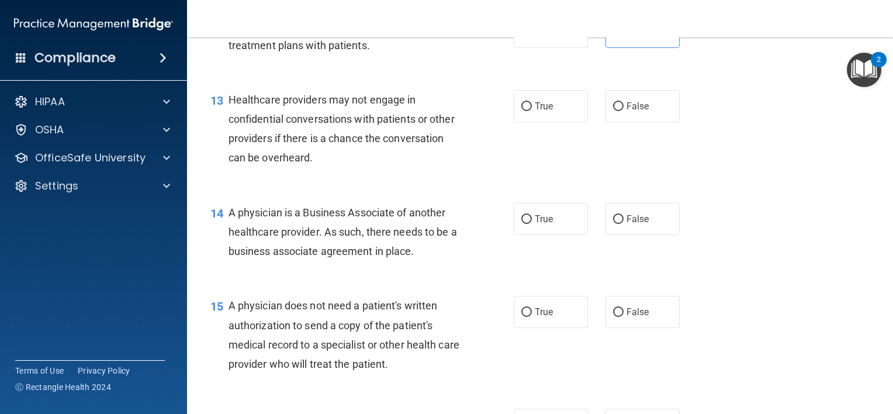
scroll to position [1285, 0]
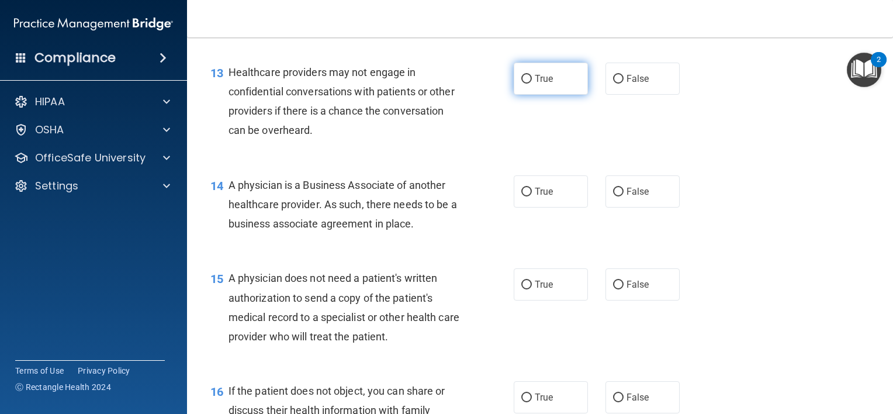
click at [523, 84] on input "True" at bounding box center [526, 79] width 11 height 9
radio input "true"
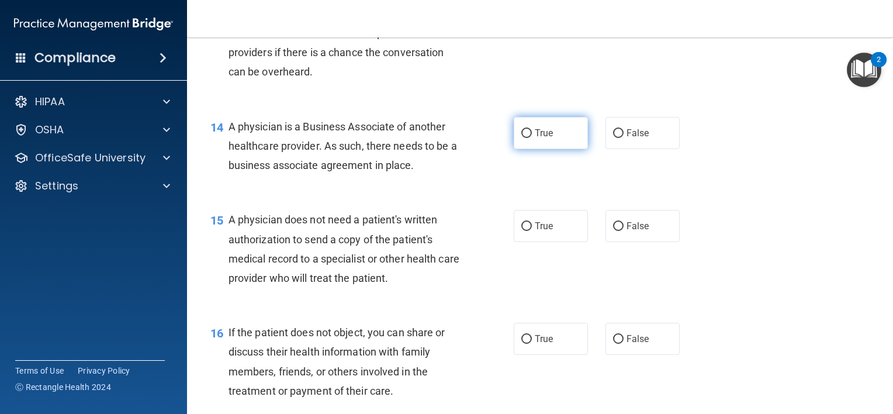
click at [521, 138] on input "True" at bounding box center [526, 133] width 11 height 9
radio input "true"
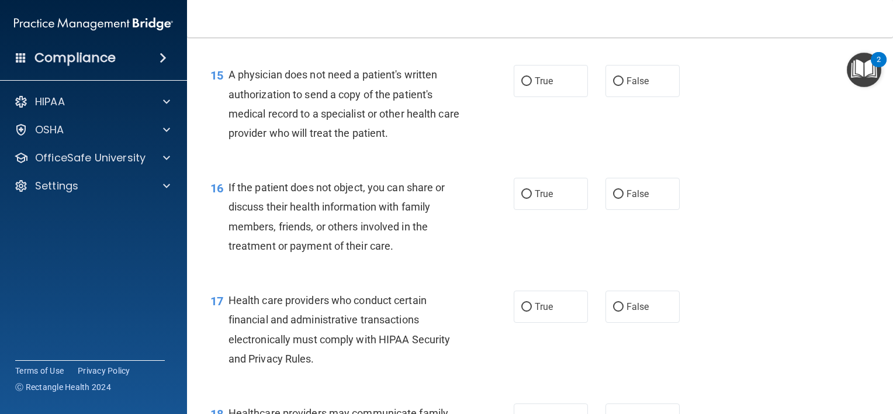
scroll to position [1519, 0]
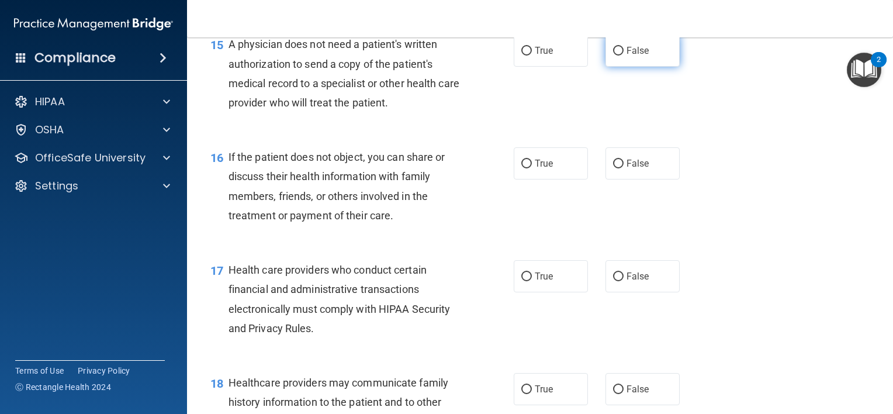
click at [614, 56] on input "False" at bounding box center [618, 51] width 11 height 9
radio input "true"
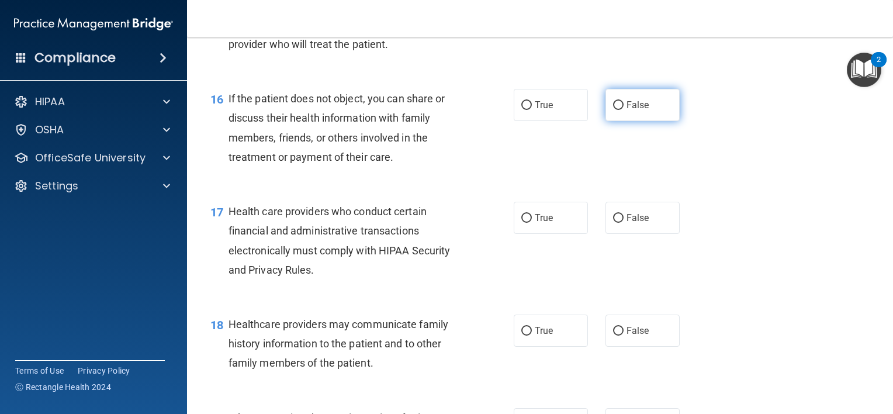
click at [613, 110] on input "False" at bounding box center [618, 105] width 11 height 9
radio input "true"
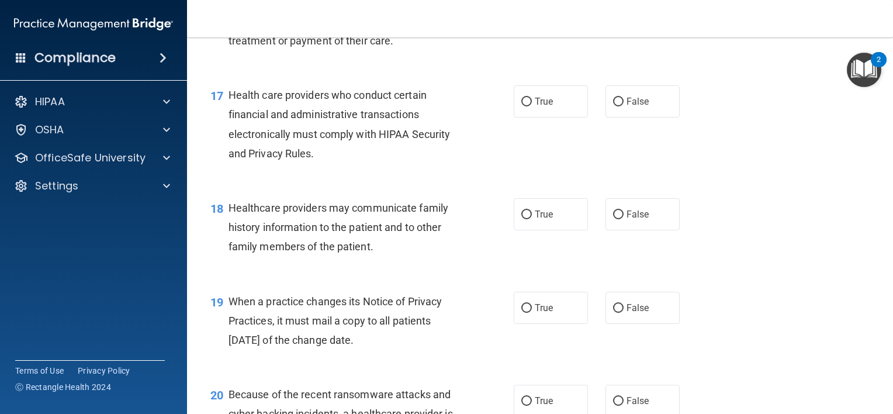
scroll to position [1694, 0]
click at [521, 106] on input "True" at bounding box center [526, 101] width 11 height 9
radio input "true"
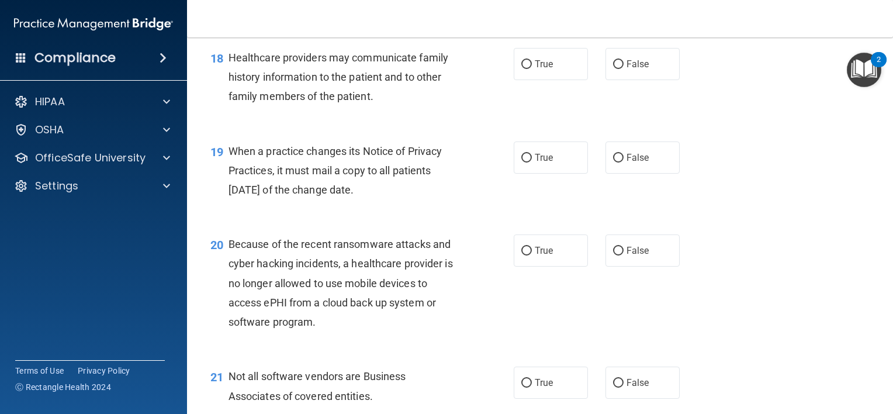
scroll to position [1870, 0]
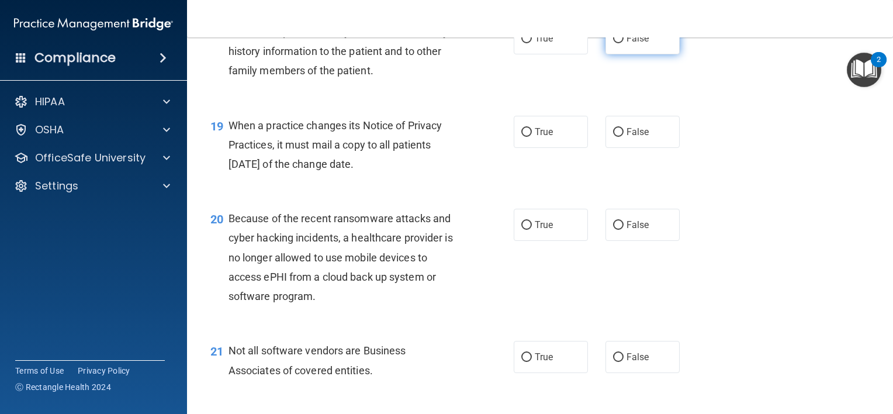
click at [616, 43] on input "False" at bounding box center [618, 38] width 11 height 9
radio input "true"
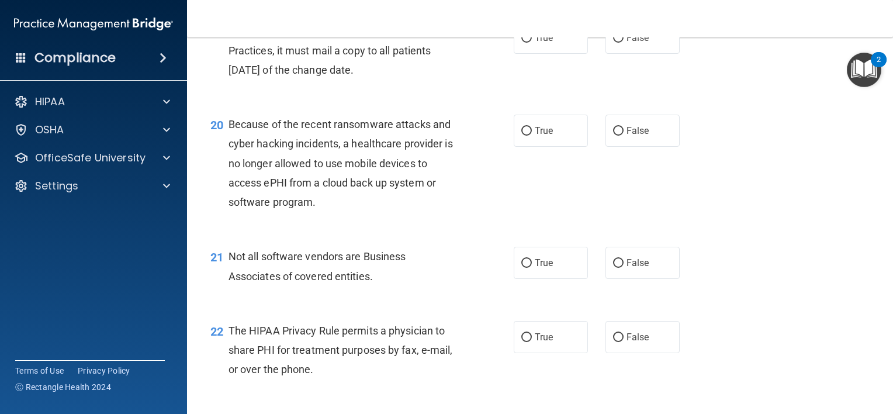
scroll to position [1987, 0]
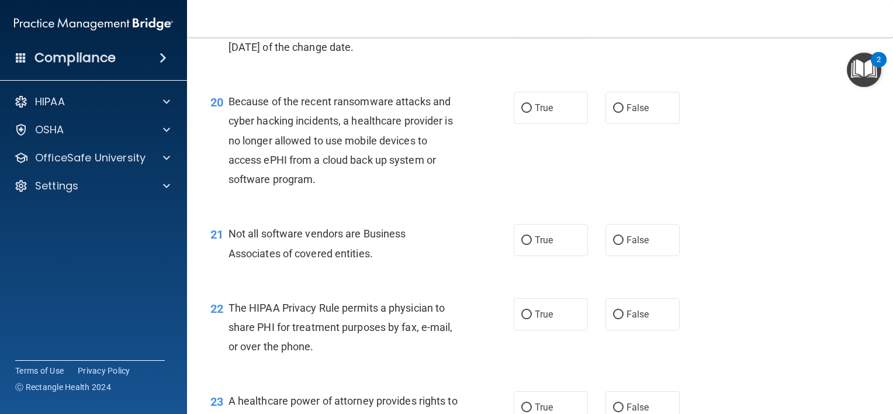
click at [525, 20] on input "True" at bounding box center [526, 15] width 11 height 9
radio input "true"
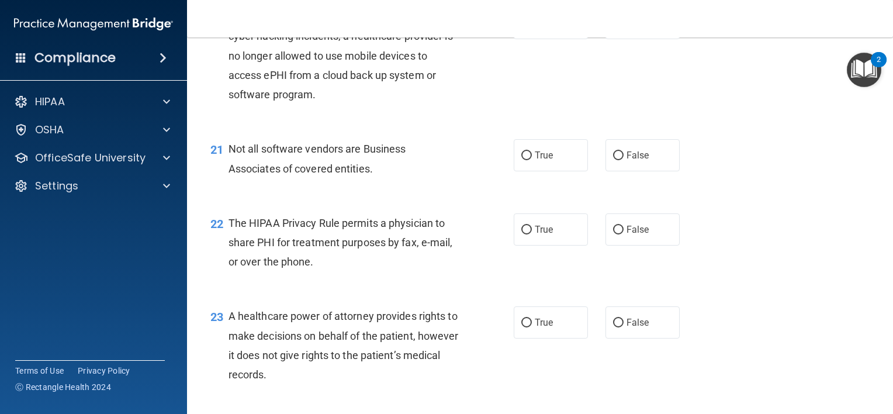
scroll to position [2045, 0]
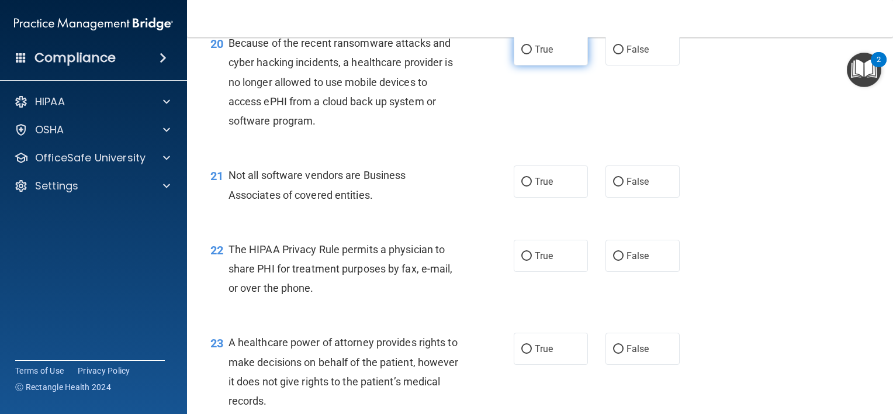
click at [524, 54] on input "True" at bounding box center [526, 50] width 11 height 9
radio input "true"
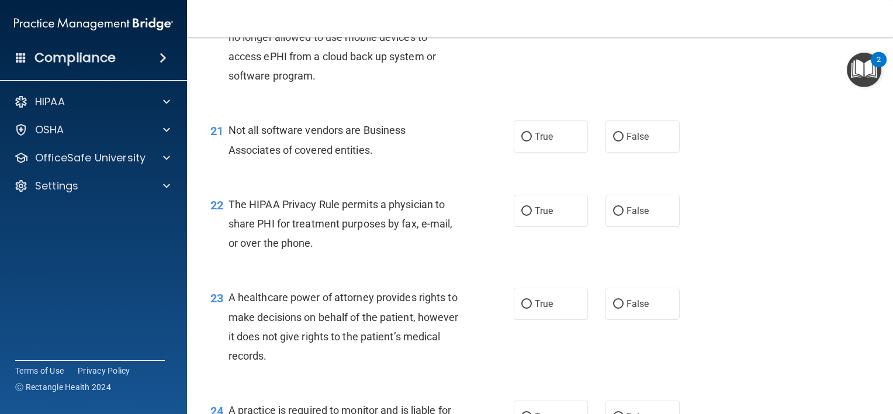
scroll to position [2162, 0]
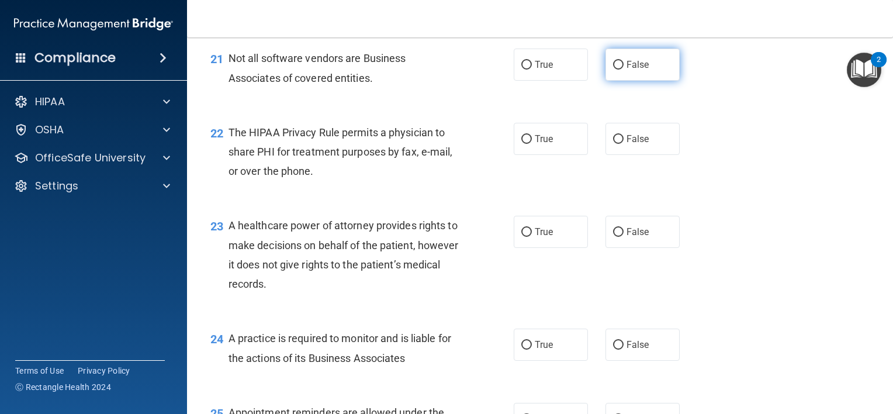
click at [613, 70] on input "False" at bounding box center [618, 65] width 11 height 9
radio input "true"
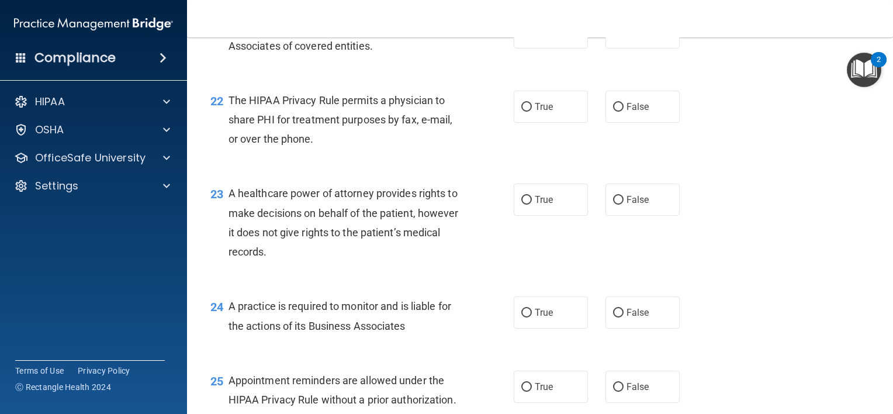
scroll to position [2220, 0]
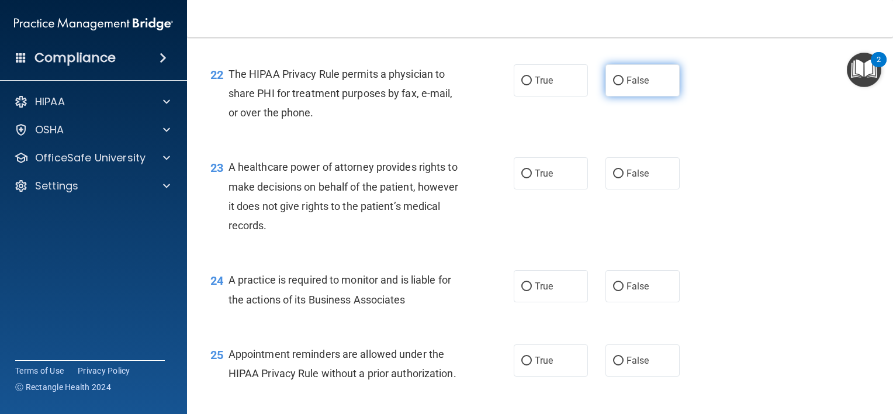
click at [613, 85] on input "False" at bounding box center [618, 81] width 11 height 9
radio input "true"
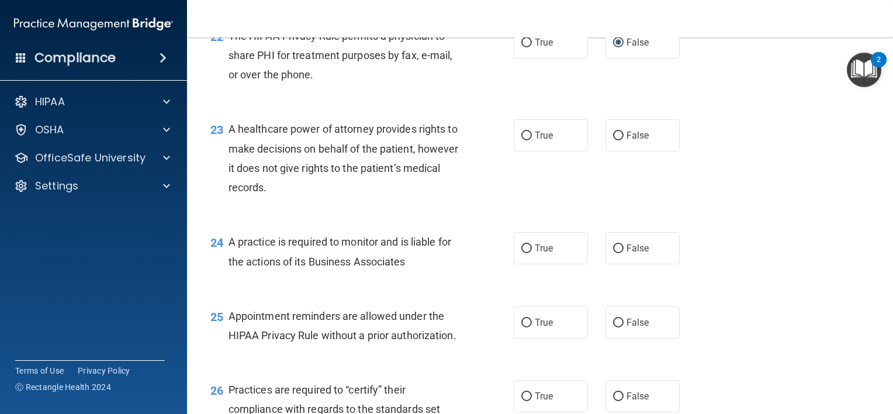
scroll to position [2337, 0]
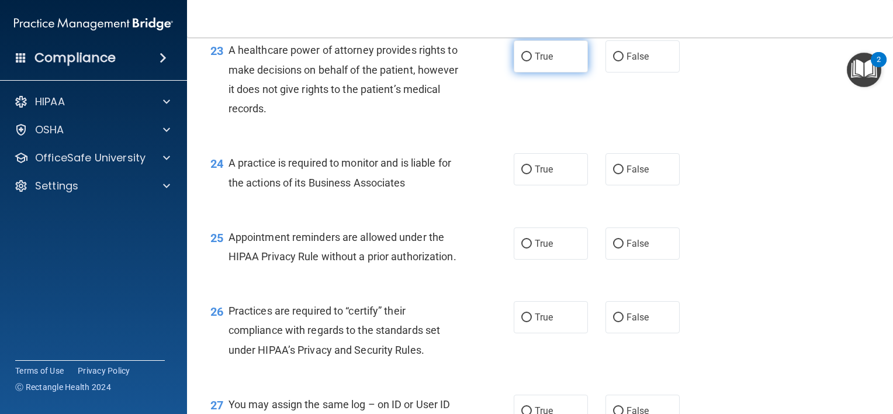
click at [524, 61] on input "True" at bounding box center [526, 57] width 11 height 9
radio input "true"
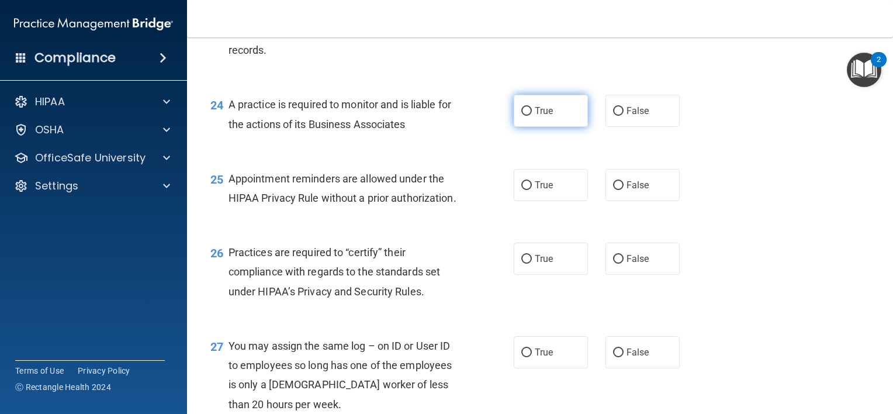
click at [522, 116] on input "True" at bounding box center [526, 111] width 11 height 9
radio input "true"
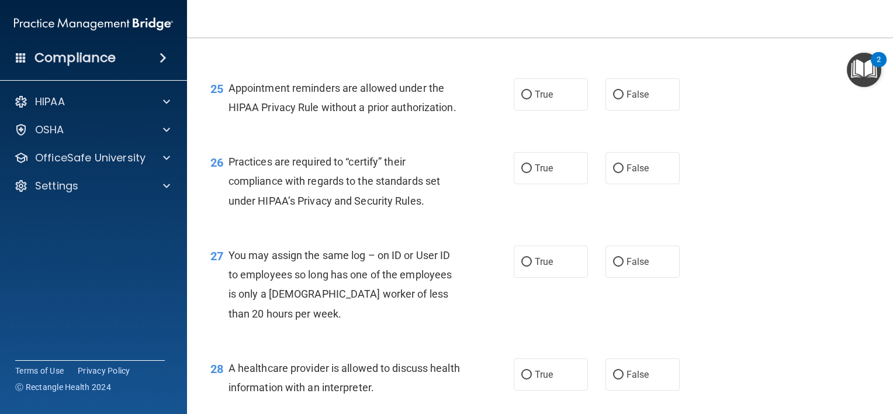
scroll to position [2513, 0]
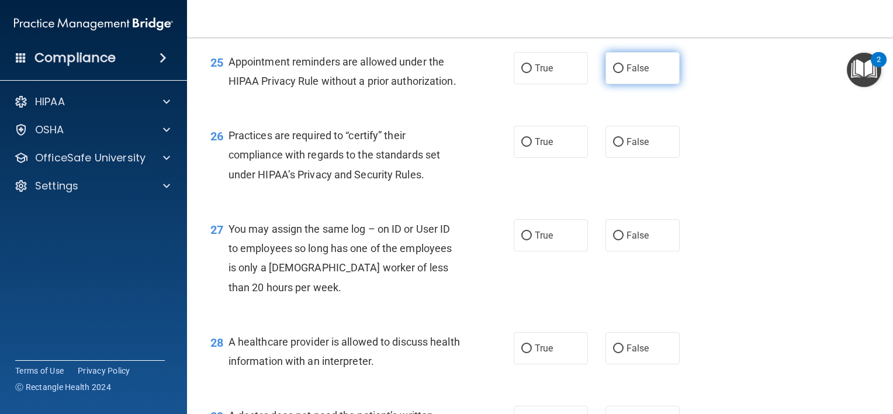
click at [613, 73] on input "False" at bounding box center [618, 68] width 11 height 9
radio input "true"
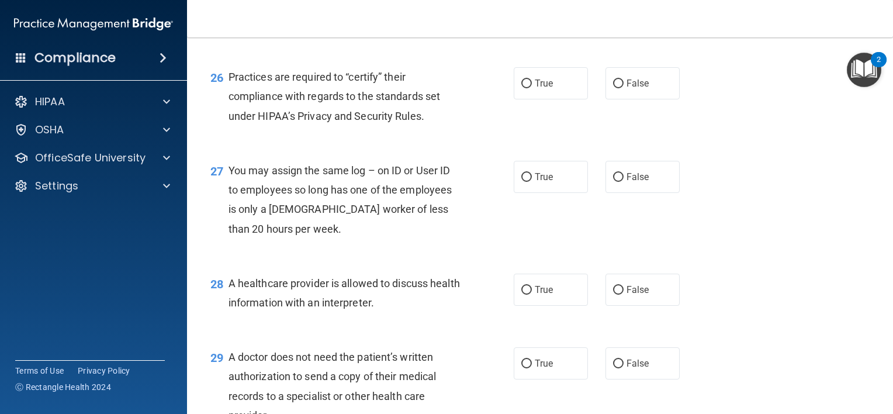
scroll to position [2629, 0]
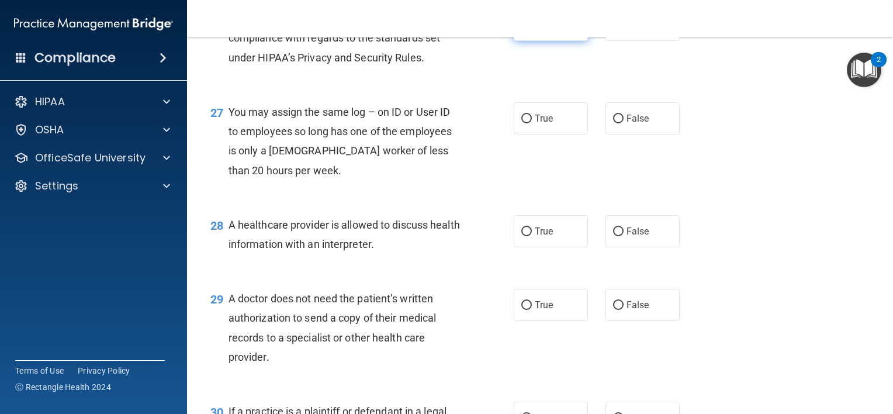
click at [521, 30] on input "True" at bounding box center [526, 25] width 11 height 9
radio input "true"
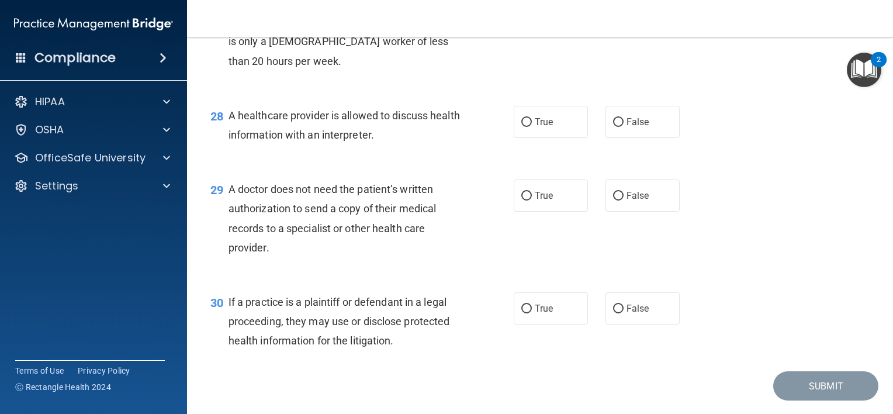
scroll to position [2746, 0]
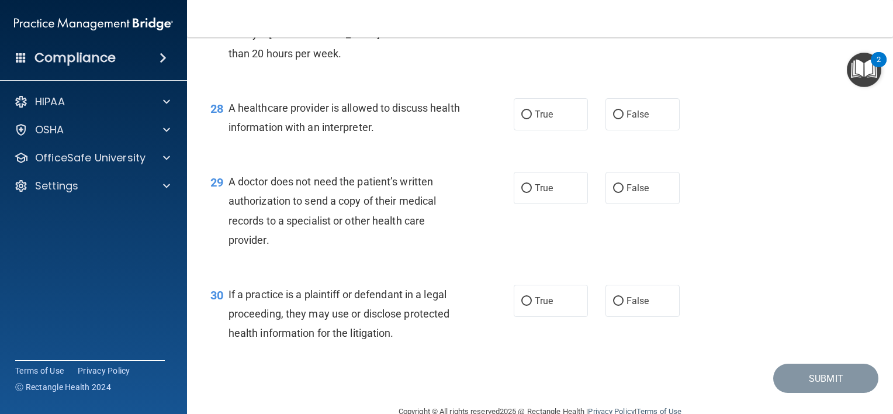
click at [614, 6] on input "False" at bounding box center [618, 2] width 11 height 9
radio input "true"
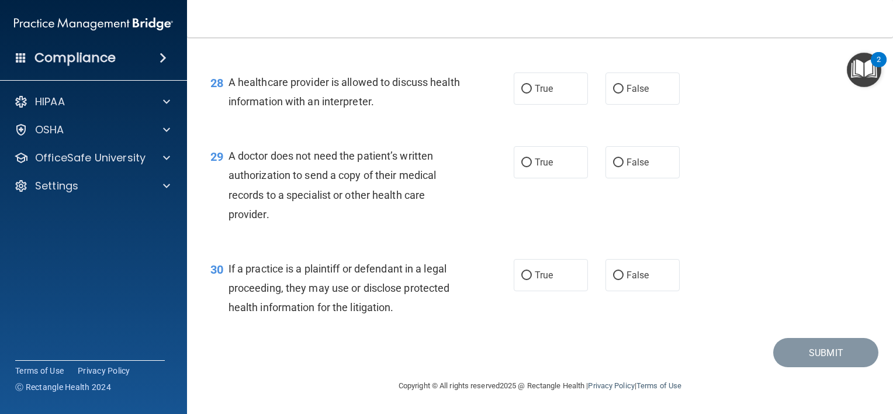
scroll to position [2830, 0]
click at [613, 91] on input "False" at bounding box center [618, 89] width 11 height 9
radio input "true"
click at [521, 161] on input "True" at bounding box center [526, 162] width 11 height 9
radio input "true"
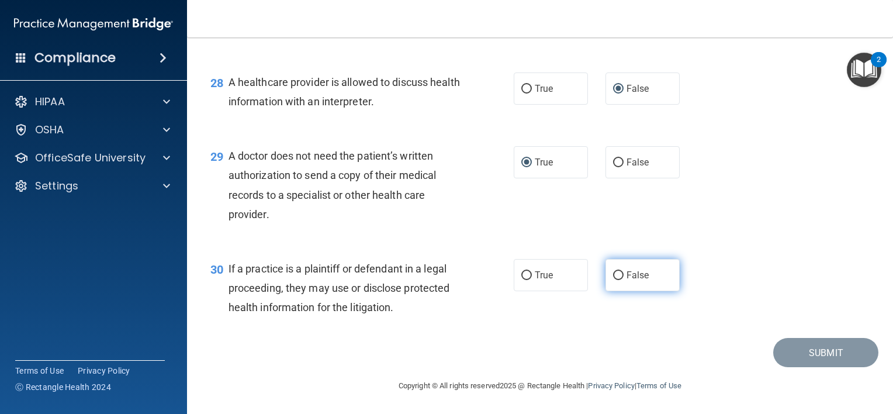
click at [613, 273] on input "False" at bounding box center [618, 275] width 11 height 9
radio input "true"
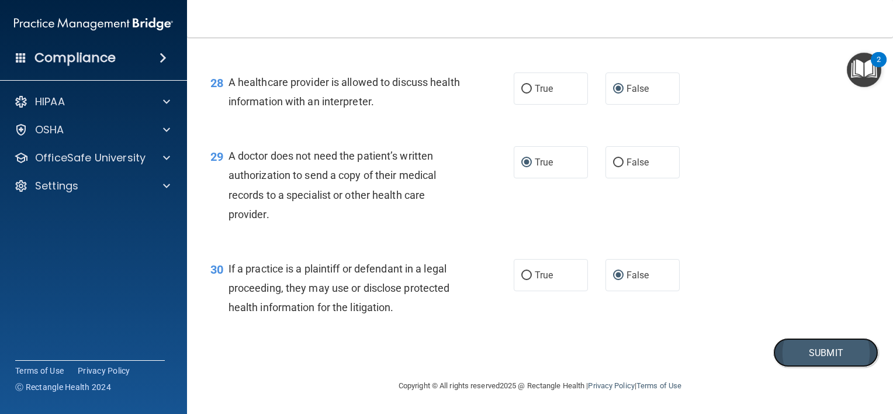
click at [815, 348] on button "Submit" at bounding box center [825, 353] width 105 height 30
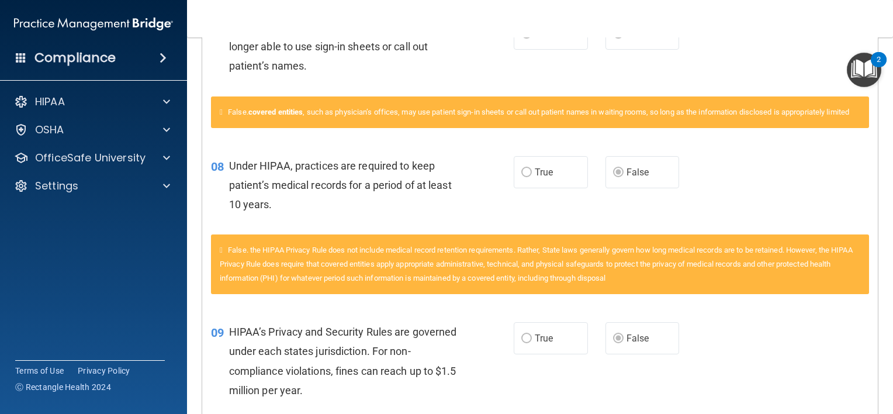
scroll to position [643, 0]
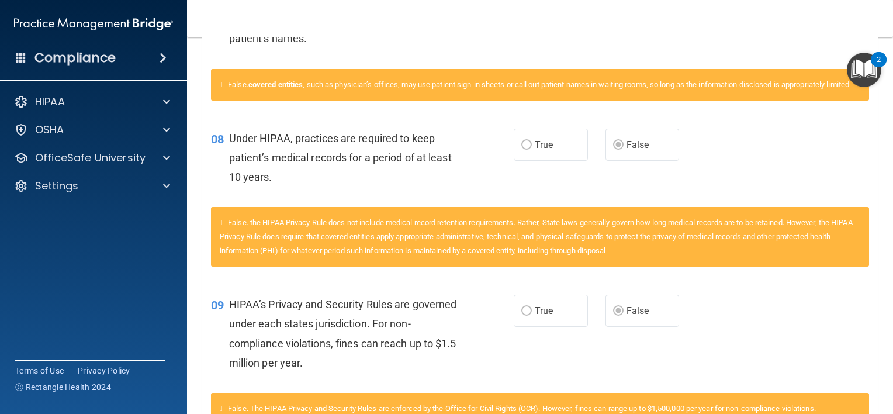
click at [809, 174] on div "08 Under HIPAA, practices are required to keep patient’s medical records for a …" at bounding box center [539, 160] width 675 height 93
click at [803, 207] on div "08 Under HIPAA, practices are required to keep patient’s medical records for a …" at bounding box center [539, 160] width 675 height 93
click at [753, 182] on div "08 Under HIPAA, practices are required to keep patient’s medical records for a …" at bounding box center [539, 160] width 675 height 93
click at [772, 190] on div "08 Under HIPAA, practices are required to keep patient’s medical records for a …" at bounding box center [539, 160] width 675 height 93
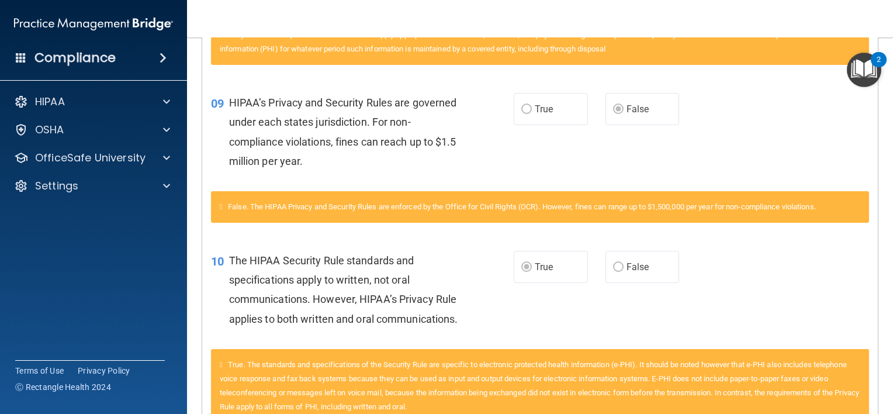
scroll to position [876, 0]
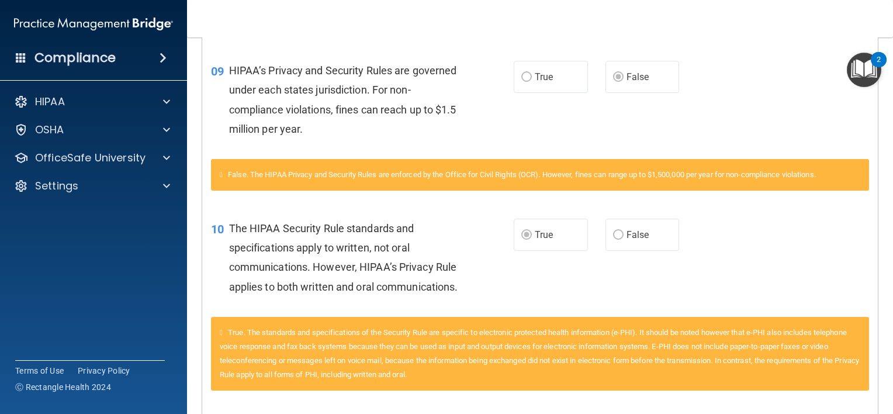
click at [839, 251] on div "10 The HIPAA Security Rule standards and specifications apply to written, not o…" at bounding box center [539, 260] width 675 height 113
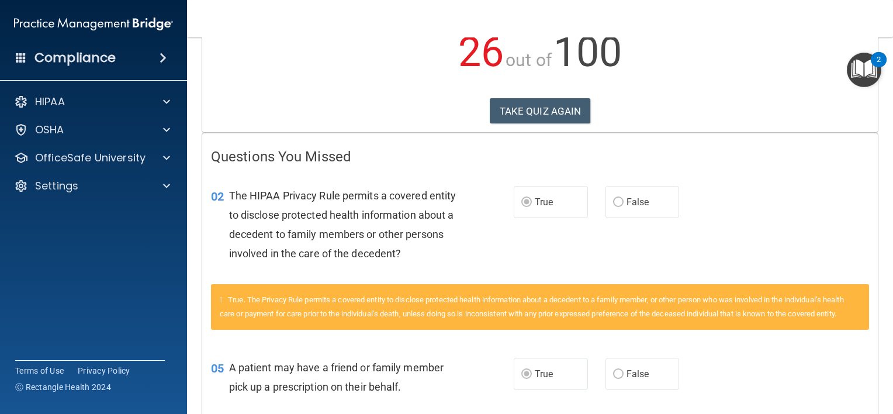
scroll to position [0, 0]
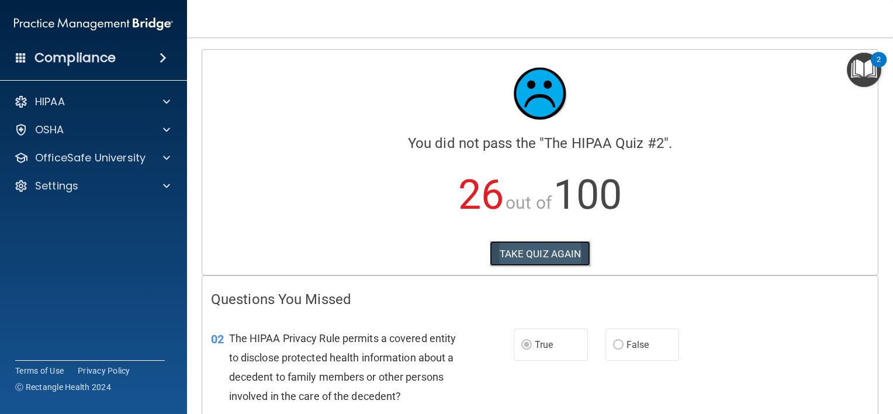
click at [514, 249] on button "TAKE QUIZ AGAIN" at bounding box center [540, 254] width 101 height 26
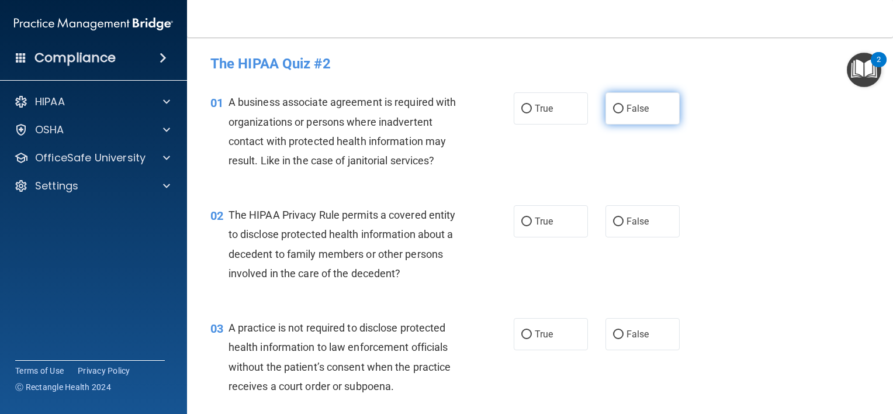
click at [613, 105] on input "False" at bounding box center [618, 109] width 11 height 9
radio input "true"
click at [521, 220] on input "True" at bounding box center [526, 221] width 11 height 9
radio input "true"
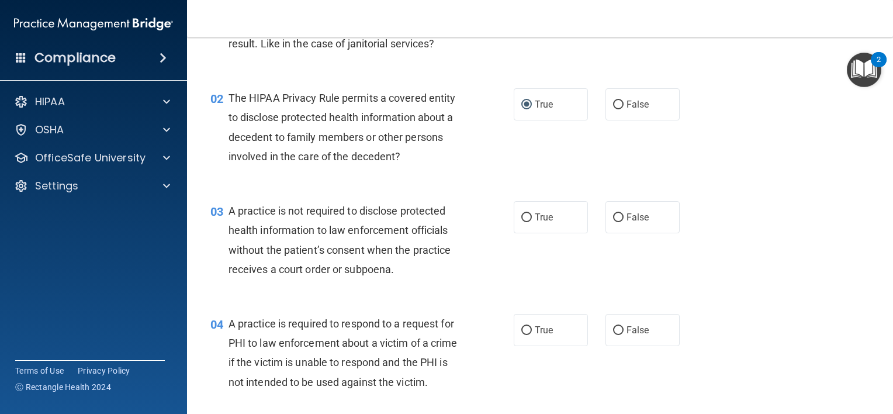
scroll to position [175, 0]
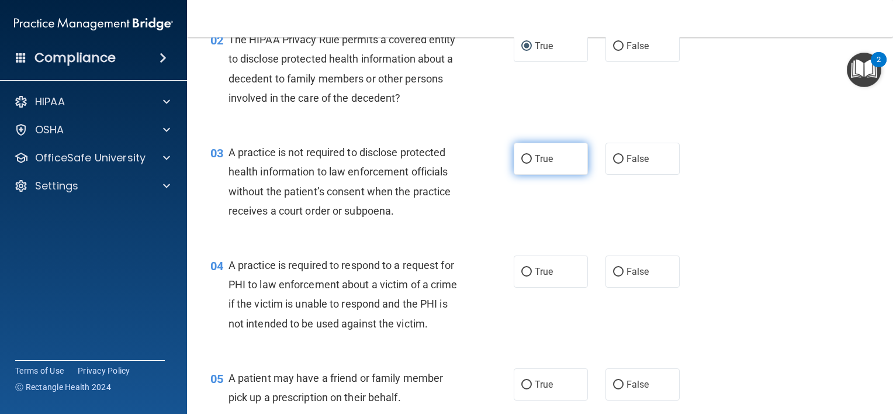
click at [522, 161] on input "True" at bounding box center [526, 159] width 11 height 9
radio input "true"
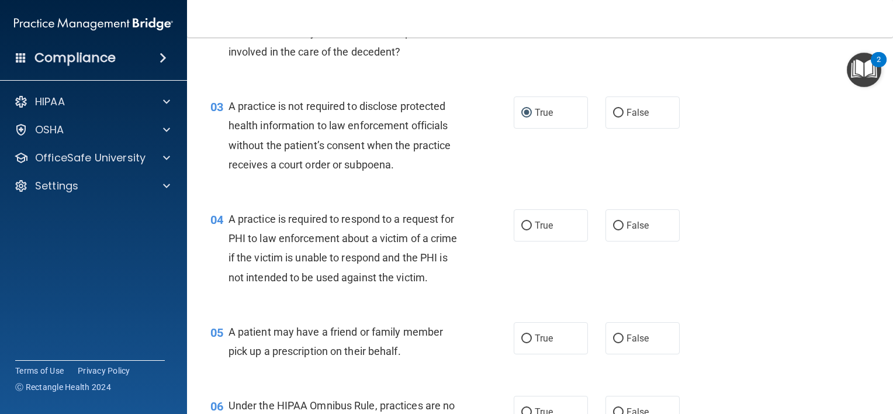
scroll to position [292, 0]
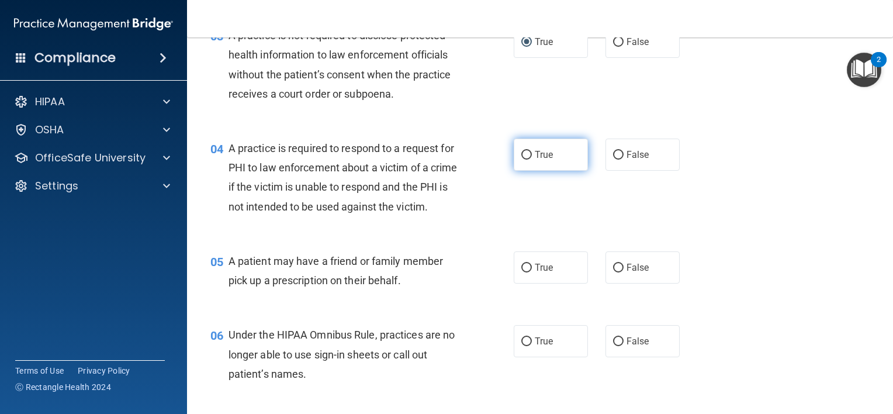
click at [526, 153] on input "True" at bounding box center [526, 155] width 11 height 9
radio input "true"
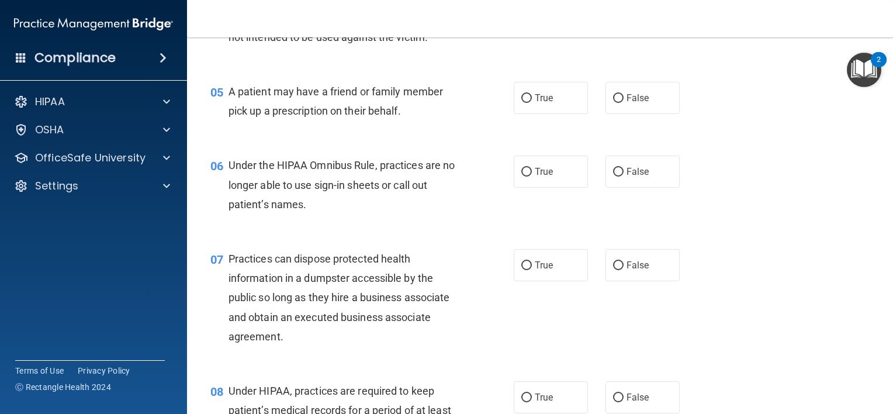
scroll to position [467, 0]
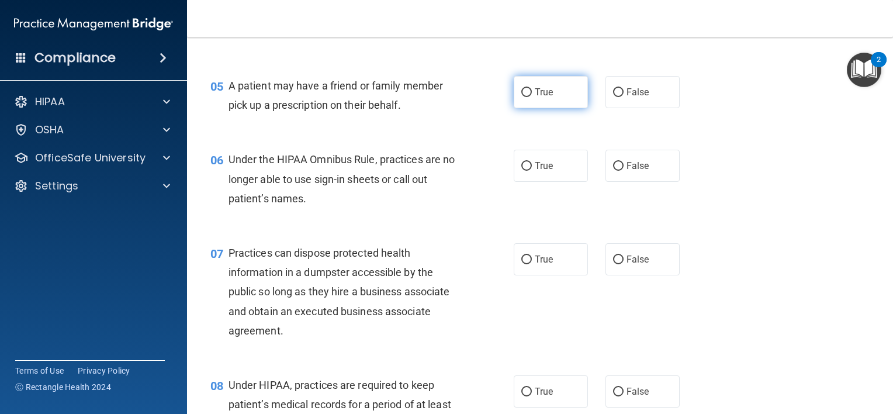
click at [521, 97] on input "True" at bounding box center [526, 92] width 11 height 9
radio input "true"
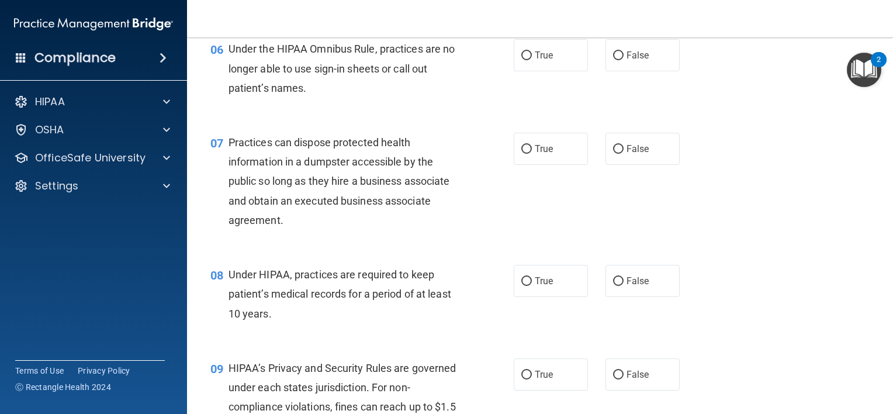
scroll to position [584, 0]
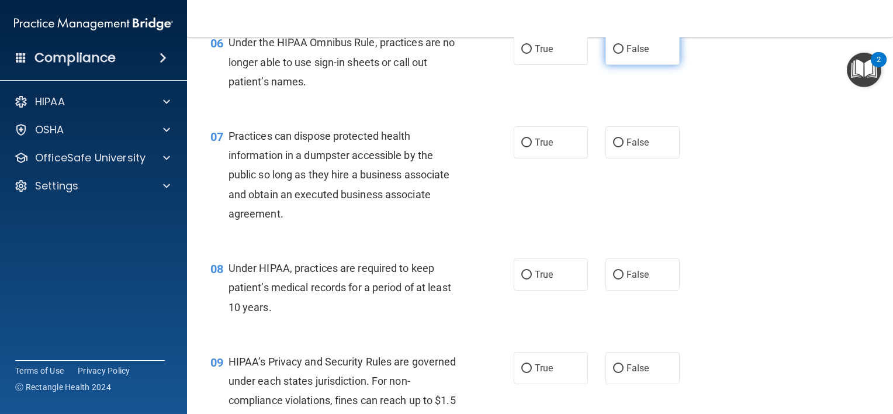
click at [613, 54] on input "False" at bounding box center [618, 49] width 11 height 9
radio input "true"
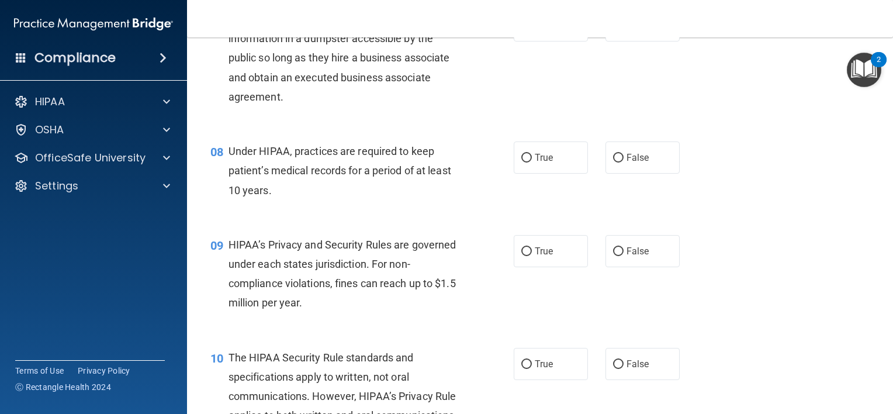
scroll to position [643, 0]
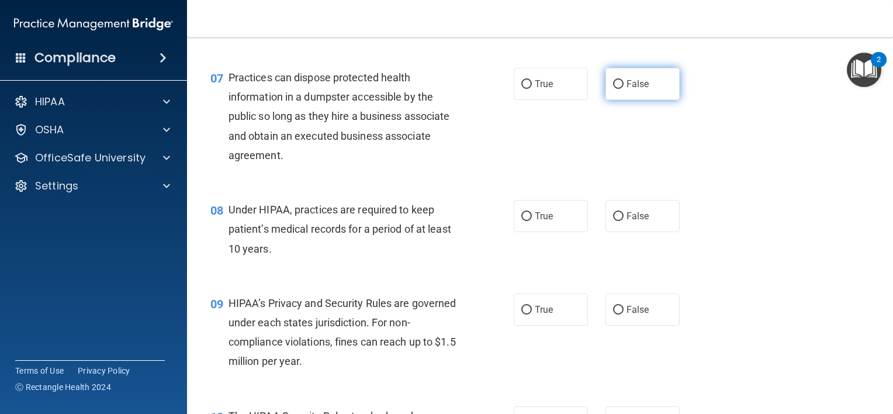
click at [615, 89] on input "False" at bounding box center [618, 84] width 11 height 9
radio input "true"
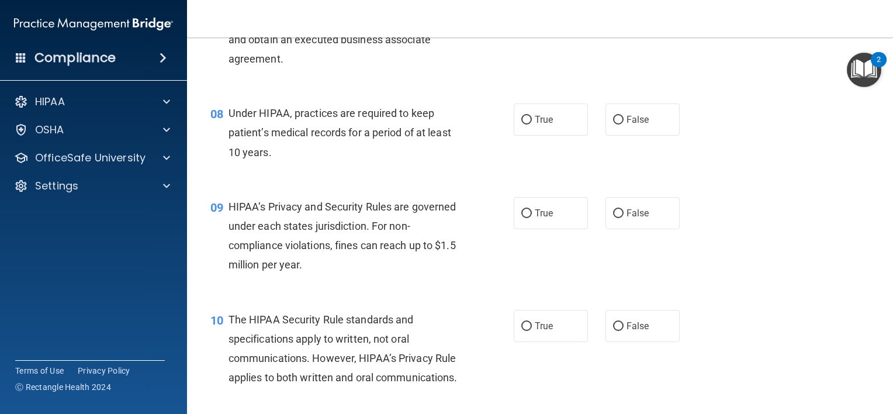
scroll to position [760, 0]
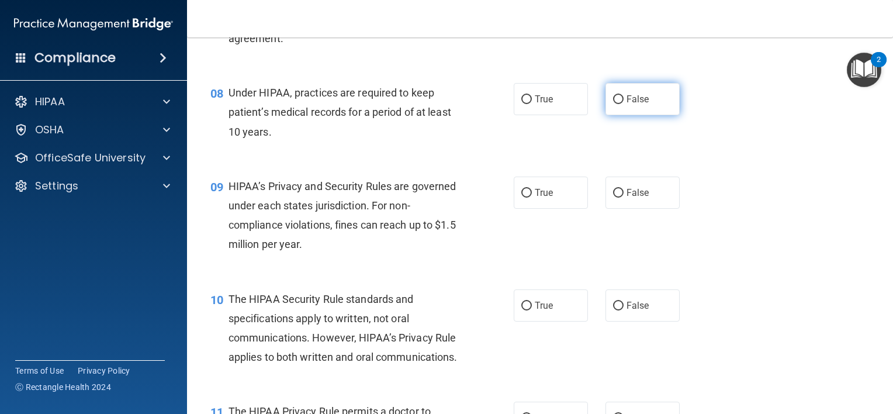
click at [613, 104] on input "False" at bounding box center [618, 99] width 11 height 9
radio input "true"
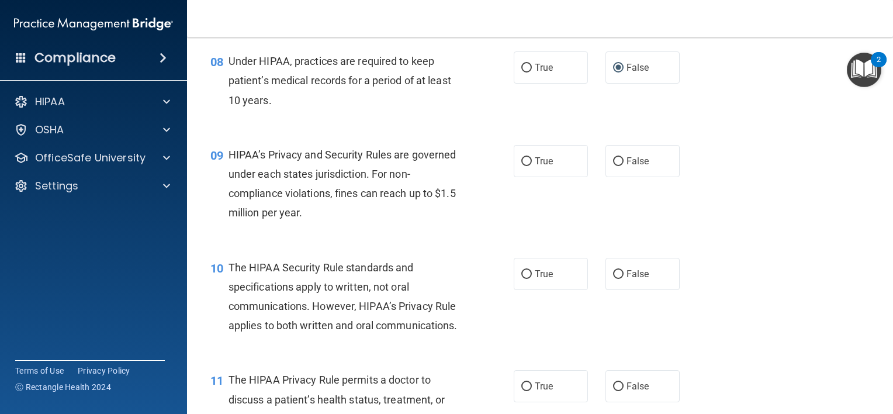
scroll to position [876, 0]
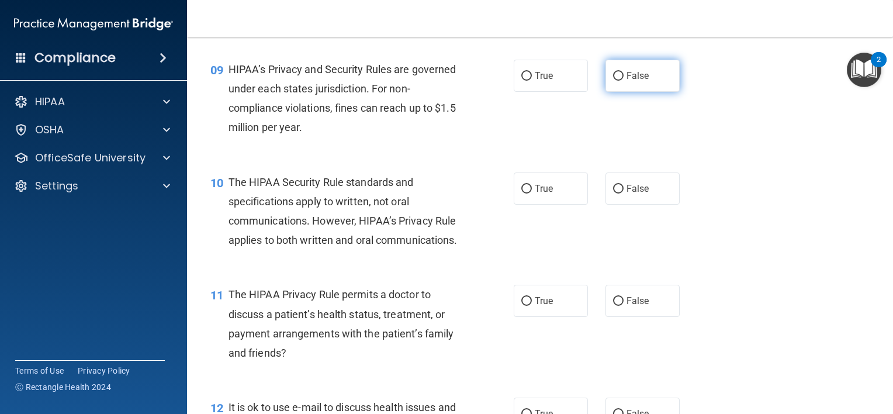
click at [614, 81] on input "False" at bounding box center [618, 76] width 11 height 9
radio input "true"
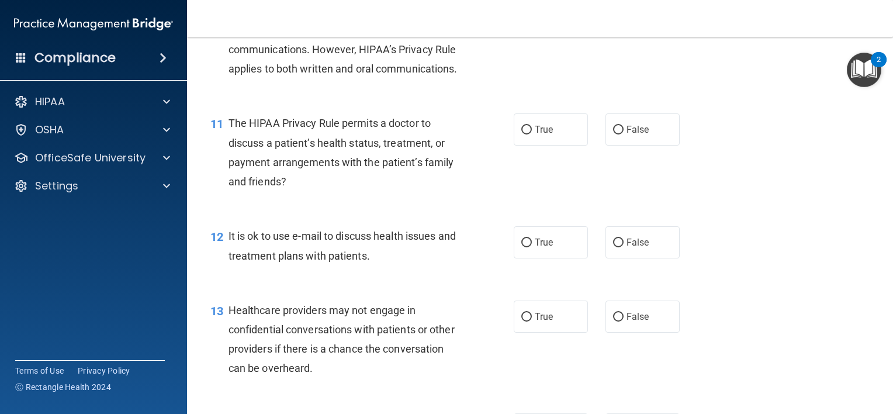
scroll to position [1052, 0]
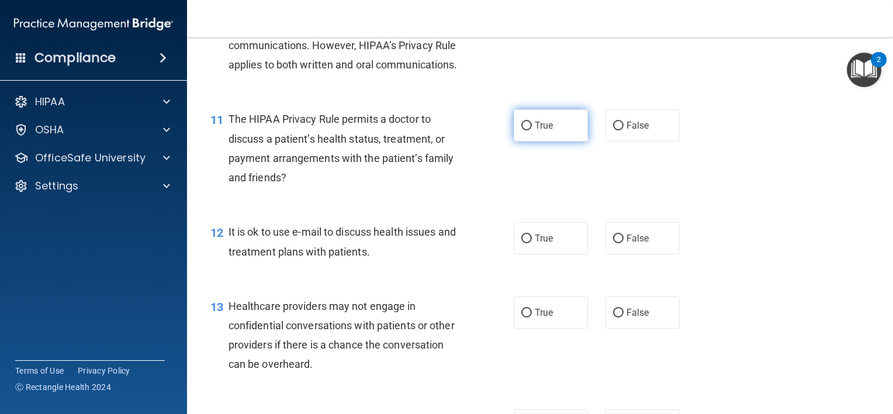
click at [524, 130] on input "True" at bounding box center [526, 126] width 11 height 9
radio input "true"
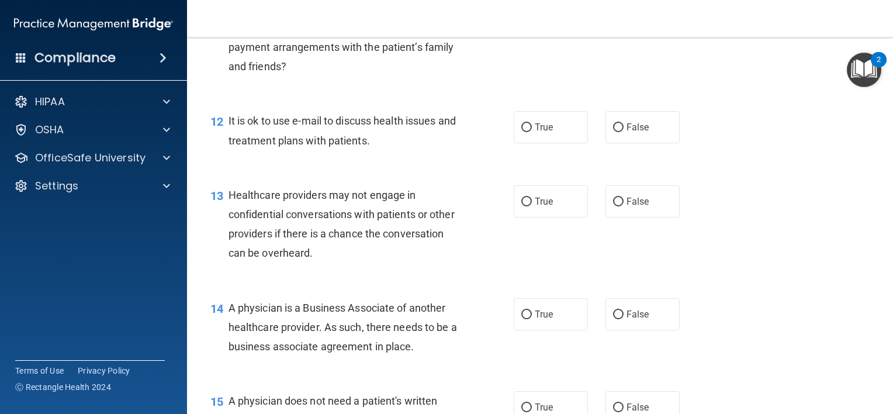
scroll to position [1169, 0]
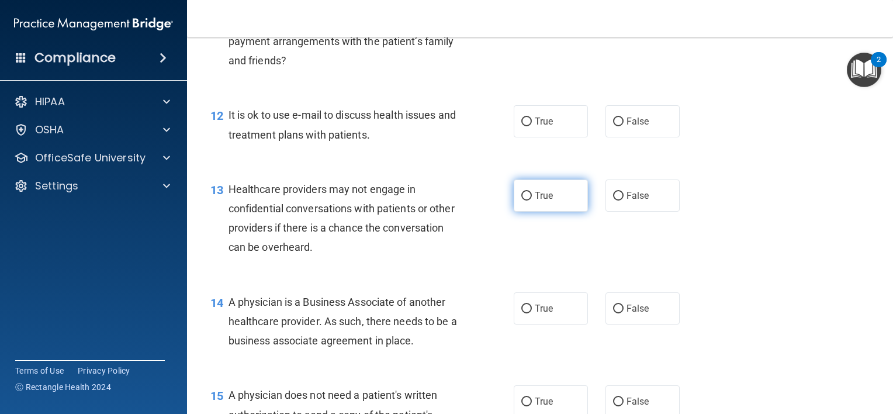
click at [521, 200] on input "True" at bounding box center [526, 196] width 11 height 9
radio input "true"
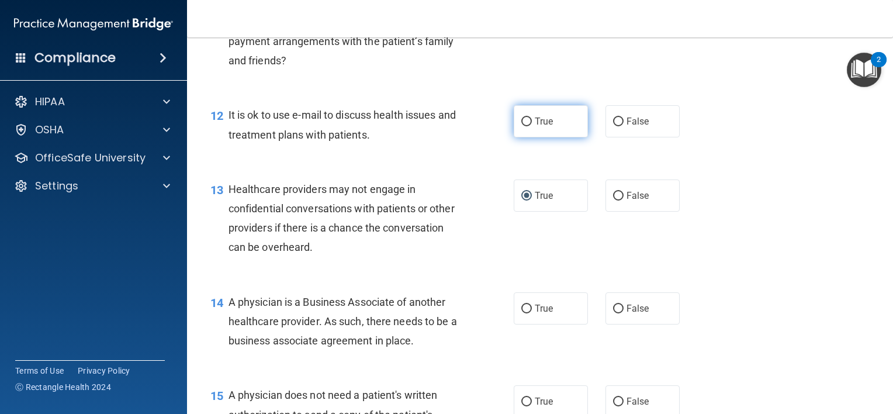
click at [521, 126] on input "True" at bounding box center [526, 121] width 11 height 9
radio input "true"
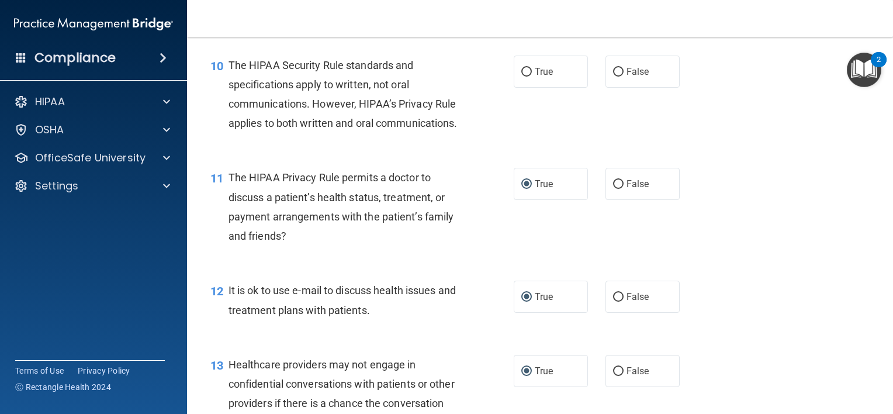
scroll to position [935, 0]
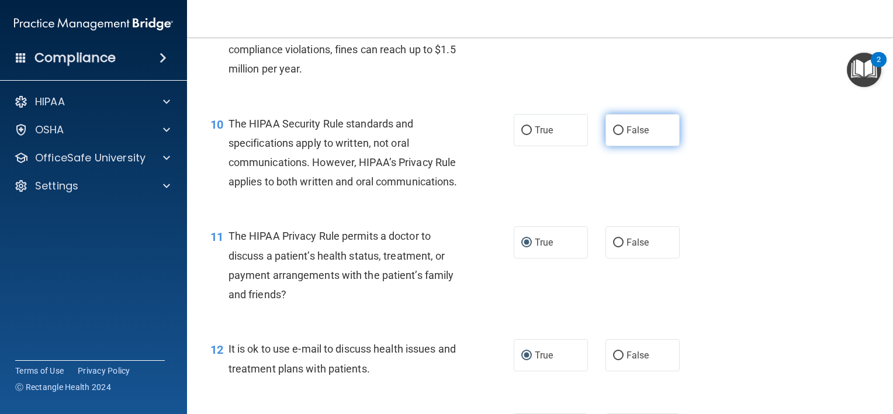
click at [613, 135] on input "False" at bounding box center [618, 130] width 11 height 9
radio input "true"
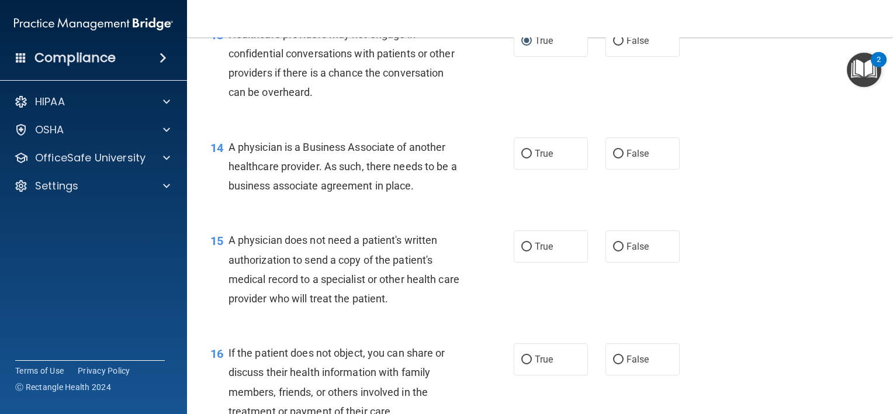
scroll to position [1402, 0]
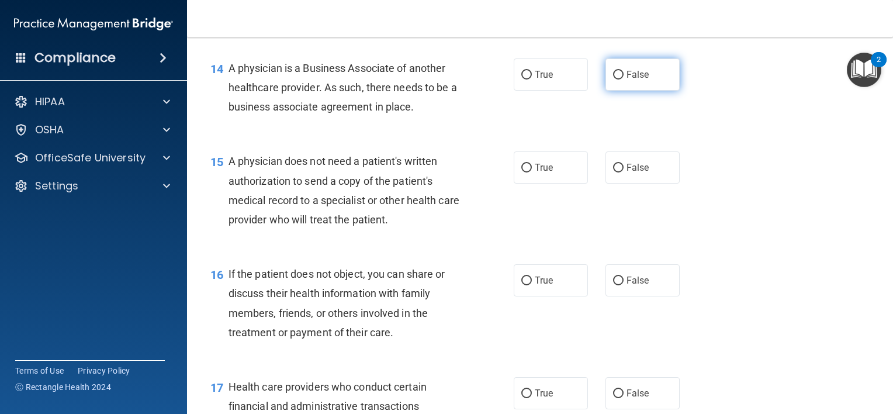
click at [614, 79] on input "False" at bounding box center [618, 75] width 11 height 9
radio input "true"
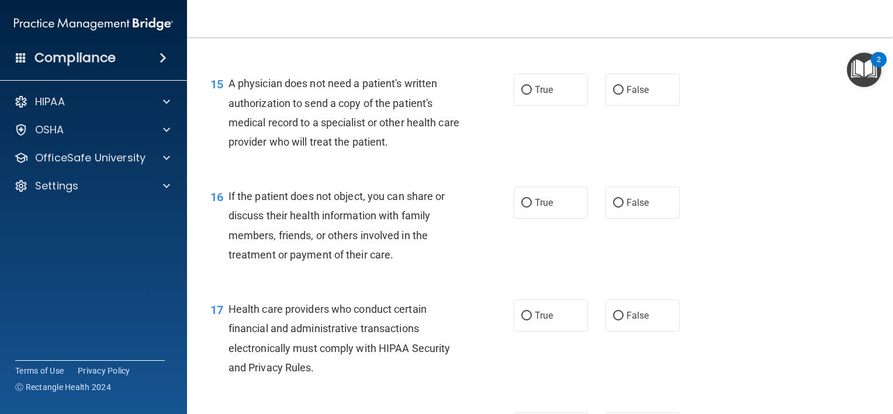
scroll to position [1519, 0]
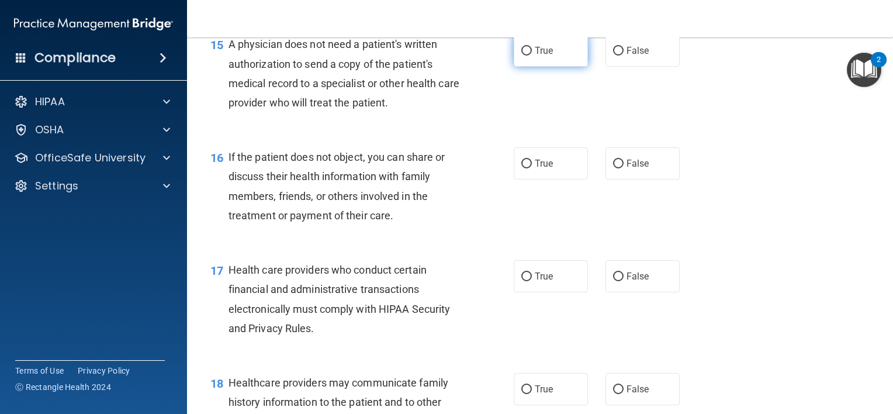
click at [529, 67] on label "True" at bounding box center [551, 50] width 74 height 32
click at [529, 56] on input "True" at bounding box center [526, 51] width 11 height 9
radio input "true"
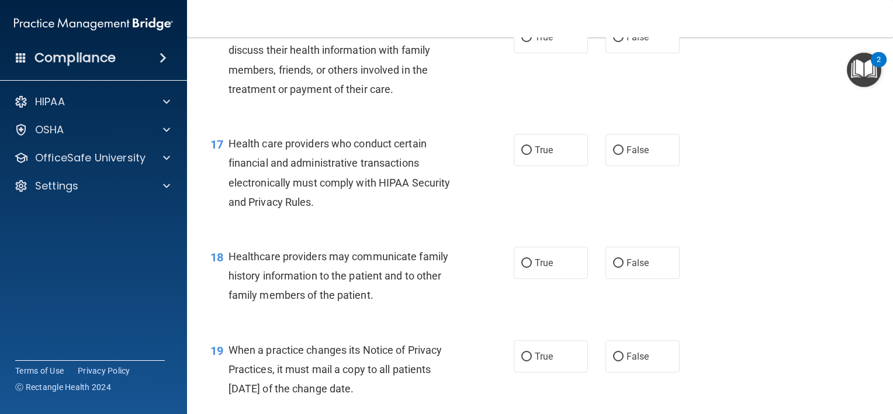
scroll to position [1578, 0]
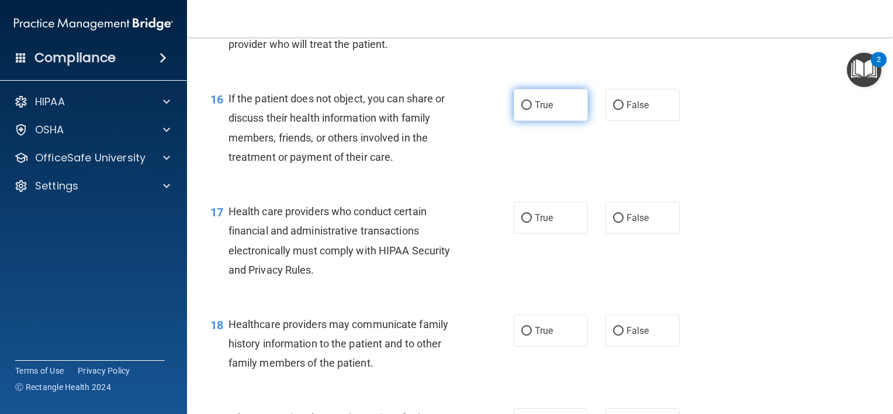
click at [524, 110] on input "True" at bounding box center [526, 105] width 11 height 9
radio input "true"
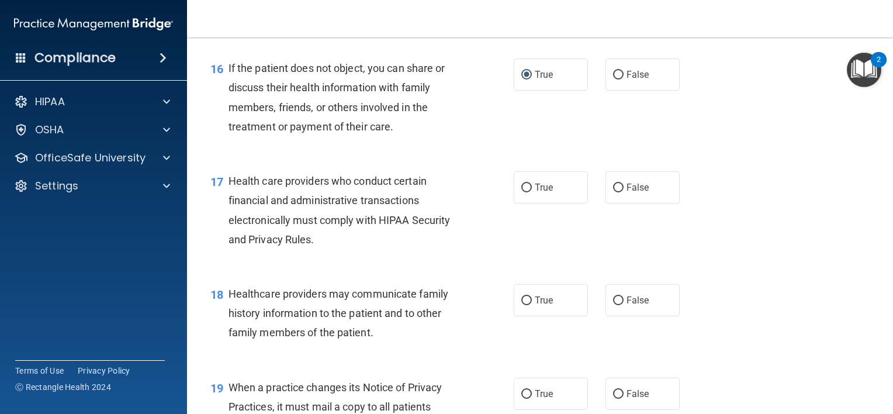
scroll to position [1694, 0]
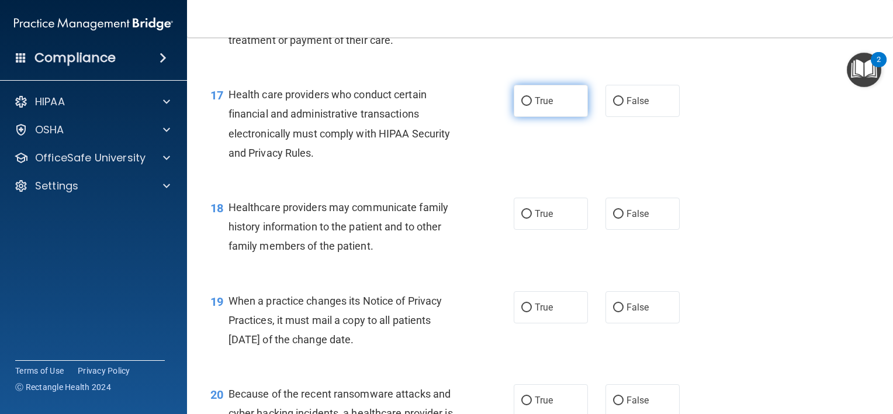
click at [522, 106] on input "True" at bounding box center [526, 101] width 11 height 9
radio input "true"
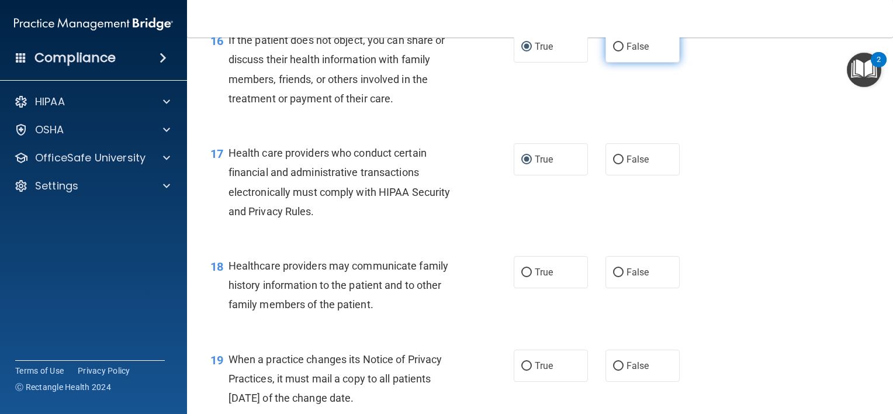
click at [613, 51] on input "False" at bounding box center [618, 47] width 11 height 9
radio input "true"
radio input "false"
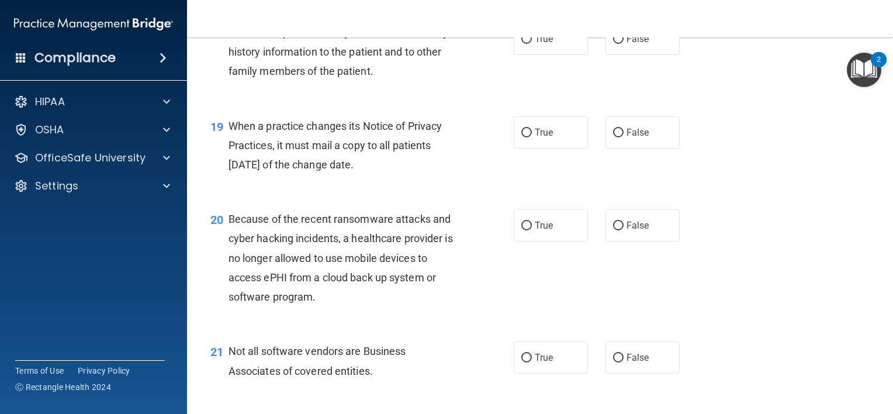
scroll to position [1870, 0]
click at [613, 137] on input "False" at bounding box center [618, 132] width 11 height 9
radio input "true"
drag, startPoint x: 614, startPoint y: 261, endPoint x: 501, endPoint y: 245, distance: 113.2
click at [614, 230] on input "False" at bounding box center [618, 225] width 11 height 9
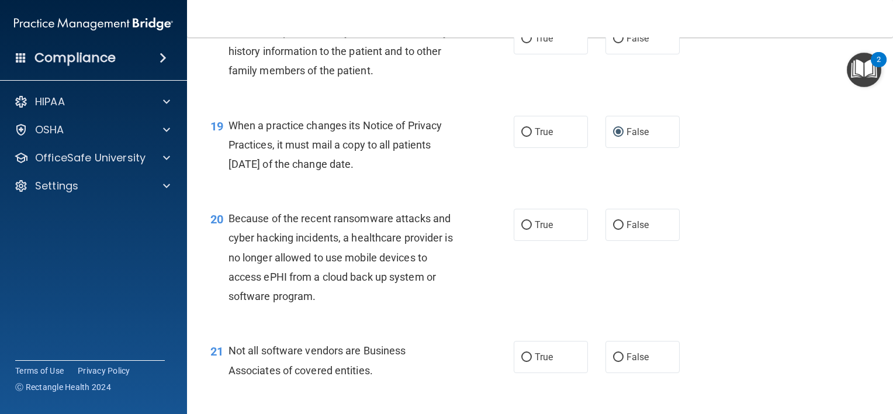
radio input "true"
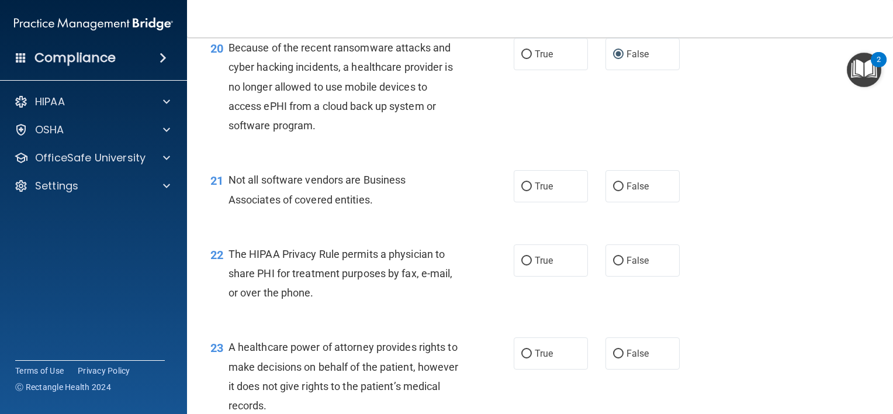
scroll to position [2045, 0]
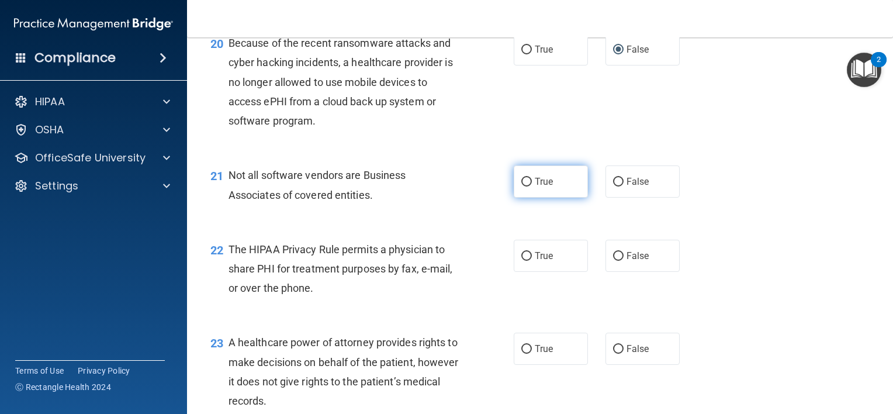
click at [526, 186] on input "True" at bounding box center [526, 182] width 11 height 9
radio input "true"
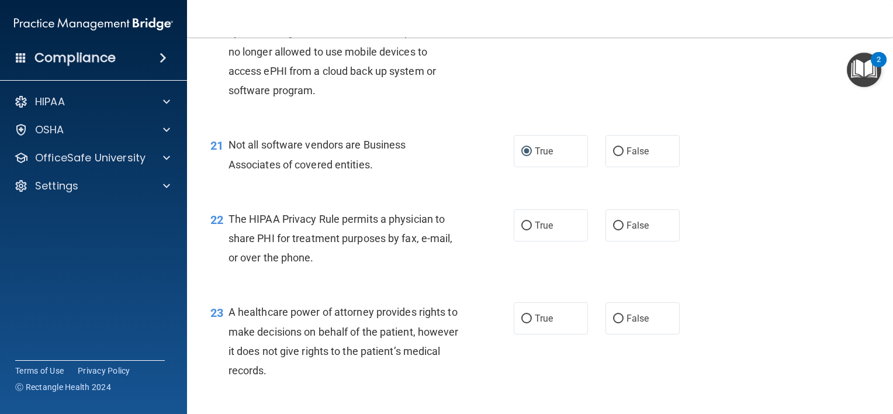
scroll to position [2103, 0]
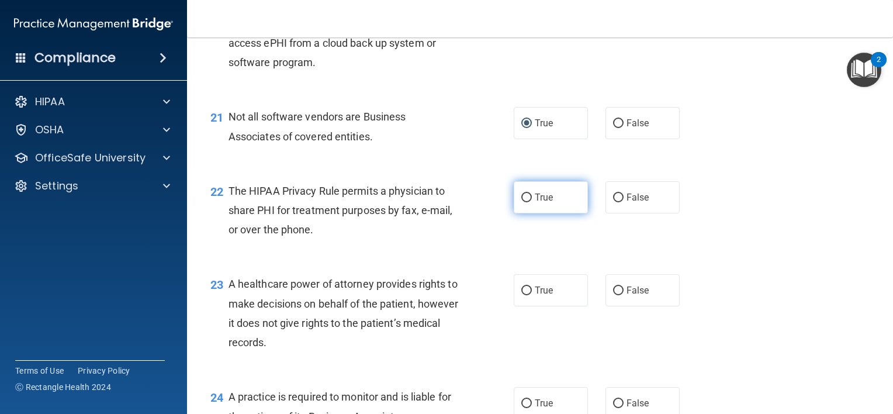
click at [523, 202] on input "True" at bounding box center [526, 197] width 11 height 9
radio input "true"
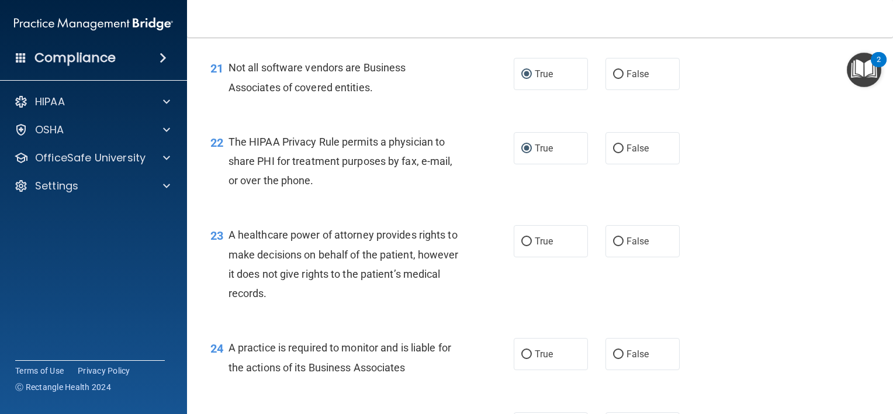
scroll to position [2220, 0]
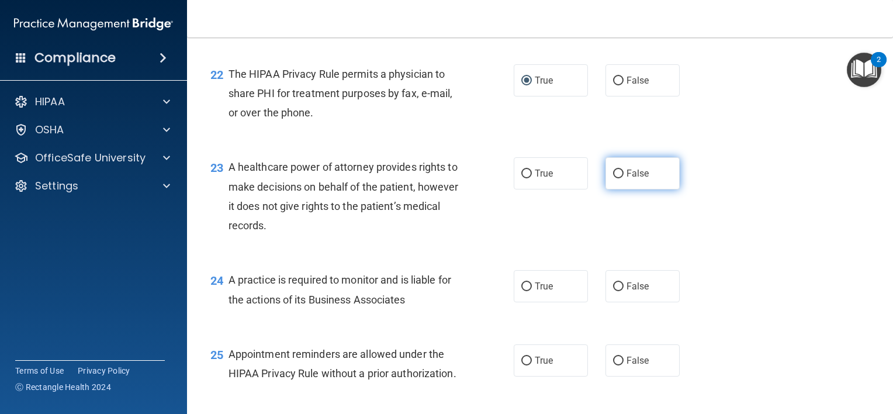
click at [614, 178] on input "False" at bounding box center [618, 173] width 11 height 9
radio input "true"
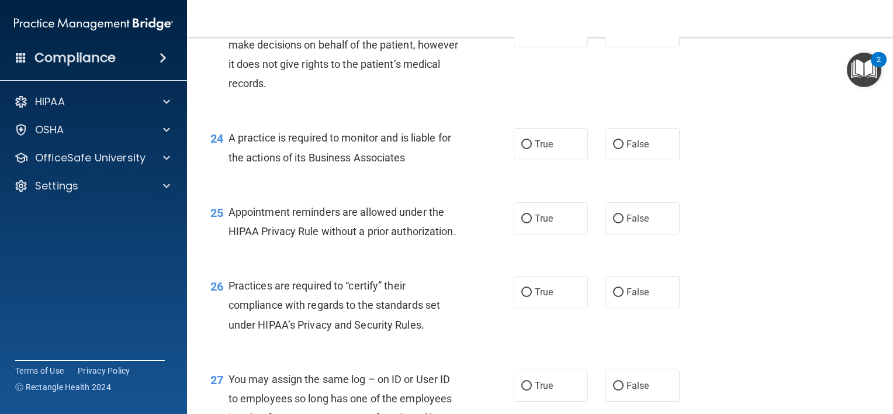
scroll to position [2396, 0]
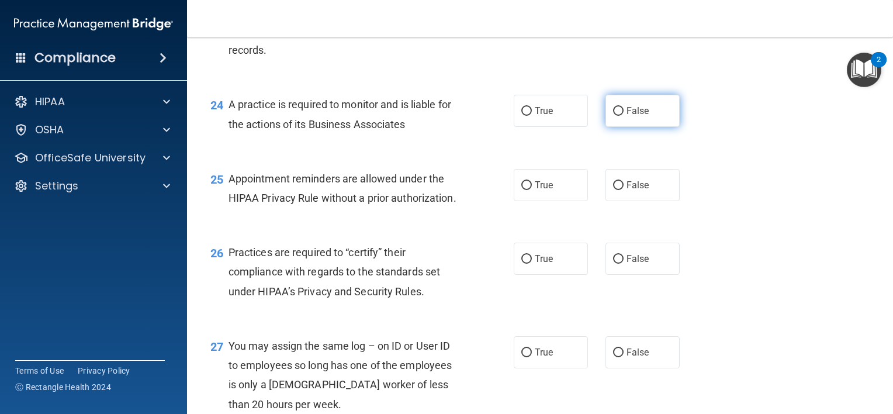
click at [614, 116] on input "False" at bounding box center [618, 111] width 11 height 9
radio input "true"
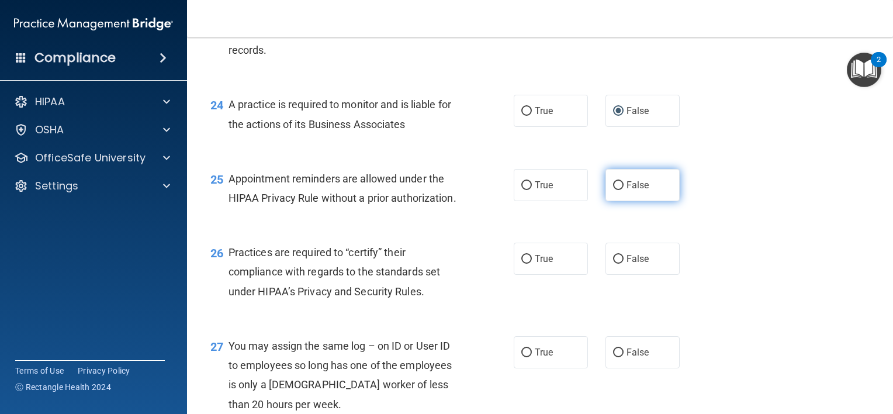
click at [613, 190] on input "False" at bounding box center [618, 185] width 11 height 9
radio input "true"
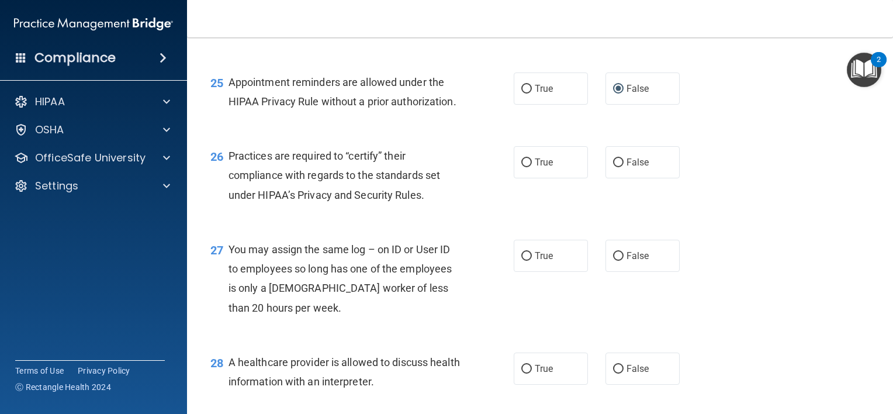
scroll to position [2513, 0]
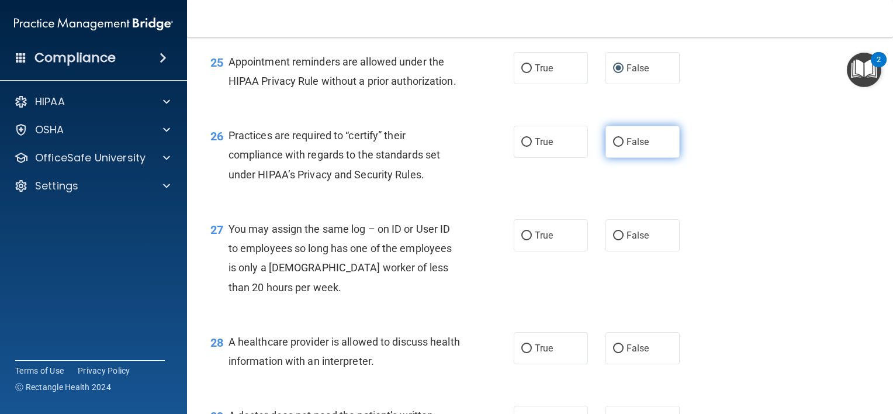
click at [613, 147] on input "False" at bounding box center [618, 142] width 11 height 9
radio input "true"
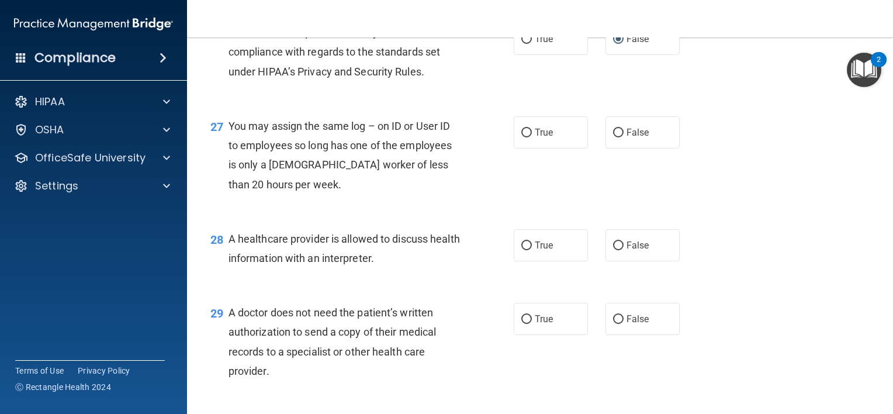
scroll to position [2629, 0]
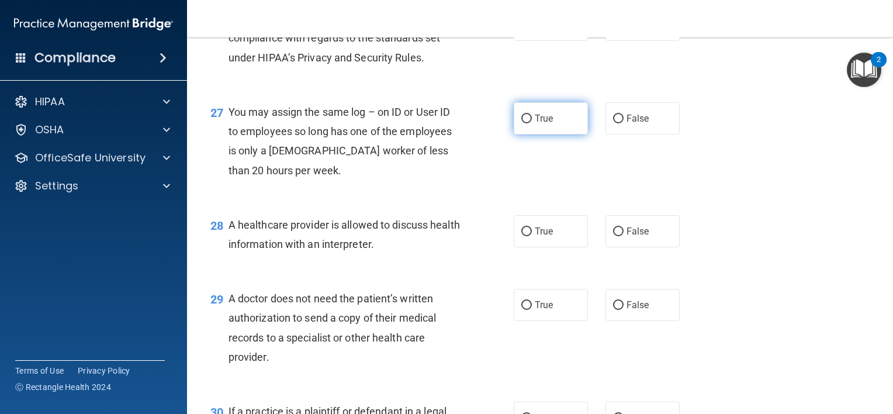
click at [522, 123] on input "True" at bounding box center [526, 119] width 11 height 9
radio input "true"
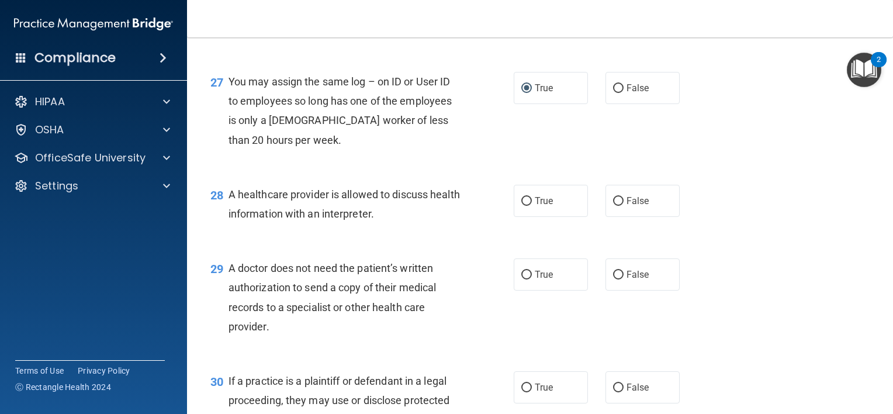
scroll to position [2688, 0]
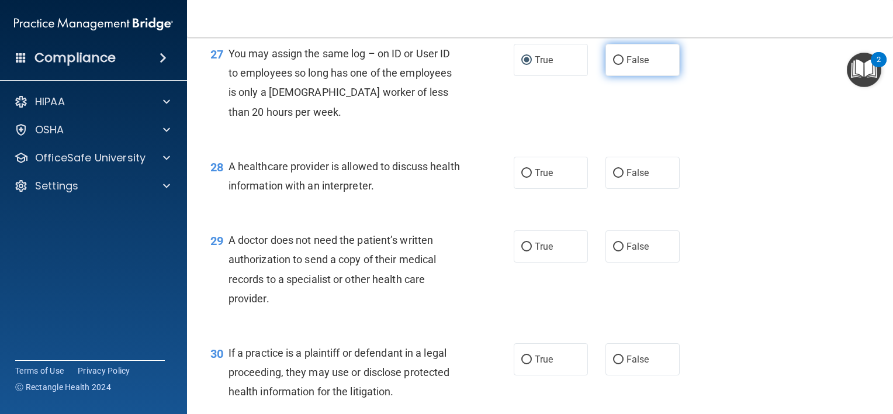
click at [613, 65] on input "False" at bounding box center [618, 60] width 11 height 9
radio input "true"
radio input "false"
click at [521, 178] on input "True" at bounding box center [526, 173] width 11 height 9
radio input "true"
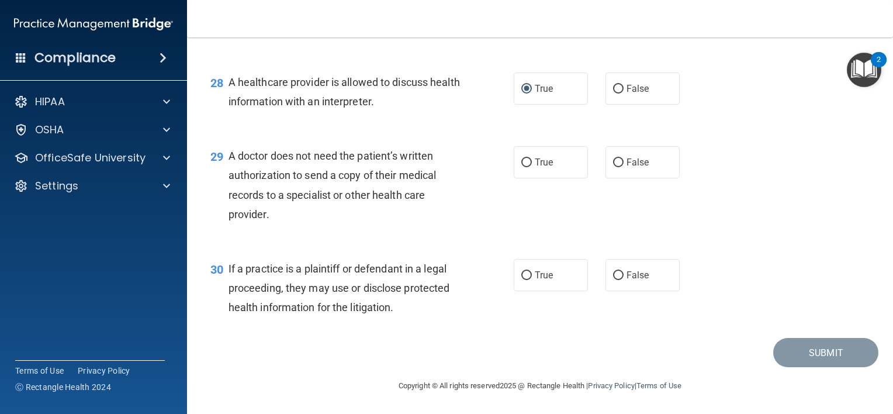
scroll to position [2830, 0]
drag, startPoint x: 524, startPoint y: 163, endPoint x: 481, endPoint y: 185, distance: 48.1
click at [523, 162] on input "True" at bounding box center [526, 162] width 11 height 9
radio input "true"
click at [521, 275] on input "True" at bounding box center [526, 275] width 11 height 9
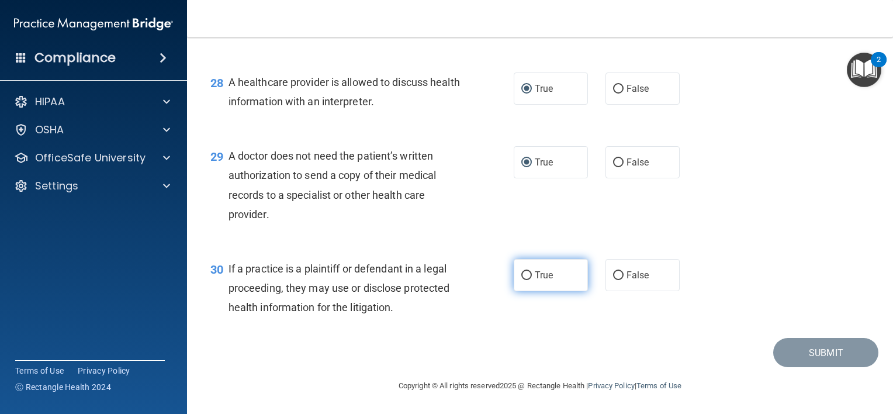
radio input "true"
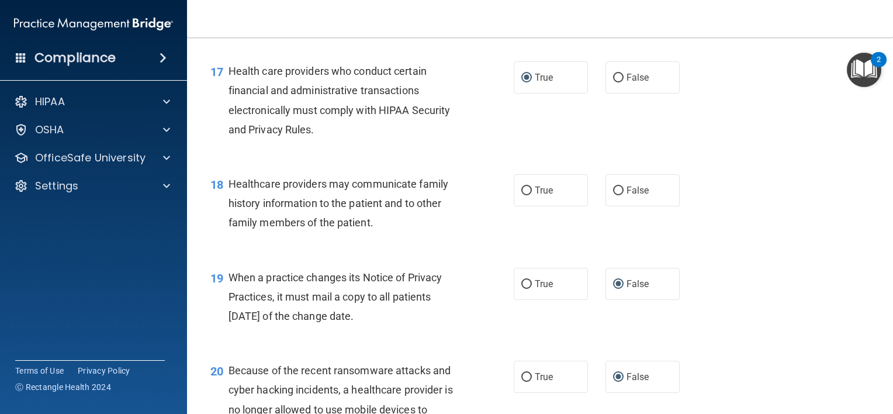
scroll to position [1720, 0]
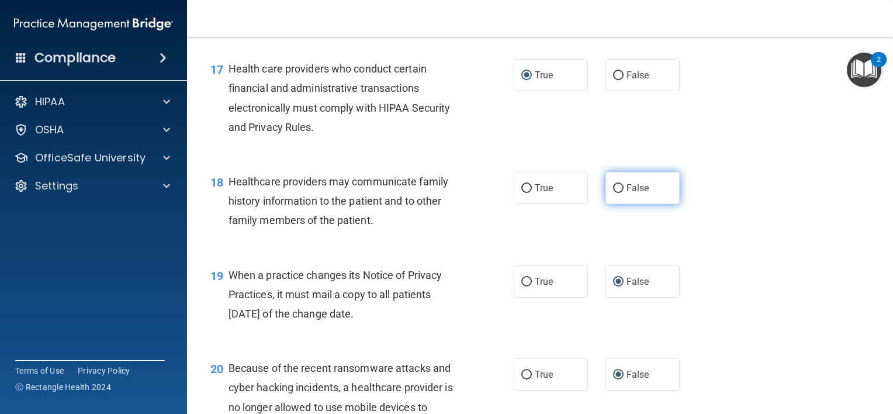
click at [613, 193] on input "False" at bounding box center [618, 188] width 11 height 9
radio input "true"
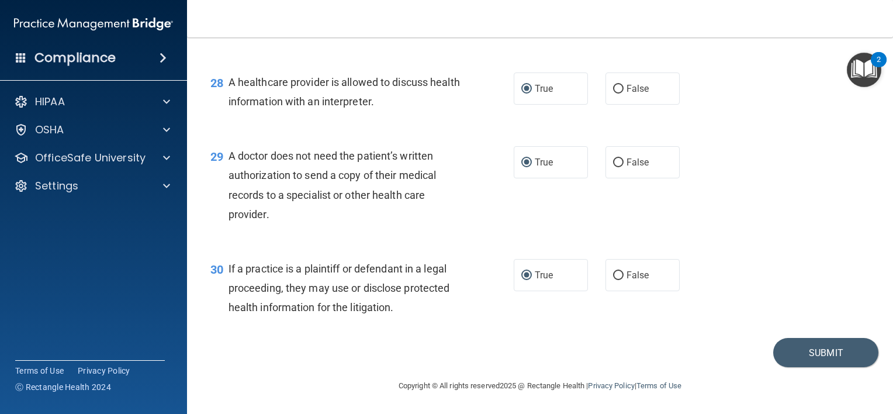
scroll to position [2830, 0]
click at [809, 348] on button "Submit" at bounding box center [825, 353] width 105 height 30
click at [805, 386] on footer "Copyright © All rights reserved 2025 @ Rectangle Health | Privacy Policy | Term…" at bounding box center [539, 384] width 659 height 35
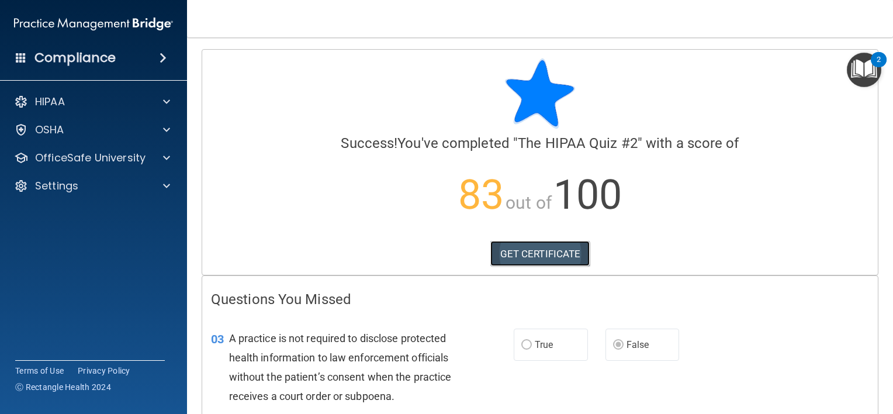
click at [538, 251] on link "GET CERTIFICATE" at bounding box center [540, 254] width 100 height 26
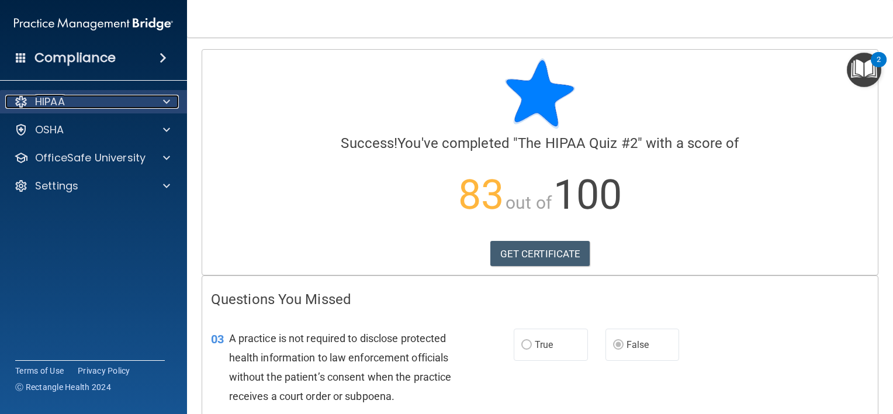
click at [59, 101] on p "HIPAA" at bounding box center [50, 102] width 30 height 14
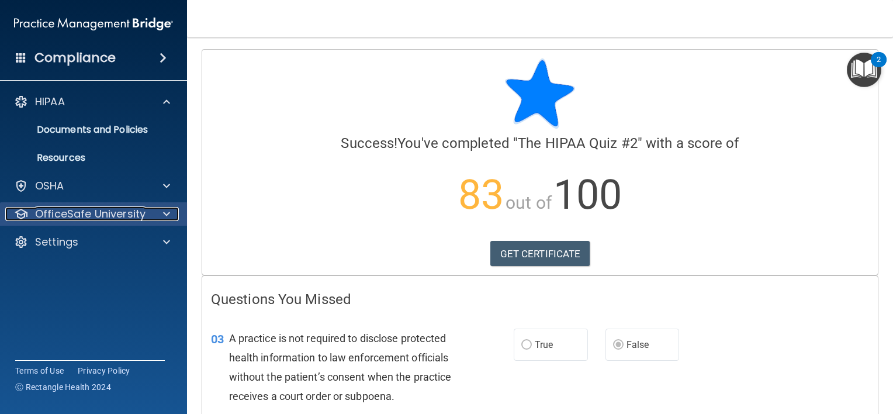
click at [91, 213] on p "OfficeSafe University" at bounding box center [90, 214] width 110 height 14
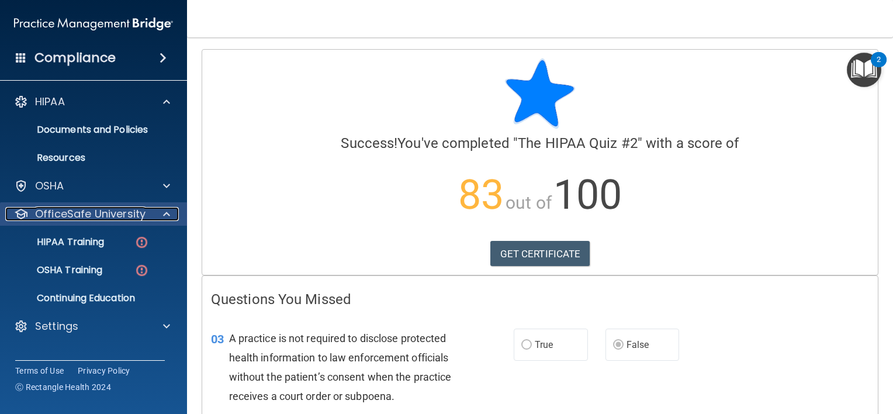
click at [92, 211] on p "OfficeSafe University" at bounding box center [90, 214] width 110 height 14
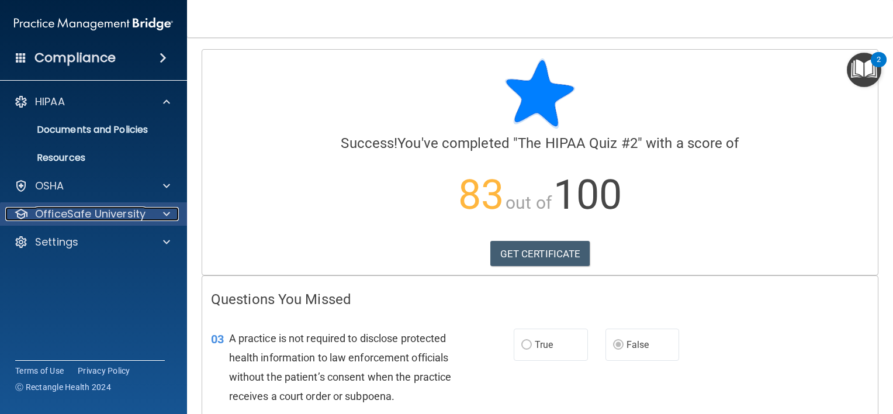
click at [137, 212] on p "OfficeSafe University" at bounding box center [90, 214] width 110 height 14
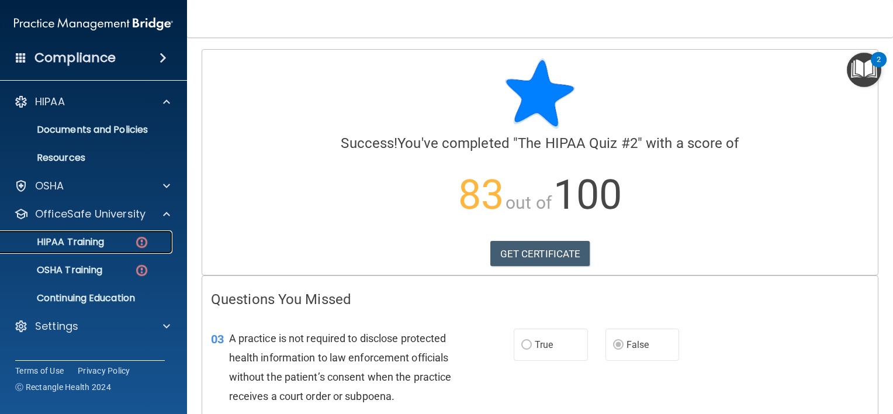
click at [75, 245] on p "HIPAA Training" at bounding box center [56, 242] width 96 height 12
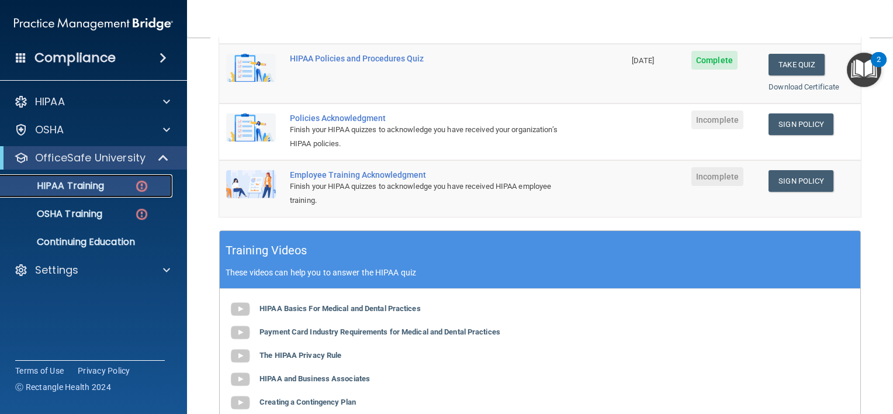
scroll to position [292, 0]
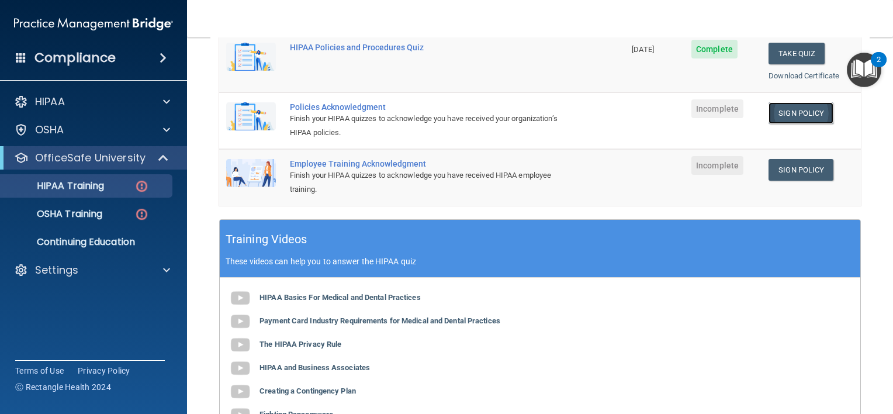
click at [789, 116] on link "Sign Policy" at bounding box center [800, 113] width 65 height 22
click at [785, 110] on link "Sign Policy" at bounding box center [800, 113] width 65 height 22
click at [802, 168] on link "Sign Policy" at bounding box center [800, 170] width 65 height 22
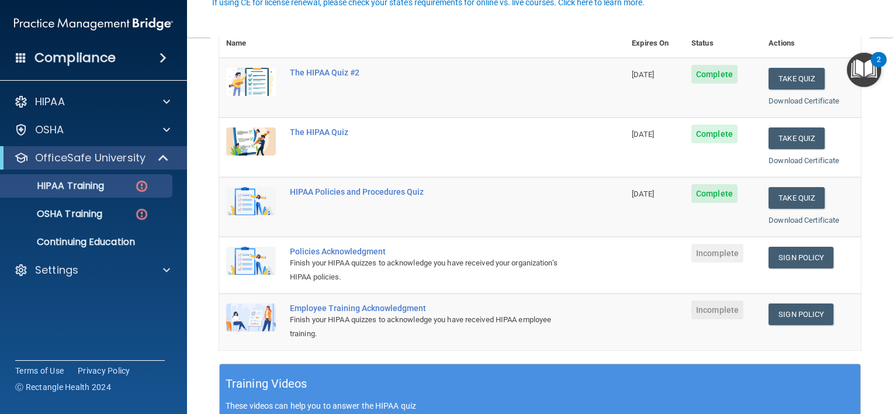
scroll to position [175, 0]
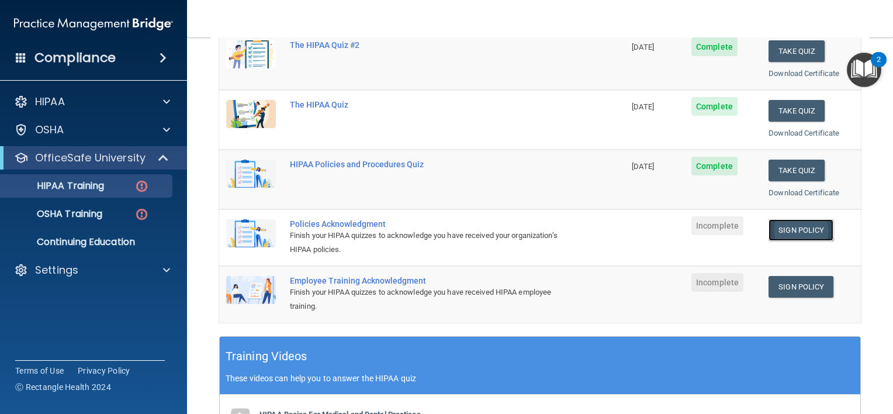
click at [789, 224] on link "Sign Policy" at bounding box center [800, 230] width 65 height 22
click at [771, 229] on link "Sign Policy" at bounding box center [800, 230] width 65 height 22
click at [245, 227] on img at bounding box center [251, 233] width 50 height 28
click at [341, 223] on div "Policies Acknowledgment" at bounding box center [428, 223] width 276 height 9
click at [799, 227] on link "Sign Policy" at bounding box center [800, 230] width 65 height 22
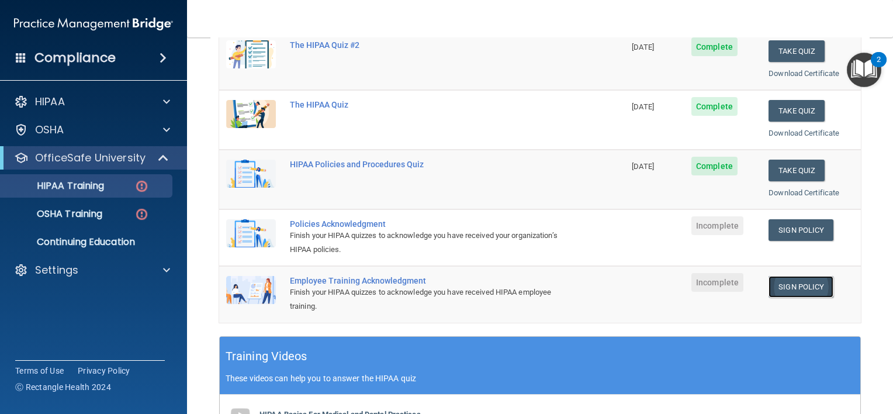
drag, startPoint x: 797, startPoint y: 288, endPoint x: 823, endPoint y: 286, distance: 25.8
click at [797, 288] on link "Sign Policy" at bounding box center [800, 287] width 65 height 22
click at [785, 230] on link "Sign Policy" at bounding box center [800, 230] width 65 height 22
click at [794, 225] on link "Sign Policy" at bounding box center [800, 230] width 65 height 22
click at [68, 154] on p "OfficeSafe University" at bounding box center [90, 158] width 110 height 14
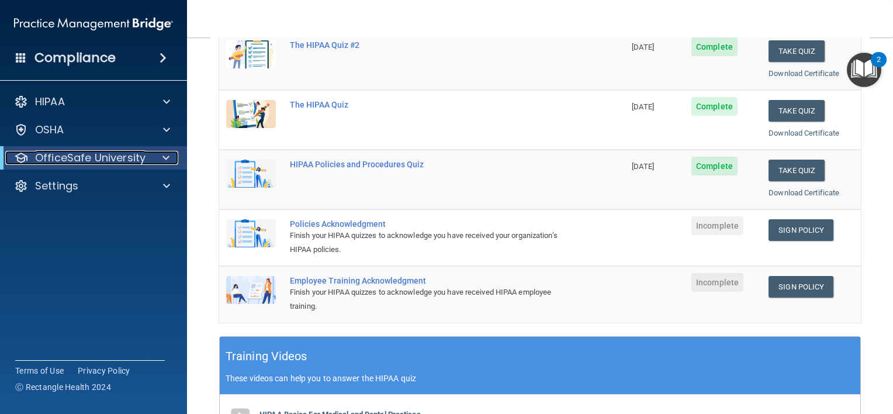
click at [111, 152] on p "OfficeSafe University" at bounding box center [90, 158] width 110 height 14
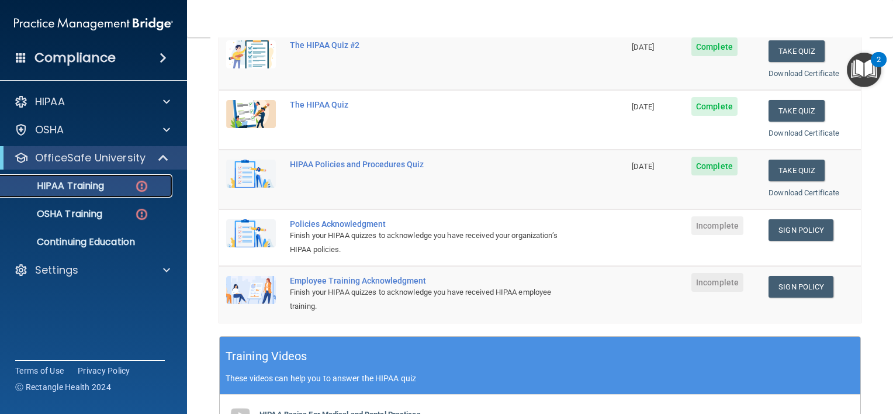
click at [84, 186] on p "HIPAA Training" at bounding box center [56, 186] width 96 height 12
click at [784, 227] on link "Sign Policy" at bounding box center [800, 230] width 65 height 22
click at [325, 228] on div "Finish your HIPAA quizzes to acknowledge you have received your organization’s …" at bounding box center [428, 242] width 276 height 28
click at [789, 228] on link "Sign Policy" at bounding box center [800, 230] width 65 height 22
click at [336, 228] on div "Finish your HIPAA quizzes to acknowledge you have received your organization’s …" at bounding box center [428, 242] width 276 height 28
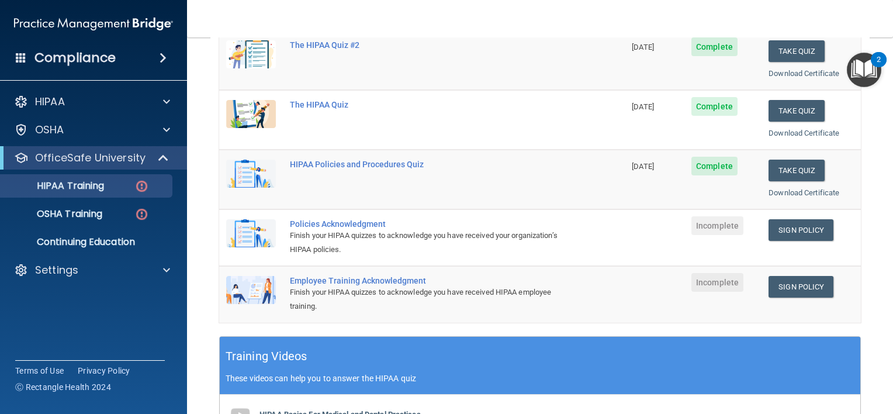
click at [339, 220] on div "Policies Acknowledgment" at bounding box center [428, 223] width 276 height 9
click at [340, 220] on div "Policies Acknowledgment" at bounding box center [428, 223] width 276 height 9
drag, startPoint x: 340, startPoint y: 220, endPoint x: 314, endPoint y: 224, distance: 26.7
click at [314, 224] on div "Policies Acknowledgment" at bounding box center [428, 223] width 276 height 9
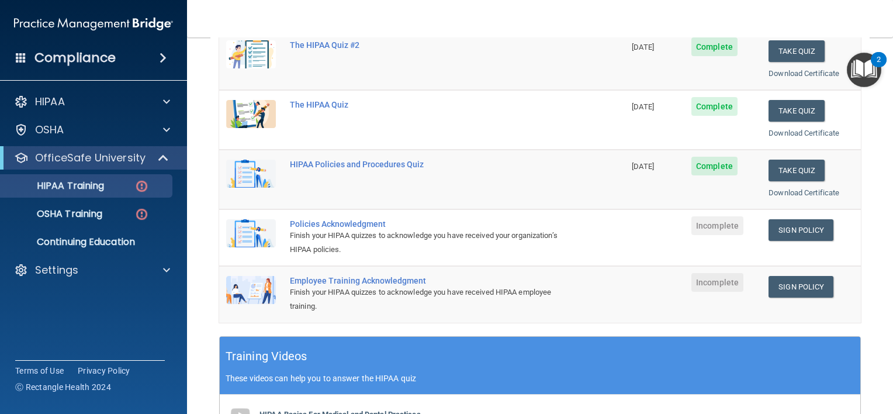
click at [307, 281] on div "Employee Training Acknowledgment" at bounding box center [428, 280] width 276 height 9
click at [252, 291] on img at bounding box center [251, 290] width 50 height 28
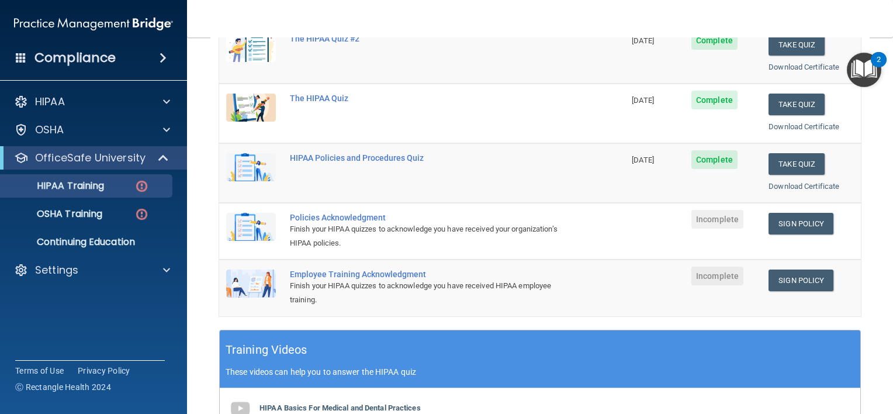
scroll to position [108, 0]
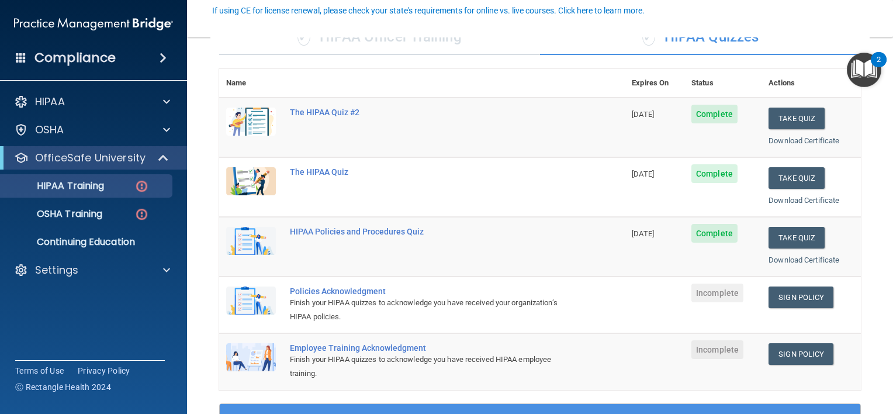
click at [307, 292] on div "Policies Acknowledgment" at bounding box center [428, 290] width 276 height 9
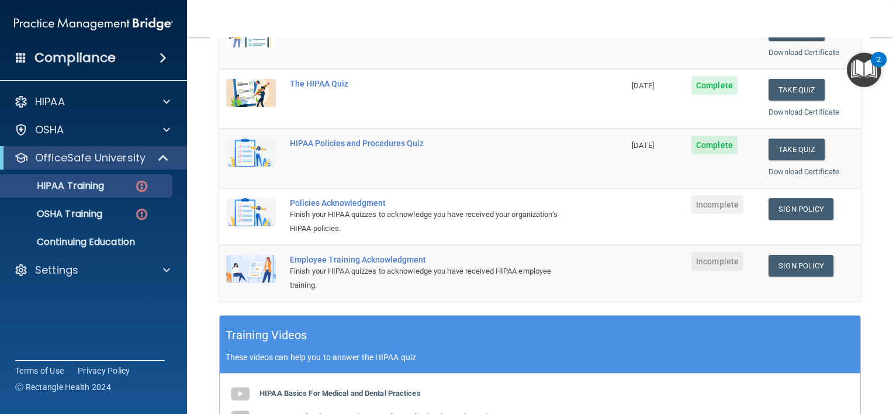
scroll to position [225, 0]
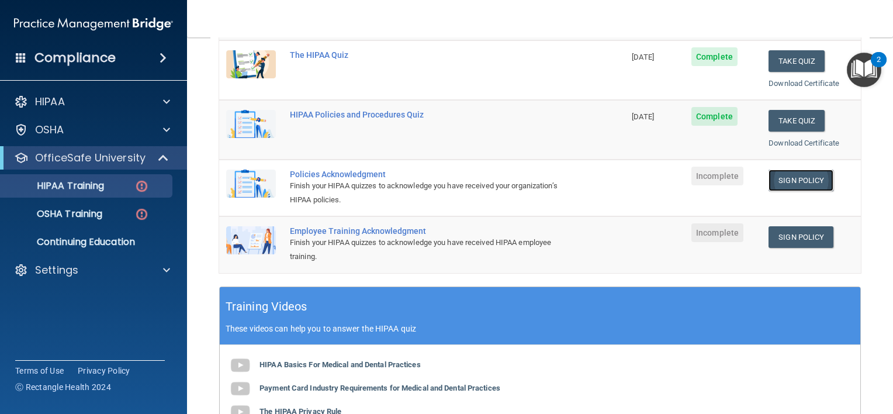
click at [794, 178] on link "Sign Policy" at bounding box center [800, 180] width 65 height 22
click at [799, 178] on link "Sign Policy" at bounding box center [800, 180] width 65 height 22
click at [797, 236] on link "Sign Policy" at bounding box center [800, 237] width 65 height 22
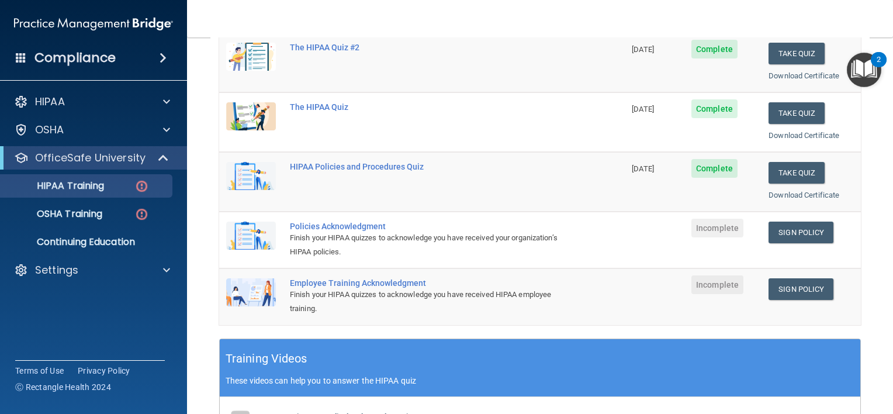
scroll to position [167, 0]
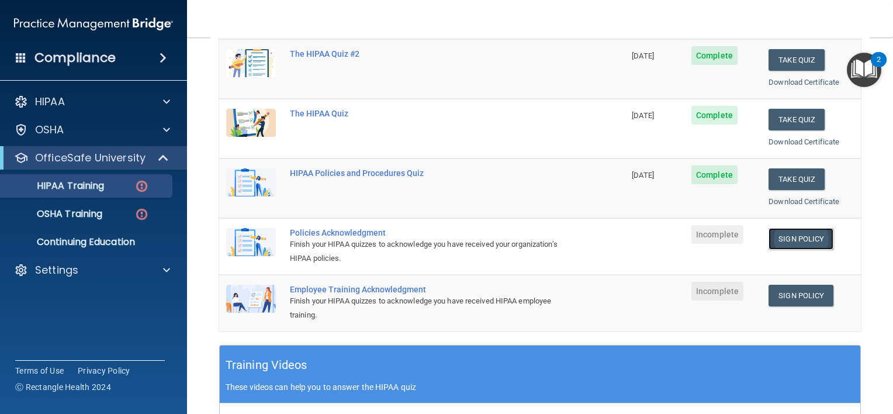
click at [783, 230] on link "Sign Policy" at bounding box center [800, 239] width 65 height 22
click at [791, 294] on link "Sign Policy" at bounding box center [800, 296] width 65 height 22
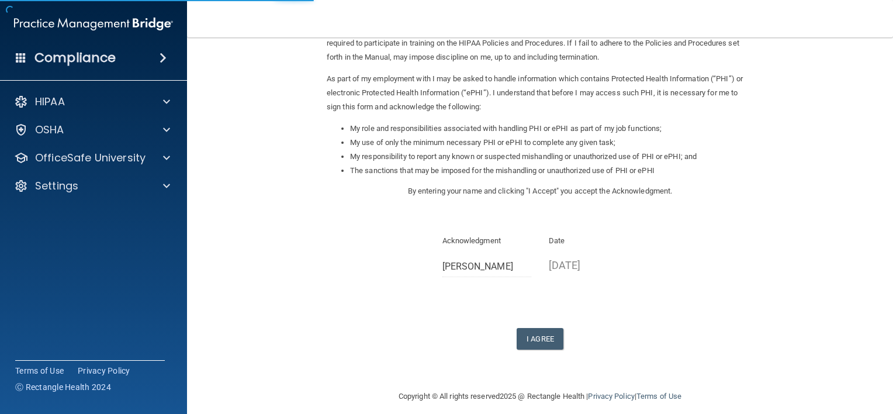
scroll to position [122, 0]
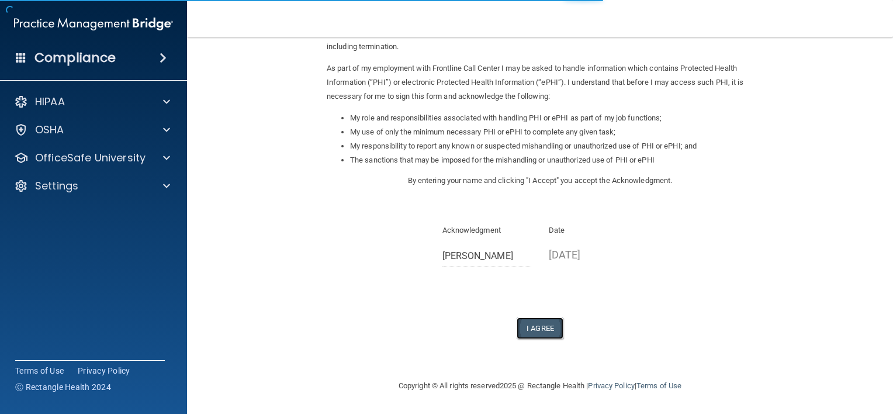
click at [537, 328] on button "I Agree" at bounding box center [540, 328] width 47 height 22
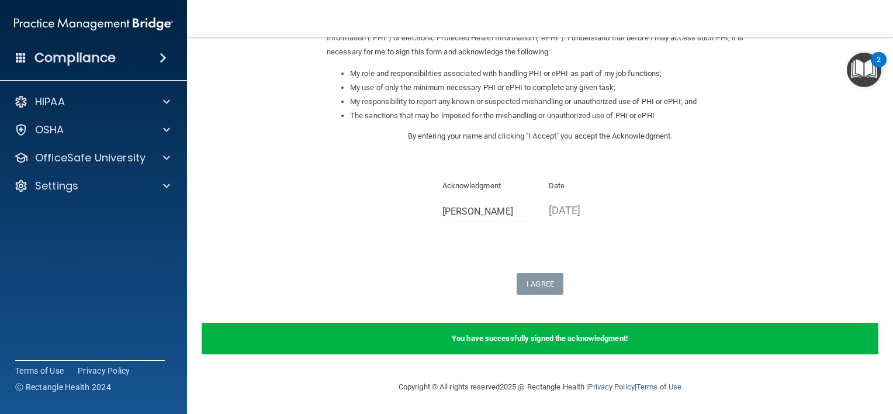
scroll to position [167, 0]
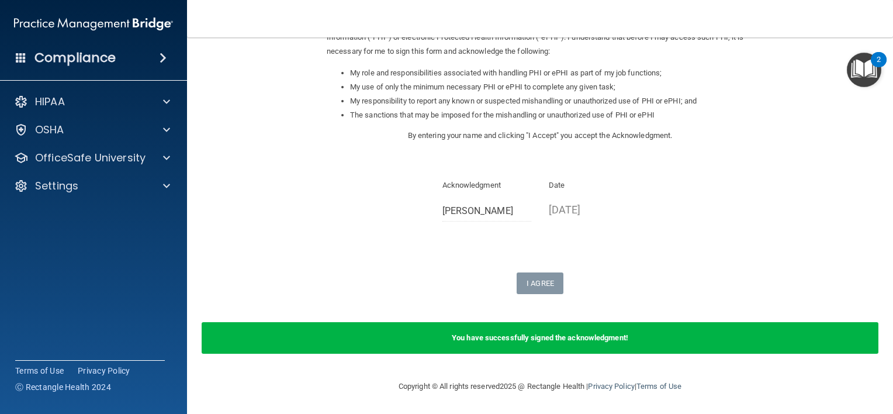
click at [468, 183] on p "Acknowledgment" at bounding box center [486, 185] width 89 height 14
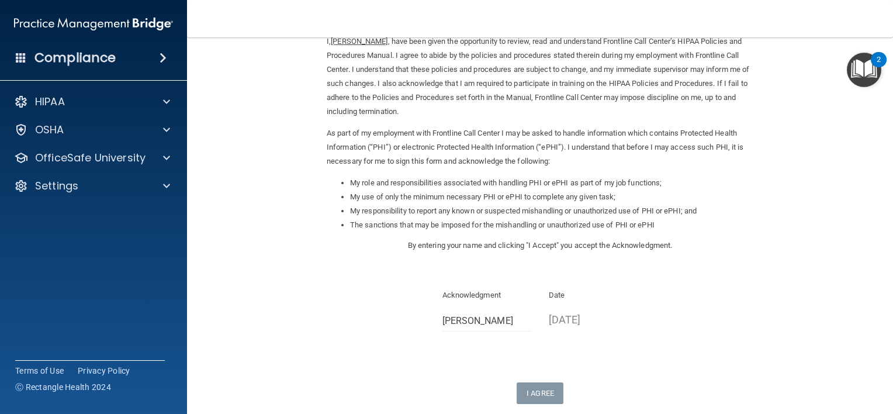
scroll to position [0, 0]
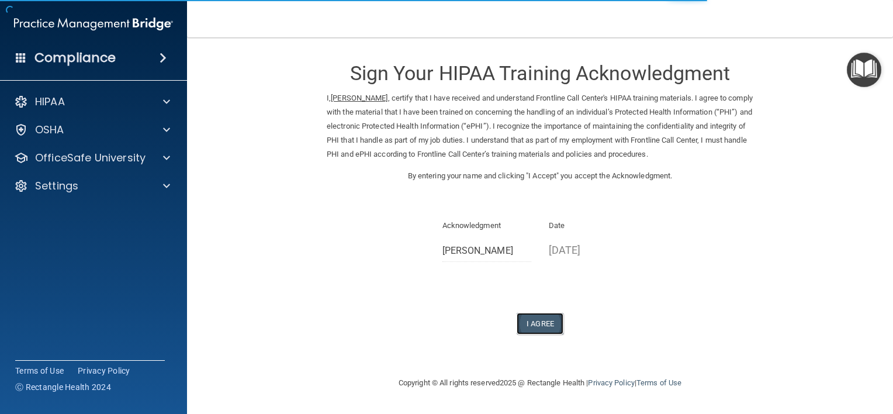
click at [544, 332] on button "I Agree" at bounding box center [540, 324] width 47 height 22
click at [531, 334] on button "I Agree" at bounding box center [540, 324] width 47 height 22
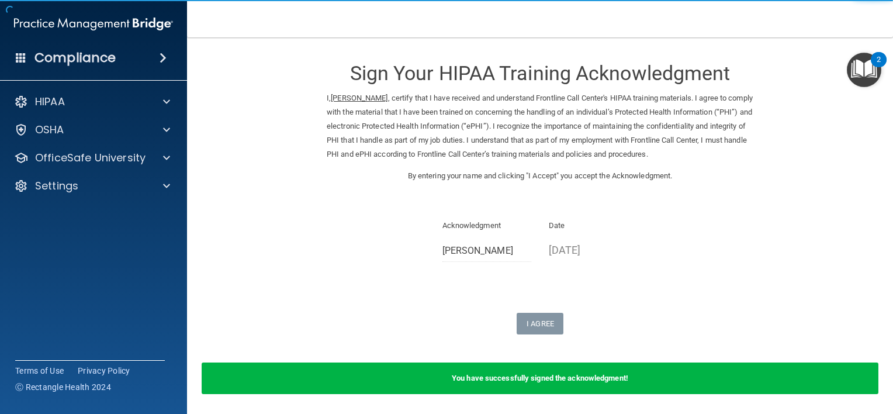
scroll to position [54, 0]
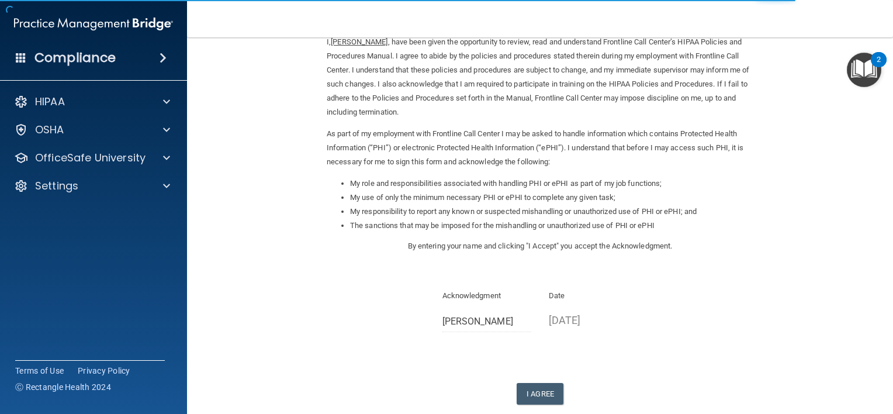
scroll to position [122, 0]
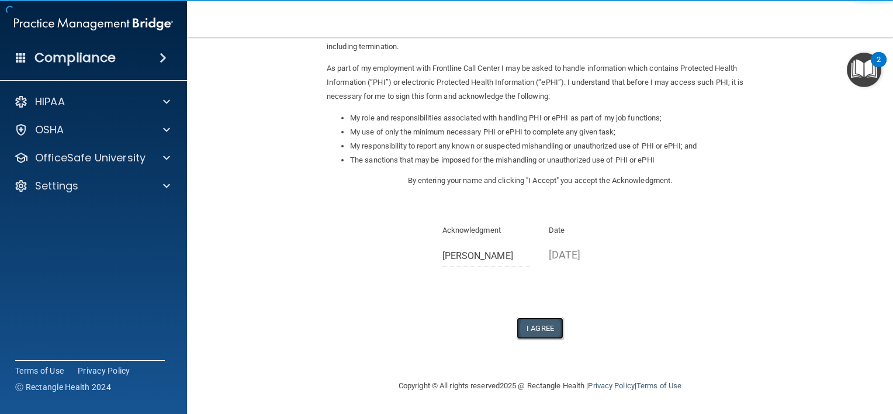
click at [532, 332] on button "I Agree" at bounding box center [540, 328] width 47 height 22
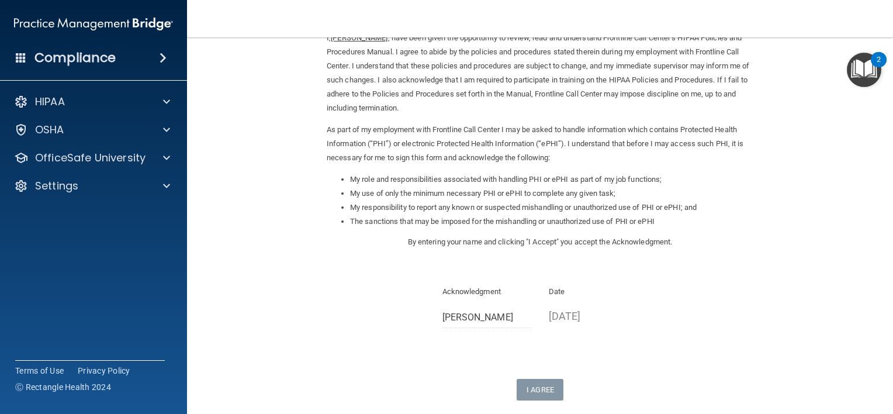
scroll to position [0, 0]
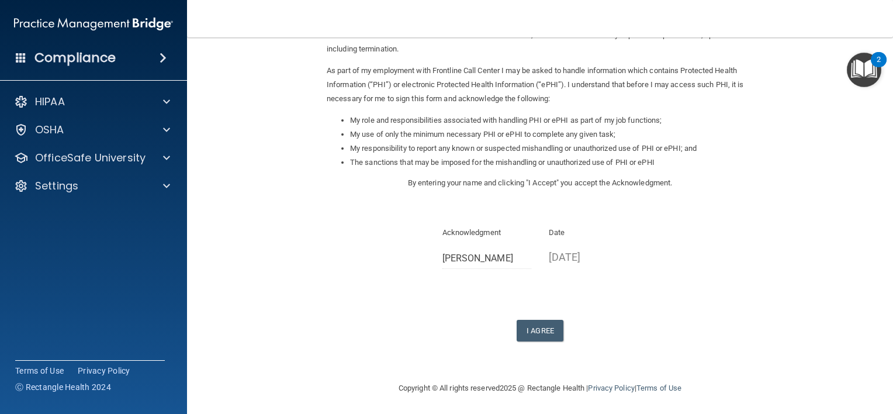
scroll to position [122, 0]
click at [524, 332] on button "I Agree" at bounding box center [540, 328] width 47 height 22
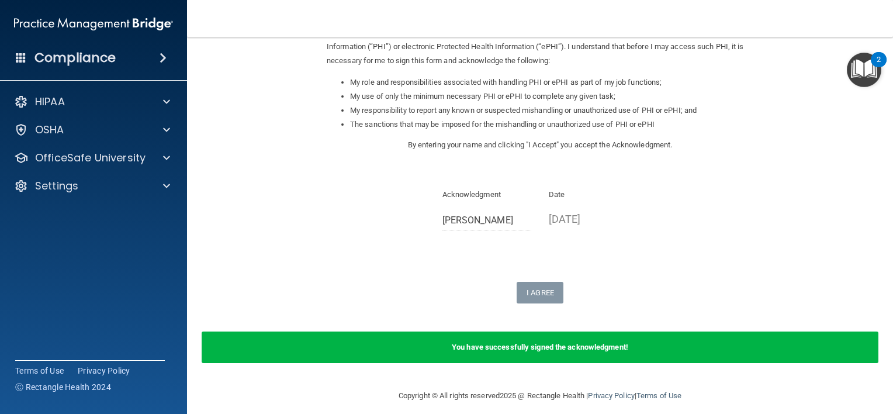
scroll to position [167, 0]
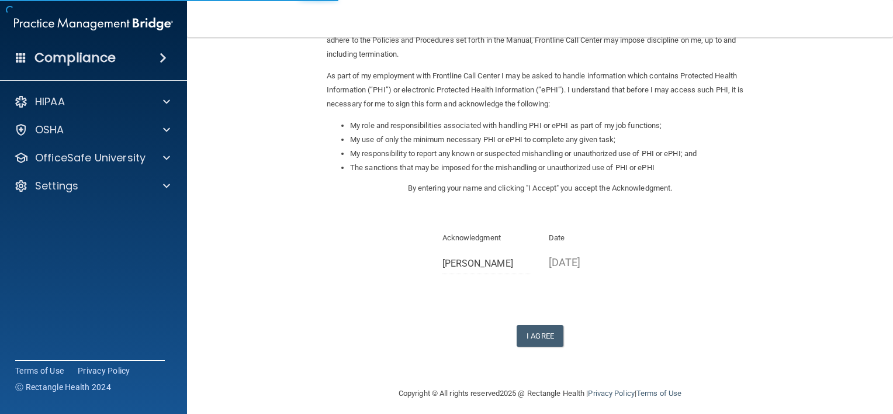
scroll to position [122, 0]
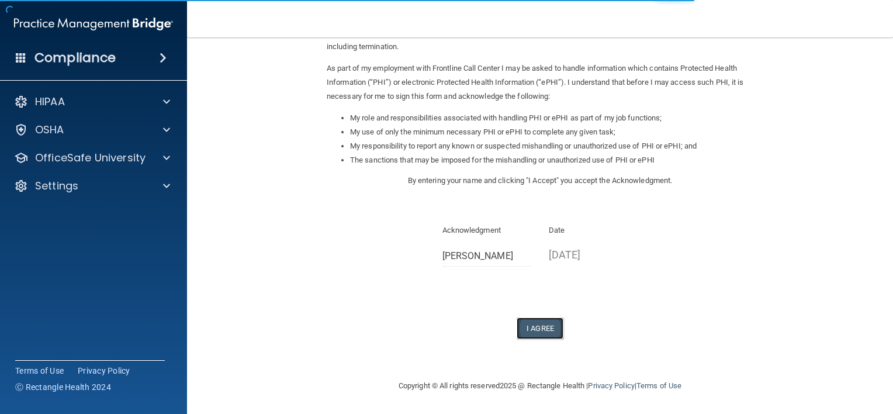
click at [532, 330] on button "I Agree" at bounding box center [540, 328] width 47 height 22
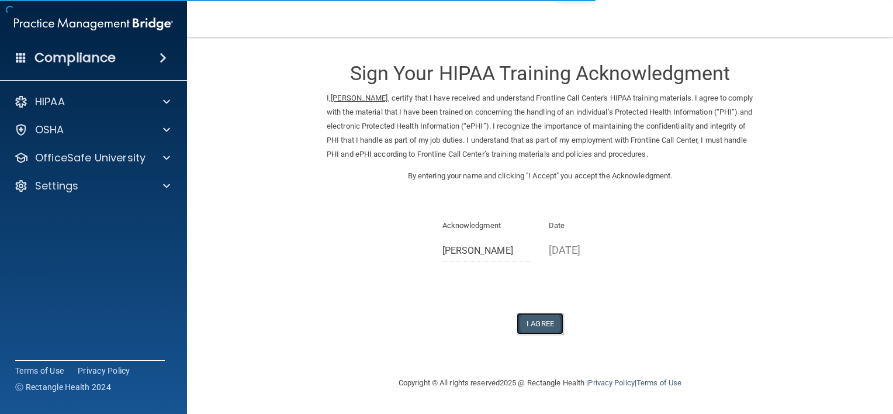
click at [538, 334] on button "I Agree" at bounding box center [540, 324] width 47 height 22
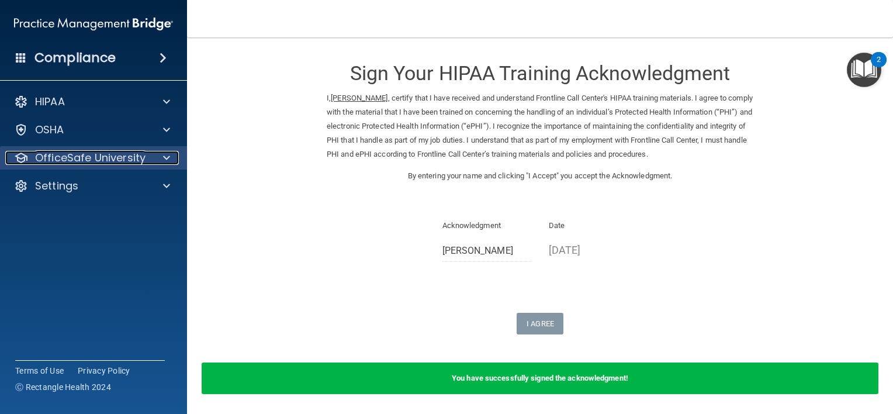
click at [118, 157] on p "OfficeSafe University" at bounding box center [90, 158] width 110 height 14
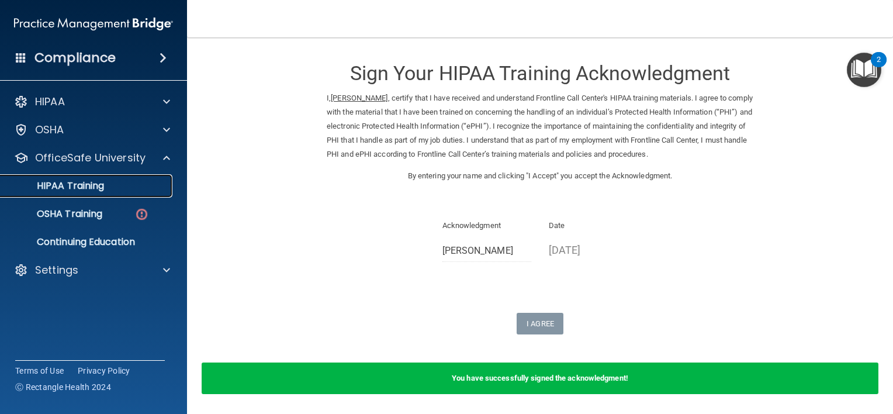
click at [86, 192] on p "HIPAA Training" at bounding box center [56, 186] width 96 height 12
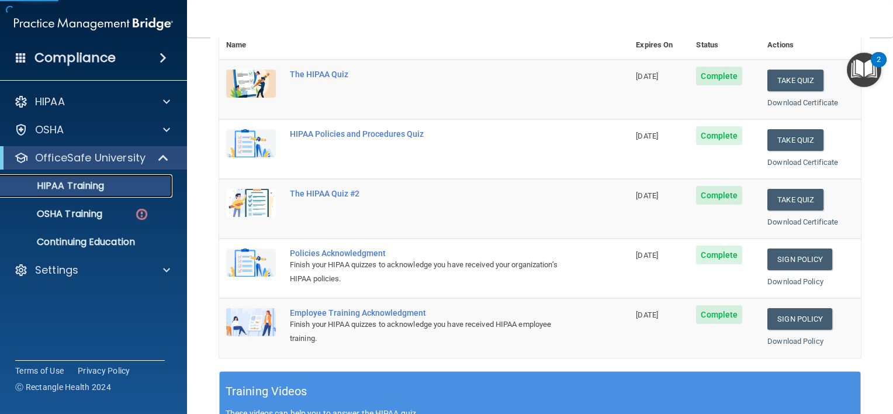
scroll to position [292, 0]
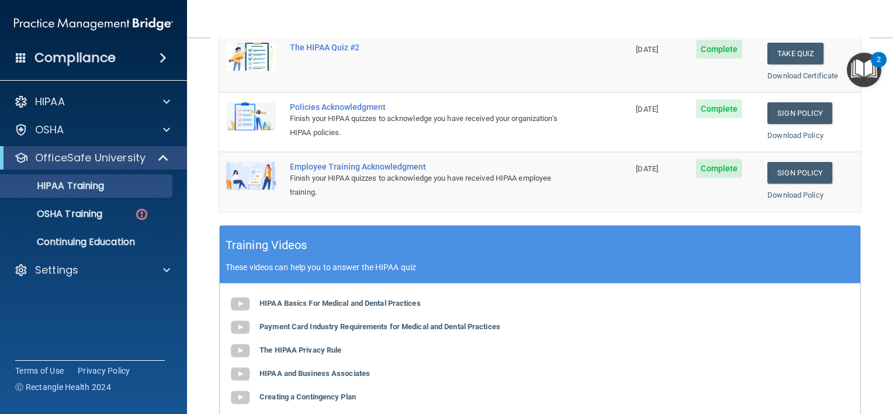
click at [313, 106] on div "Policies Acknowledgment" at bounding box center [430, 106] width 280 height 9
click at [242, 115] on img at bounding box center [251, 116] width 50 height 28
click at [342, 107] on div "Policies Acknowledgment" at bounding box center [430, 106] width 280 height 9
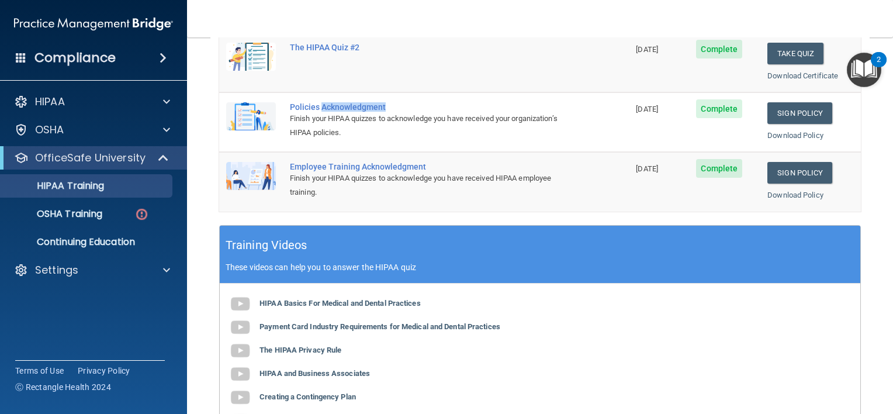
click at [342, 107] on div "Policies Acknowledgment" at bounding box center [430, 106] width 280 height 9
click at [685, 312] on div "HIPAA Basics For Medical and Dental Practices Payment Card Industry Requirement…" at bounding box center [540, 362] width 640 height 158
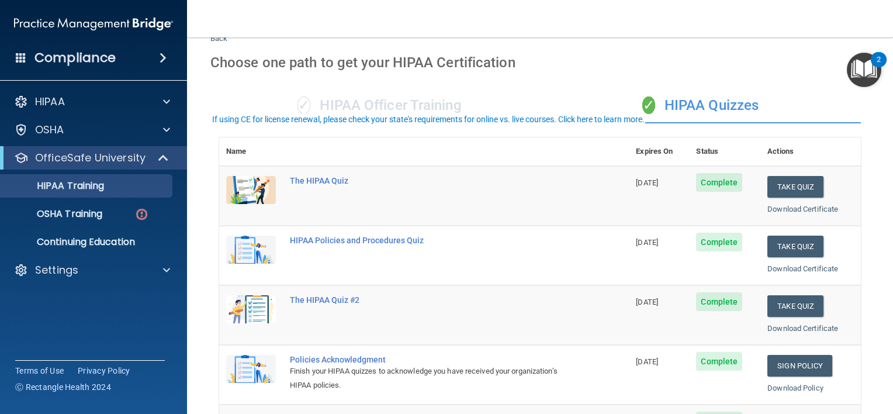
scroll to position [0, 0]
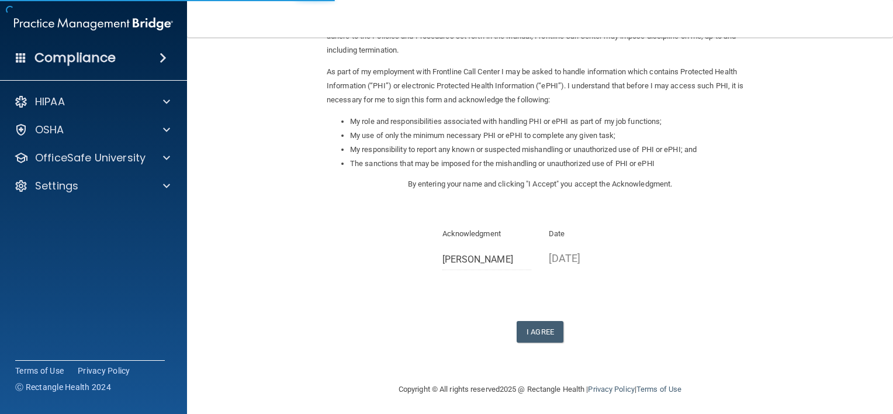
scroll to position [122, 0]
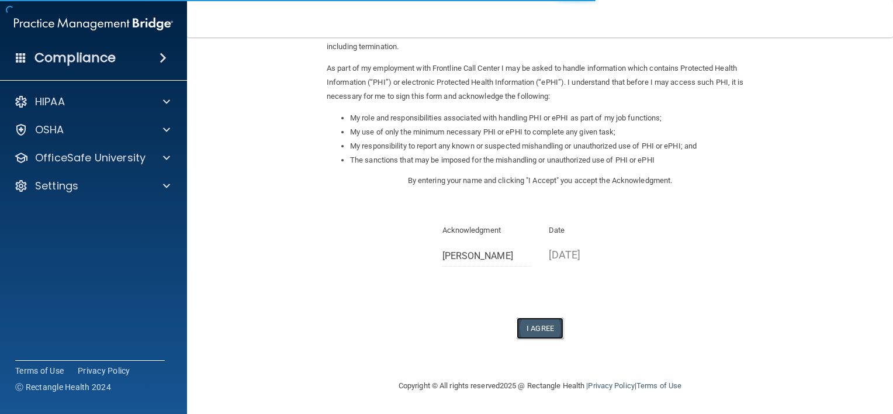
click at [527, 328] on button "I Agree" at bounding box center [540, 328] width 47 height 22
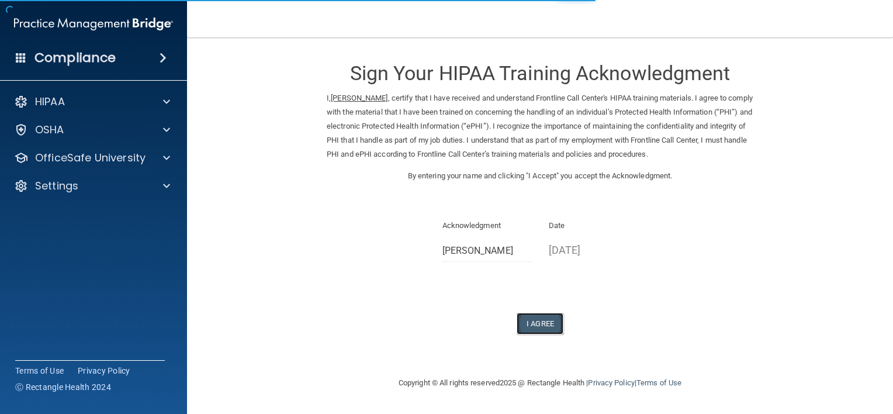
click at [533, 334] on button "I Agree" at bounding box center [540, 324] width 47 height 22
